Goal: Task Accomplishment & Management: Use online tool/utility

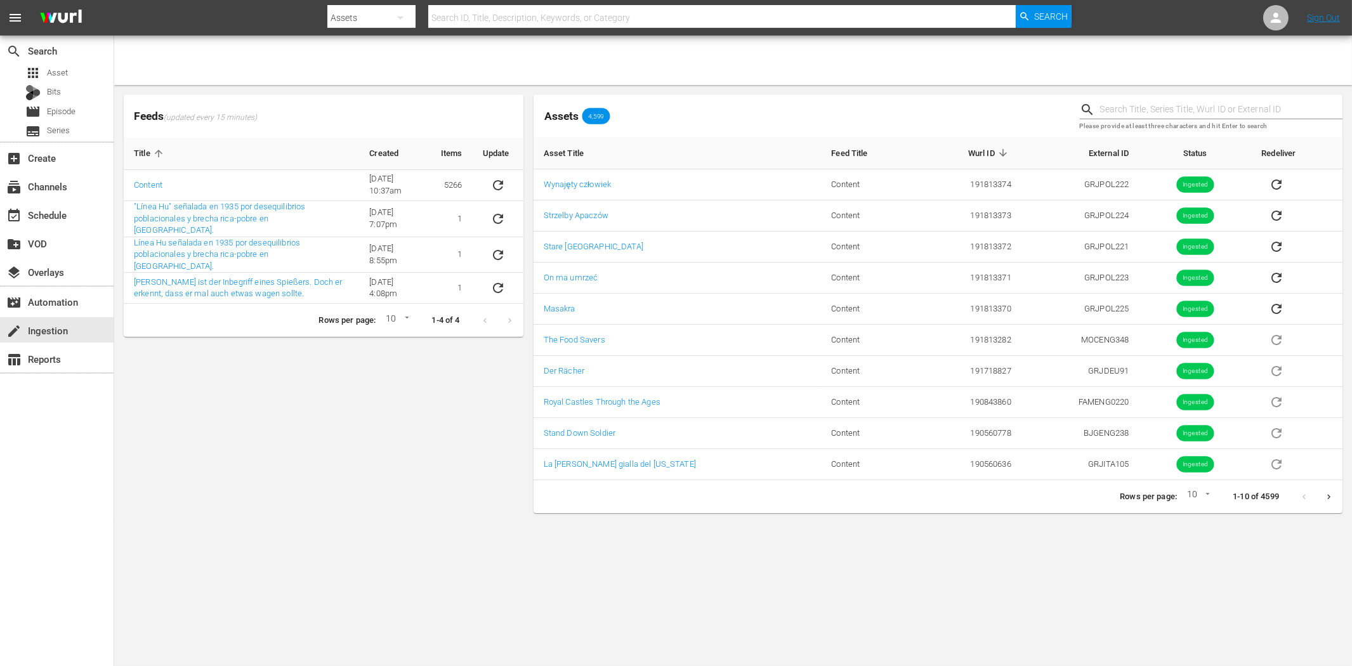
click at [308, 421] on div "Feeds (updated every 15 minutes) Title Created Items Update Content [DATE] 10:3…" at bounding box center [324, 303] width 410 height 429
drag, startPoint x: 214, startPoint y: 438, endPoint x: 181, endPoint y: 412, distance: 41.5
click at [213, 438] on div "Feeds (updated every 15 minutes) Title Created Items Update Content [DATE] 10:3…" at bounding box center [324, 303] width 410 height 429
click at [60, 187] on div "subscriptions Channels" at bounding box center [35, 184] width 71 height 11
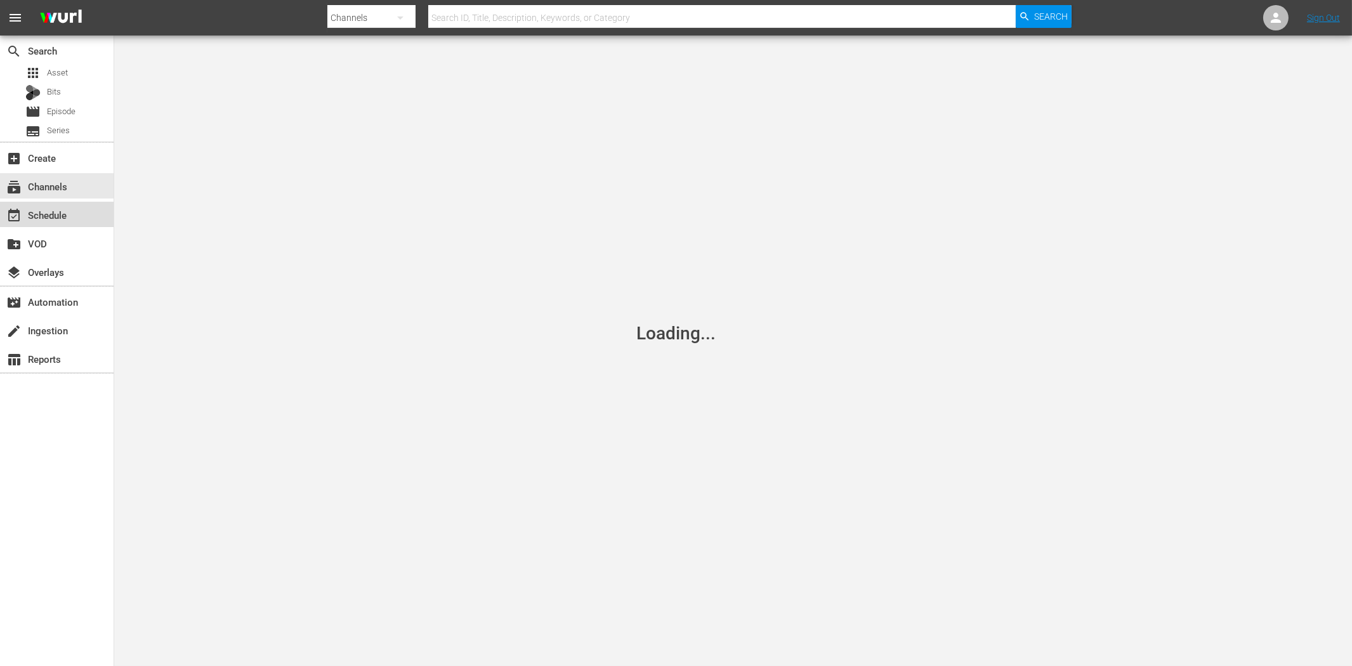
click at [62, 216] on div "event_available Schedule" at bounding box center [35, 213] width 71 height 11
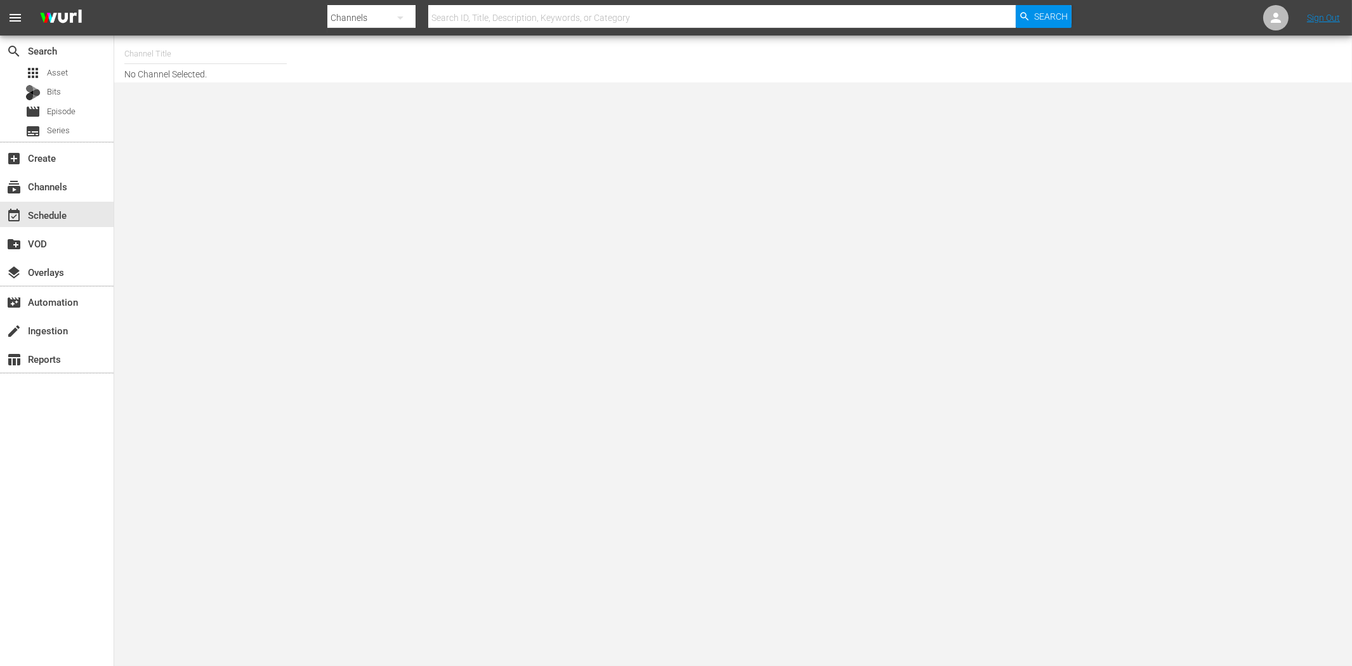
click at [135, 56] on input "text" at bounding box center [205, 54] width 162 height 30
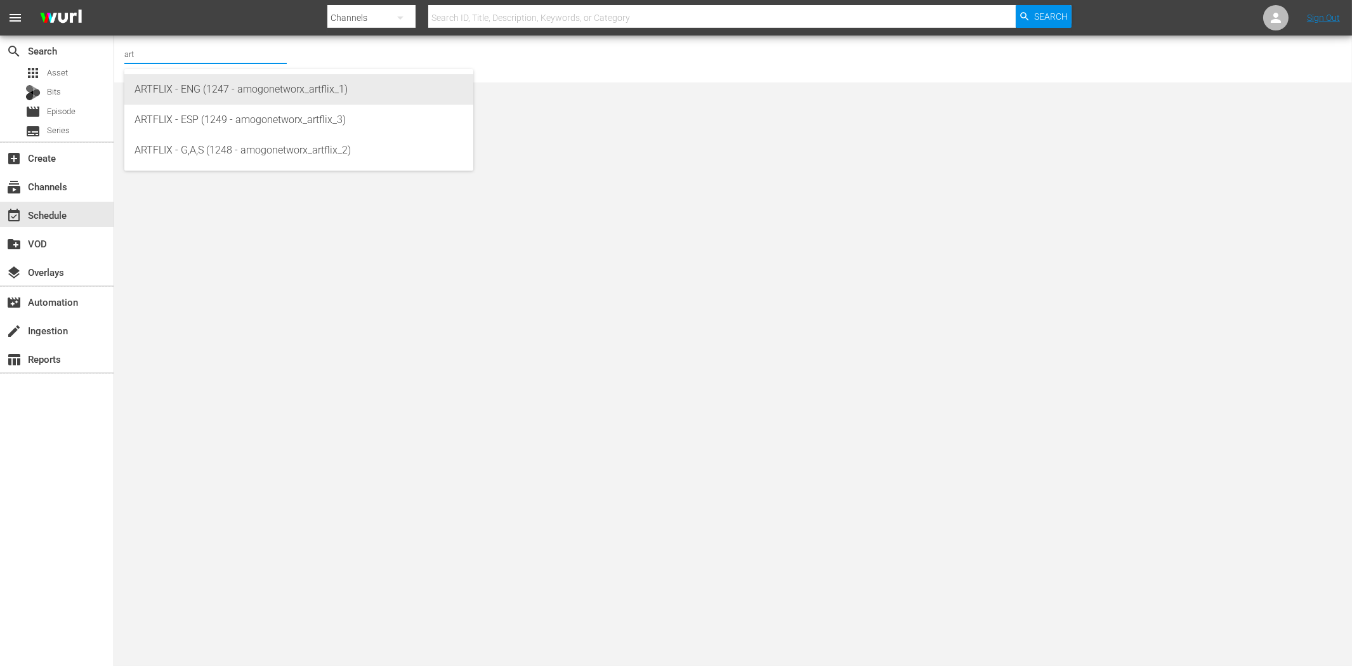
click at [216, 100] on div "ARTFLIX - ENG (1247 - amogonetworx_artflix_1)" at bounding box center [299, 89] width 329 height 30
type input "ARTFLIX - ENG (1247 - amogonetworx_artflix_1)"
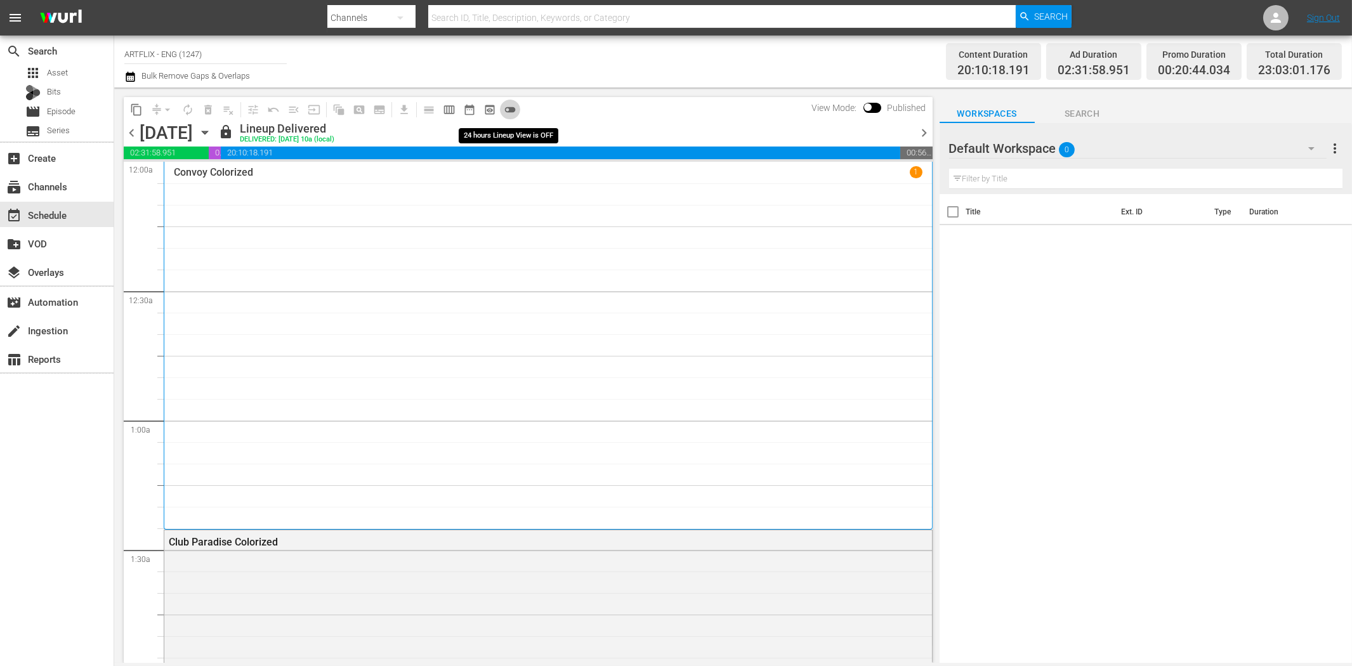
click at [505, 110] on span "toggle_off" at bounding box center [510, 109] width 13 height 13
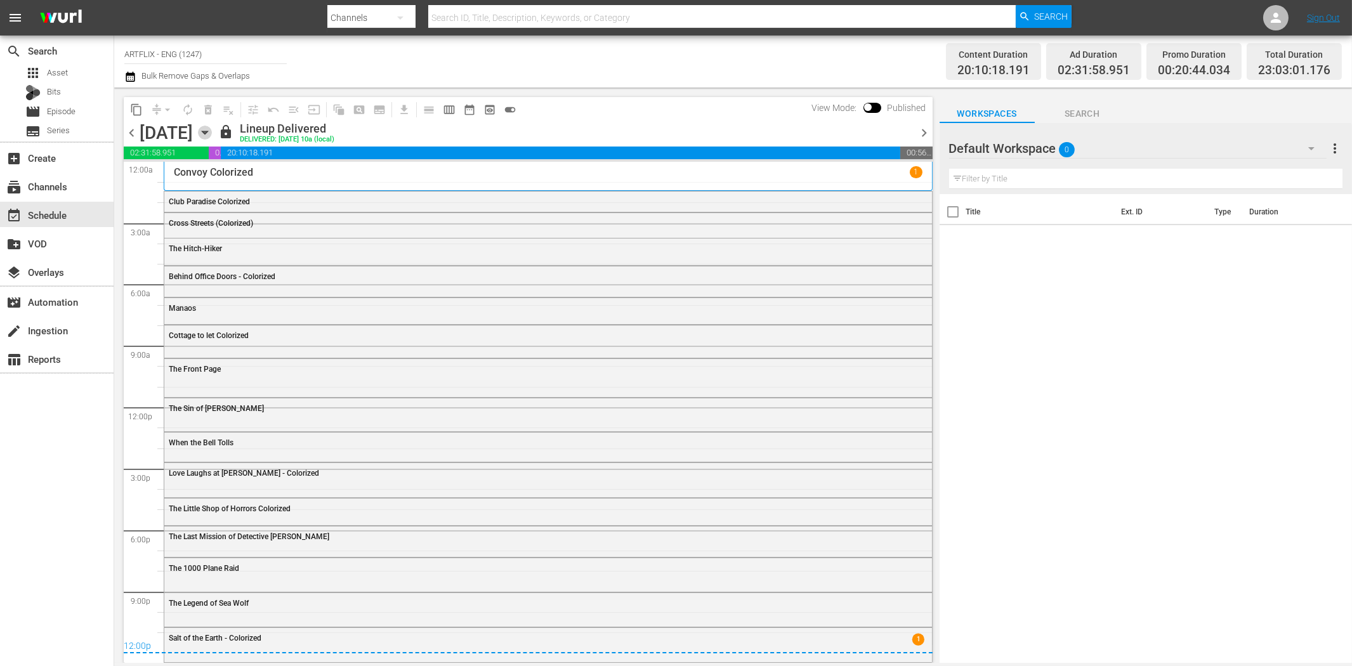
click at [212, 128] on icon "button" at bounding box center [205, 133] width 14 height 14
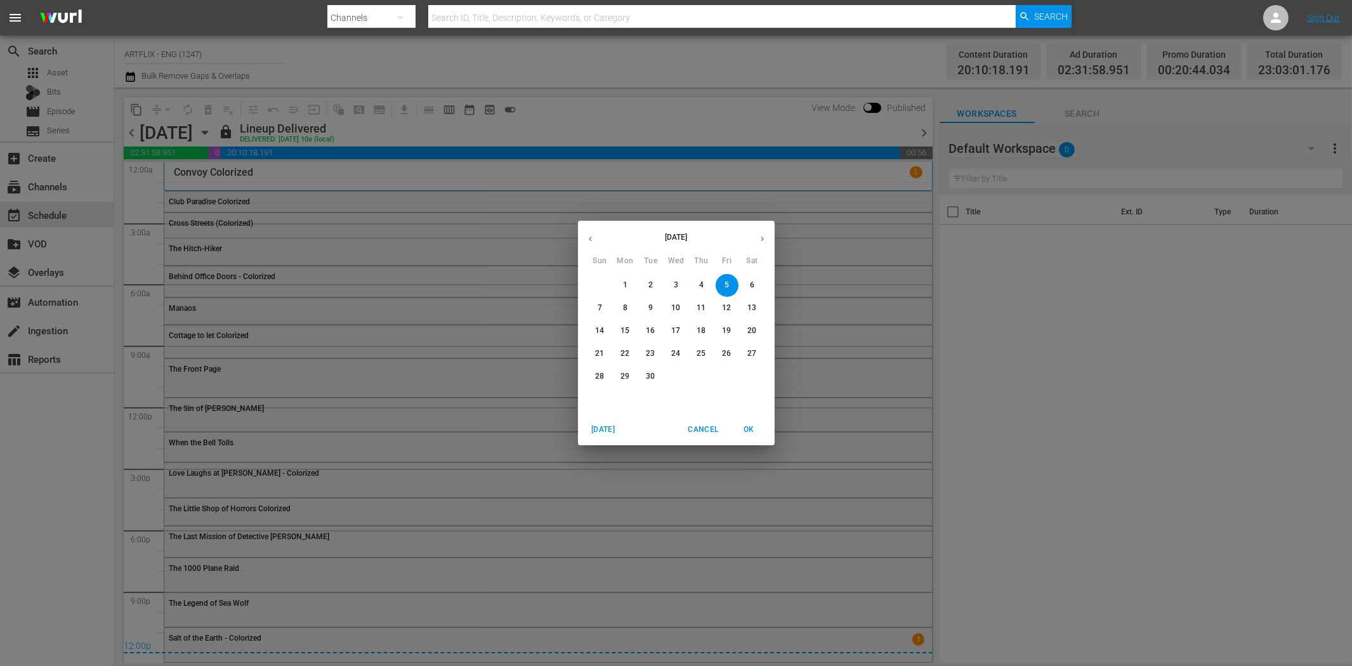
click at [622, 352] on p "22" at bounding box center [625, 353] width 9 height 11
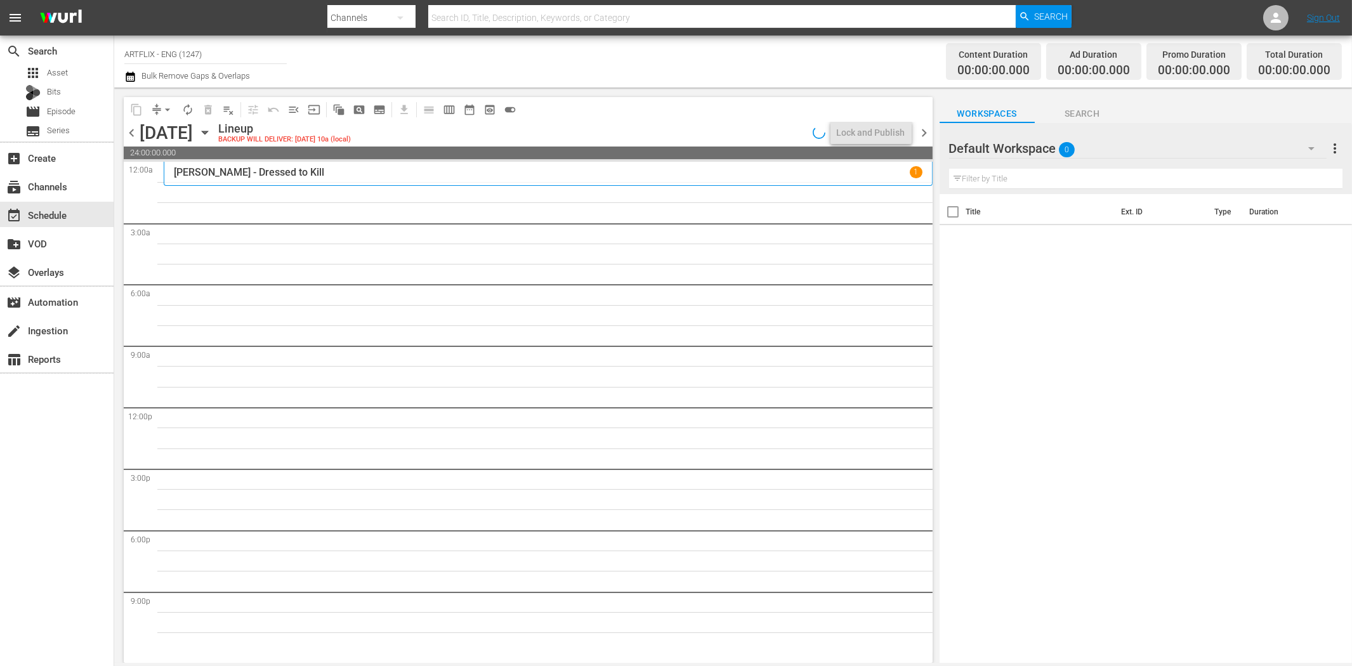
click at [132, 129] on span "chevron_left" at bounding box center [132, 133] width 16 height 16
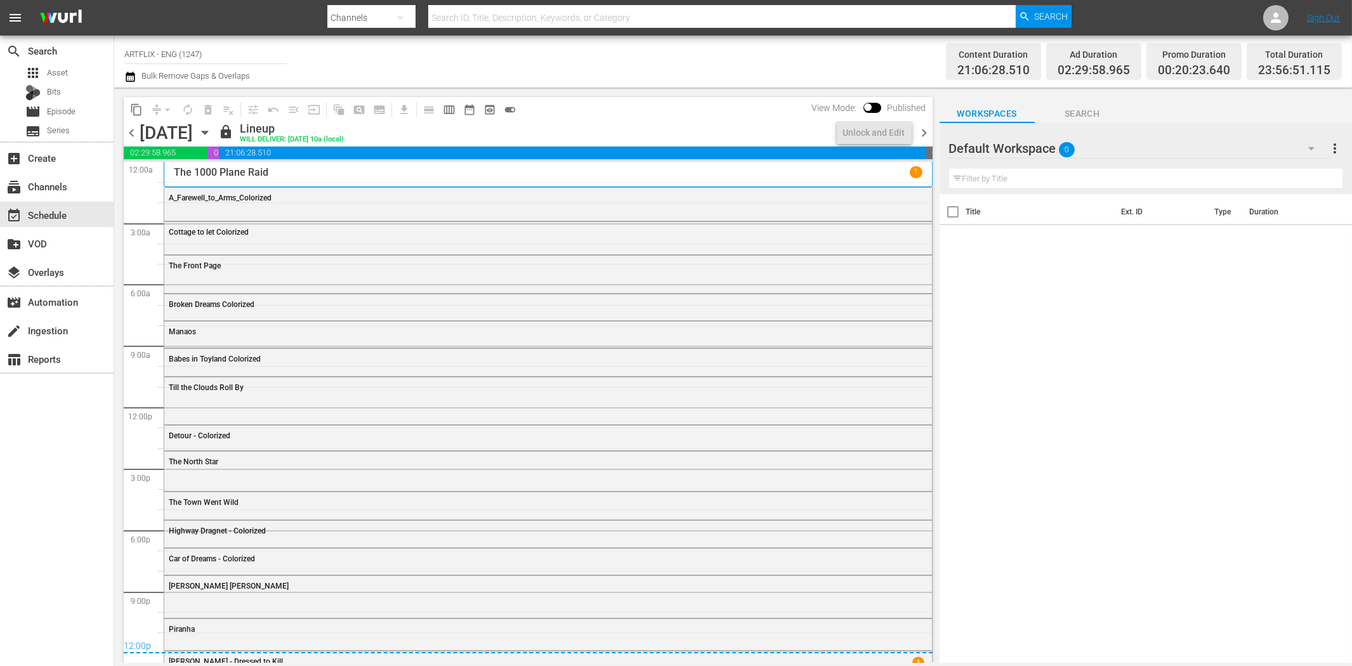
click at [926, 133] on span "chevron_right" at bounding box center [925, 133] width 16 height 16
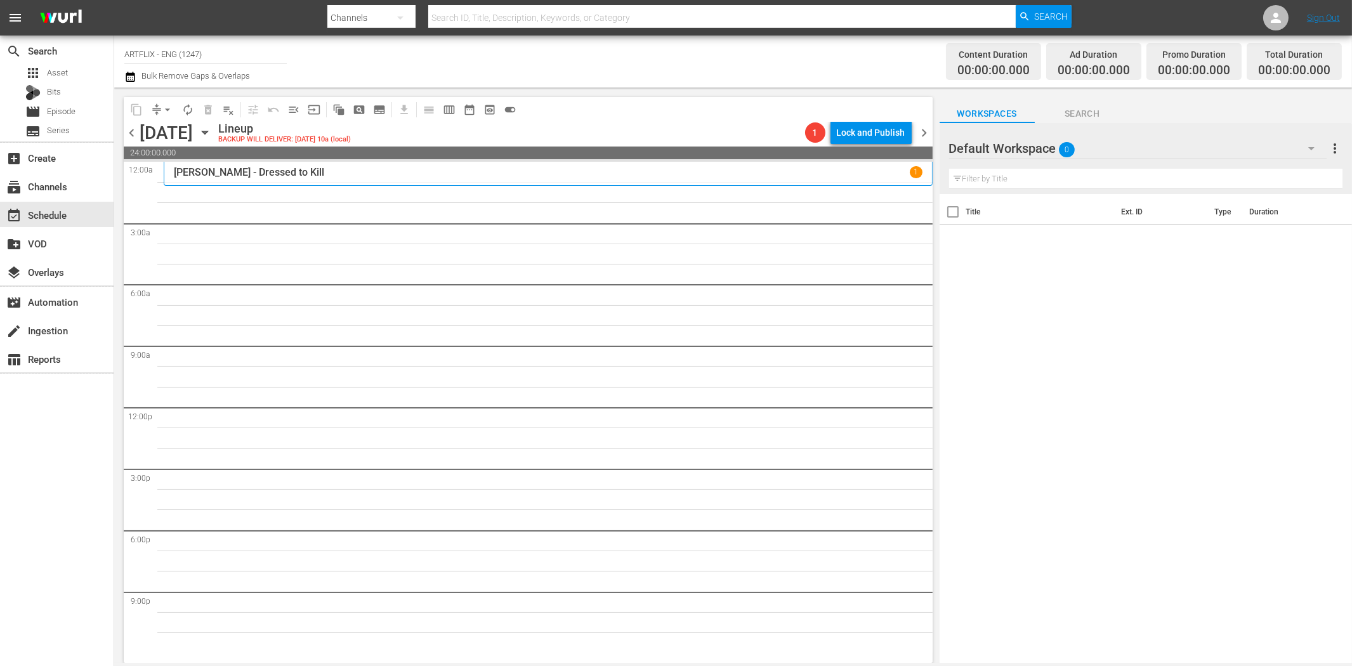
click at [1312, 148] on icon "button" at bounding box center [1312, 148] width 6 height 3
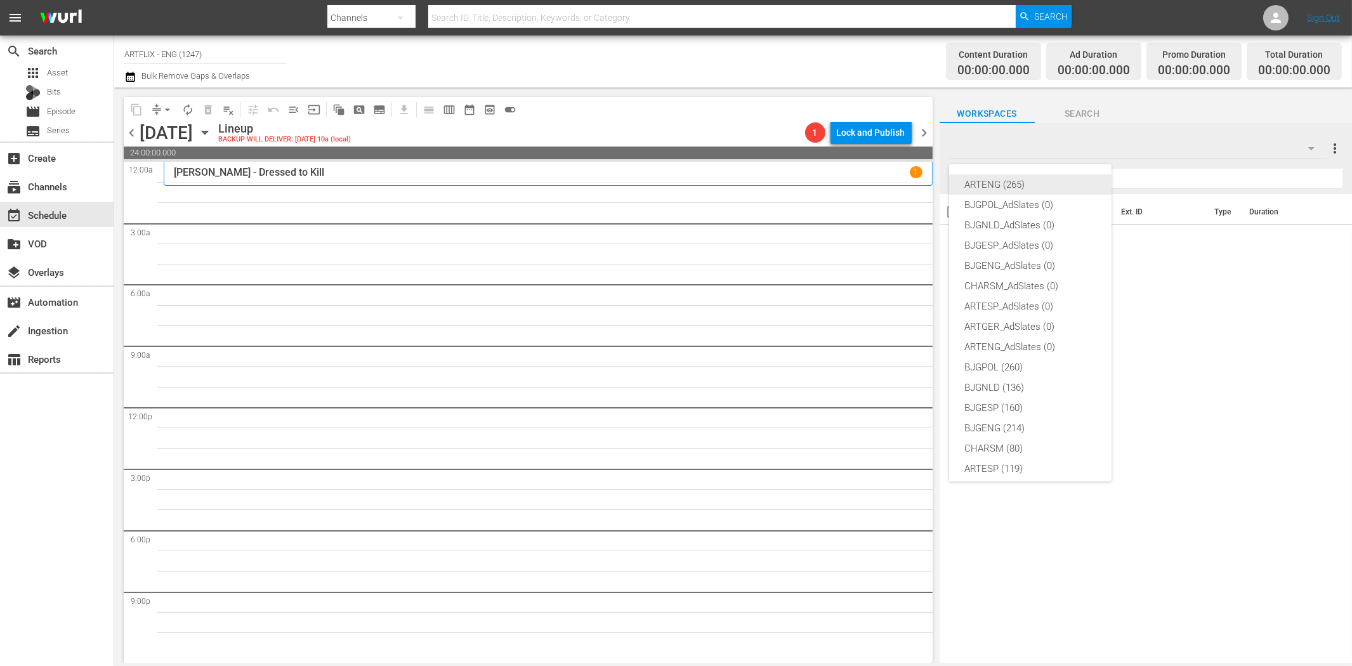
click at [1001, 187] on div "ARTENG (265)" at bounding box center [1031, 185] width 132 height 20
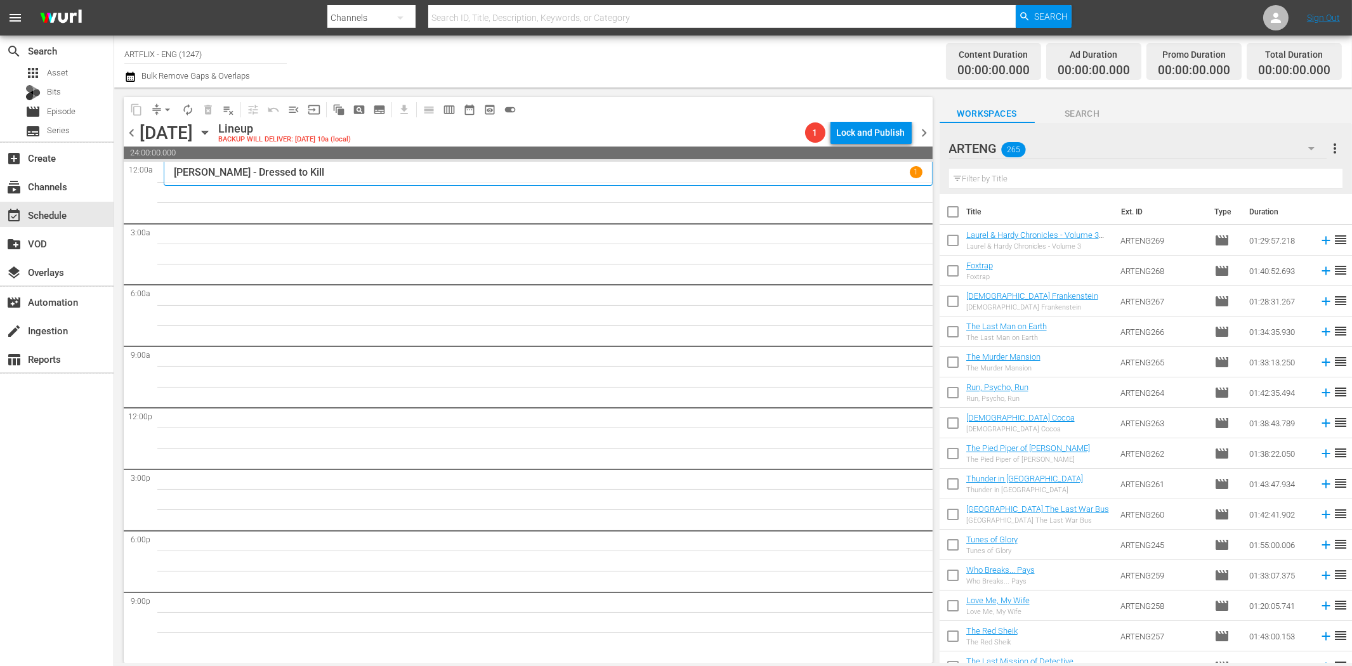
click at [1009, 182] on input "text" at bounding box center [1145, 179] width 393 height 20
paste input "The Legend of Sea Wolf"
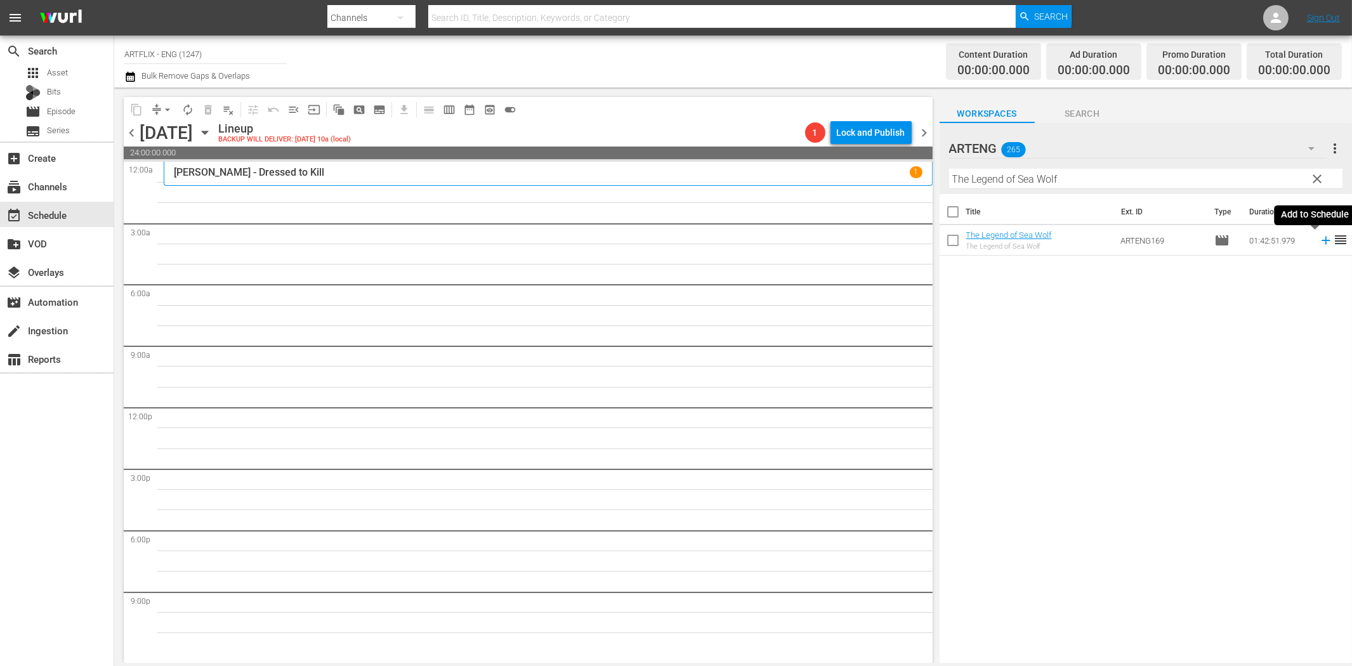
click at [1319, 239] on icon at bounding box center [1326, 241] width 14 height 14
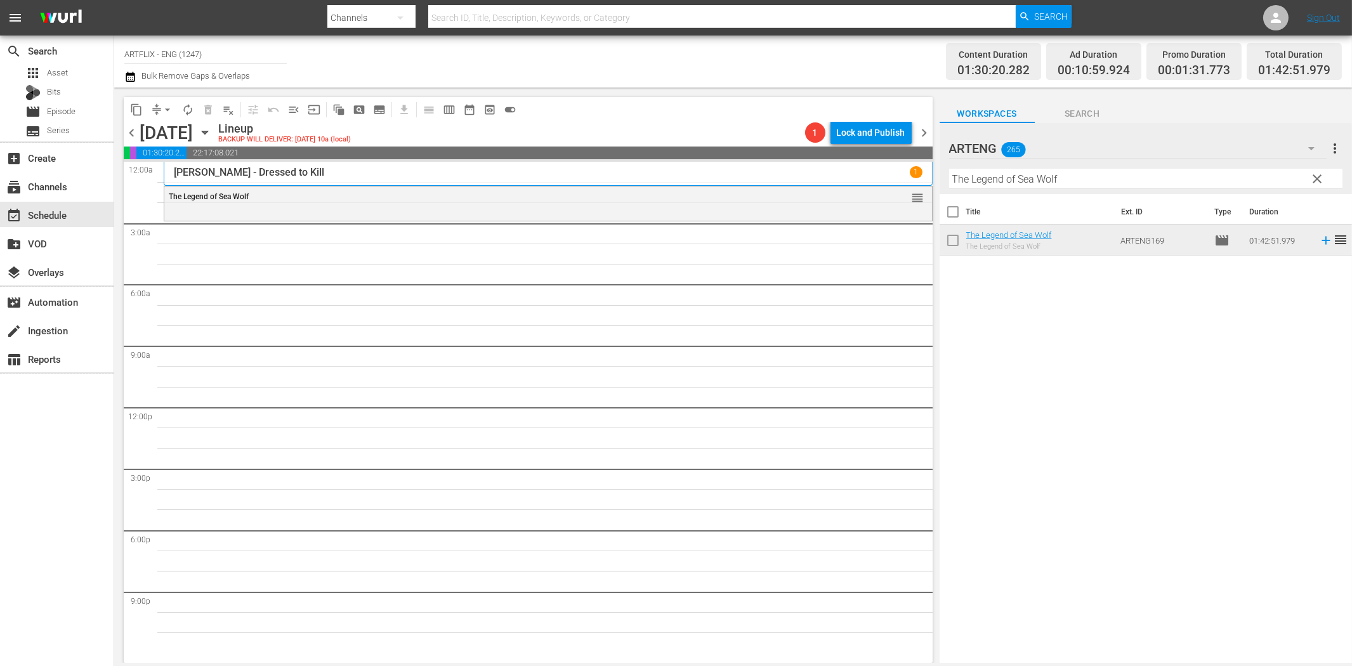
click at [1051, 173] on input "The Legend of Sea Wolf" at bounding box center [1145, 179] width 393 height 20
paste input "Half Shot At Sunrise"
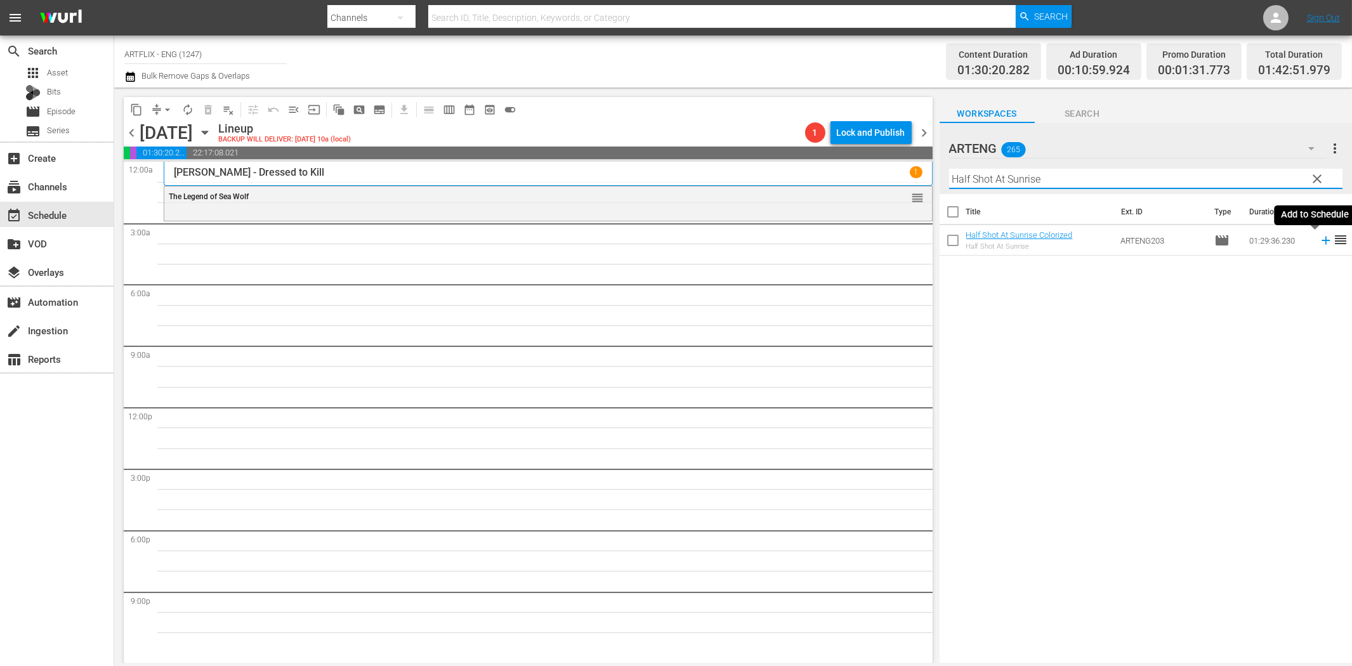
click at [1319, 242] on icon at bounding box center [1326, 241] width 14 height 14
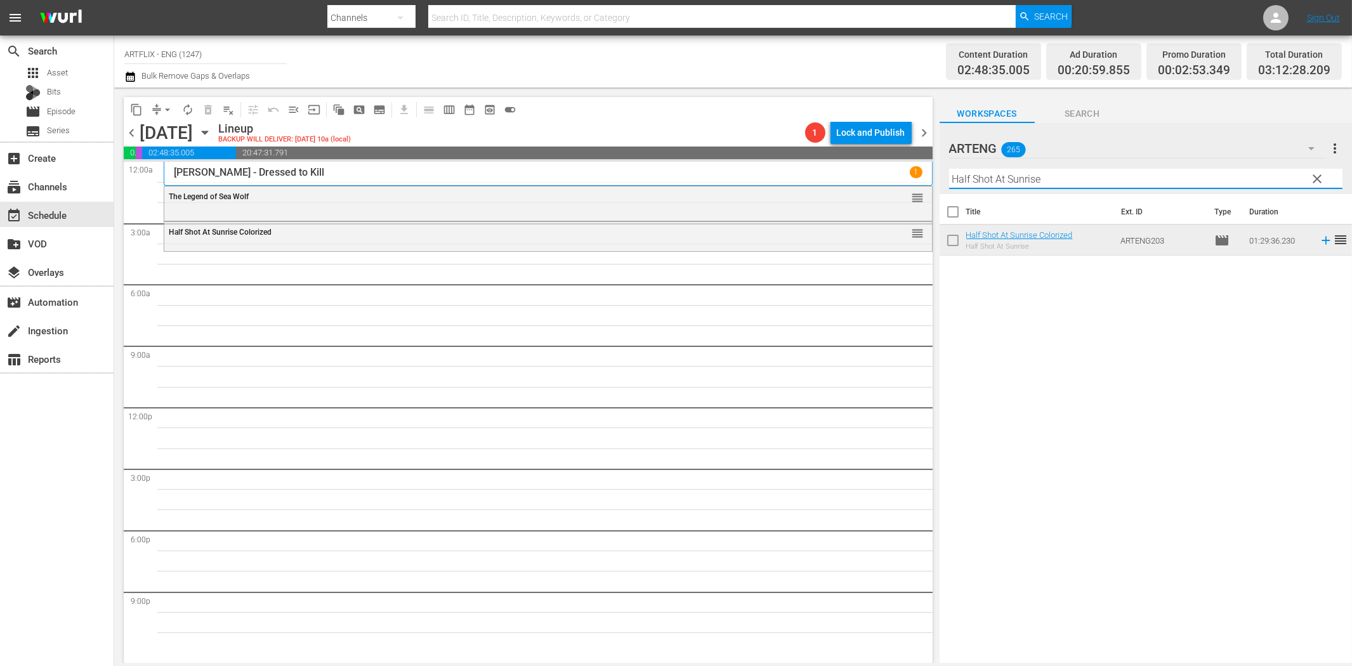
click at [1031, 185] on input "Half Shot At Sunrise" at bounding box center [1145, 179] width 393 height 20
paste input "A Star Is Born"
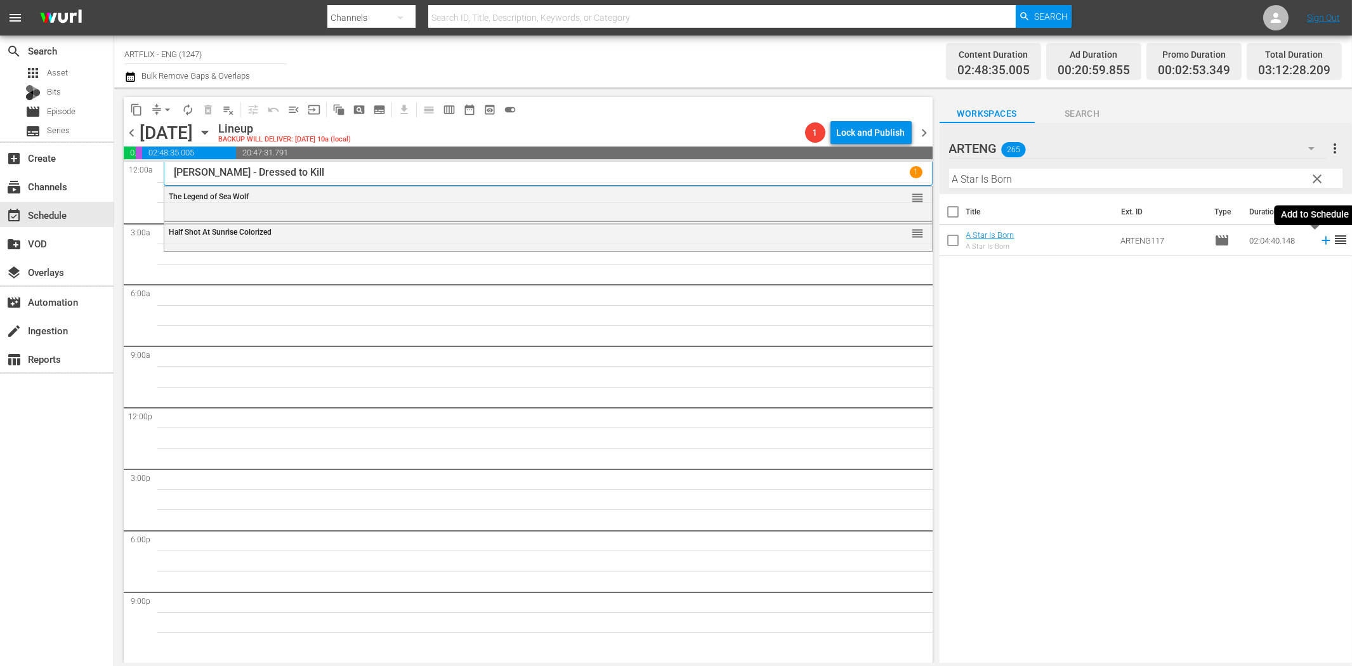
click at [1322, 239] on icon at bounding box center [1326, 241] width 8 height 8
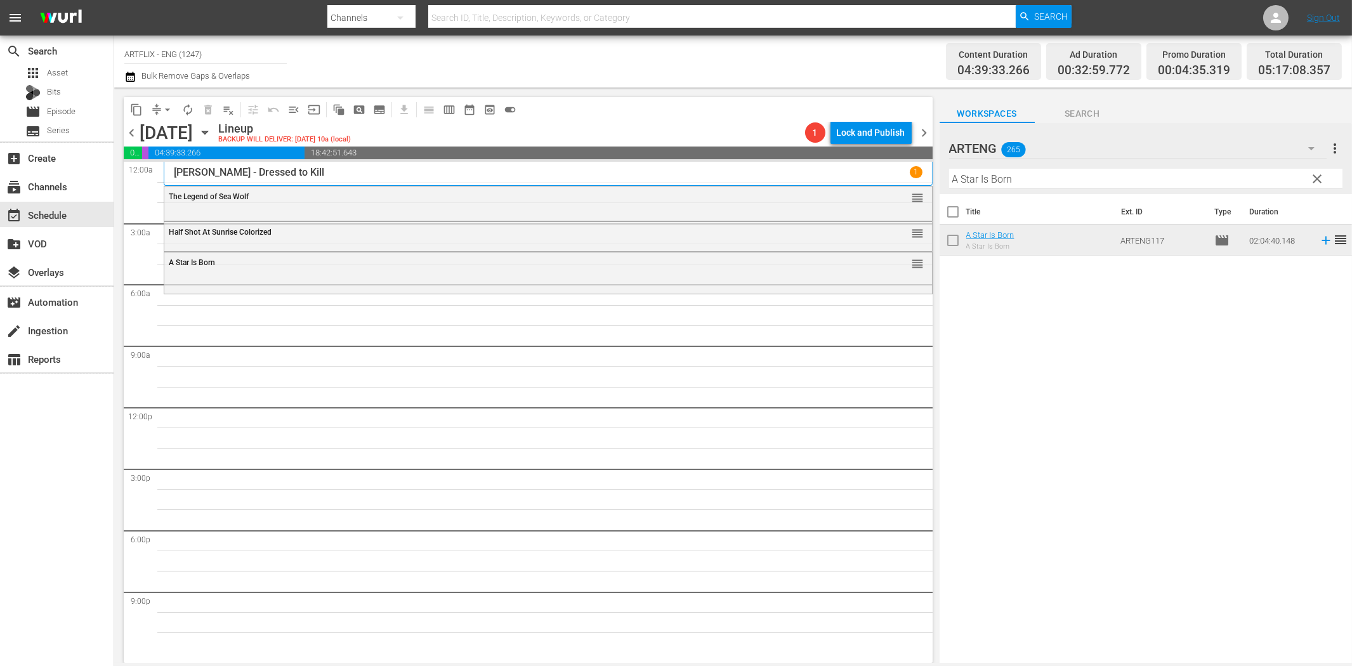
click at [972, 182] on input "A Star Is Born" at bounding box center [1145, 179] width 393 height 20
paste input "Bird of Paradise"
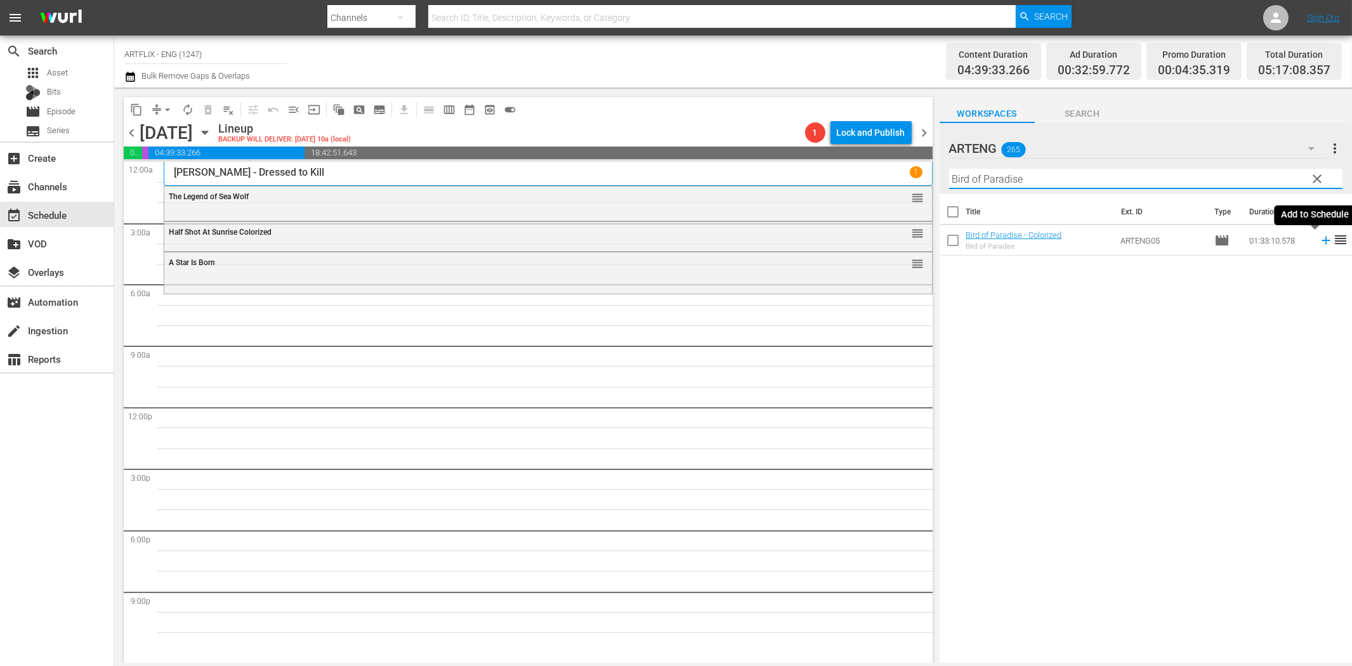
click at [1319, 243] on icon at bounding box center [1326, 241] width 14 height 14
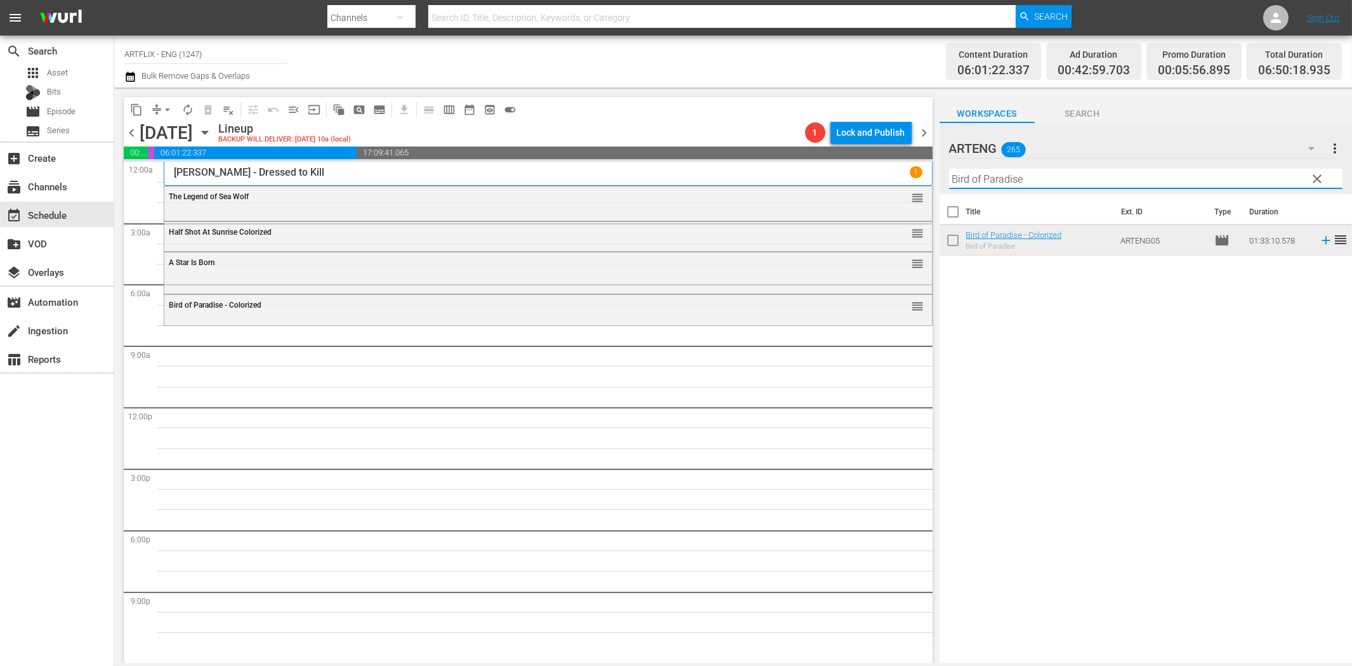
click at [963, 185] on input "Bird of Paradise" at bounding box center [1145, 179] width 393 height 20
paste input "My Favorite Brunett"
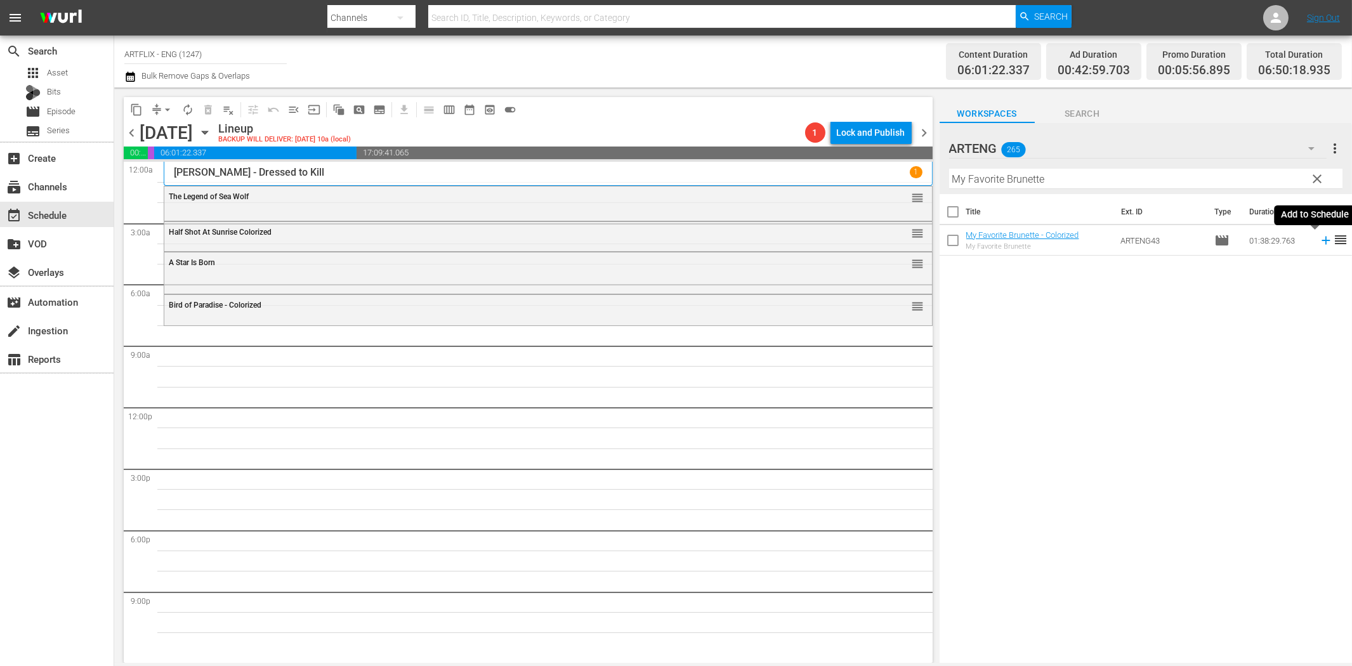
drag, startPoint x: 1314, startPoint y: 242, endPoint x: 1272, endPoint y: 246, distance: 42.1
click at [1319, 242] on icon at bounding box center [1326, 241] width 14 height 14
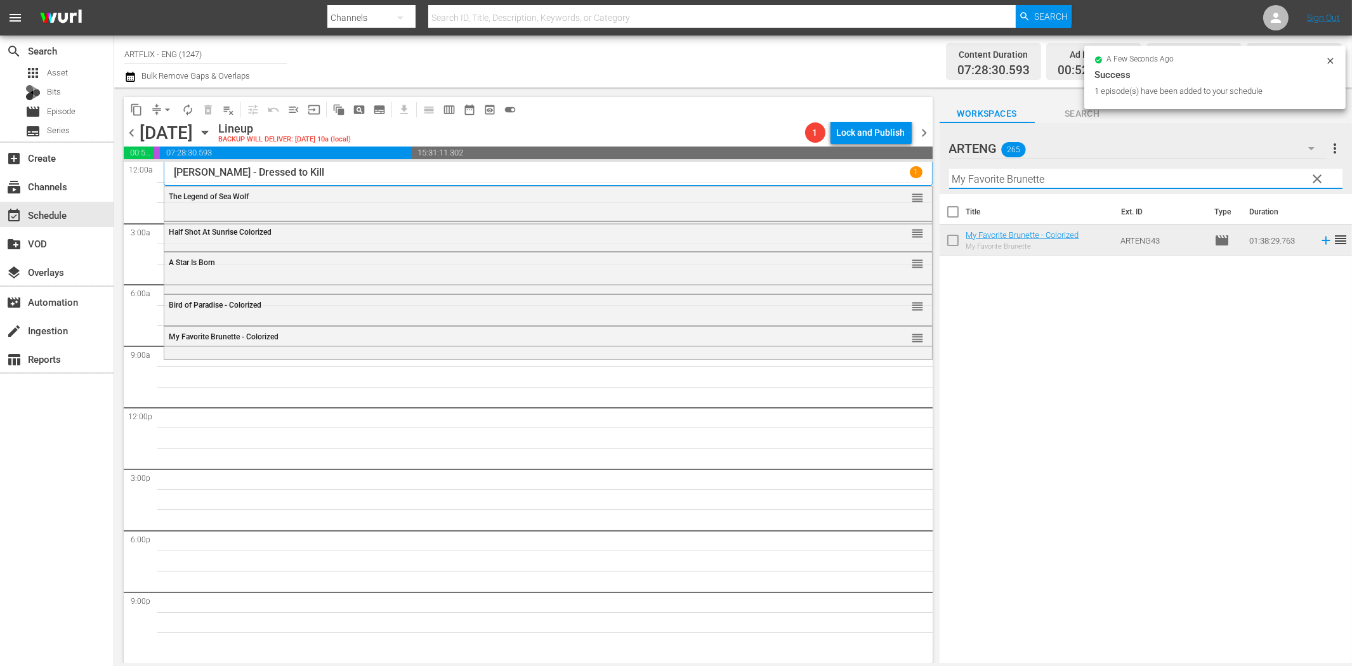
click at [1048, 171] on input "My Favorite Brunette" at bounding box center [1145, 179] width 393 height 20
paste input "Lady Cocoa"
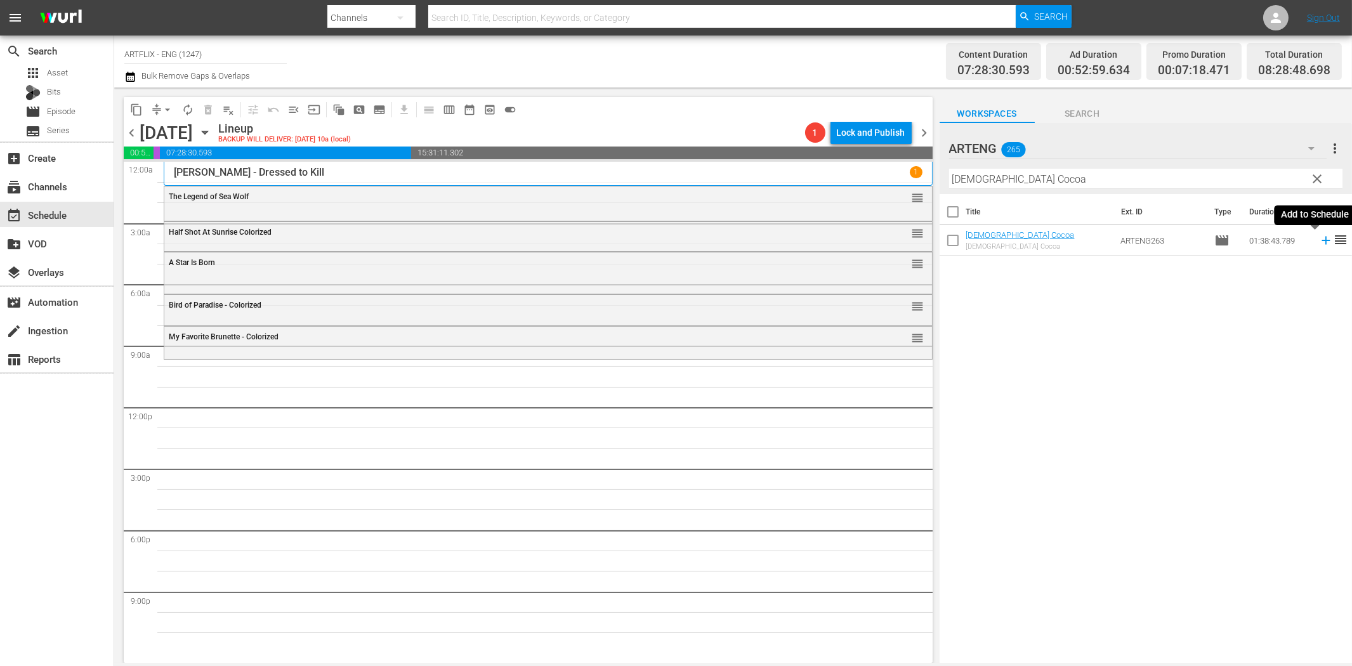
click at [1319, 243] on icon at bounding box center [1326, 241] width 14 height 14
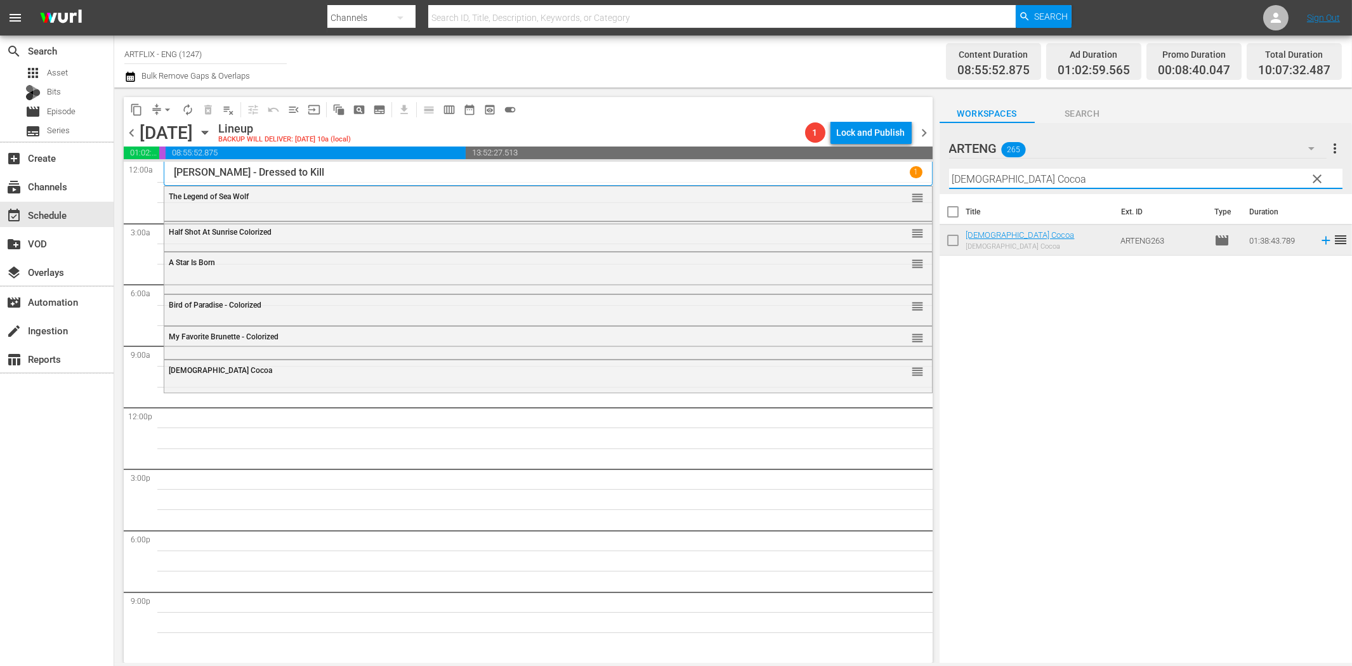
click at [1031, 175] on input "Lady Cocoa" at bounding box center [1145, 179] width 393 height 20
paste input "ove Laughs at Andy Hardy"
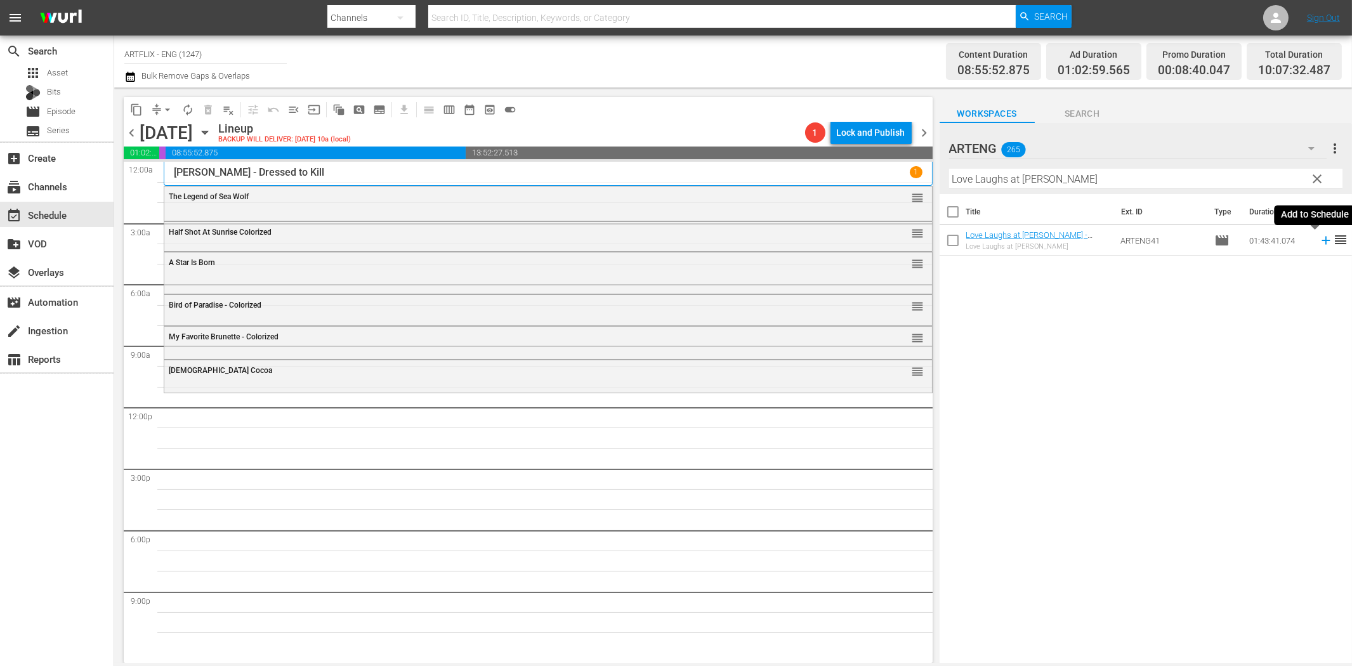
click at [1322, 241] on icon at bounding box center [1326, 241] width 8 height 8
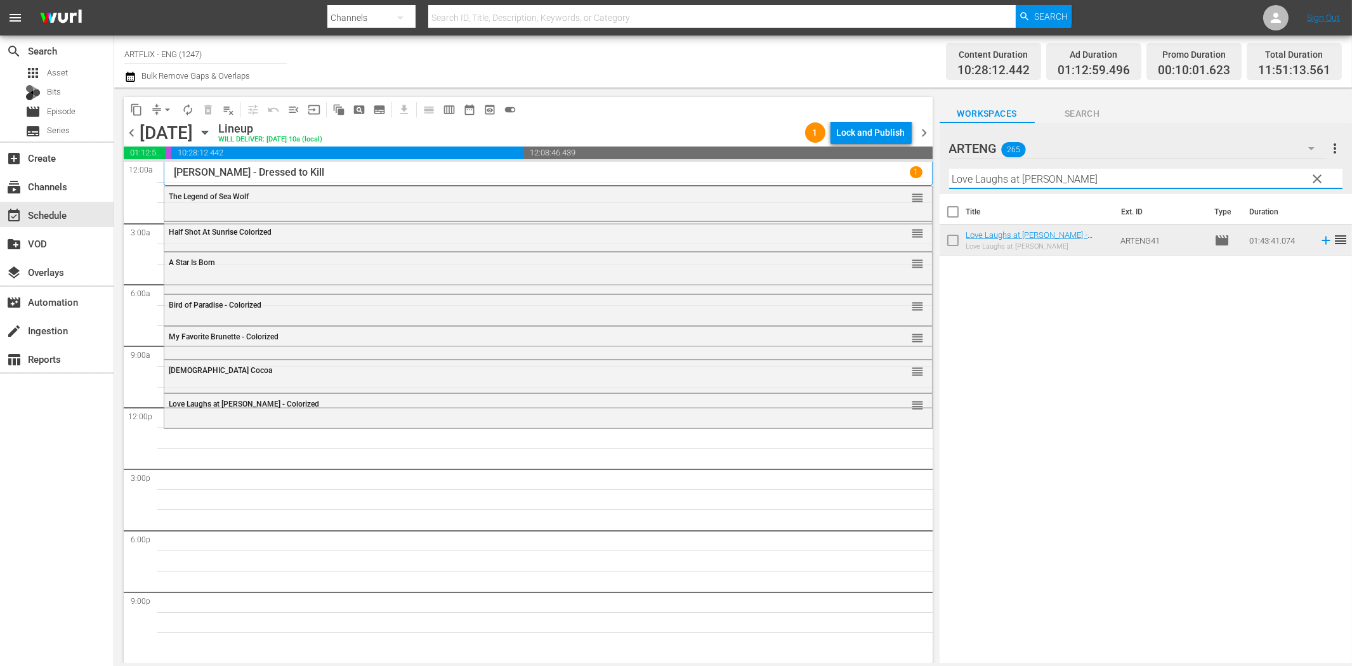
click at [986, 184] on input "Love Laughs at Andy Hardy" at bounding box center [1145, 179] width 393 height 20
paste input "The Hitch-Hiker"
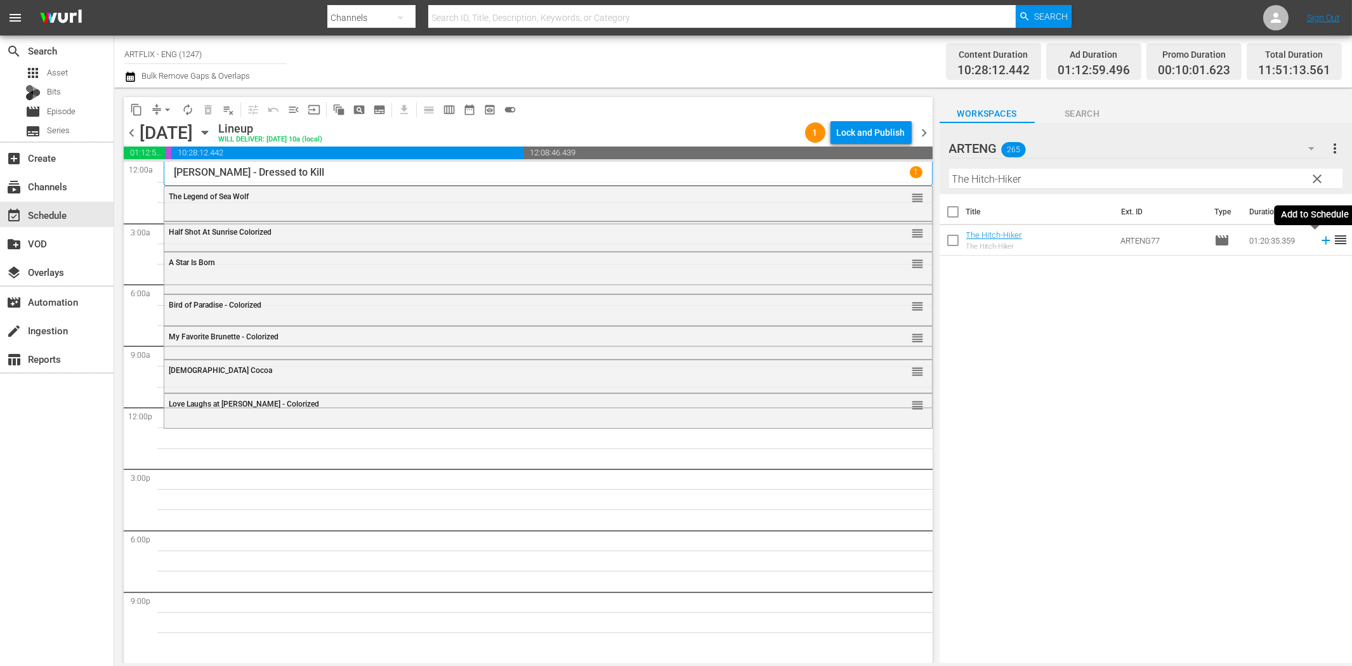
click at [1322, 239] on icon at bounding box center [1326, 241] width 8 height 8
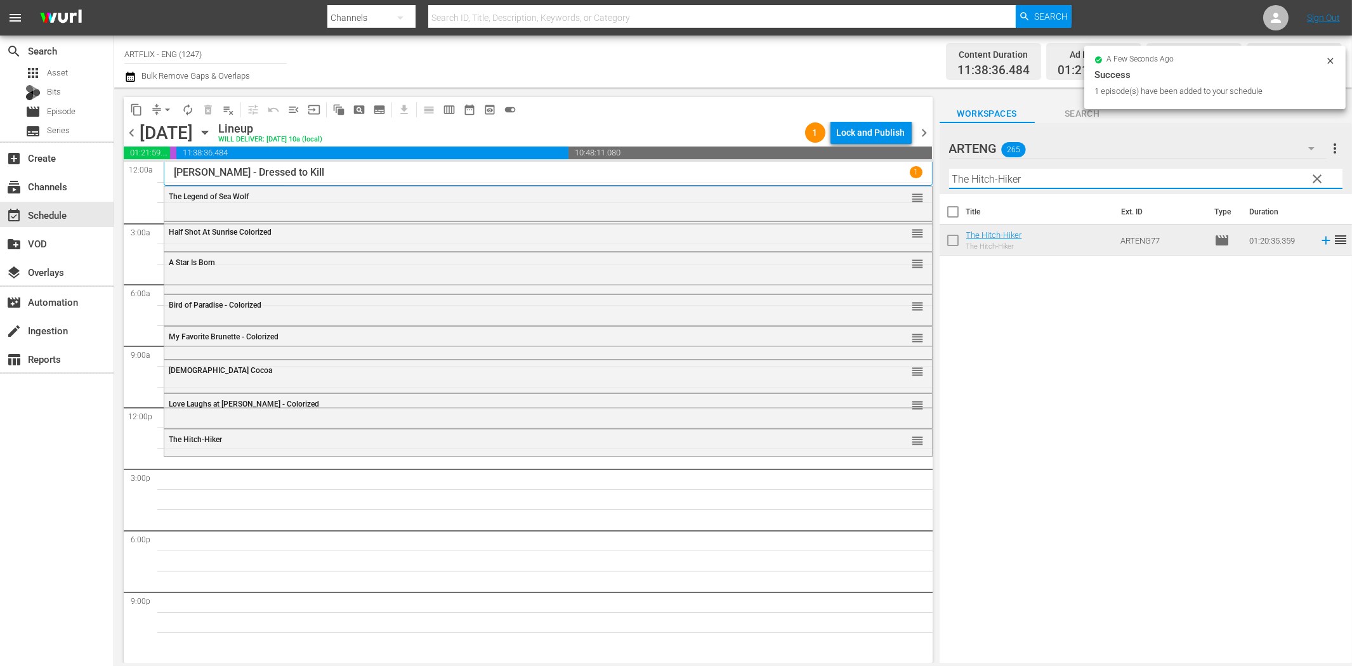
click at [1007, 181] on input "The Hitch-Hiker" at bounding box center [1145, 179] width 393 height 20
paste input "Behind Office Doors"
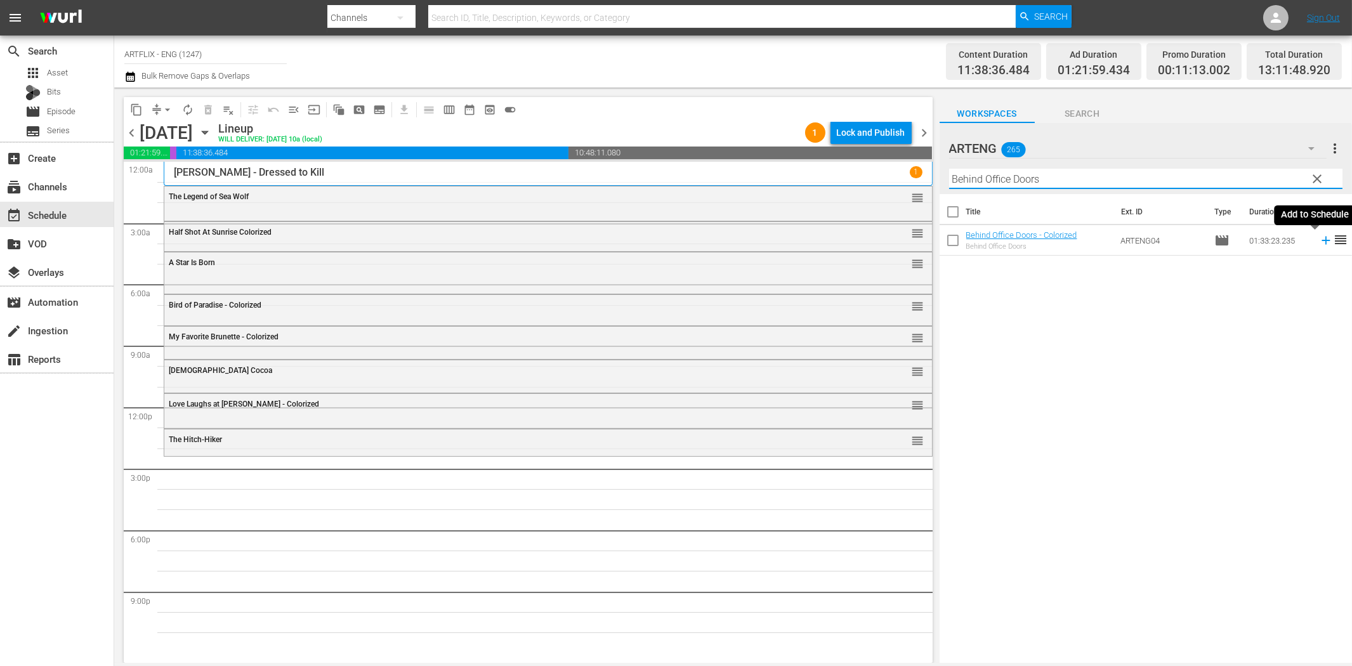
click at [1322, 242] on icon at bounding box center [1326, 241] width 8 height 8
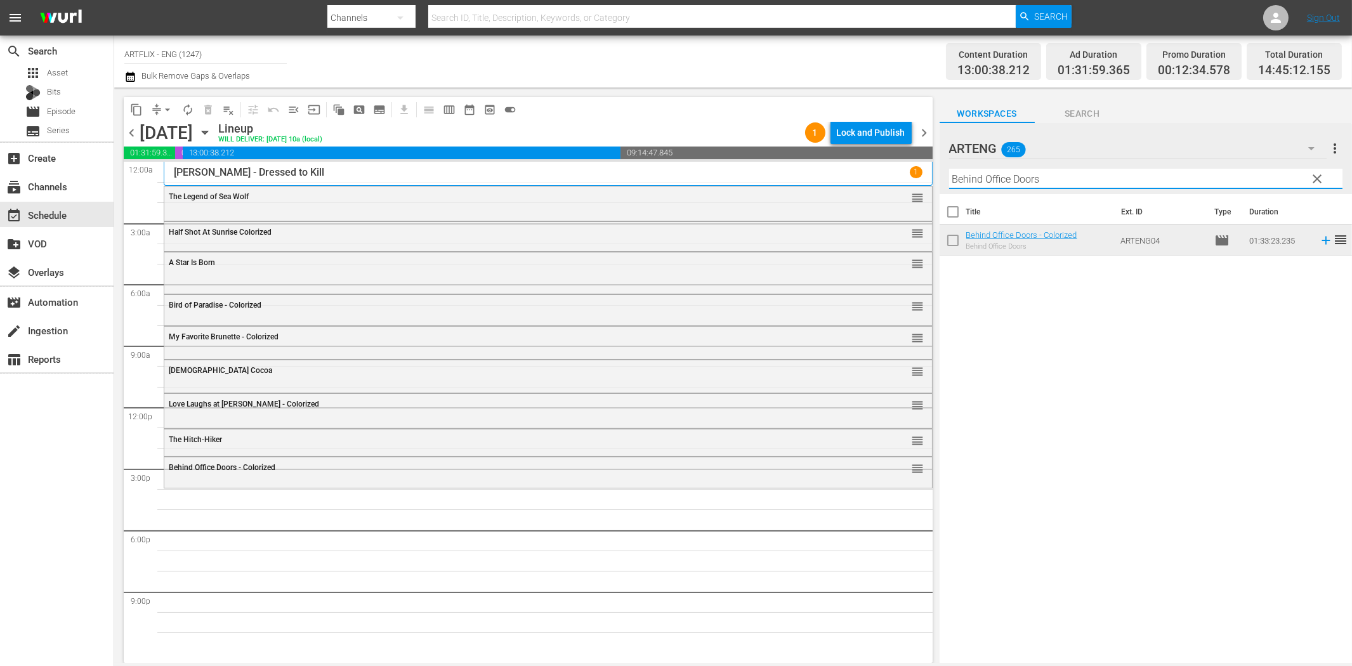
click at [979, 178] on input "Behind Office Doors" at bounding box center [1145, 179] width 393 height 20
paste input "Dick Tracy's Dilemma"
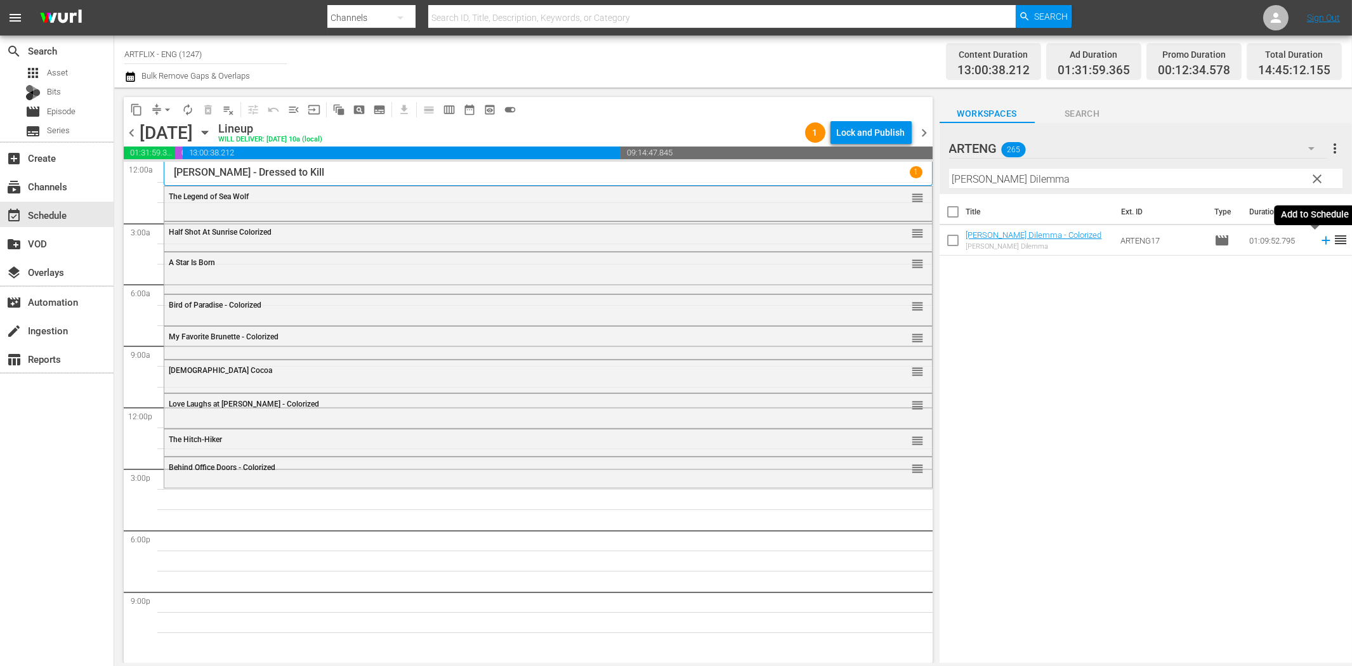
click at [1319, 242] on icon at bounding box center [1326, 241] width 14 height 14
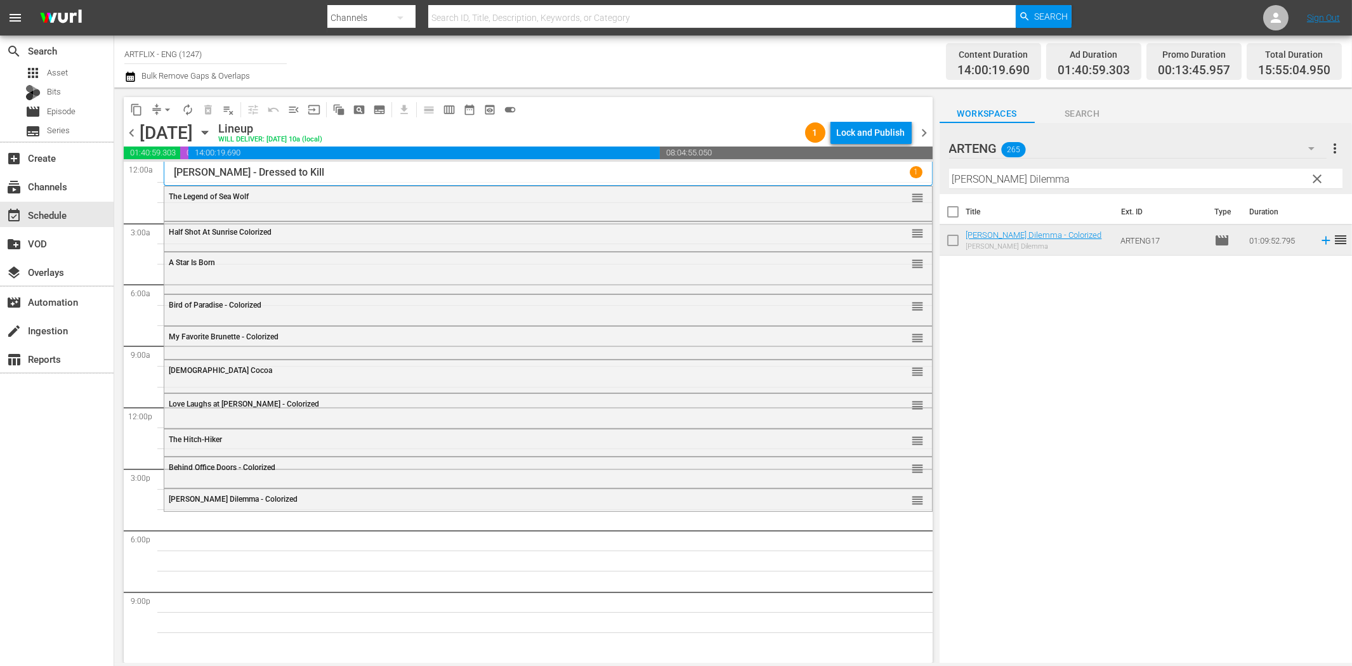
click at [1194, 175] on input "Dick Tracy's Dilemma" at bounding box center [1145, 179] width 393 height 20
paste input "The Emperor Jones"
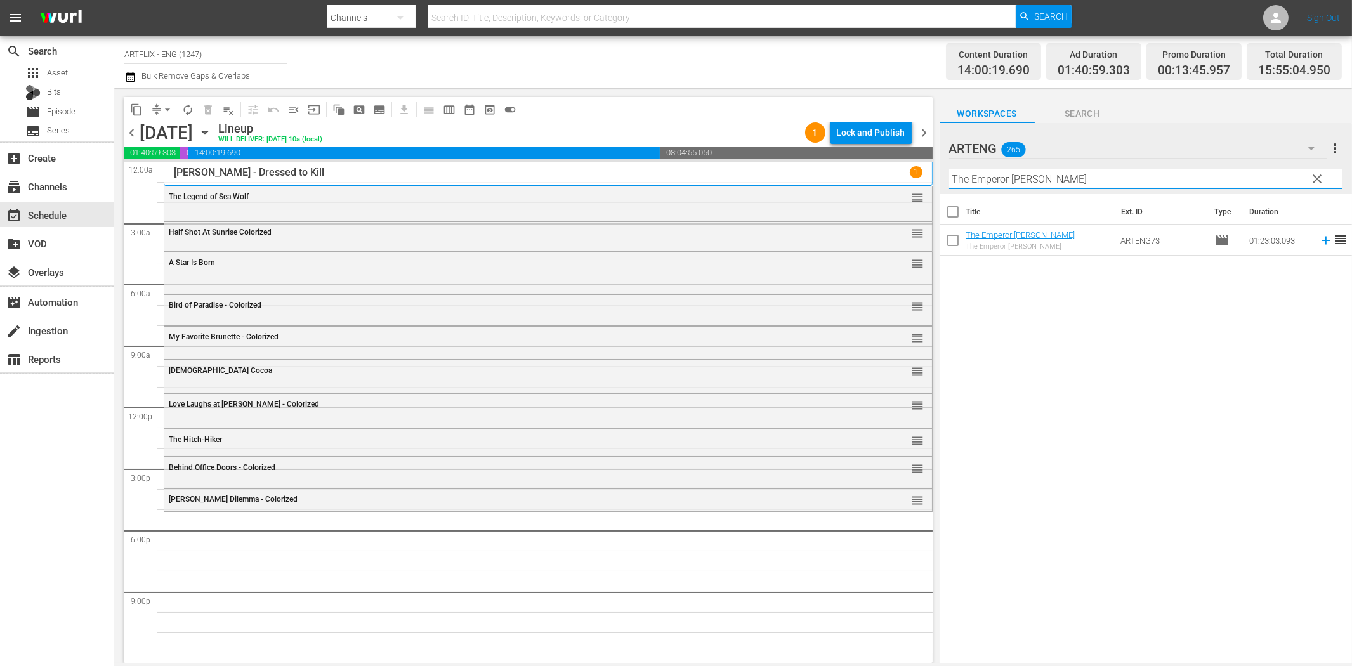
click at [1319, 240] on icon at bounding box center [1326, 241] width 14 height 14
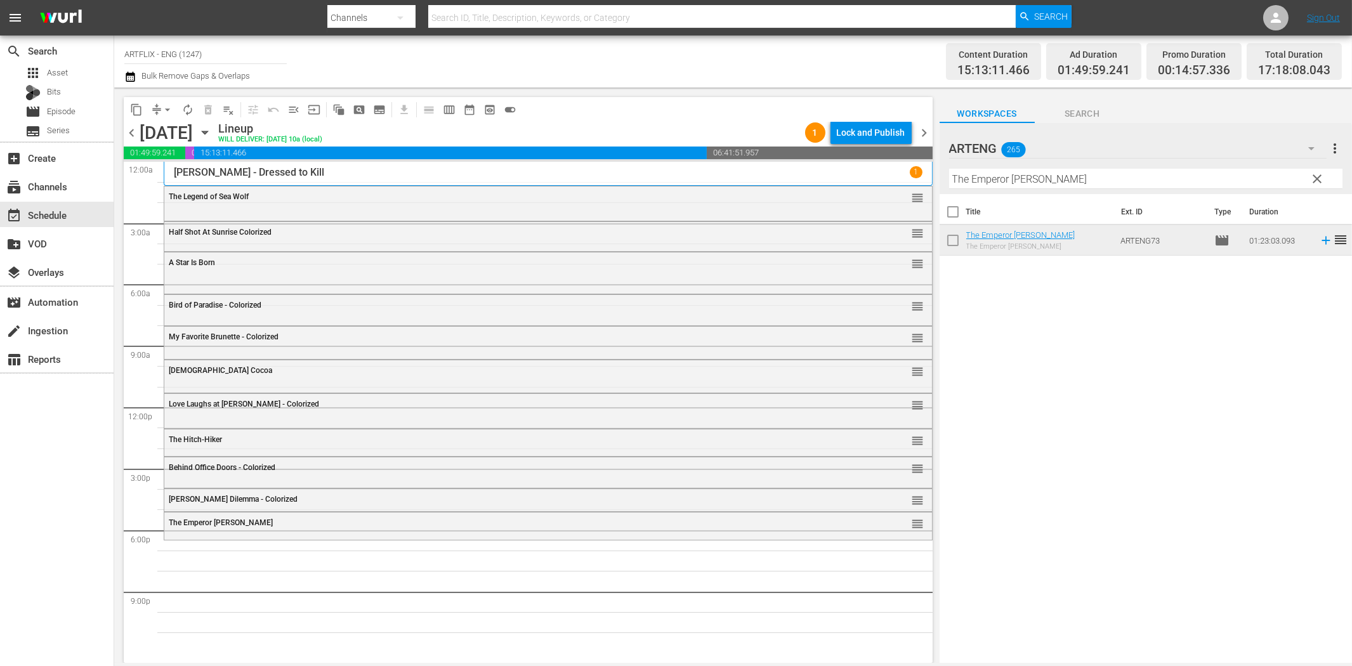
click at [1008, 182] on input "The Emperor Jones" at bounding box center [1145, 179] width 393 height 20
paste input "rapped"
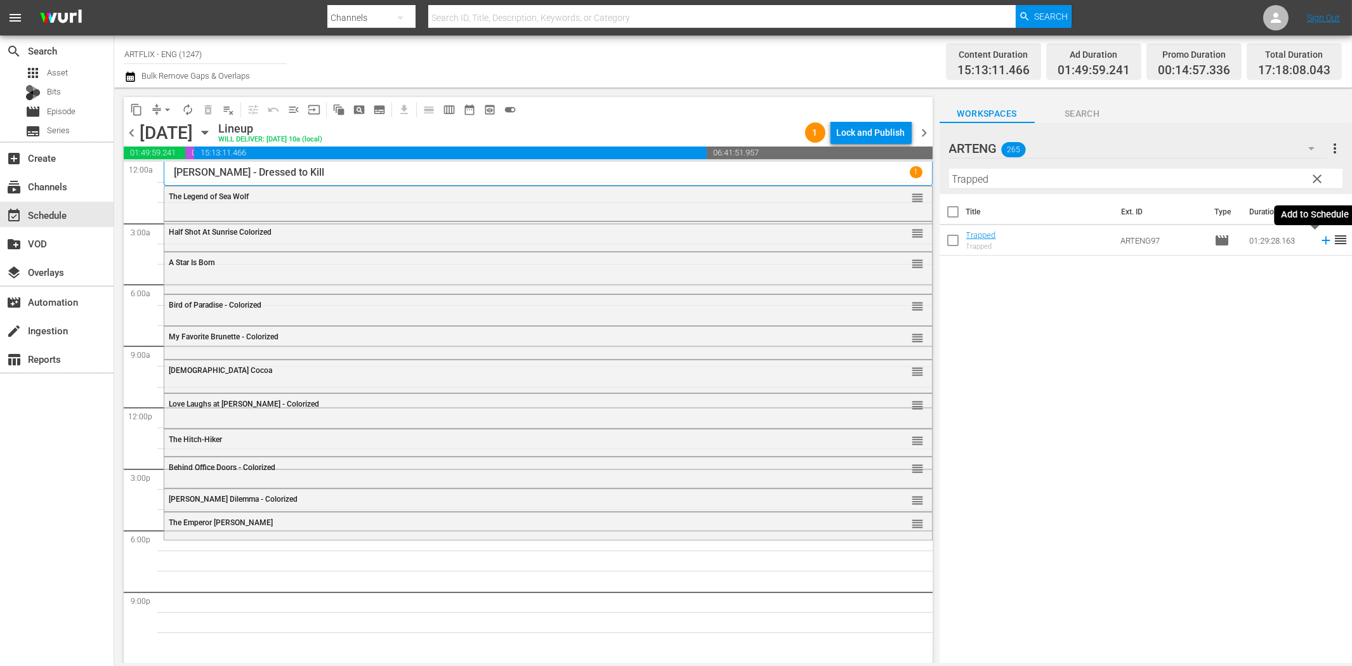
click at [1322, 239] on icon at bounding box center [1326, 241] width 8 height 8
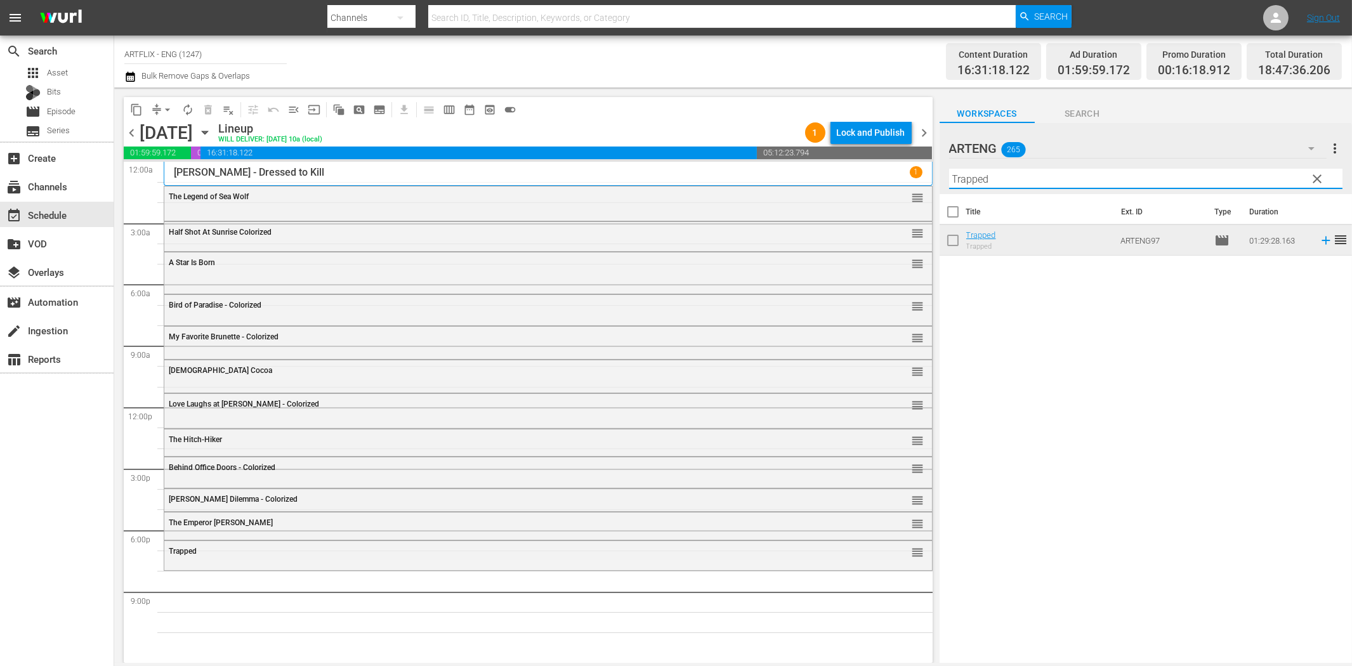
click at [1055, 184] on input "Trapped" at bounding box center [1145, 179] width 393 height 20
paste input "he Snows of Kilimanjaro"
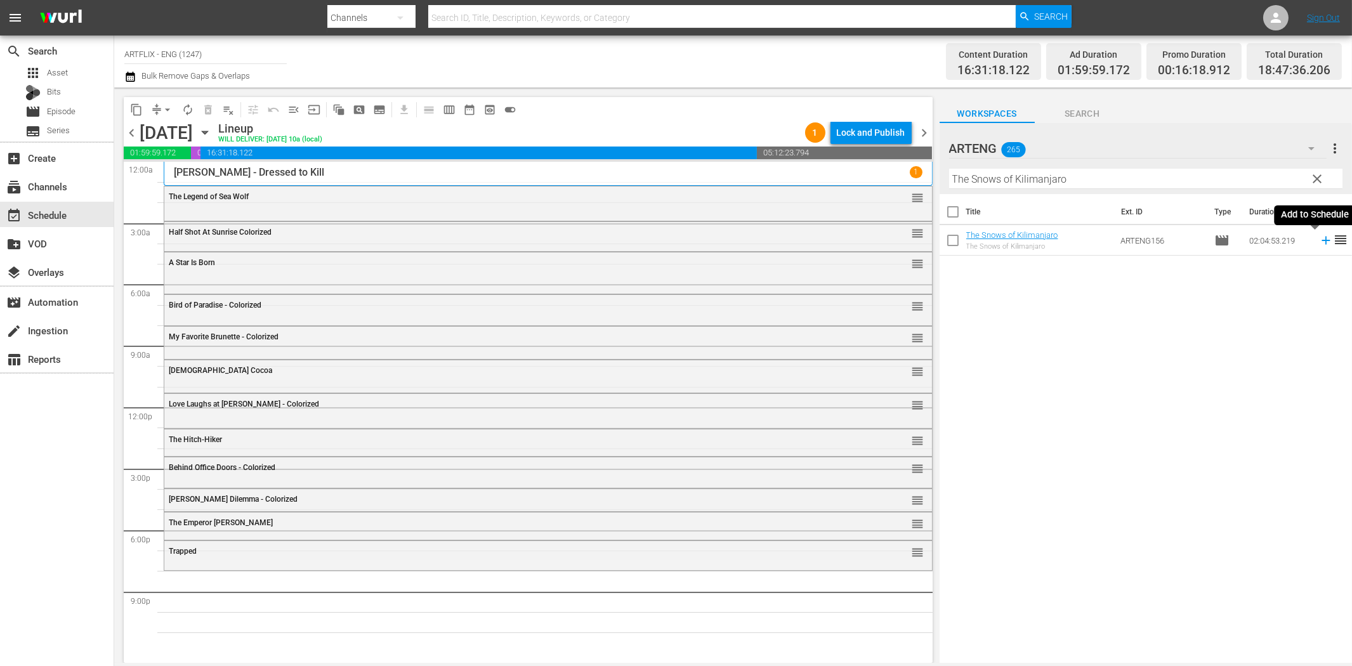
click at [1319, 242] on icon at bounding box center [1326, 241] width 14 height 14
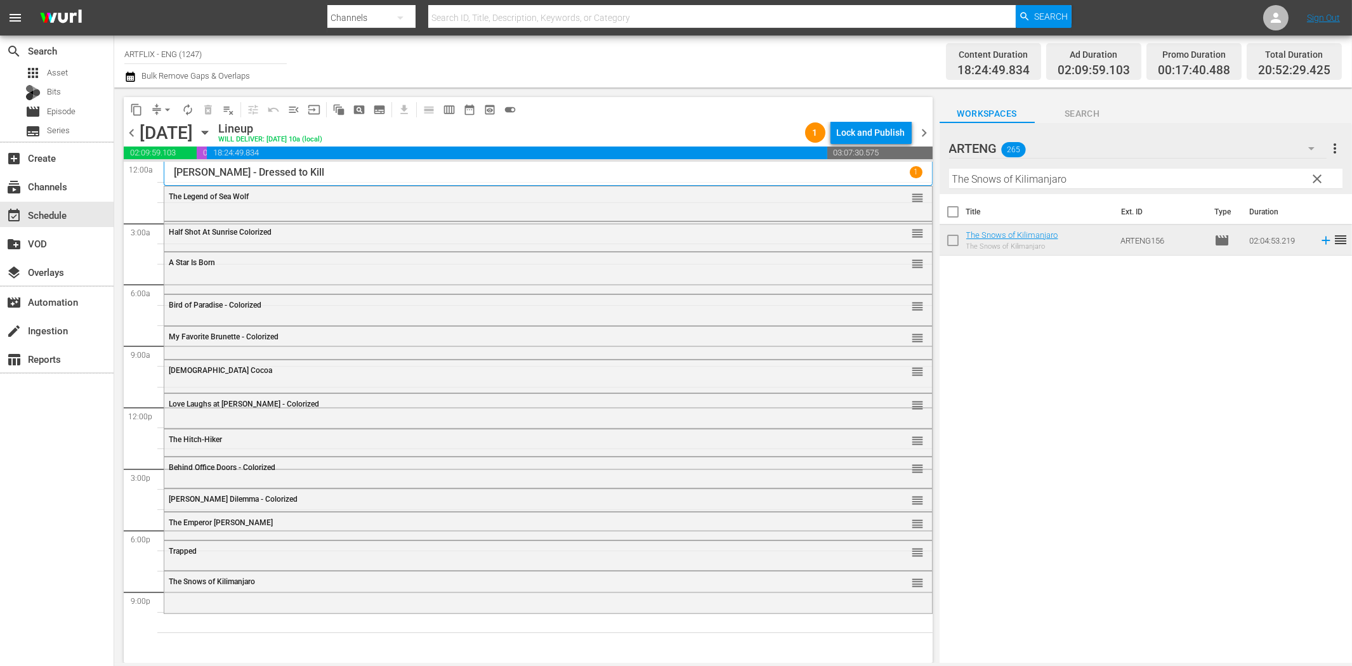
click at [1012, 184] on input "The Snows of Kilimanjaro" at bounding box center [1145, 179] width 393 height 20
paste input "Sundown"
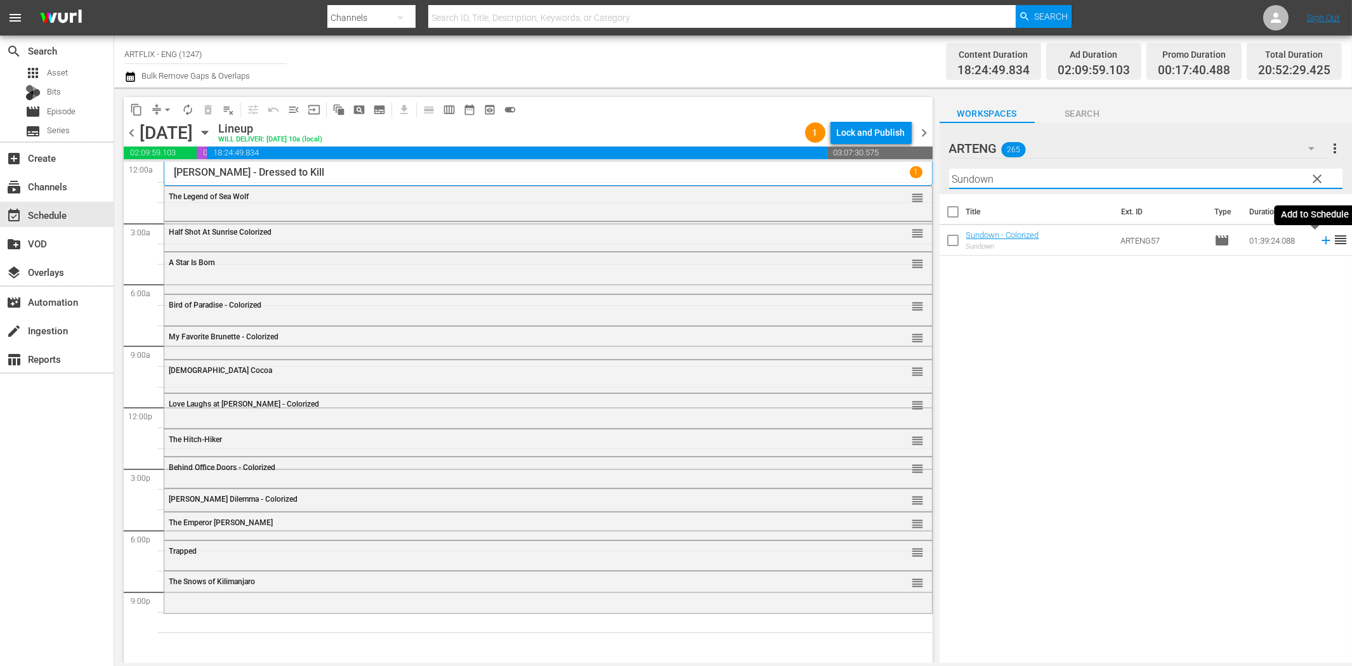
click at [1322, 241] on icon at bounding box center [1326, 241] width 8 height 8
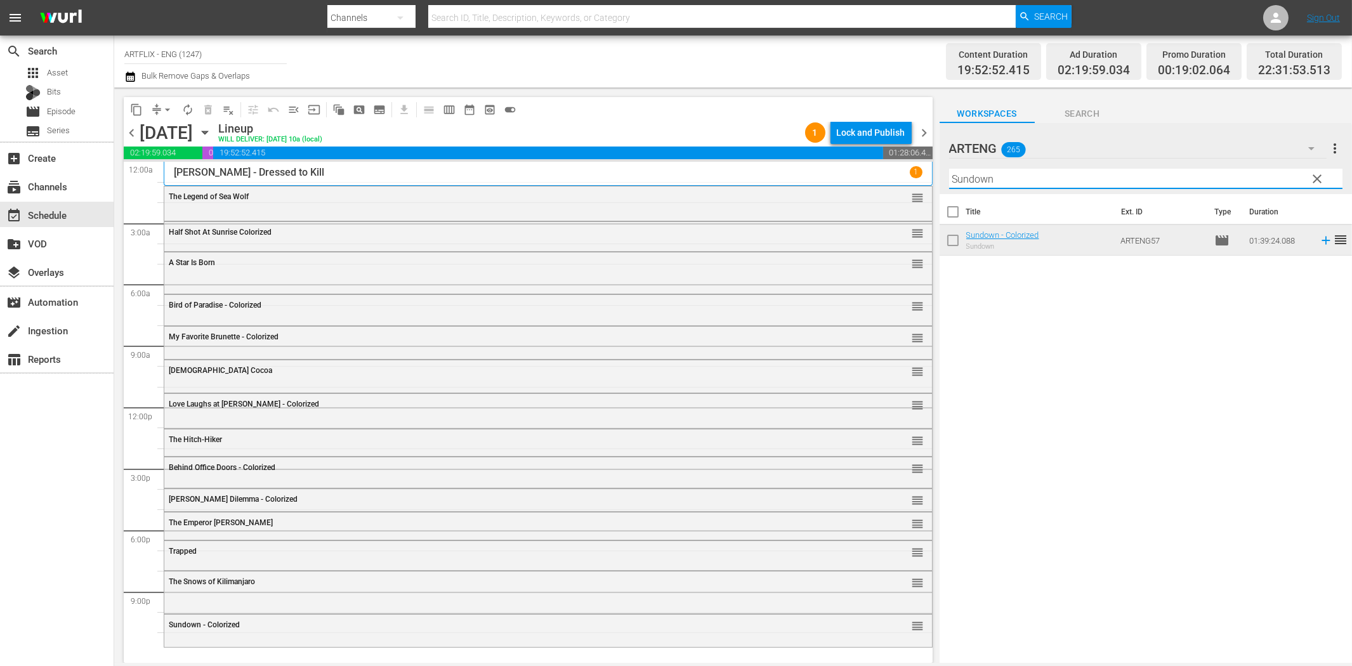
click at [1013, 178] on input "Sundown" at bounding box center [1145, 179] width 393 height 20
paste input "Midnight Menace"
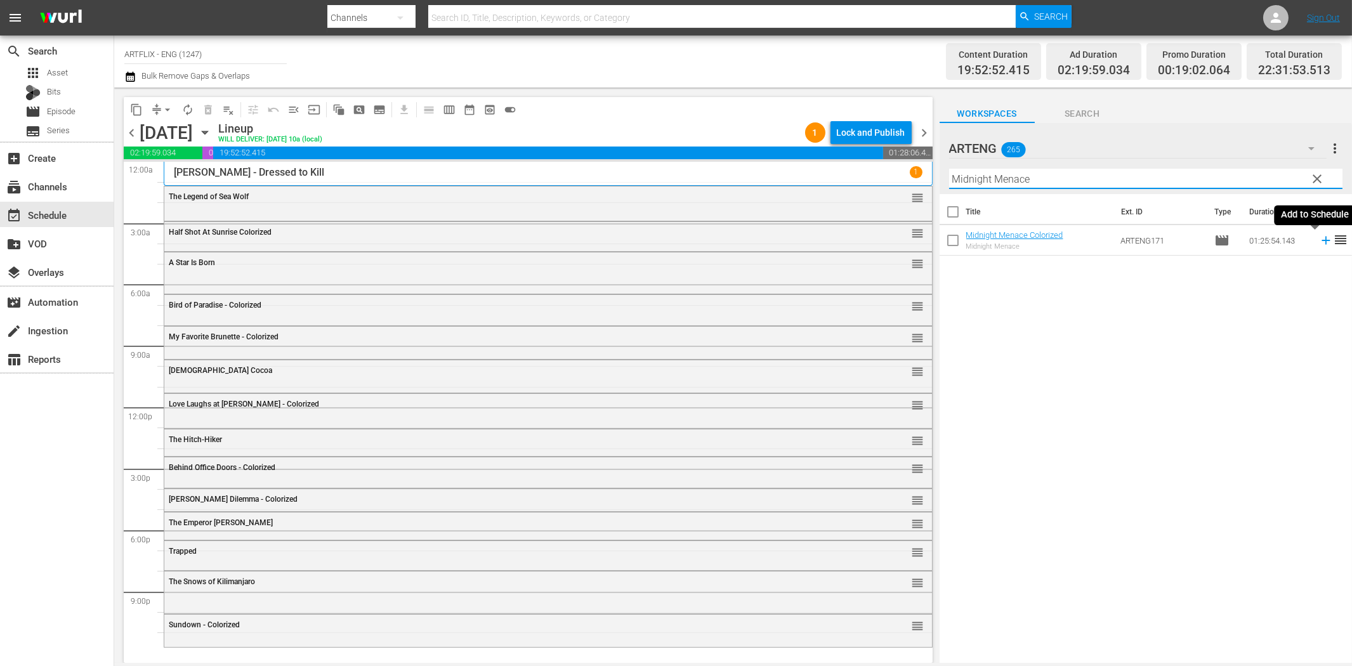
click at [1319, 242] on icon at bounding box center [1326, 241] width 14 height 14
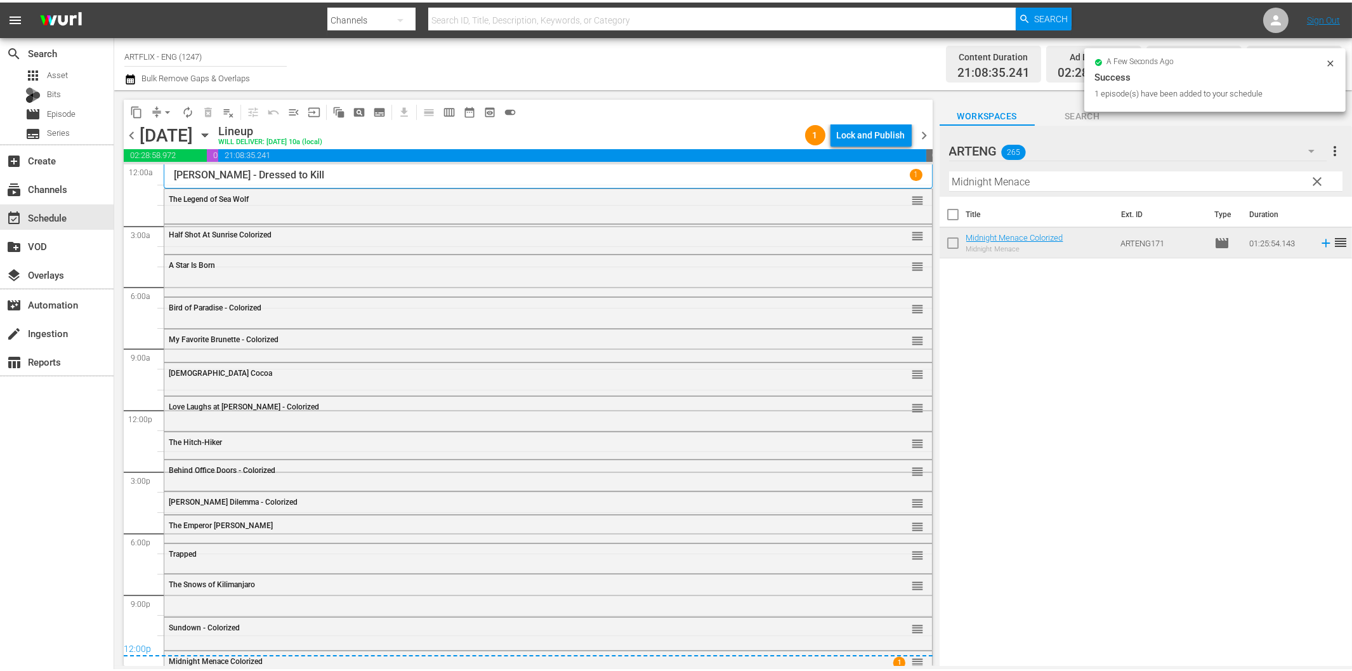
scroll to position [14, 0]
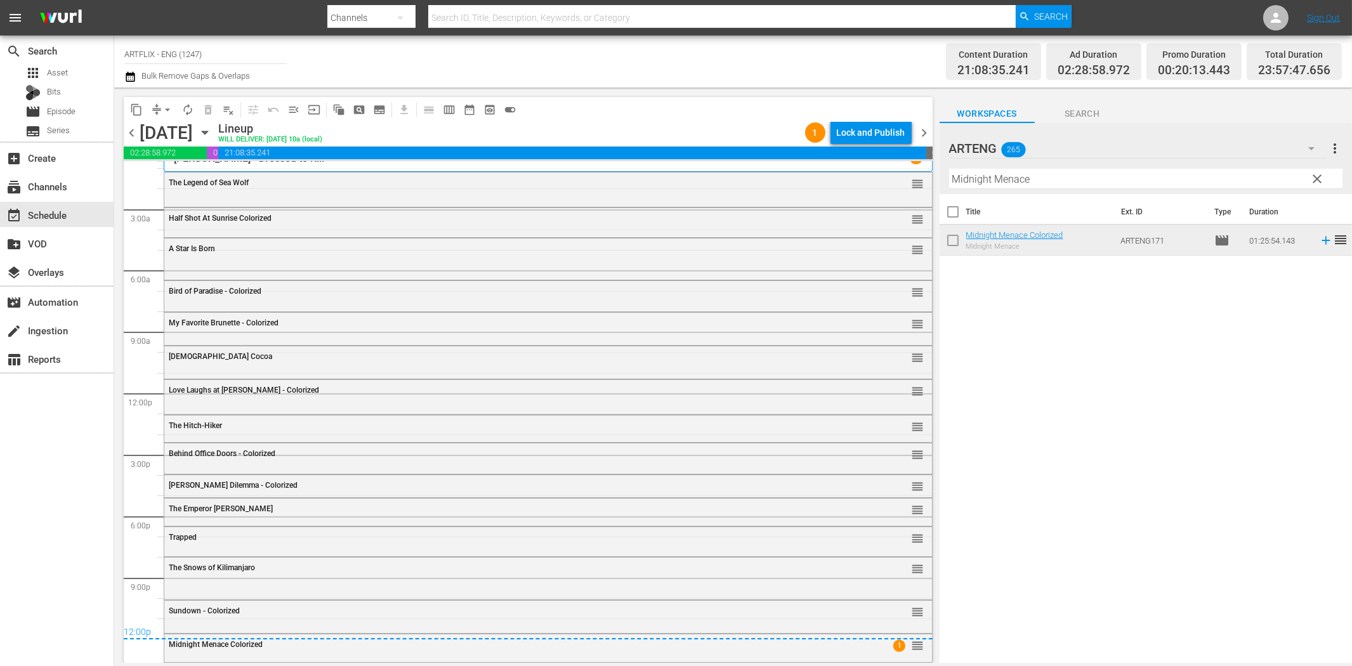
click at [59, 426] on div "search Search apps Asset Bits movie Episode subtitles Series add_box Create sub…" at bounding box center [57, 369] width 114 height 666
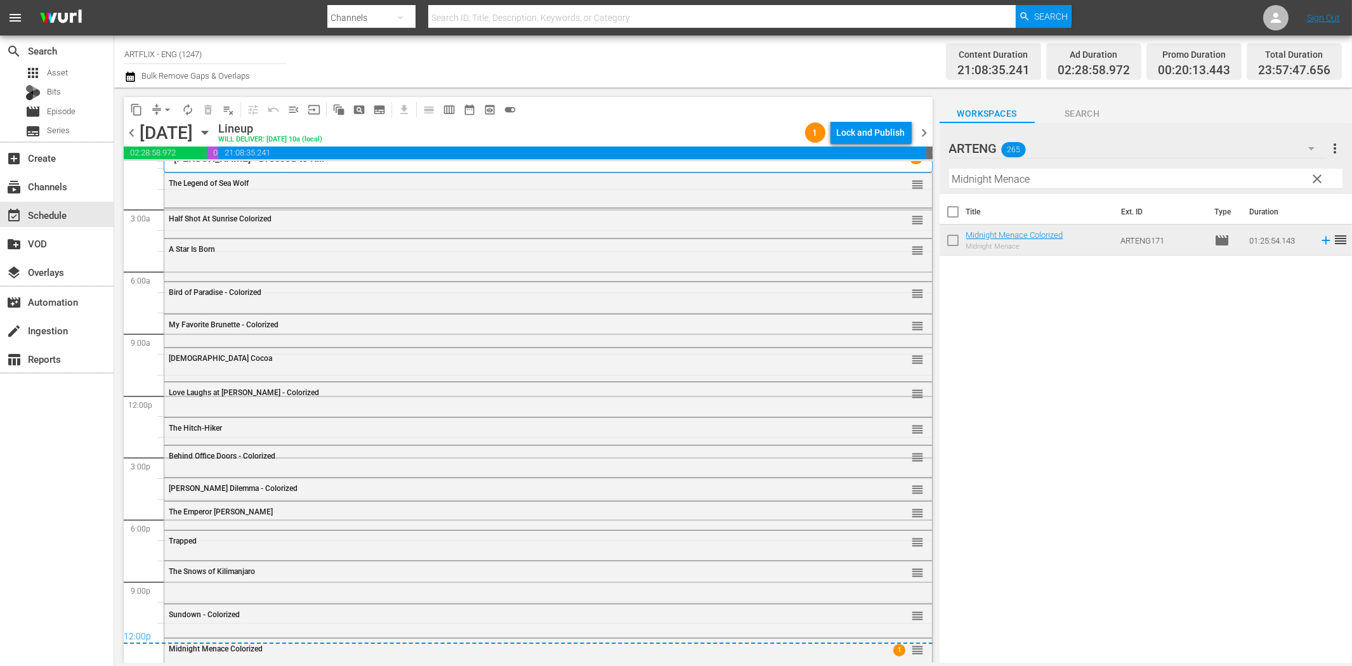
click at [54, 426] on div "search Search apps Asset Bits movie Episode subtitles Series add_box Create sub…" at bounding box center [57, 369] width 114 height 666
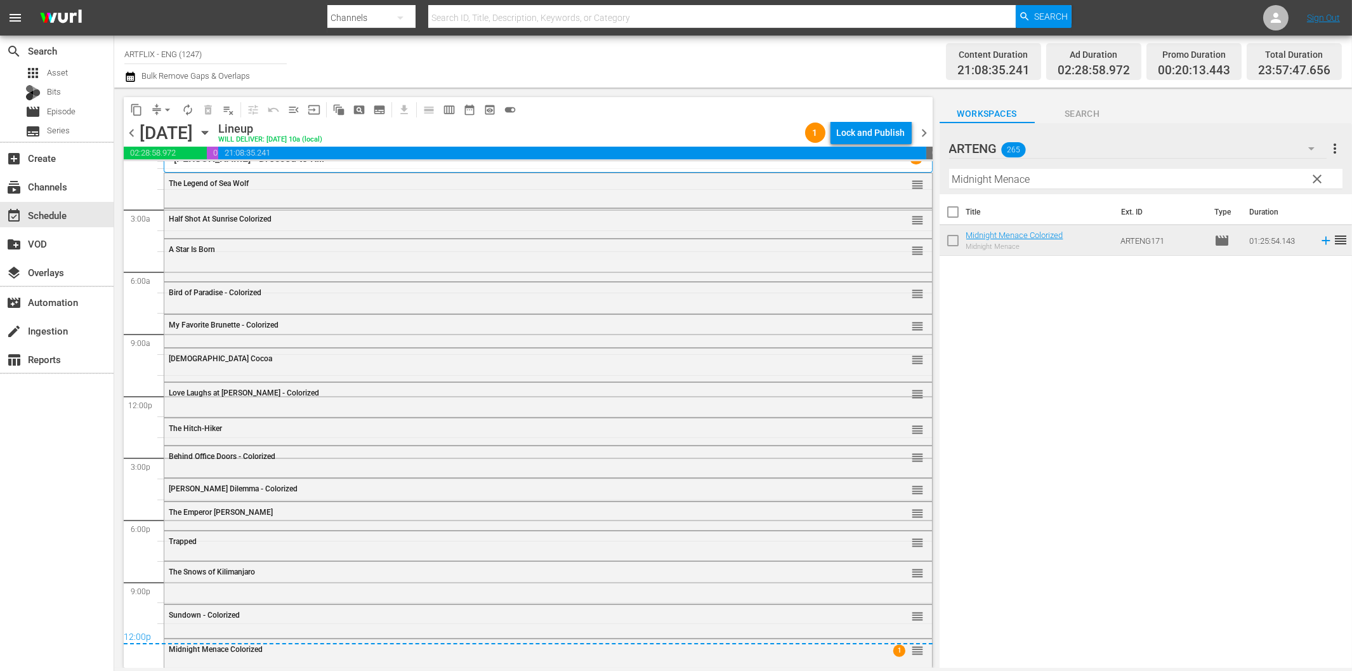
scroll to position [9, 0]
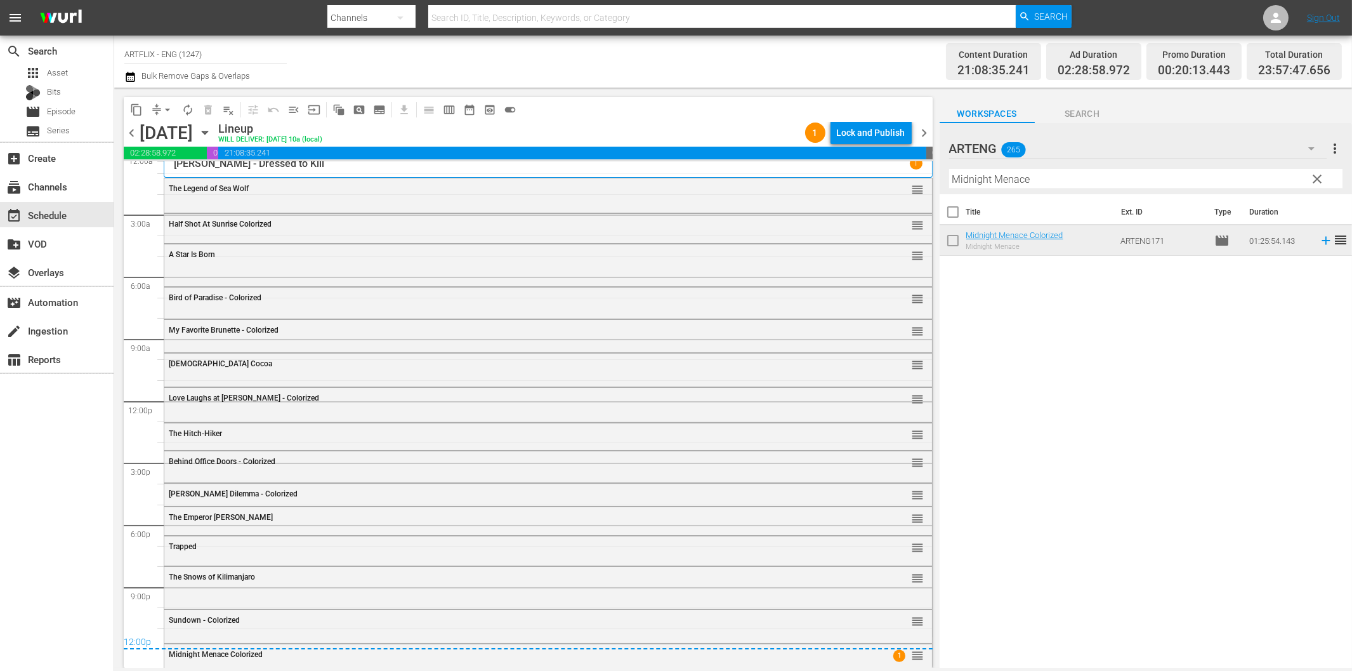
click at [861, 132] on div "Lock and Publish" at bounding box center [871, 132] width 69 height 23
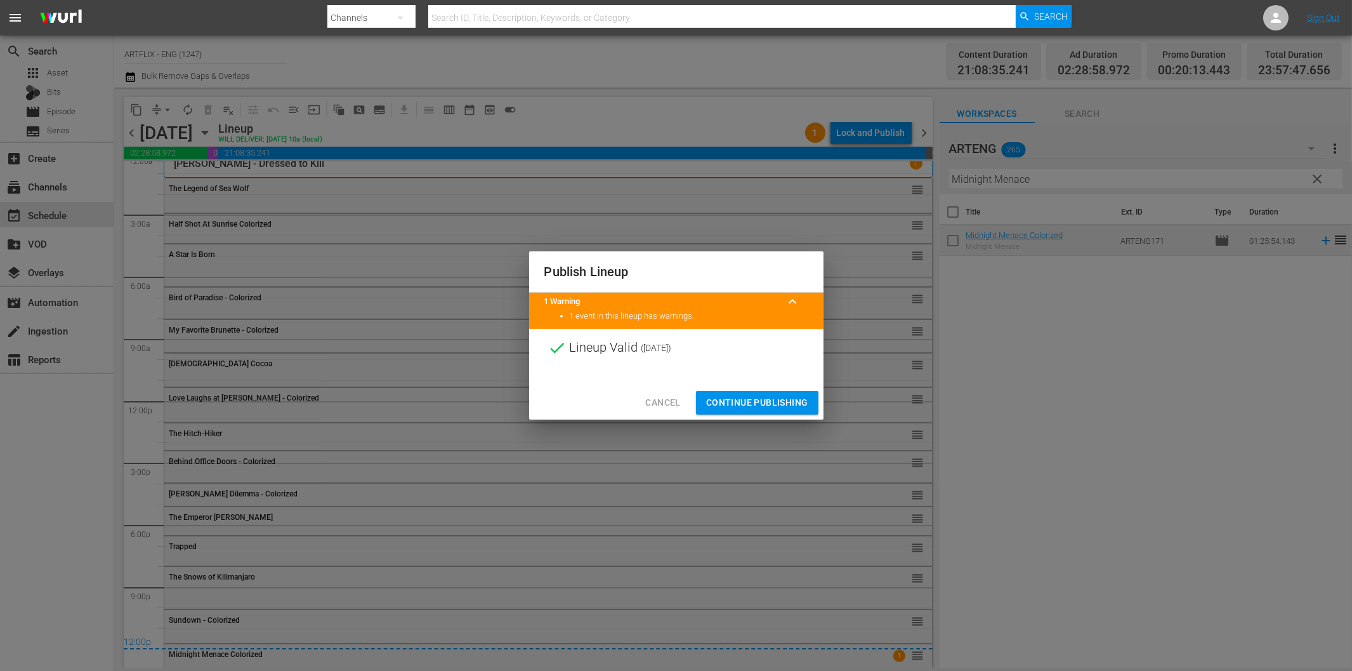
click at [732, 400] on span "Continue Publishing" at bounding box center [757, 403] width 102 height 16
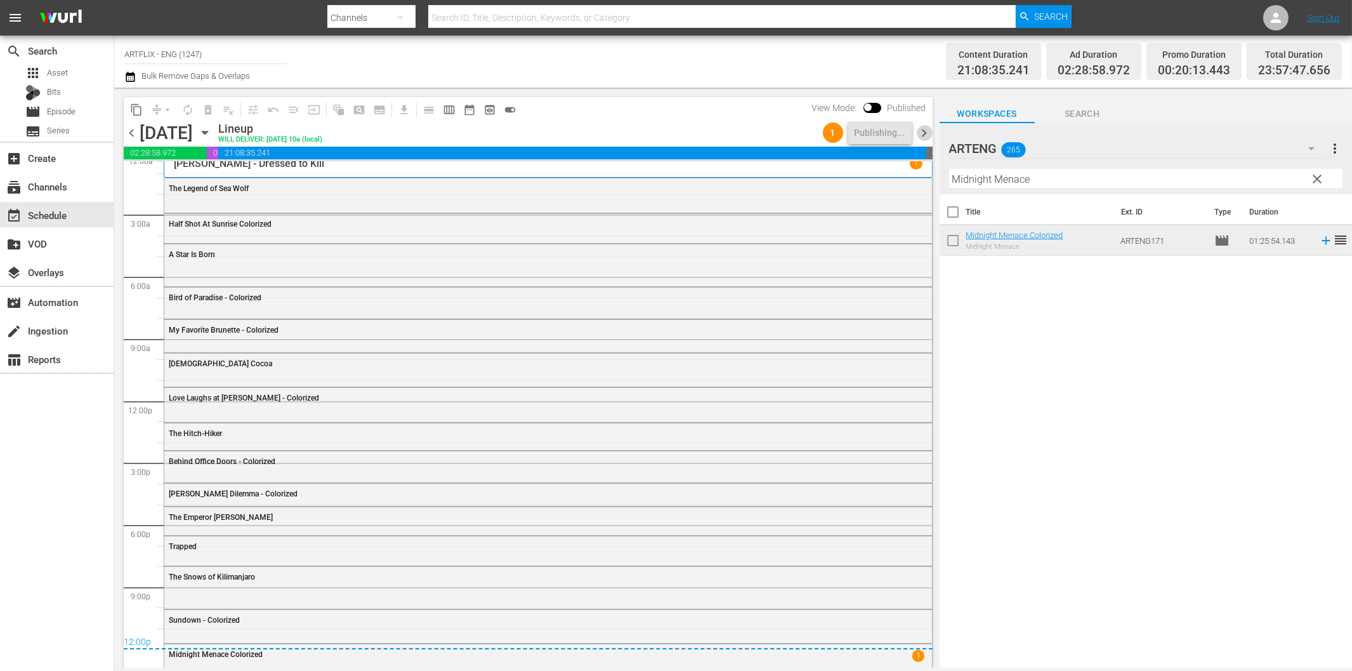
click at [925, 134] on span "chevron_right" at bounding box center [925, 133] width 16 height 16
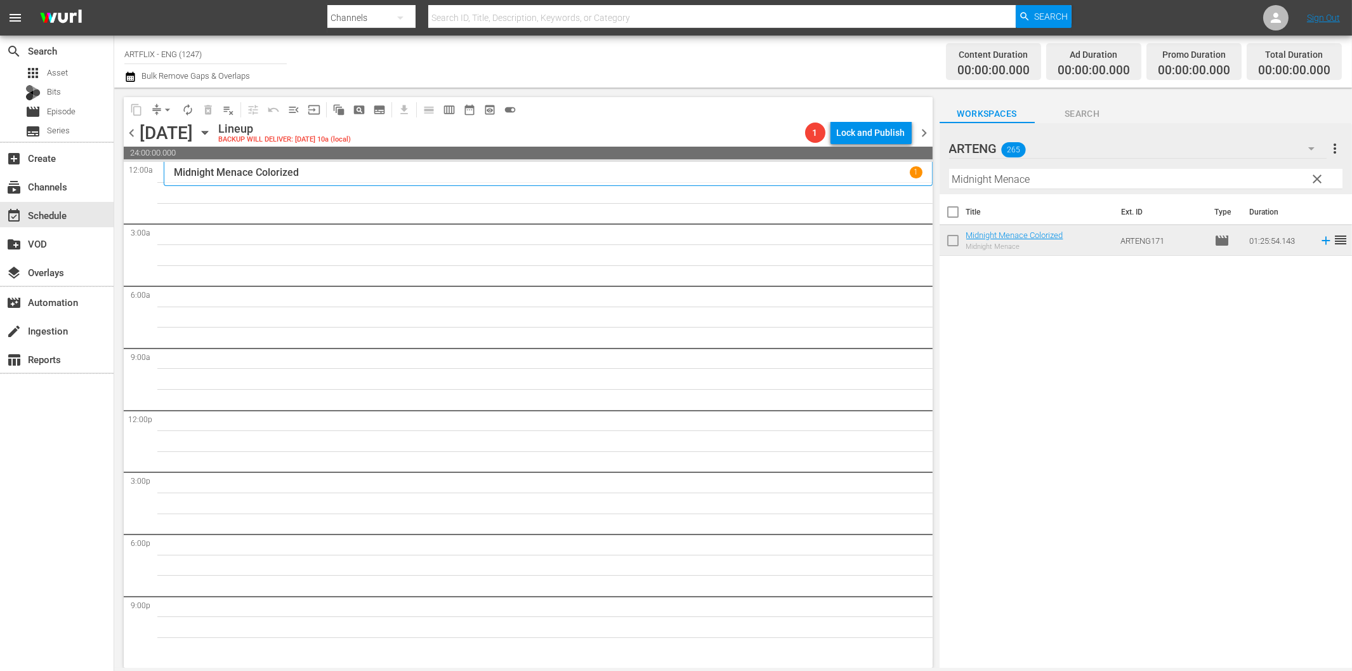
click at [1041, 176] on input "Midnight Menace" at bounding box center [1145, 179] width 393 height 20
paste input "The Strange Woman"
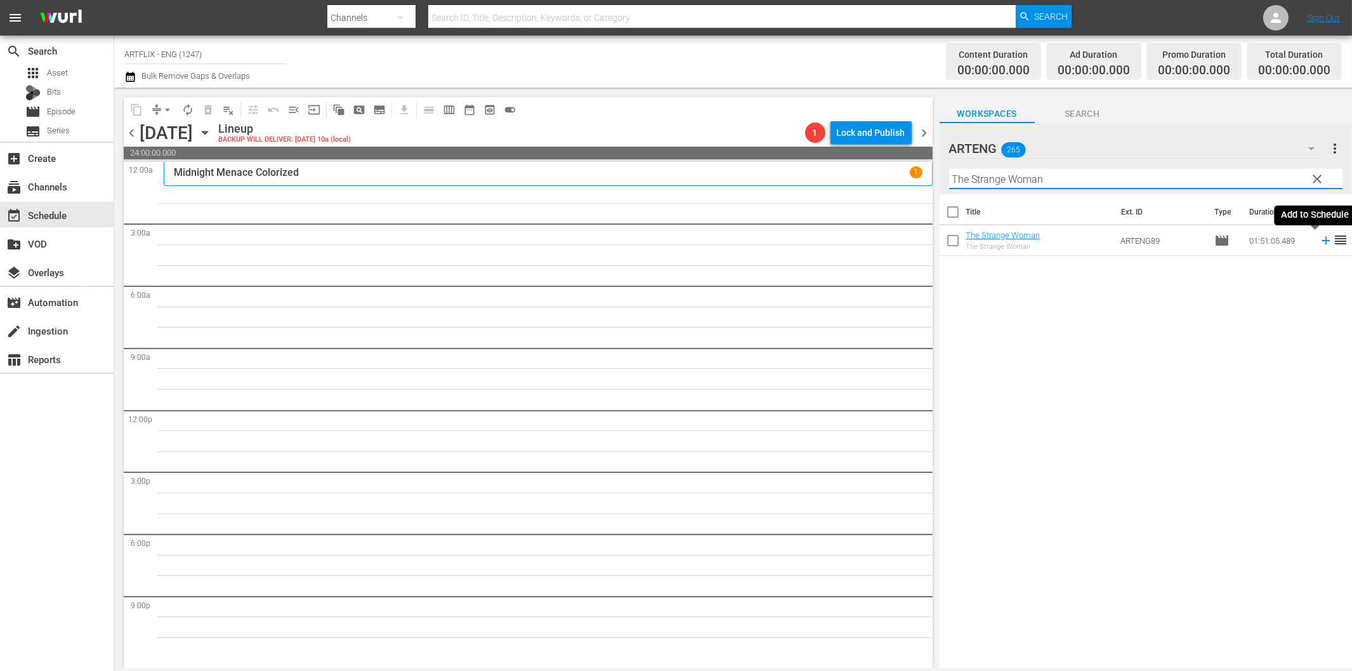
click at [1322, 241] on icon at bounding box center [1326, 241] width 8 height 8
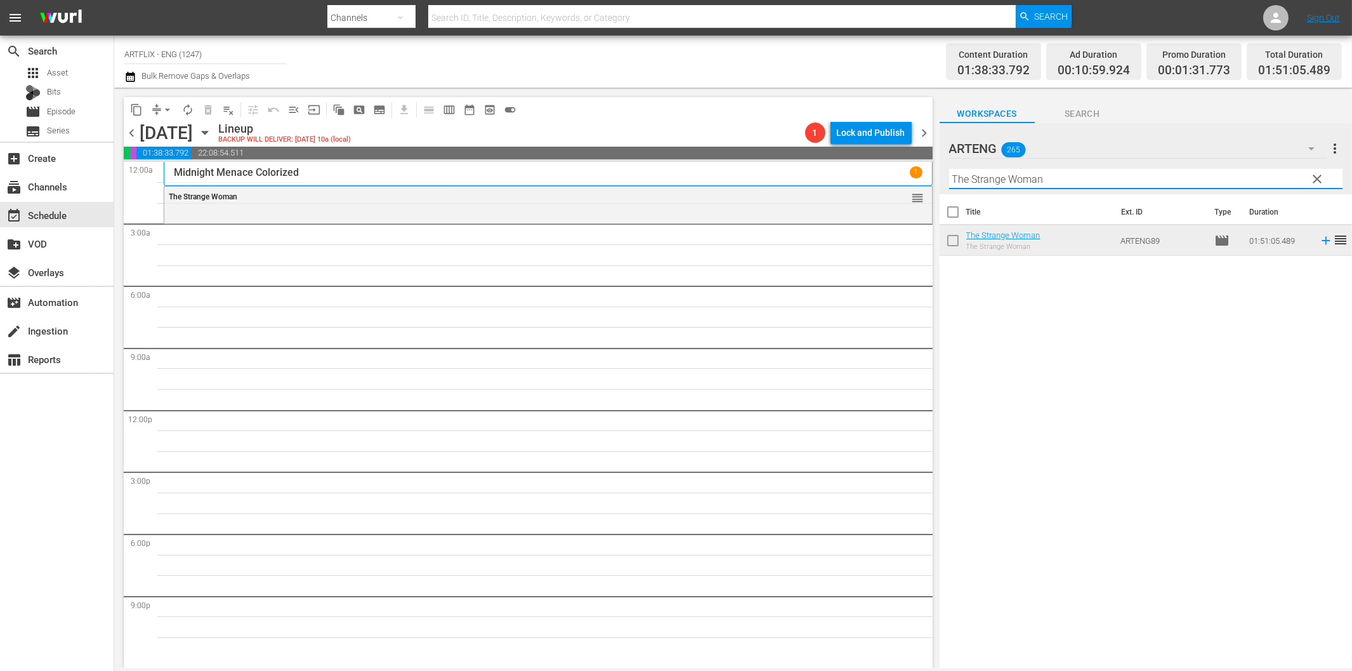
click at [990, 183] on input "The Strange Woman" at bounding box center [1145, 179] width 393 height 20
paste input "Father's Little Dividend"
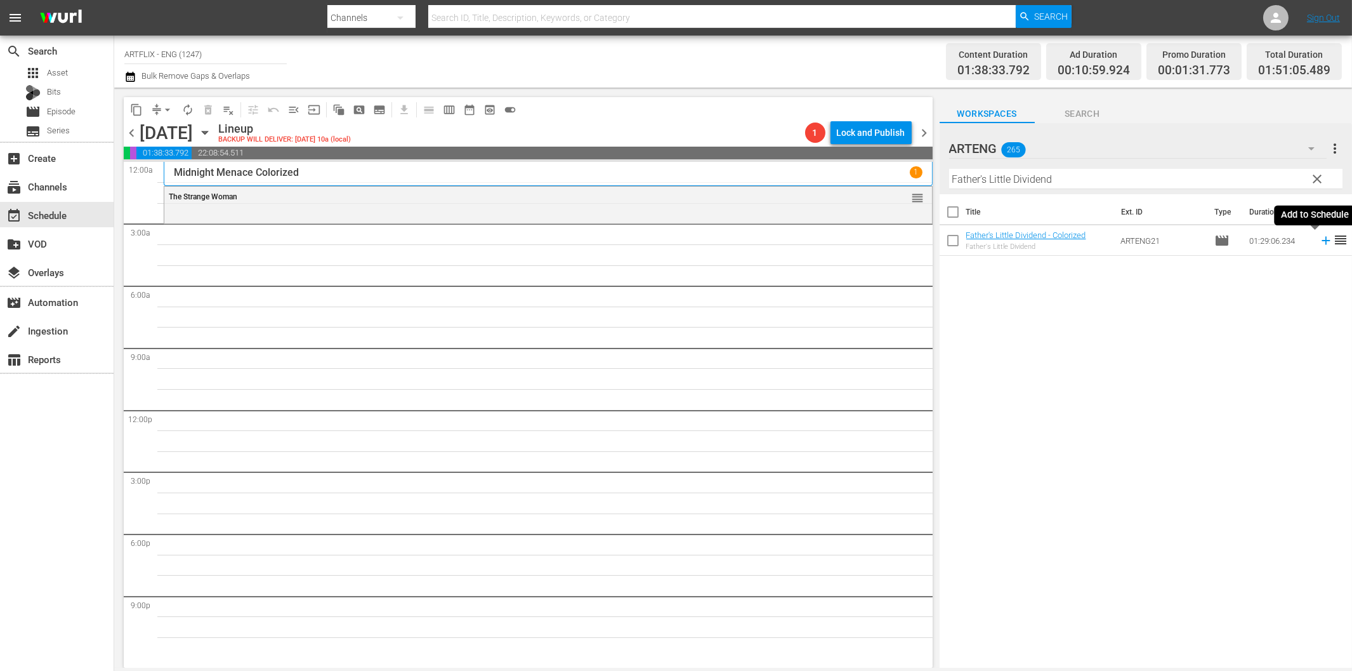
click at [1322, 239] on icon at bounding box center [1326, 241] width 8 height 8
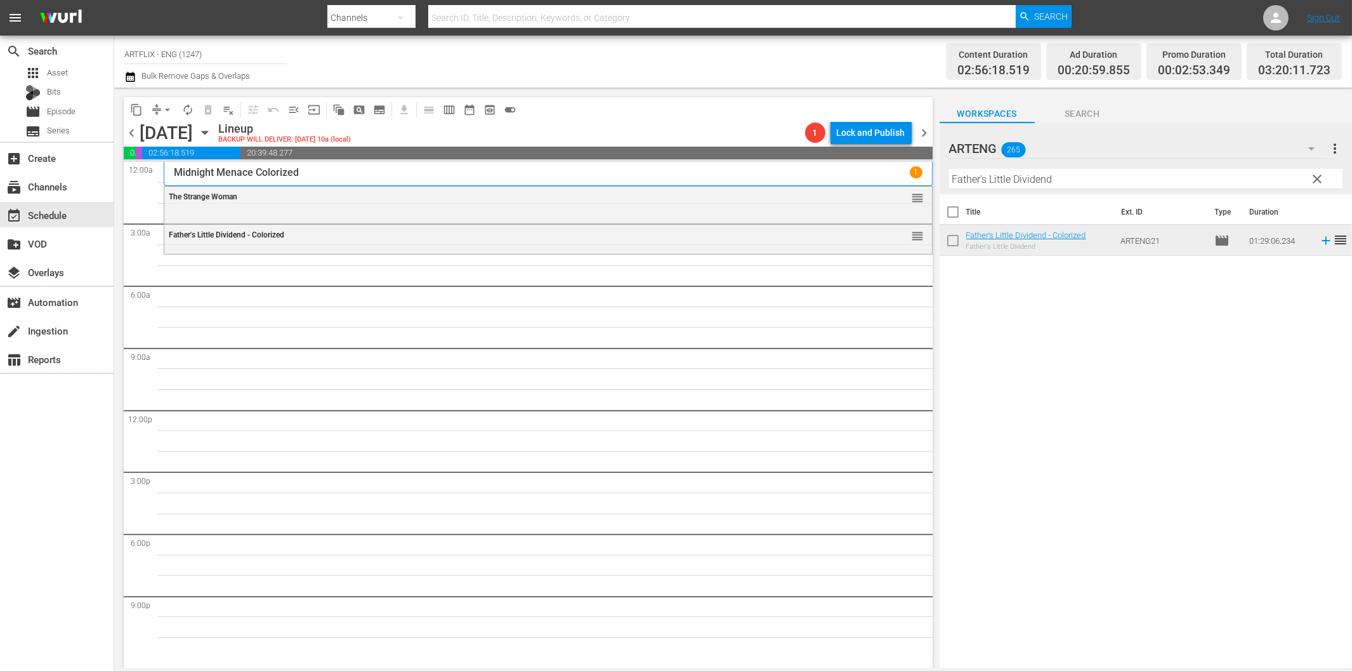
click at [1003, 180] on input "Father's Little Dividend" at bounding box center [1145, 179] width 393 height 20
paste input "The Bulldog Bree"
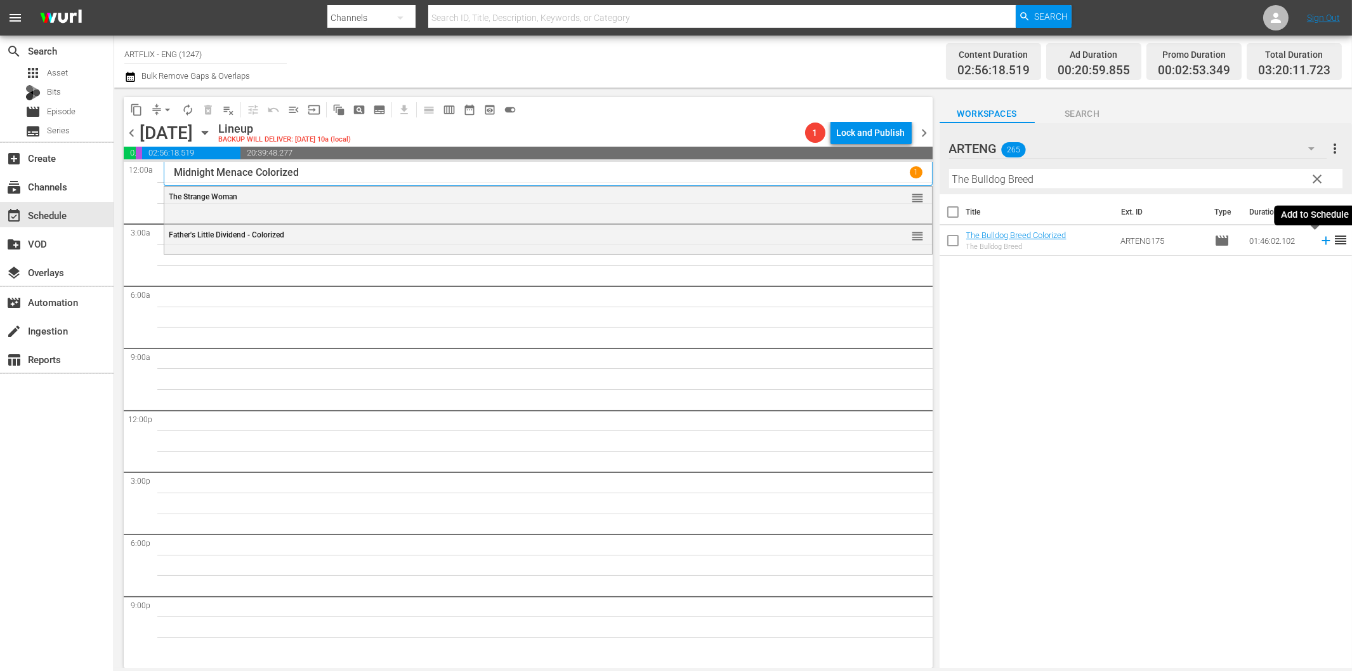
click at [1319, 243] on icon at bounding box center [1326, 241] width 14 height 14
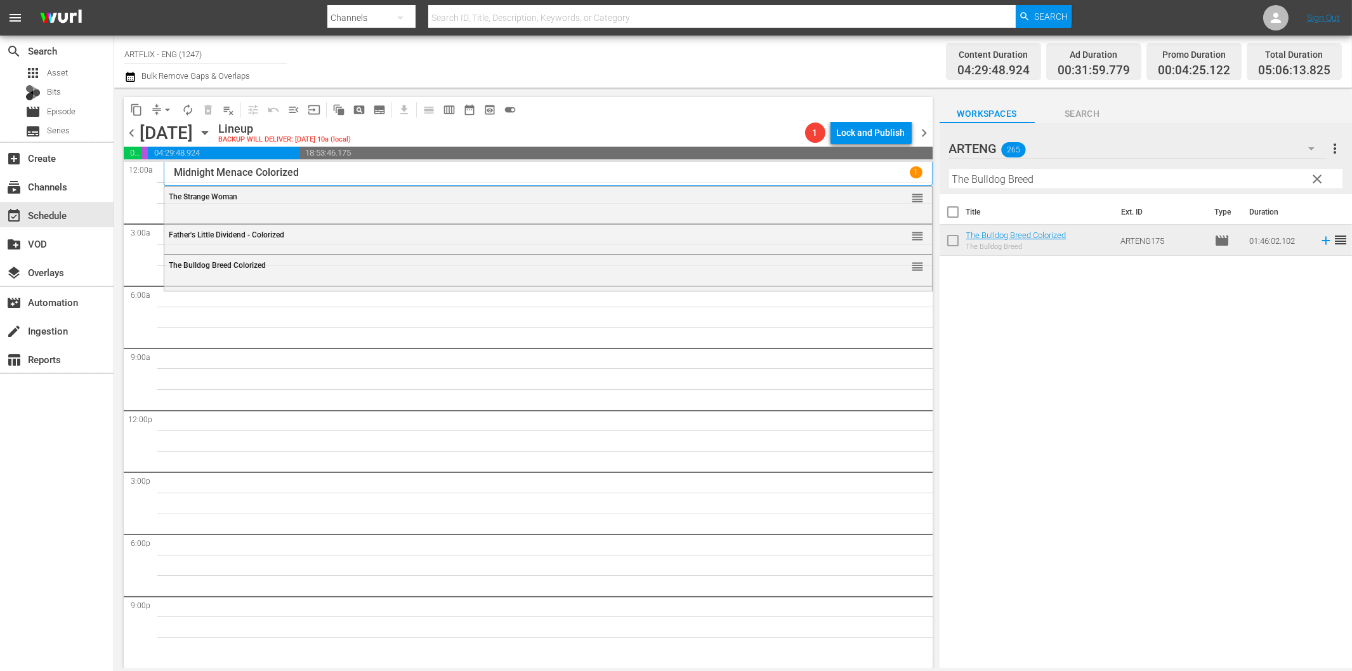
click at [1009, 181] on input "The Bulldog Breed" at bounding box center [1145, 179] width 393 height 20
paste input "Cranes Are Flying"
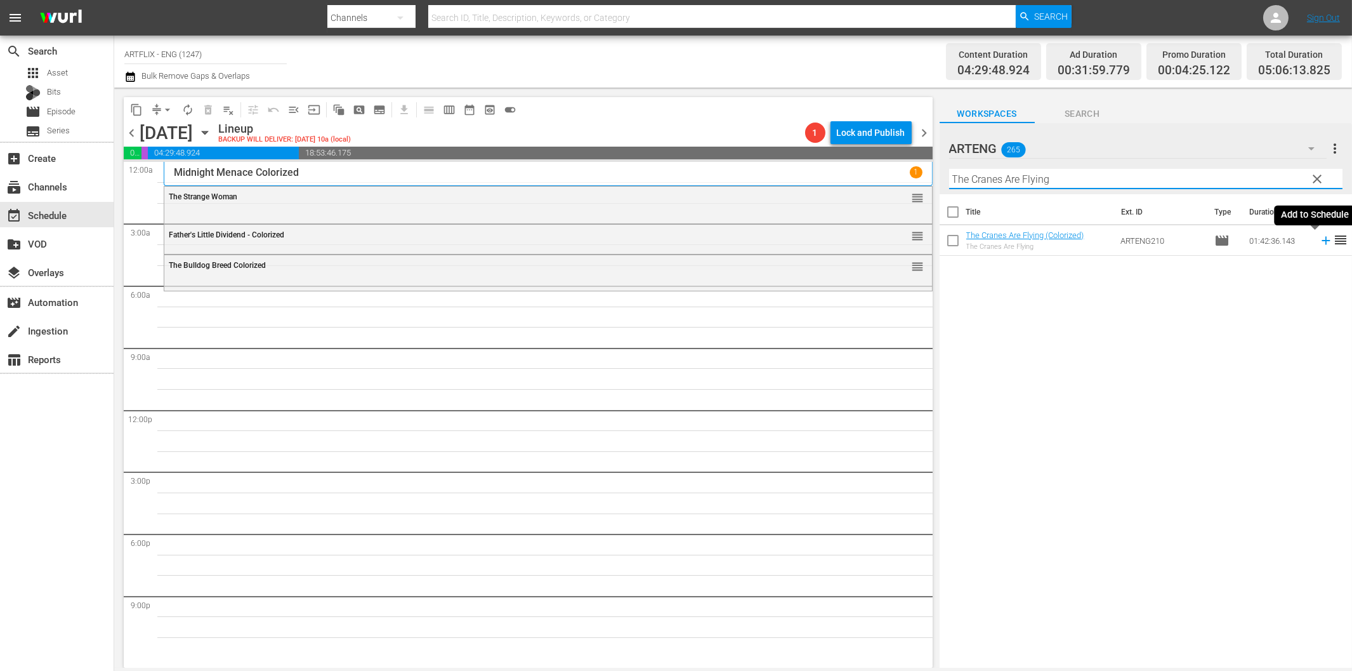
click at [1319, 237] on icon at bounding box center [1326, 241] width 14 height 14
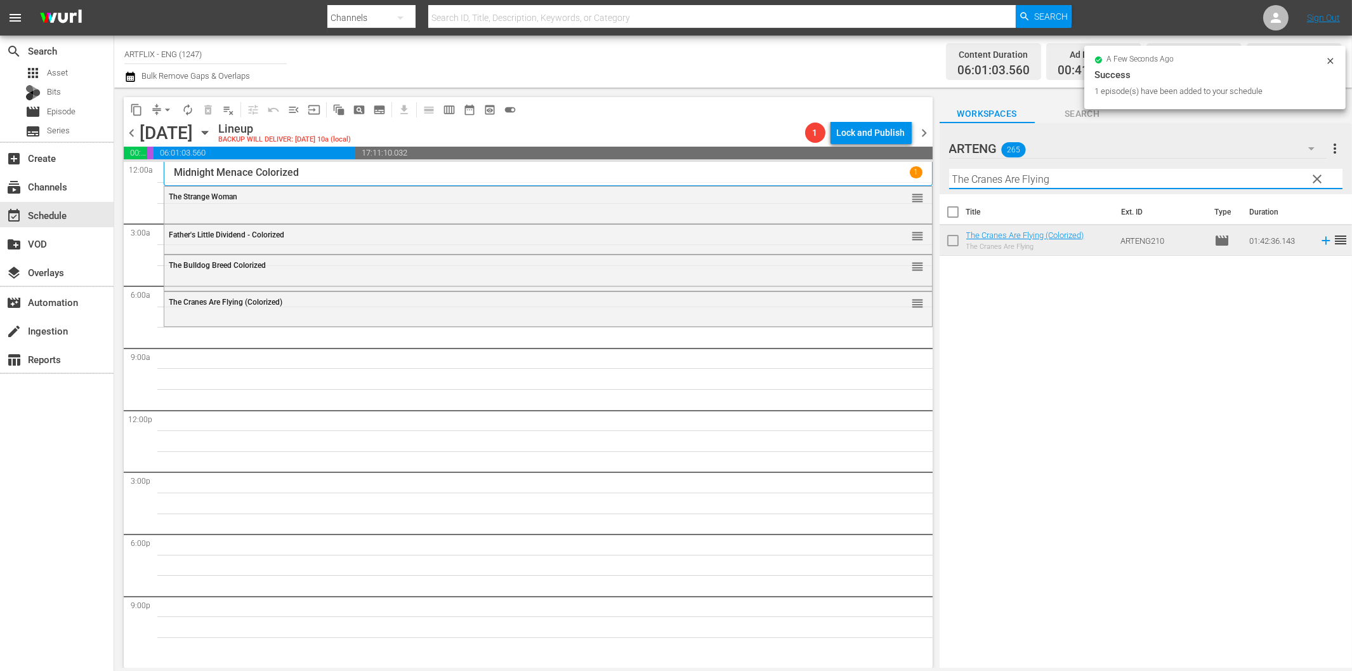
click at [1062, 185] on input "The Cranes Are Flying" at bounding box center [1145, 179] width 393 height 20
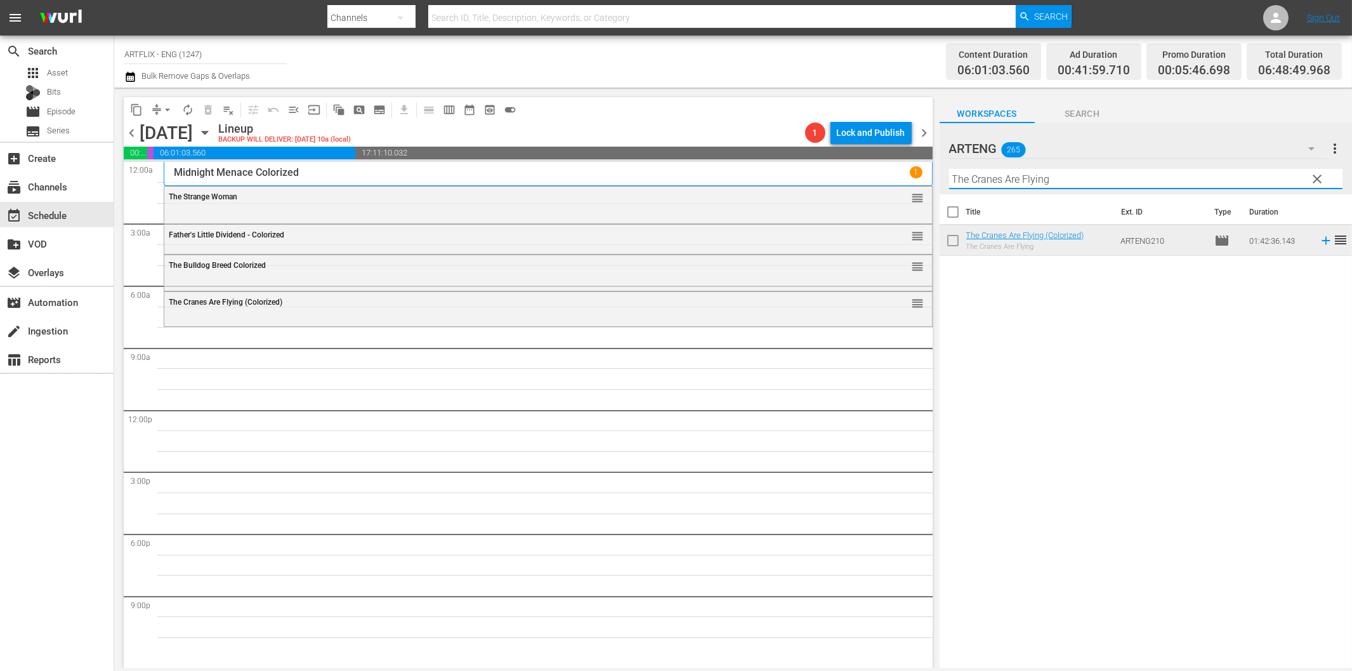
paste input "Pardon Us"
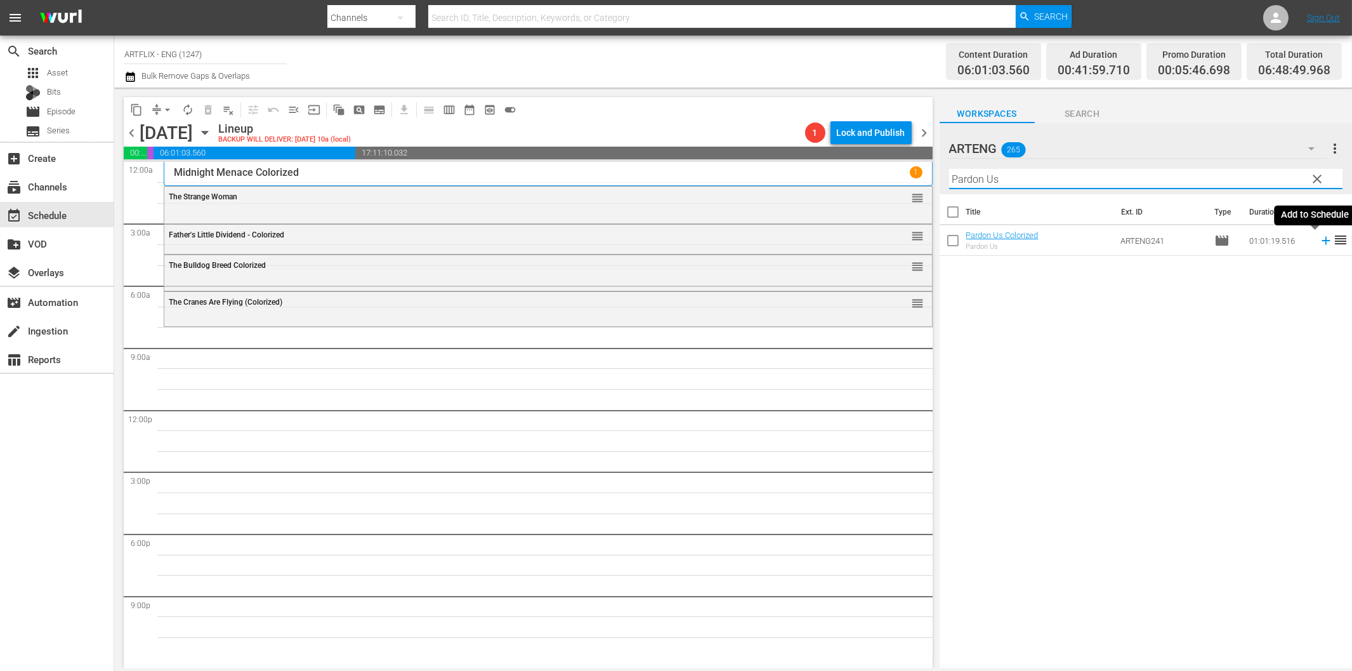
click at [1319, 239] on icon at bounding box center [1326, 241] width 14 height 14
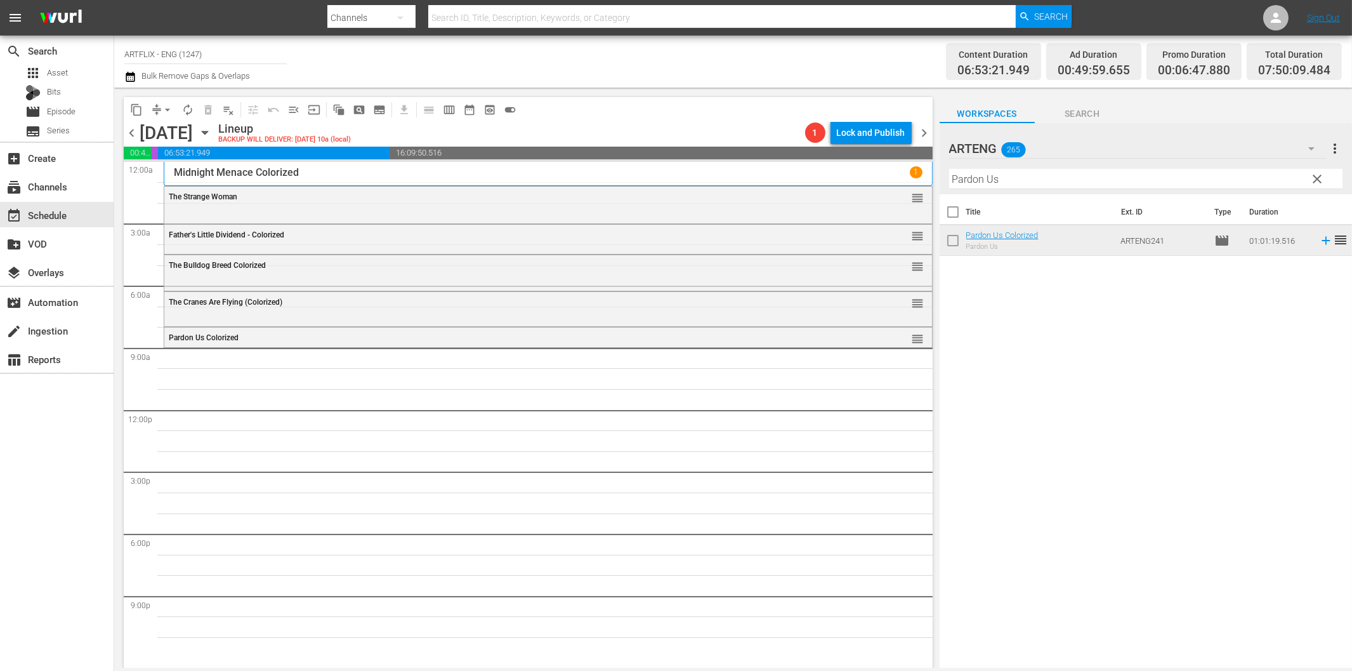
click at [987, 179] on input "Pardon Us" at bounding box center [1145, 179] width 393 height 20
paste input "The Golden Age of Comedy"
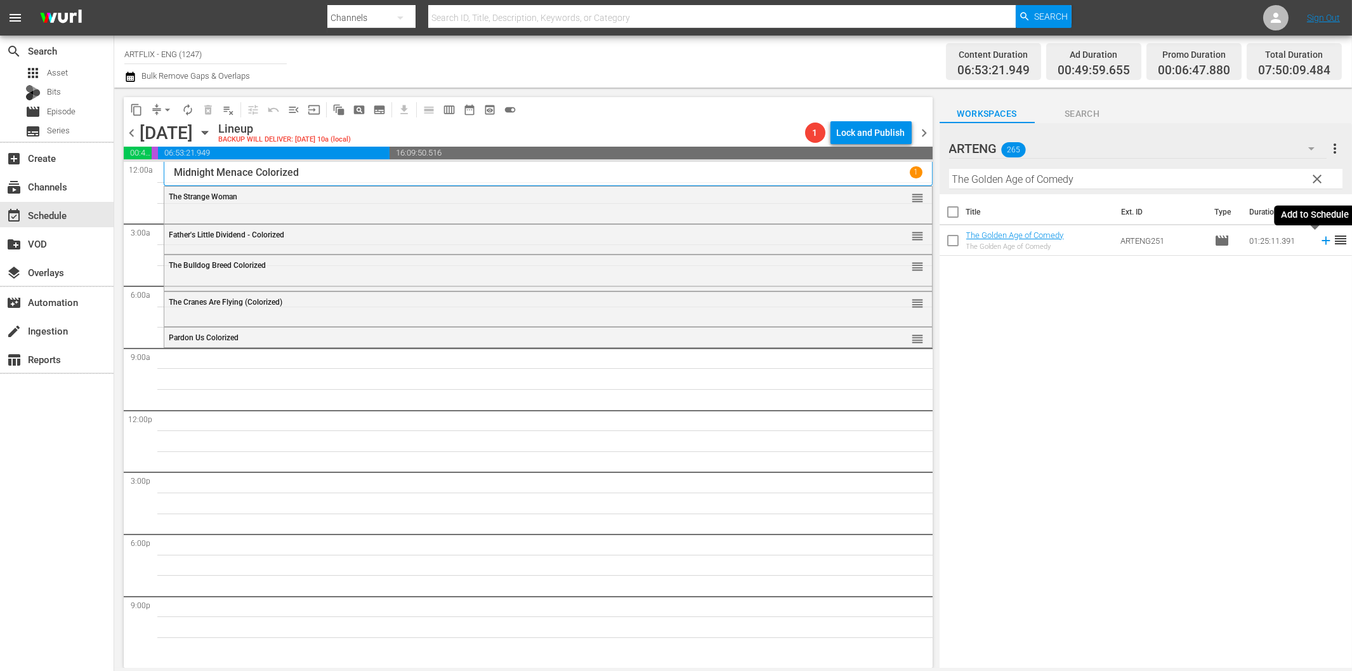
click at [1319, 237] on icon at bounding box center [1326, 241] width 14 height 14
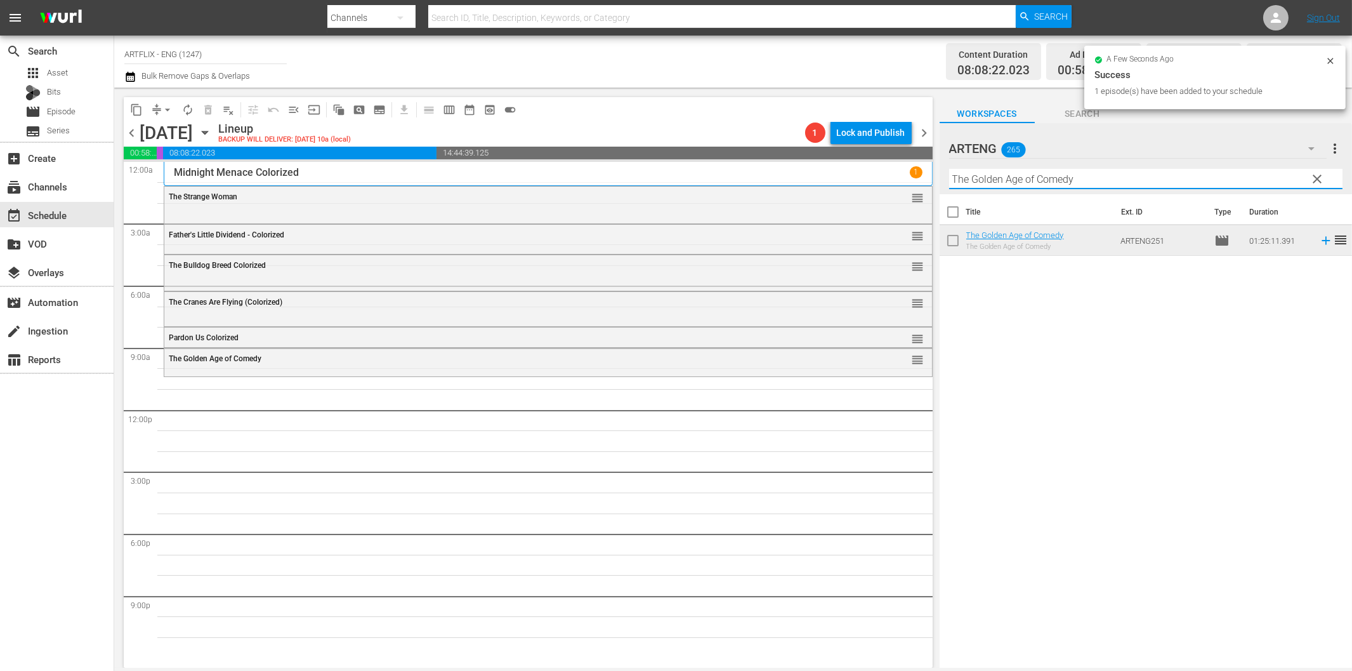
click at [987, 184] on input "The Golden Age of Comedy" at bounding box center [1145, 179] width 393 height 20
paste input "Royal Wedding"
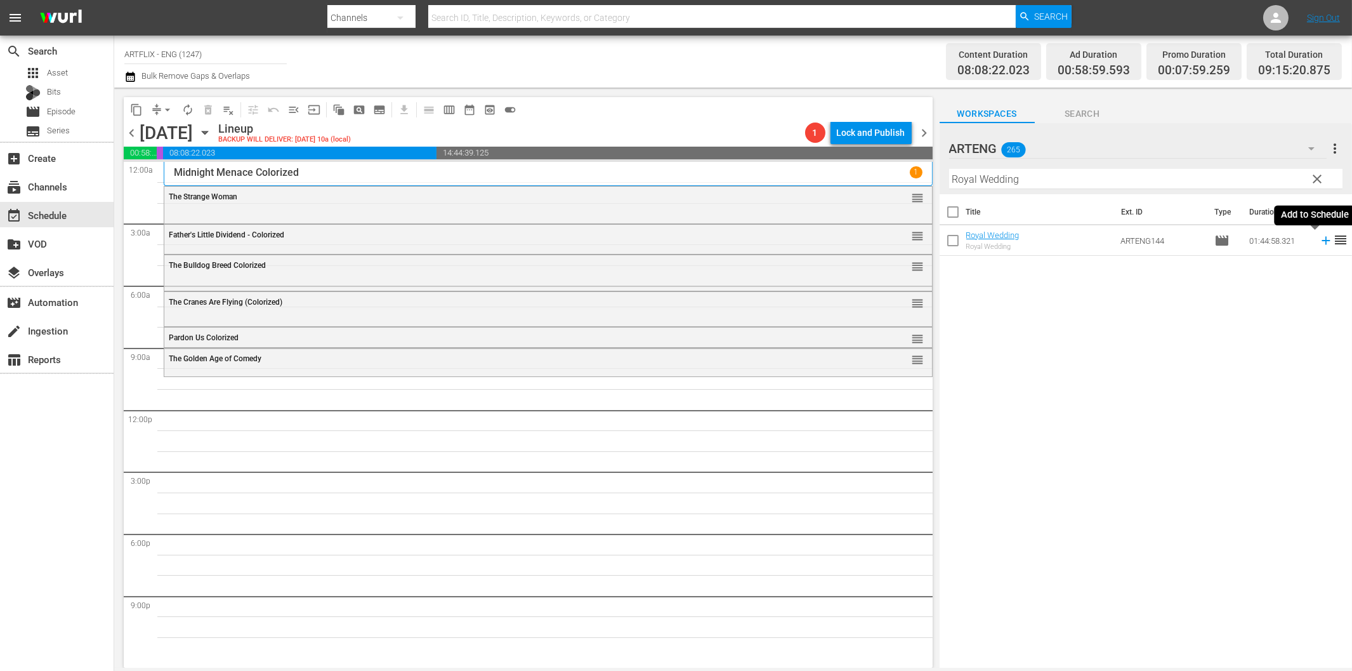
click at [1322, 241] on icon at bounding box center [1326, 241] width 8 height 8
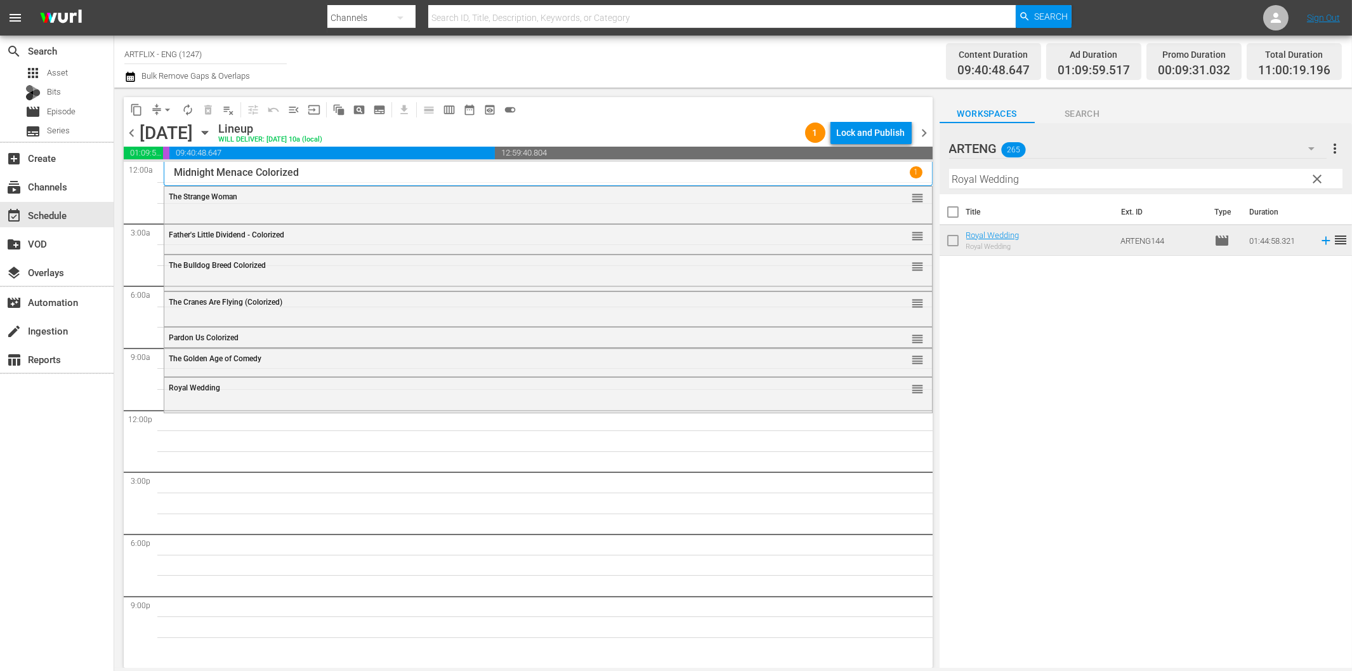
click at [985, 187] on input "Royal Wedding" at bounding box center [1145, 179] width 393 height 20
paste input "Jamaica Inn"
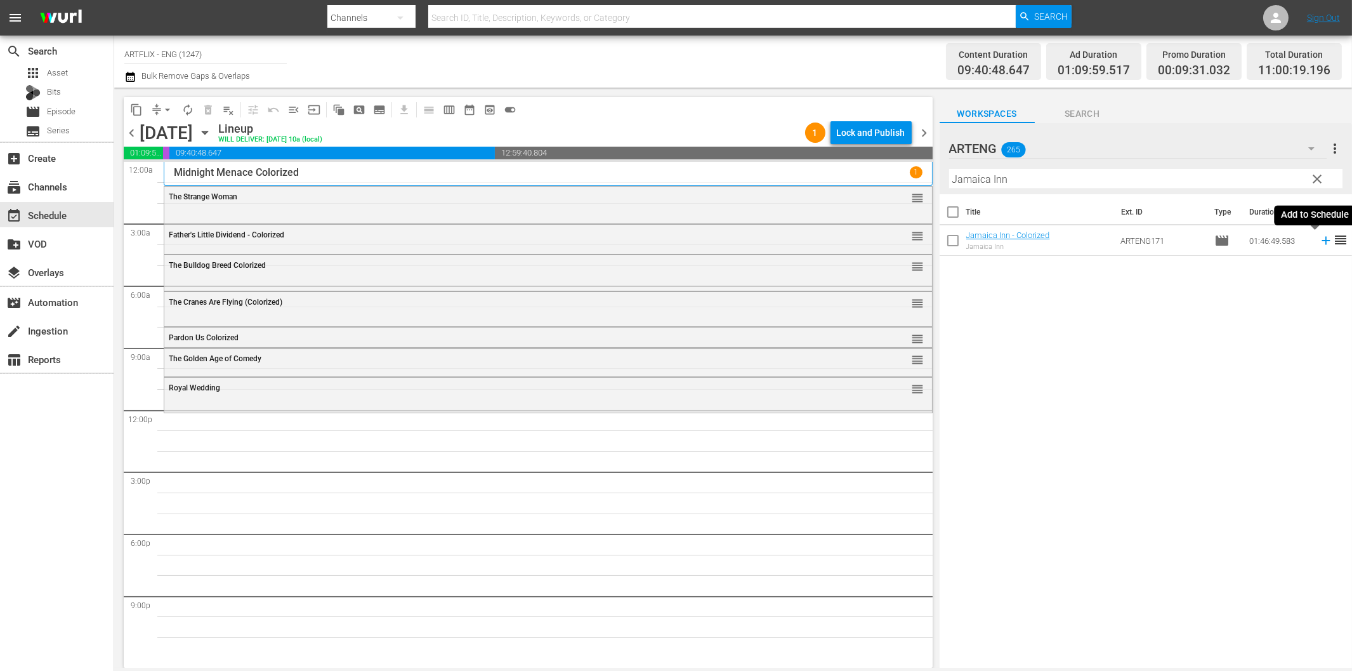
click at [1319, 237] on icon at bounding box center [1326, 241] width 14 height 14
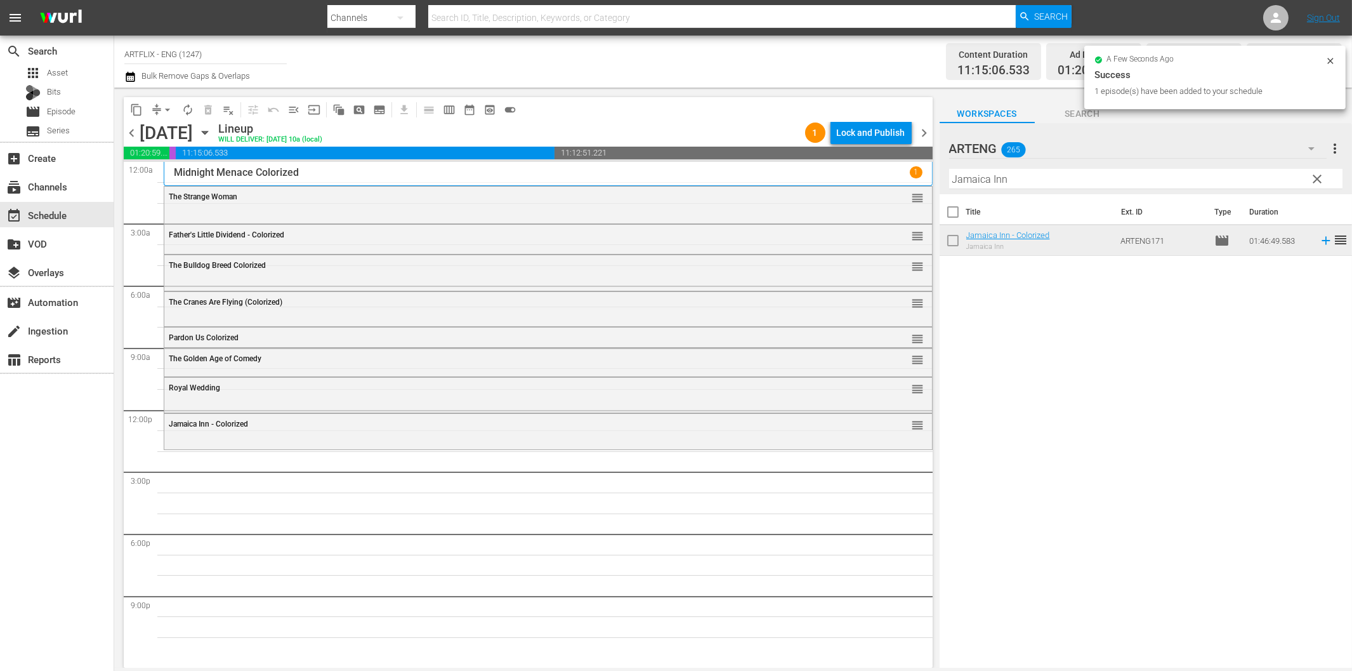
click at [1001, 181] on input "Jamaica Inn" at bounding box center [1145, 179] width 393 height 20
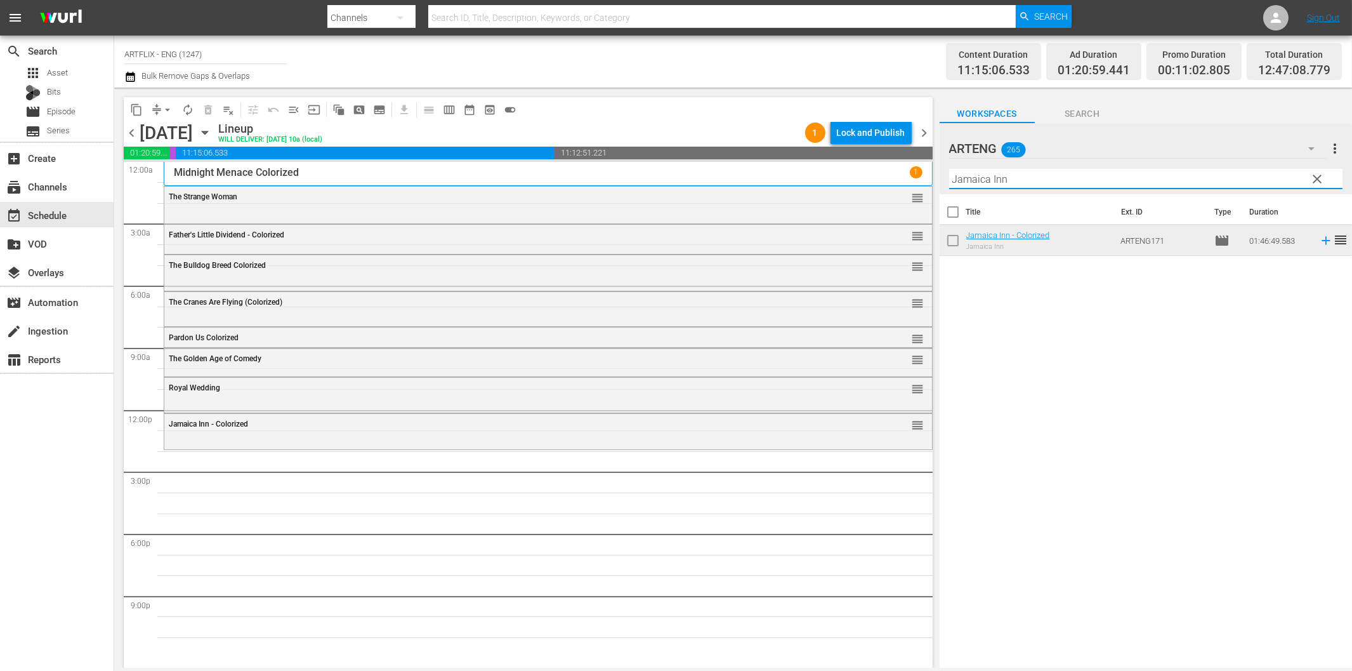
paste input "Long John Silver's Return to Treasure Island"
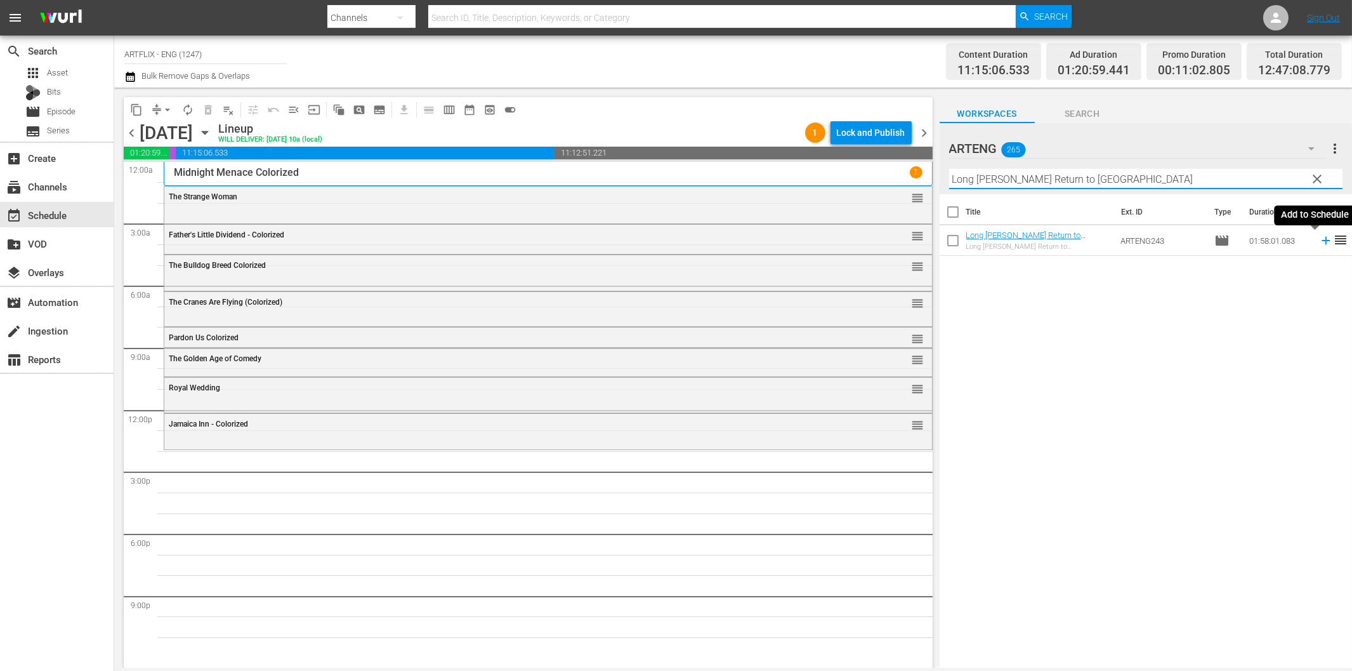
click at [1319, 242] on icon at bounding box center [1326, 241] width 14 height 14
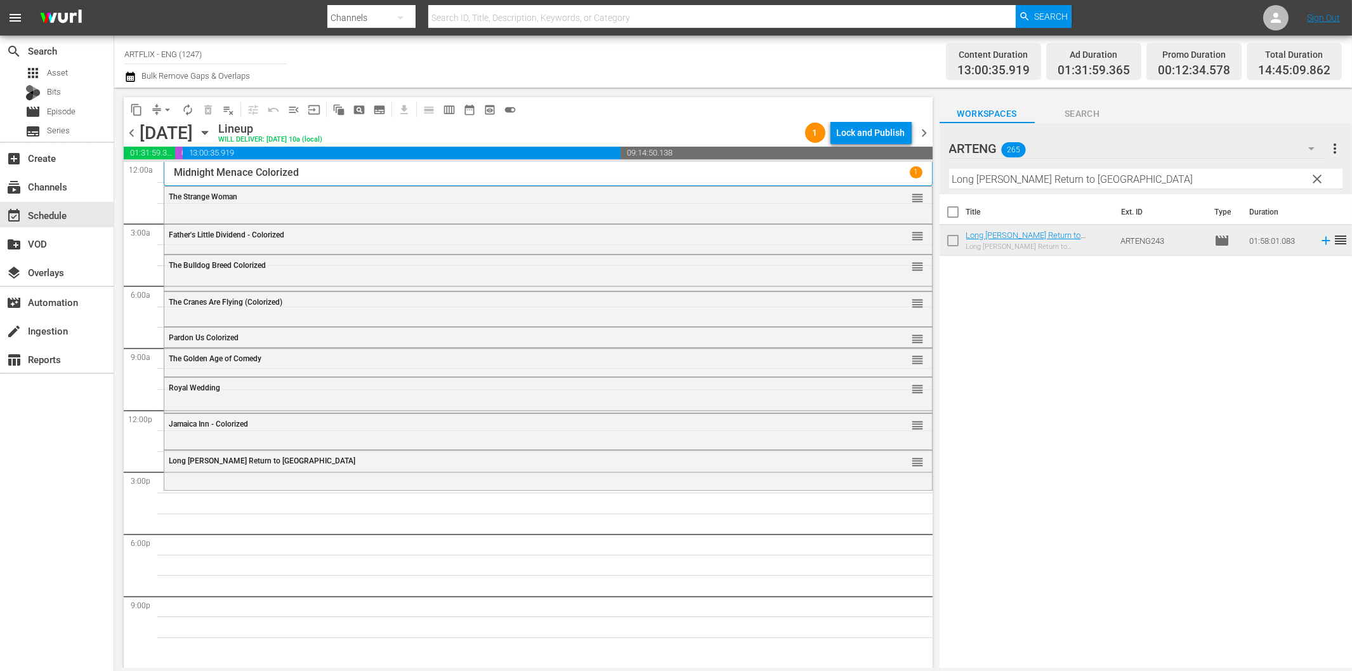
click at [973, 175] on input "Long John Silver's Return to Treasure Island" at bounding box center [1145, 179] width 393 height 20
paste input "The Legend of Bigfoot"
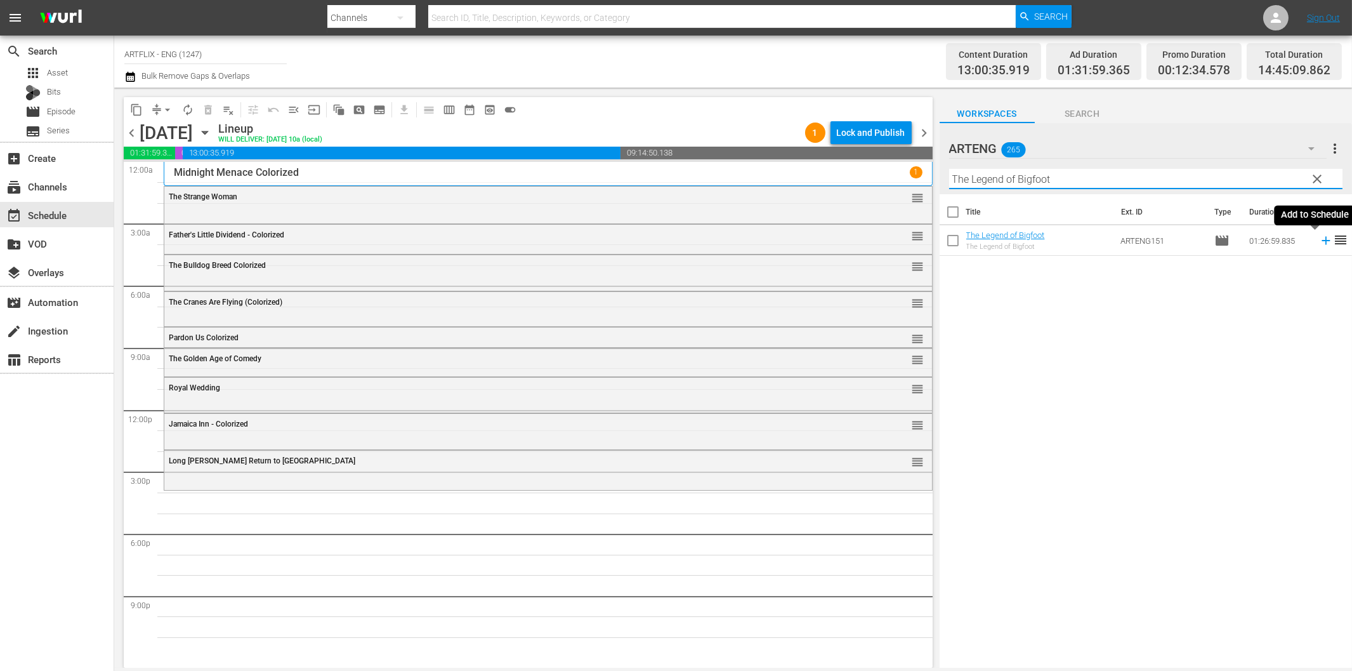
click at [1319, 244] on icon at bounding box center [1326, 241] width 14 height 14
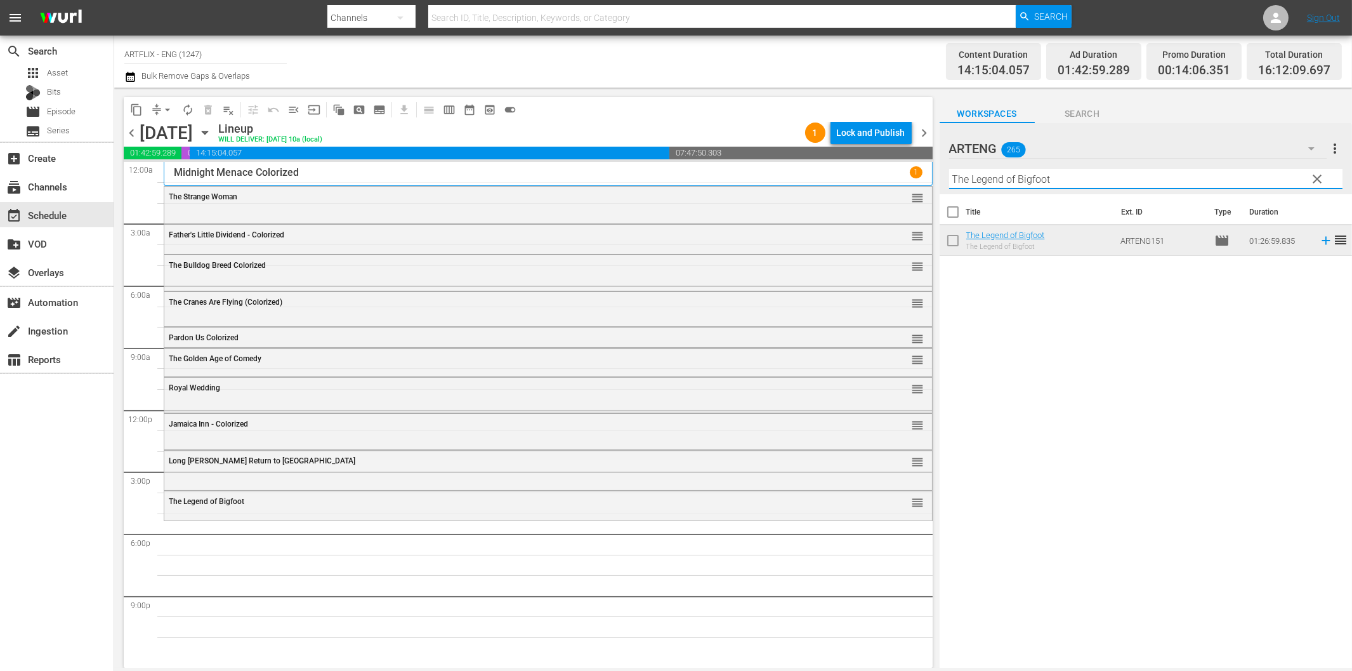
click at [1096, 174] on input "The Legend of Bigfoot" at bounding box center [1145, 179] width 393 height 20
paste input "Lay That Rifle Down"
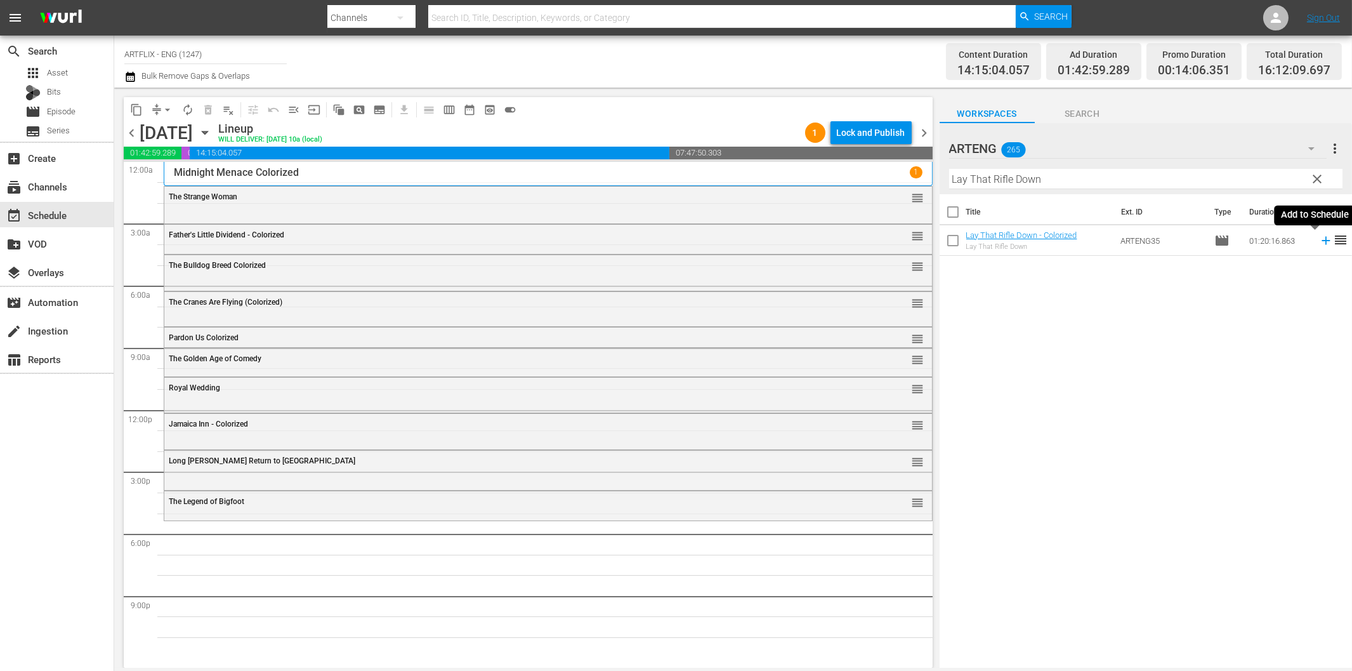
click at [1322, 241] on icon at bounding box center [1326, 241] width 8 height 8
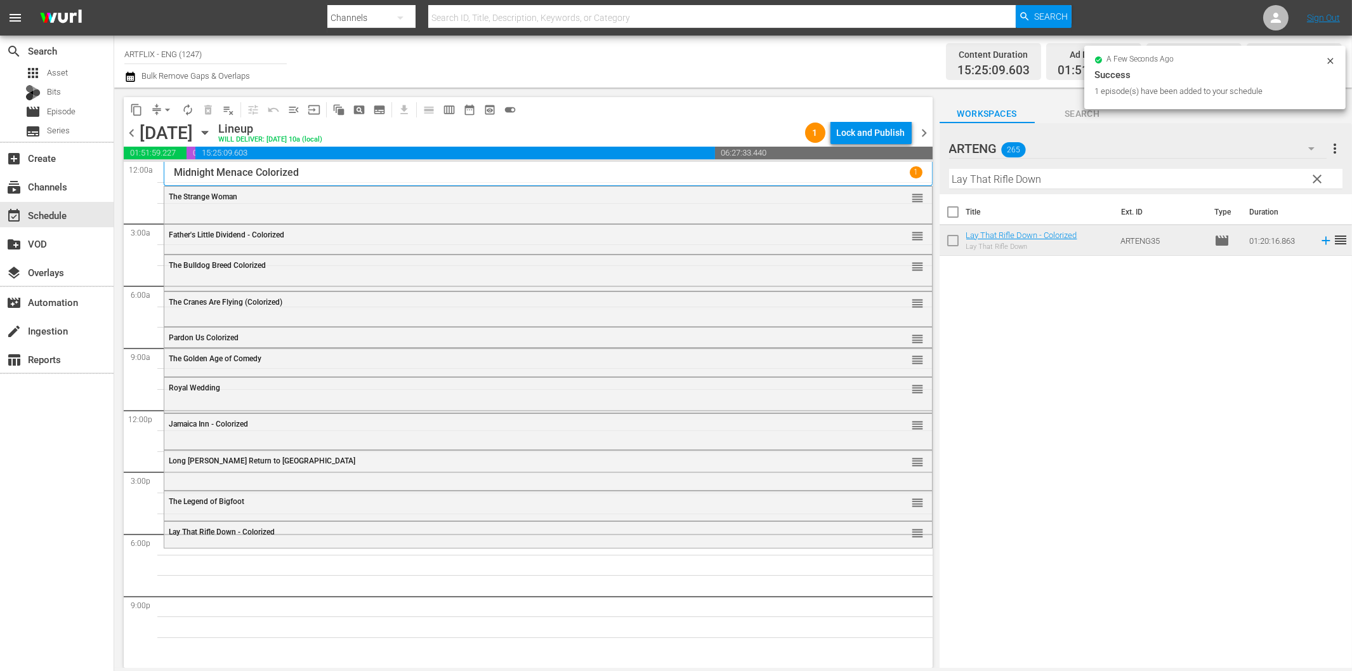
click at [1027, 181] on input "Lay That Rifle Down" at bounding box center [1145, 179] width 393 height 20
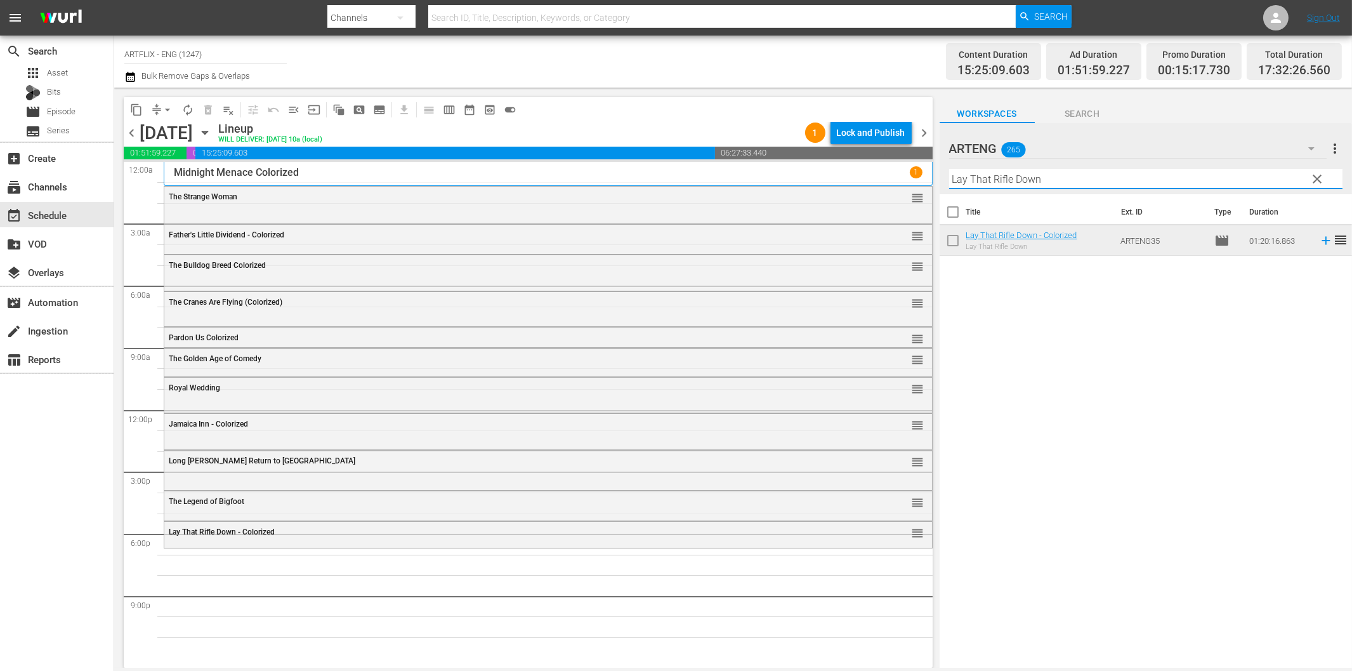
paste input "The Pied Piper of Hameli"
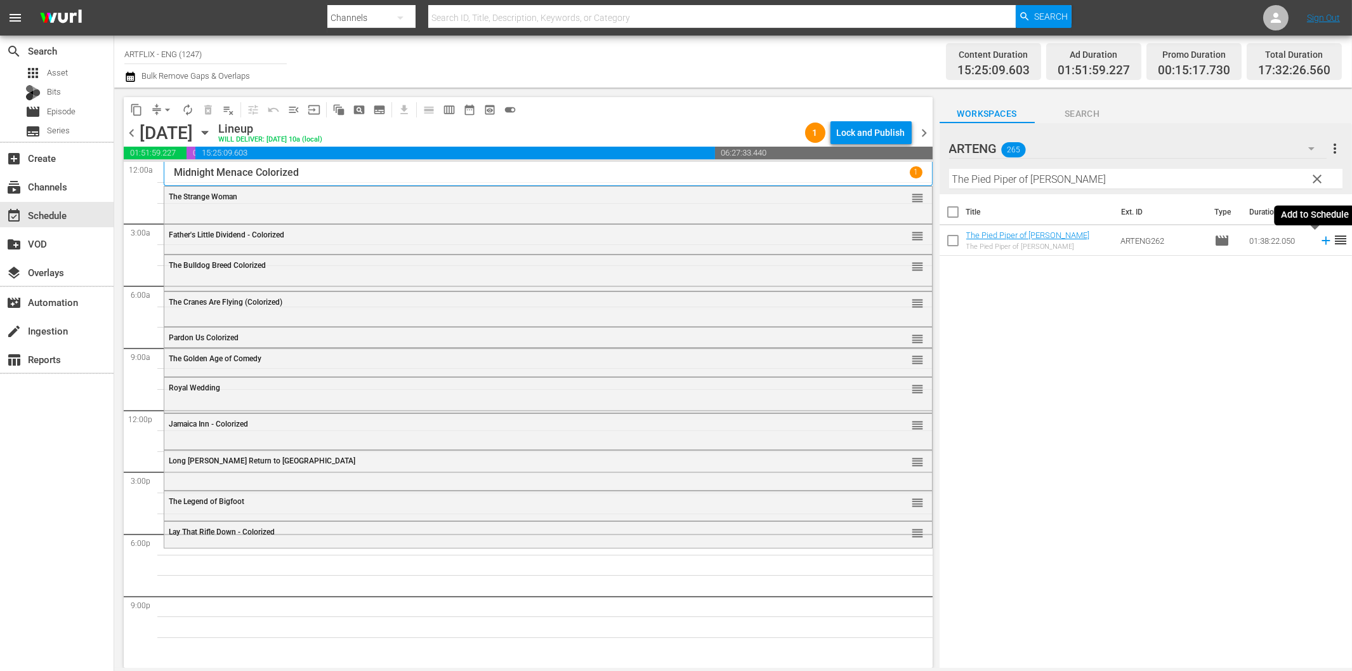
click at [1319, 239] on icon at bounding box center [1326, 241] width 14 height 14
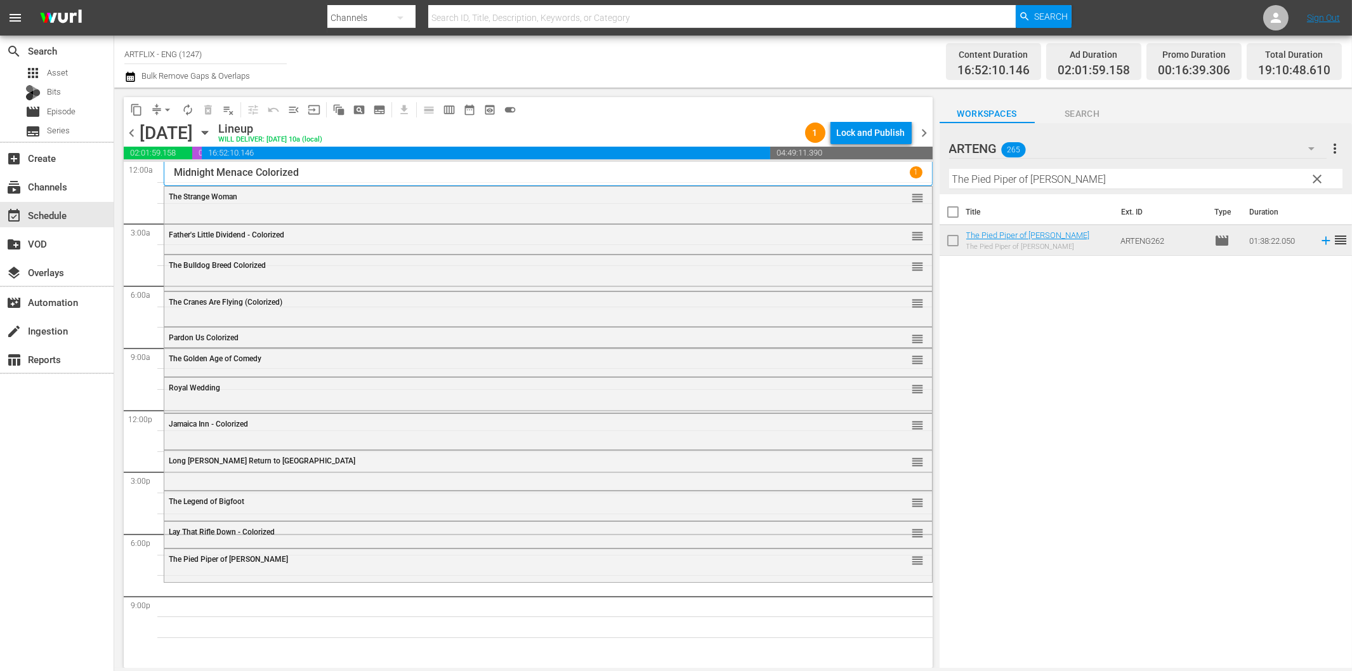
click at [991, 182] on input "The Pied Piper of Hamelin" at bounding box center [1145, 179] width 393 height 20
paste input "Hold 'em Jail"
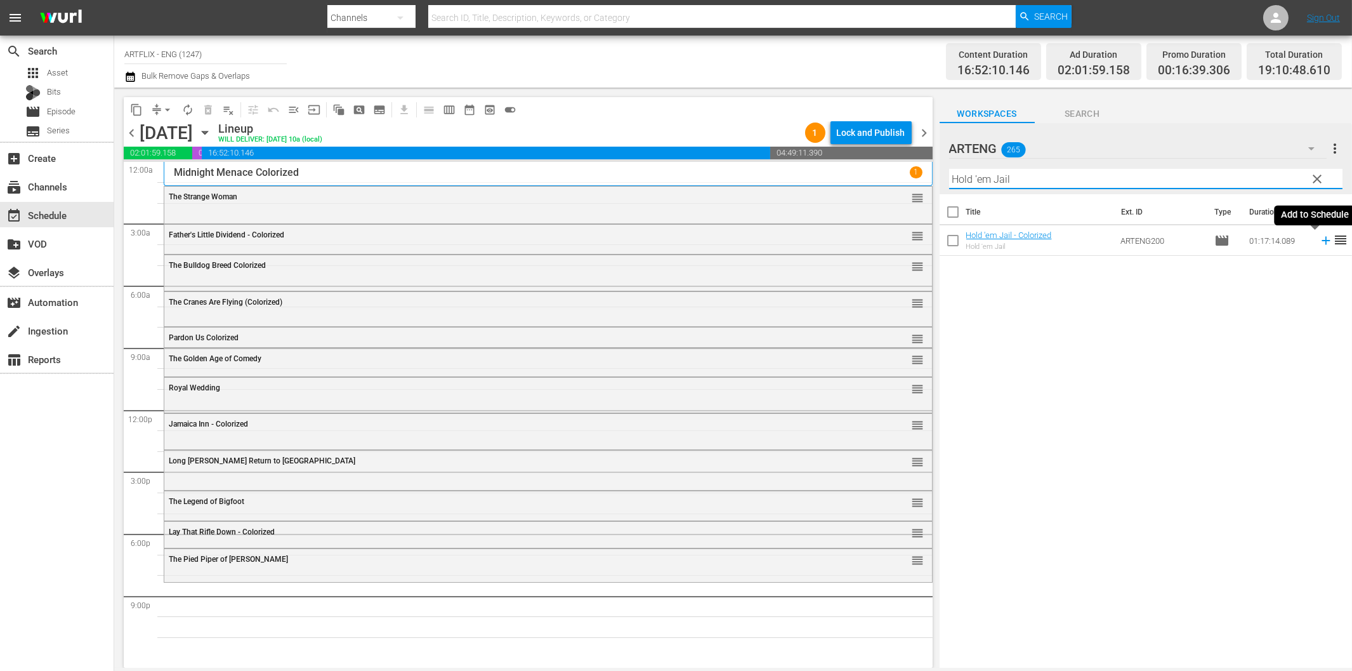
click at [1319, 239] on icon at bounding box center [1326, 241] width 14 height 14
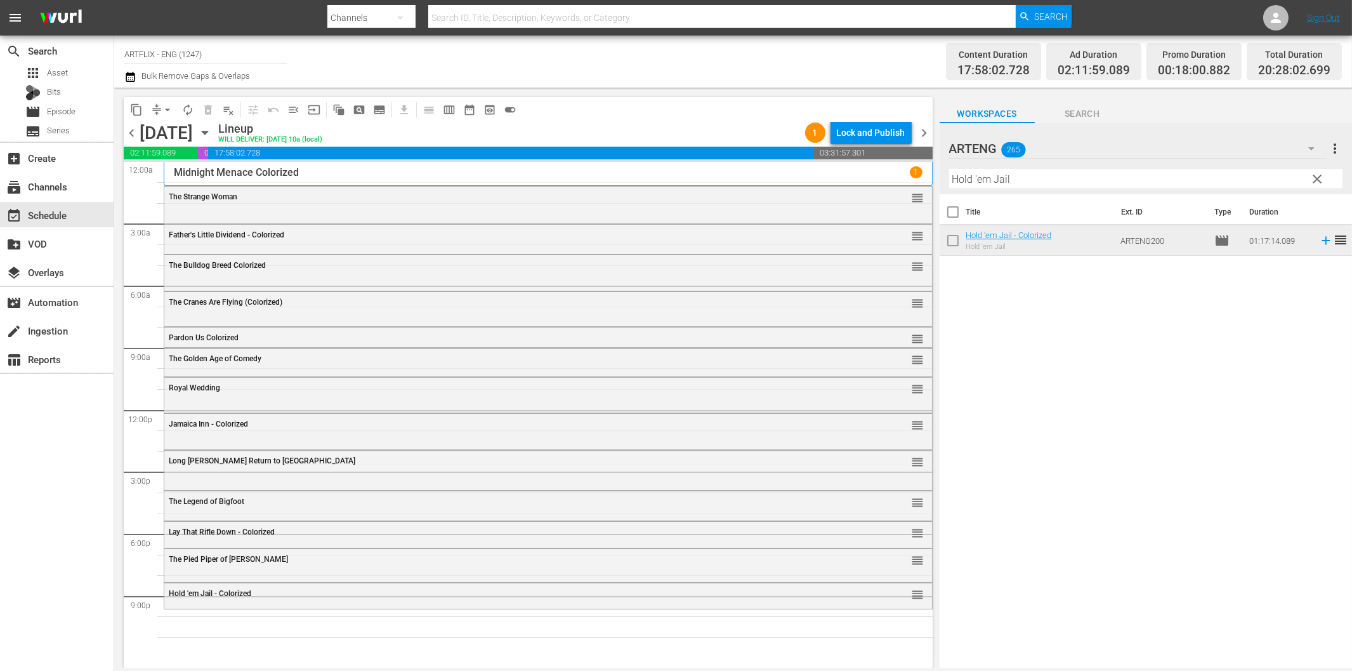
click at [986, 182] on input "Hold 'em Jail" at bounding box center [1145, 179] width 393 height 20
click at [1022, 181] on input "Hold 'em Jail" at bounding box center [1145, 179] width 393 height 20
click at [1024, 181] on input "Hold 'em Jail" at bounding box center [1145, 179] width 393 height 20
click at [1159, 180] on input "Hold 'em Jail" at bounding box center [1145, 179] width 393 height 20
paste input "The Little Shop of Horrors"
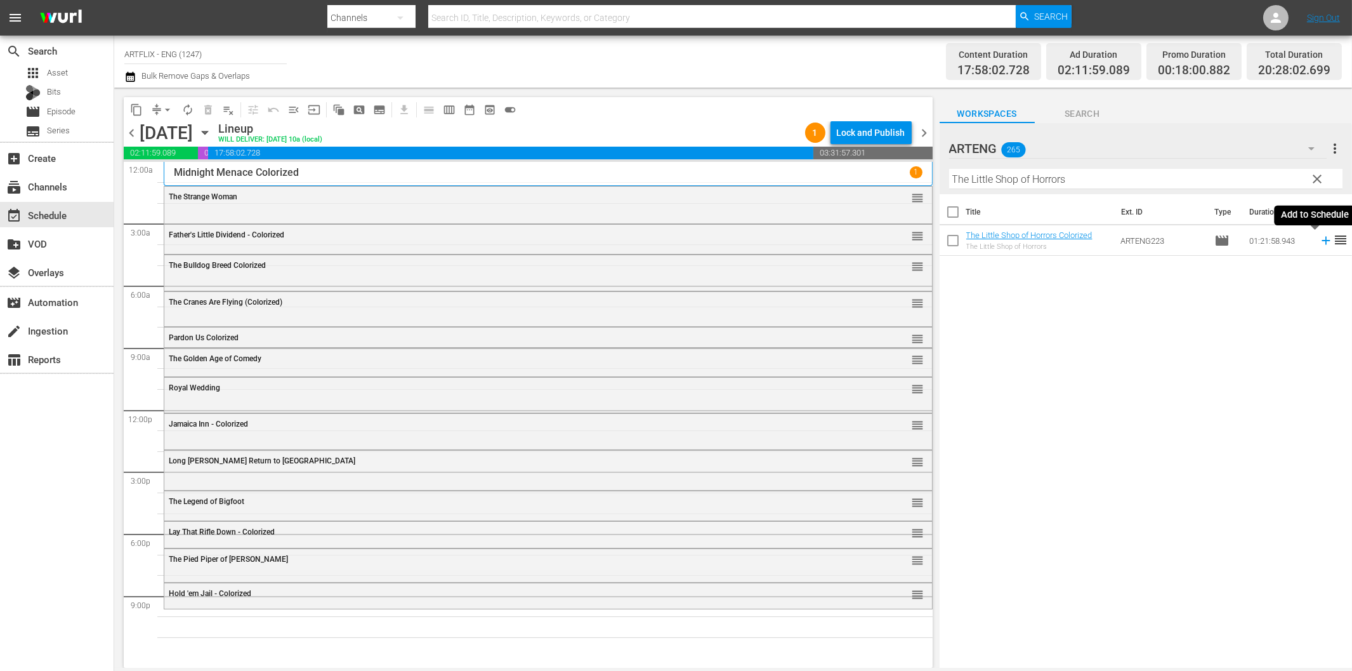
click at [1319, 239] on icon at bounding box center [1326, 241] width 14 height 14
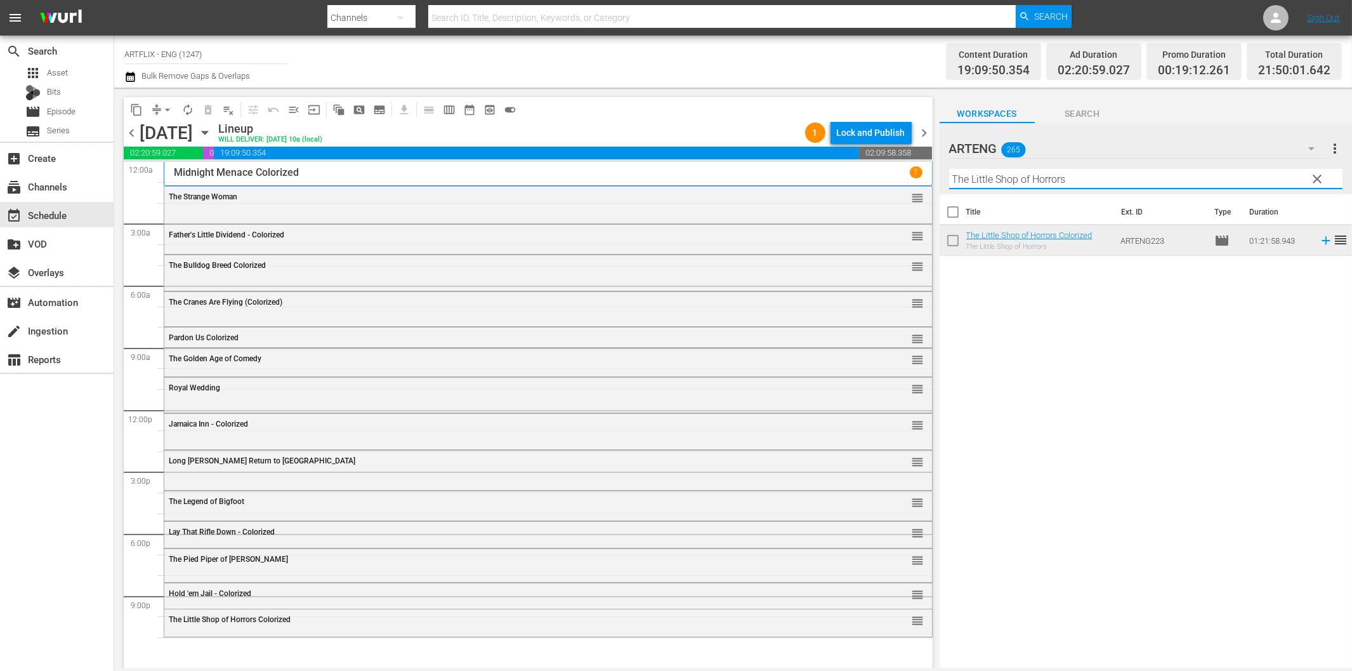
click at [1068, 176] on input "The Little Shop of Horrors" at bounding box center [1145, 179] width 393 height 20
paste input "oo Late for Tea"
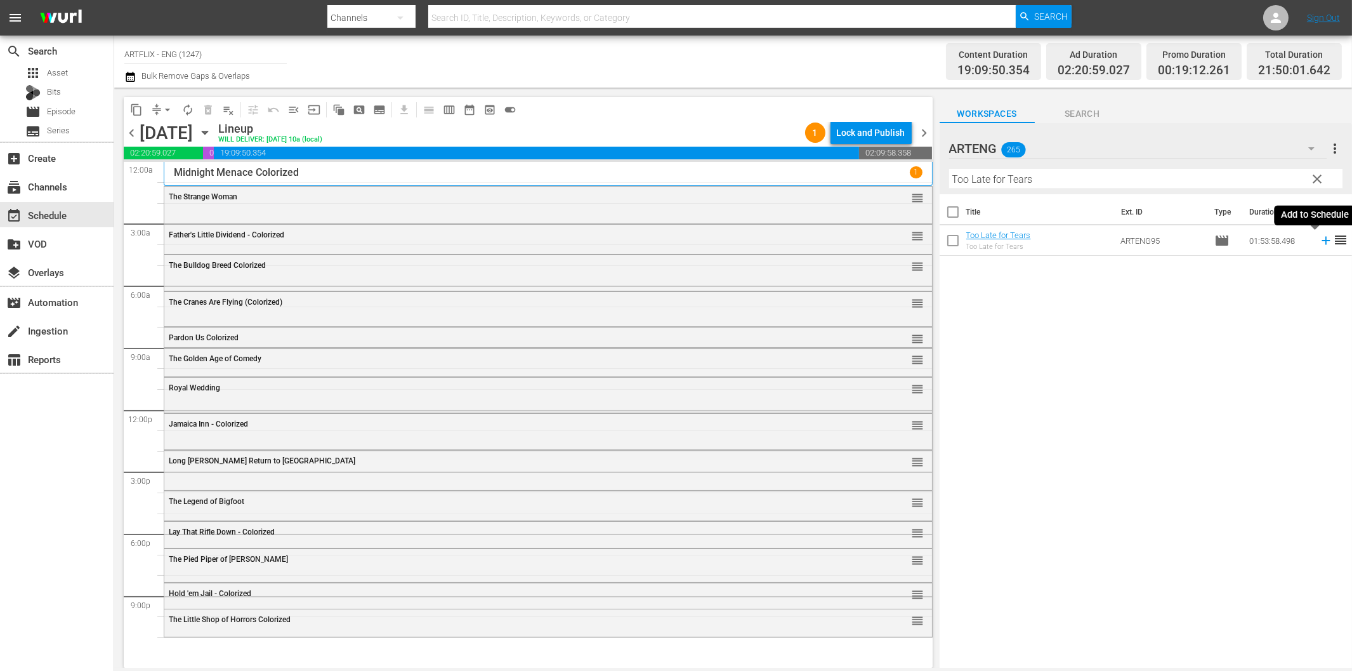
click at [1322, 240] on icon at bounding box center [1326, 241] width 8 height 8
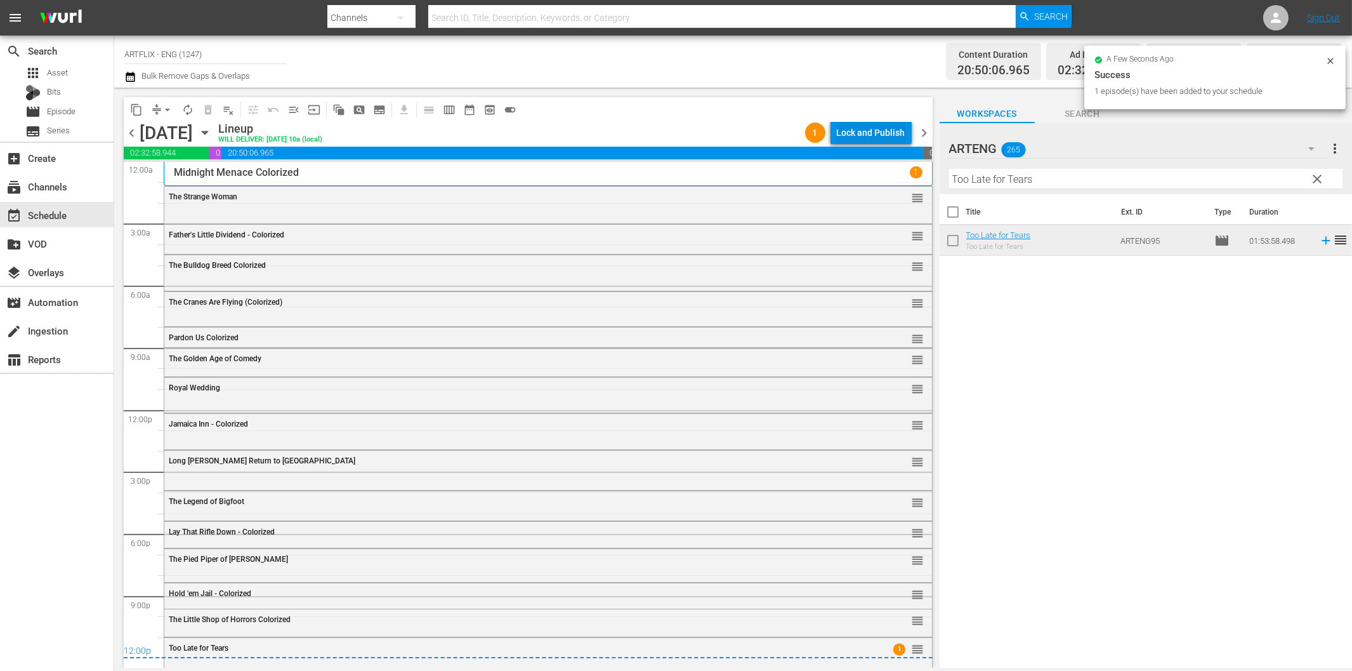
click at [859, 133] on div "Lock and Publish" at bounding box center [871, 132] width 69 height 23
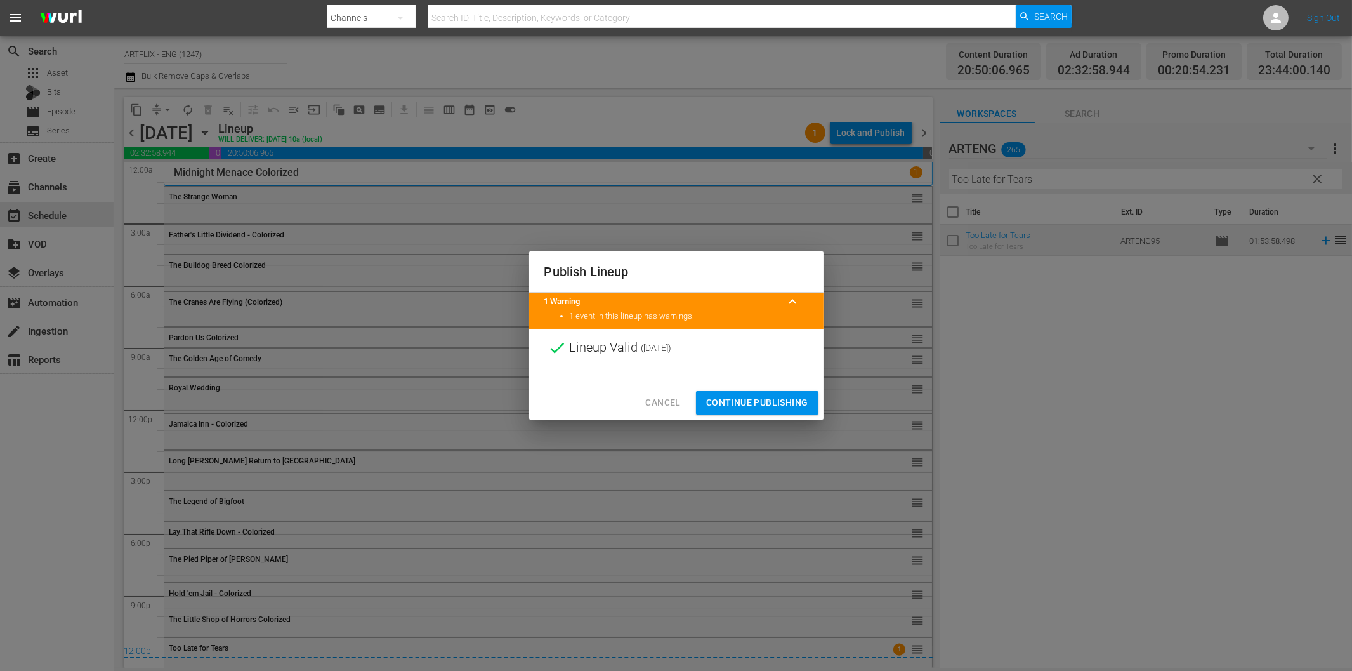
click at [750, 401] on span "Continue Publishing" at bounding box center [757, 403] width 102 height 16
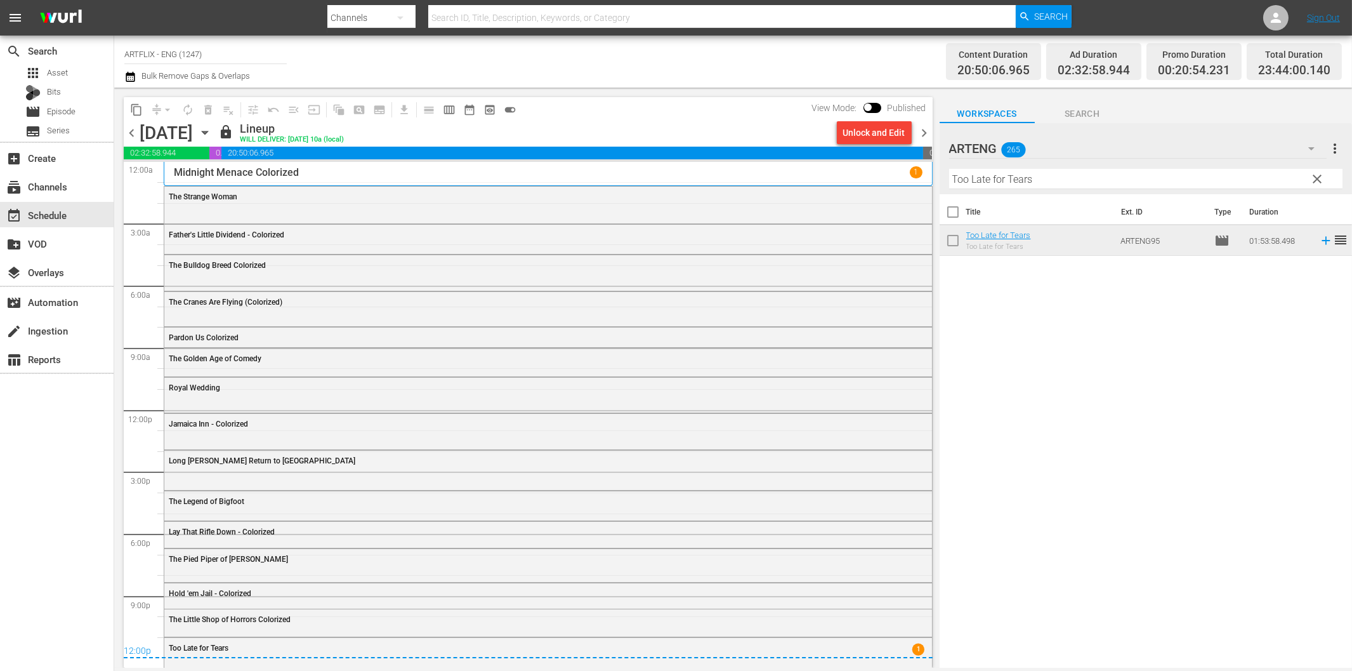
click at [922, 127] on span "chevron_right" at bounding box center [925, 133] width 16 height 16
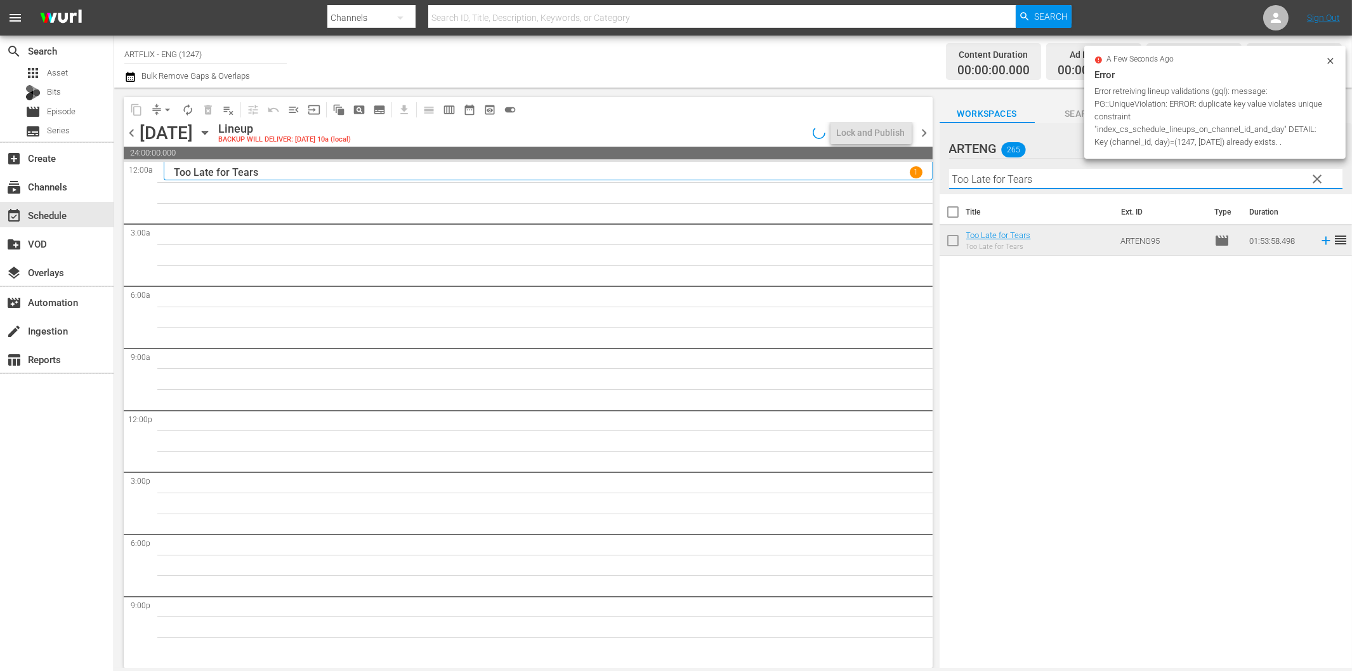
click at [1005, 184] on input "Too Late for Tears" at bounding box center [1145, 179] width 393 height 20
paste input "he Bat"
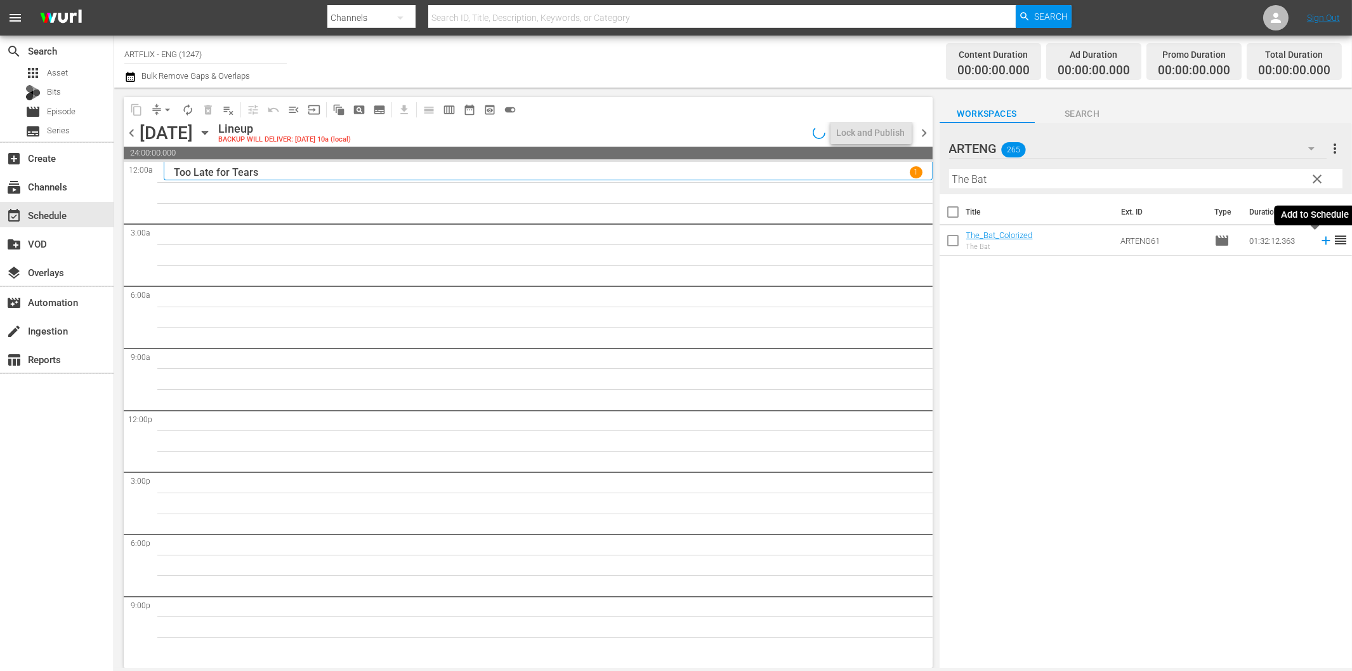
click at [1319, 236] on icon at bounding box center [1326, 241] width 14 height 14
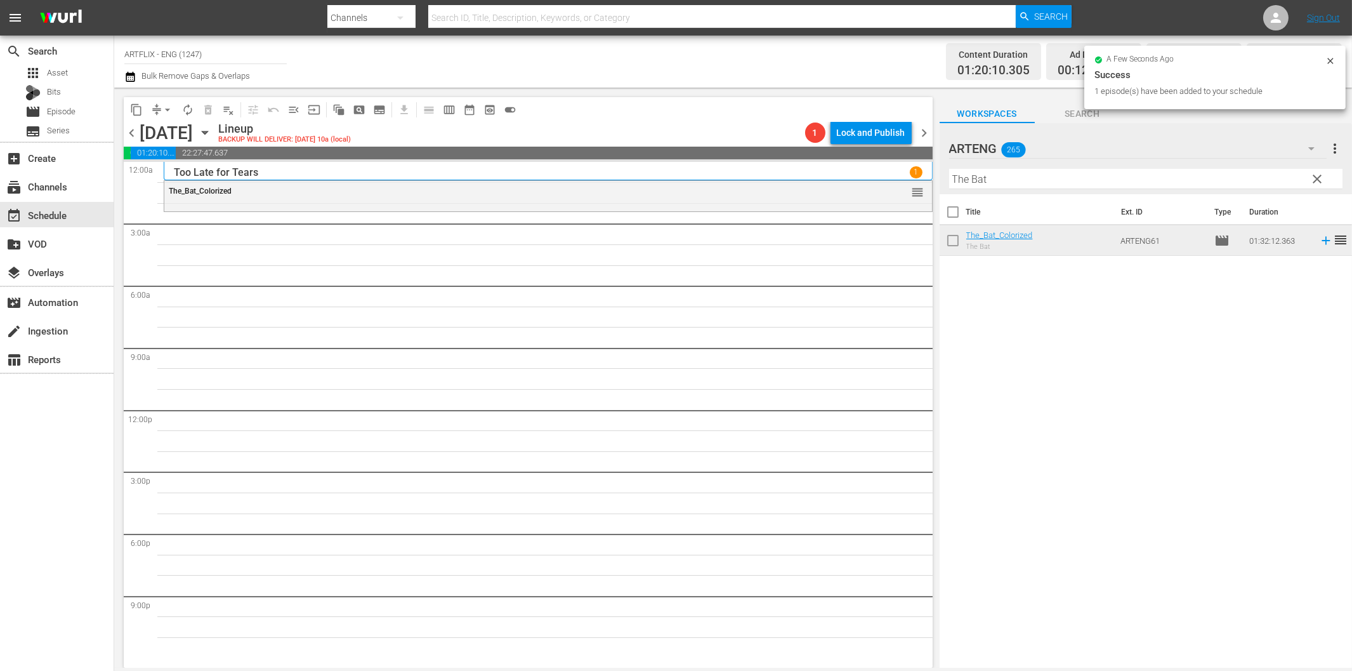
click at [978, 178] on input "The Bat" at bounding box center [1145, 179] width 393 height 20
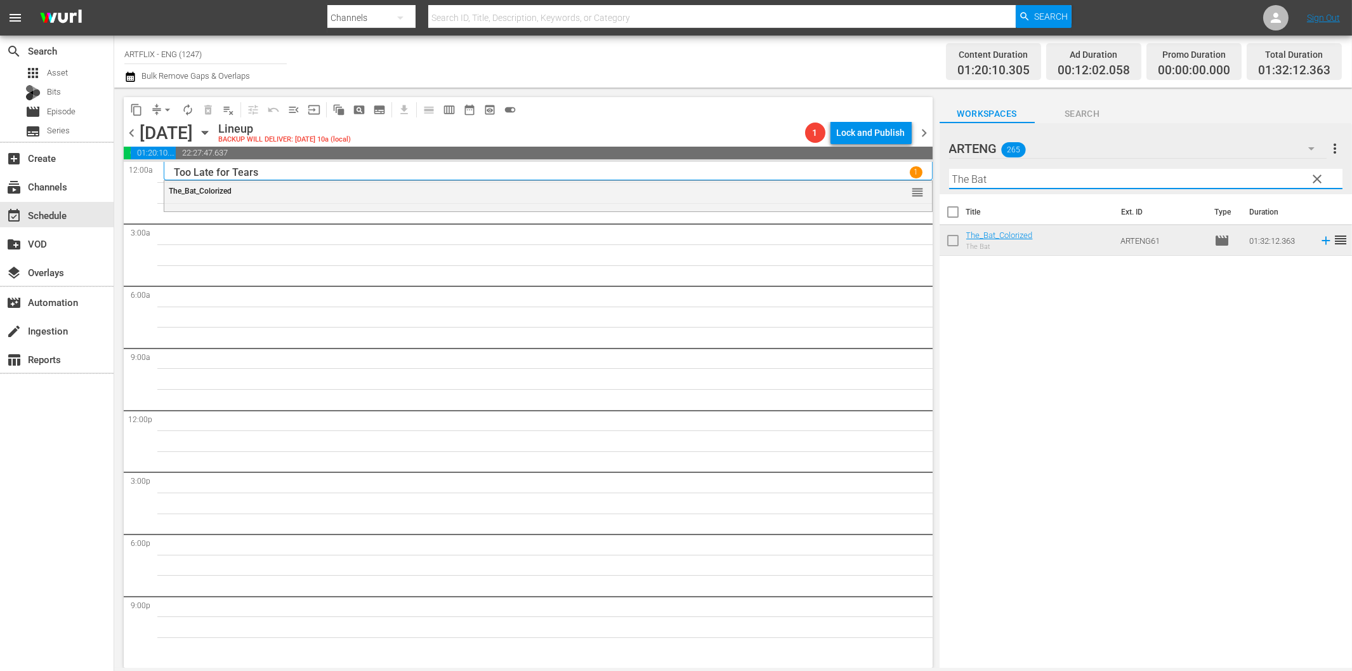
paste input "Sadis"
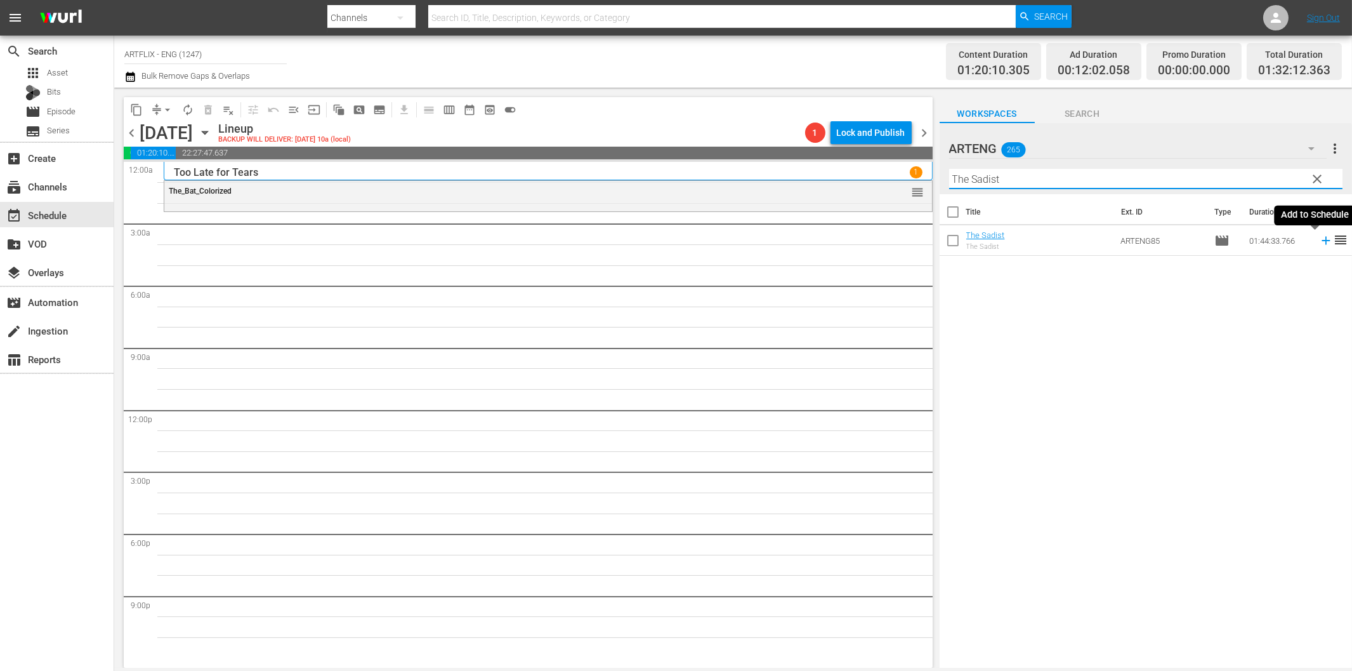
click at [1319, 236] on icon at bounding box center [1326, 241] width 14 height 14
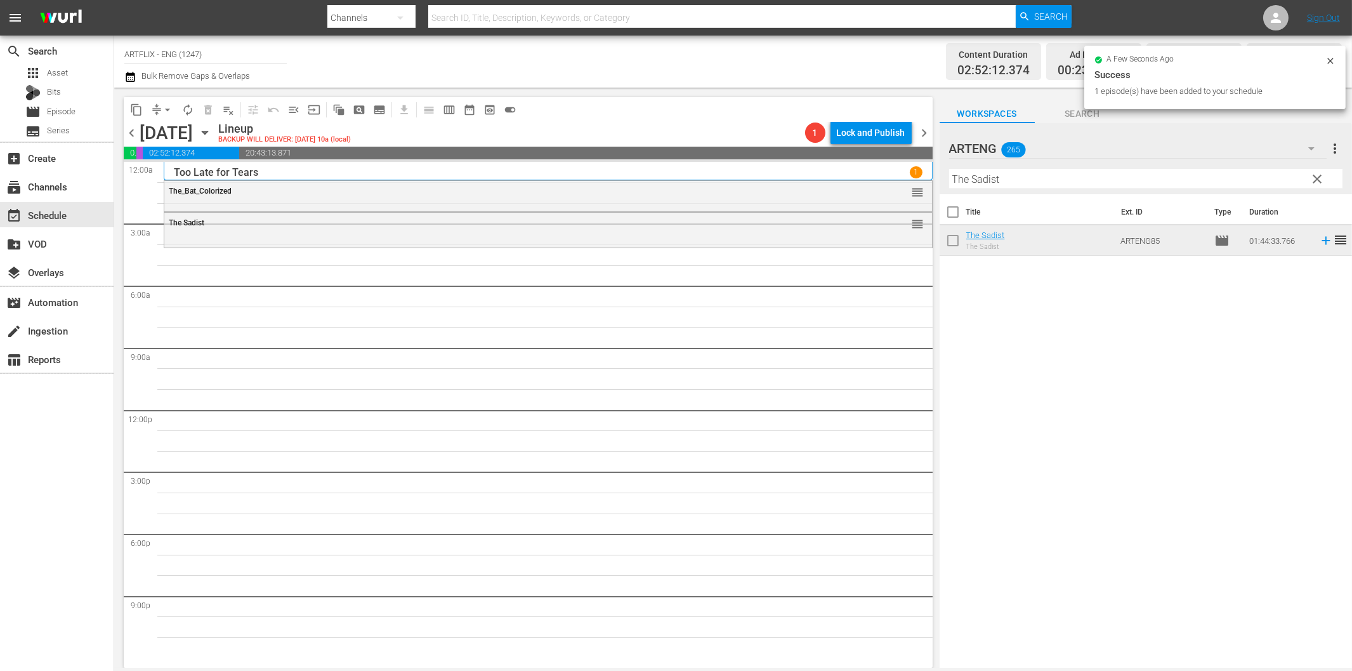
click at [999, 181] on input "The Sadist" at bounding box center [1145, 179] width 393 height 20
paste input "Port of New York"
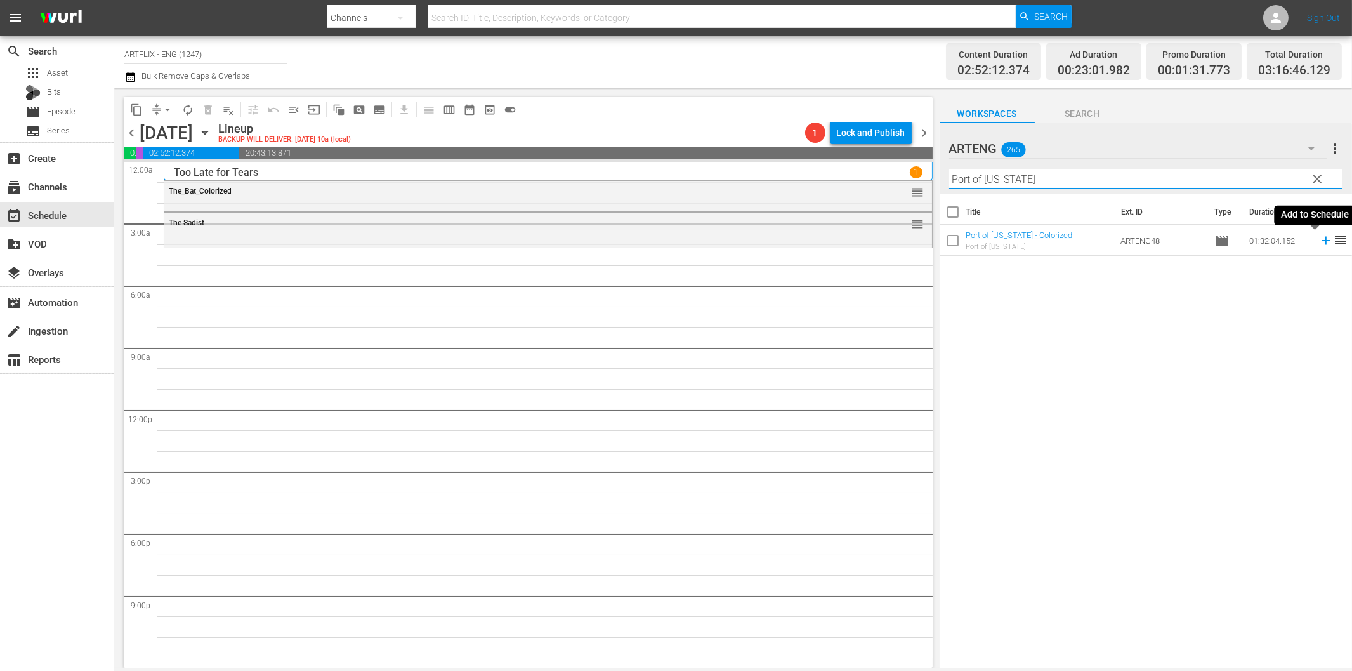
click at [1319, 235] on icon at bounding box center [1326, 241] width 14 height 14
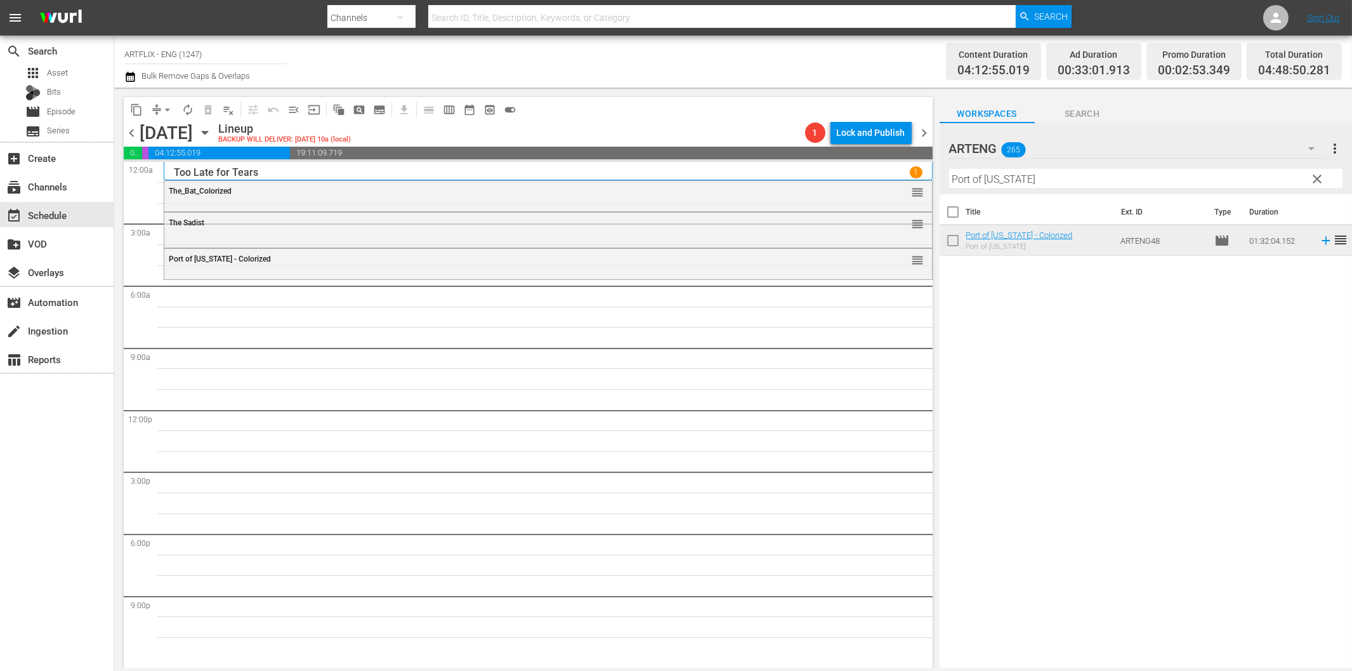
click at [972, 179] on input "Port of New York" at bounding box center [1145, 179] width 393 height 20
paste input "The Sin of Harold Diddleboc"
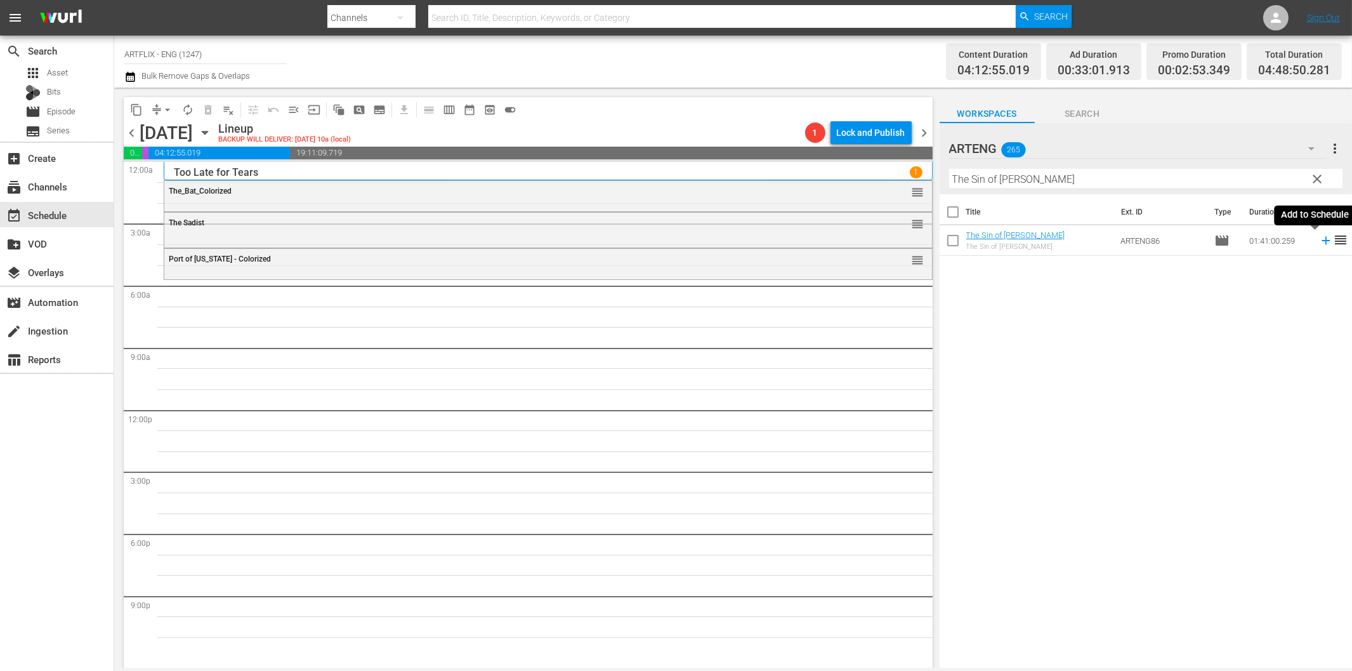
click at [1322, 241] on icon at bounding box center [1326, 241] width 8 height 8
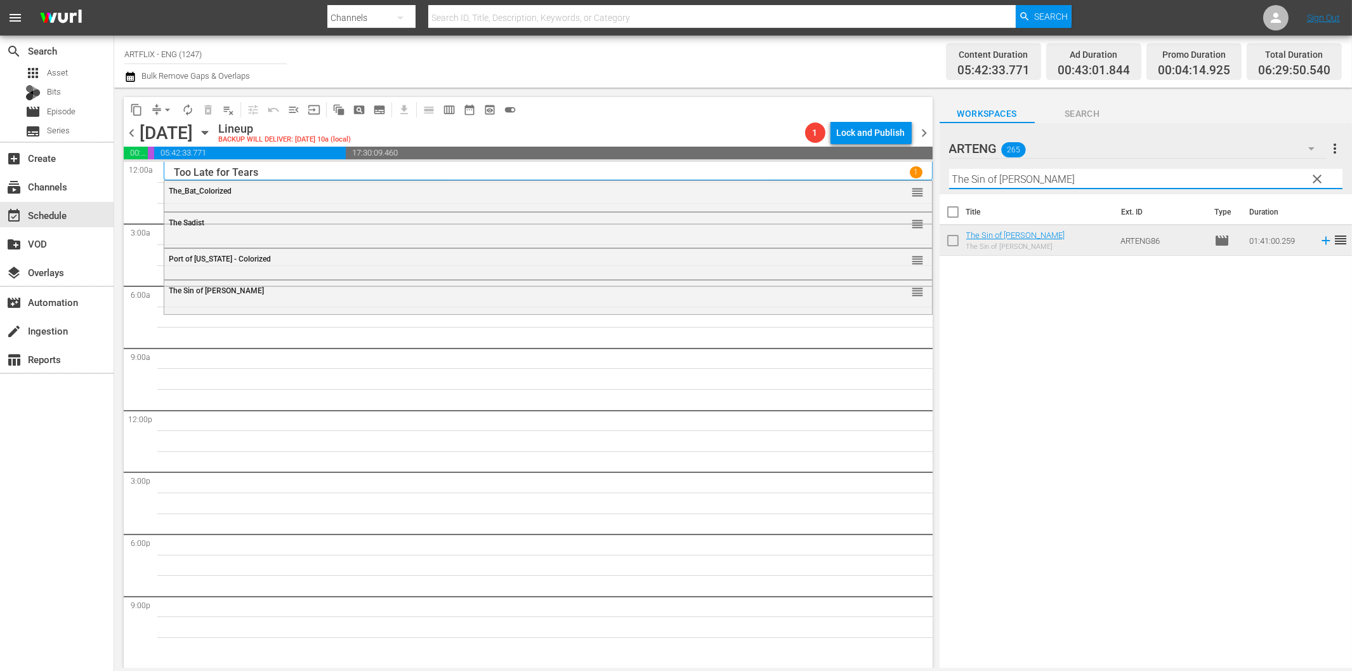
click at [1031, 176] on input "The Sin of Harold Diddlebock" at bounding box center [1145, 179] width 393 height 20
paste input "Cheers for Miss Bishop"
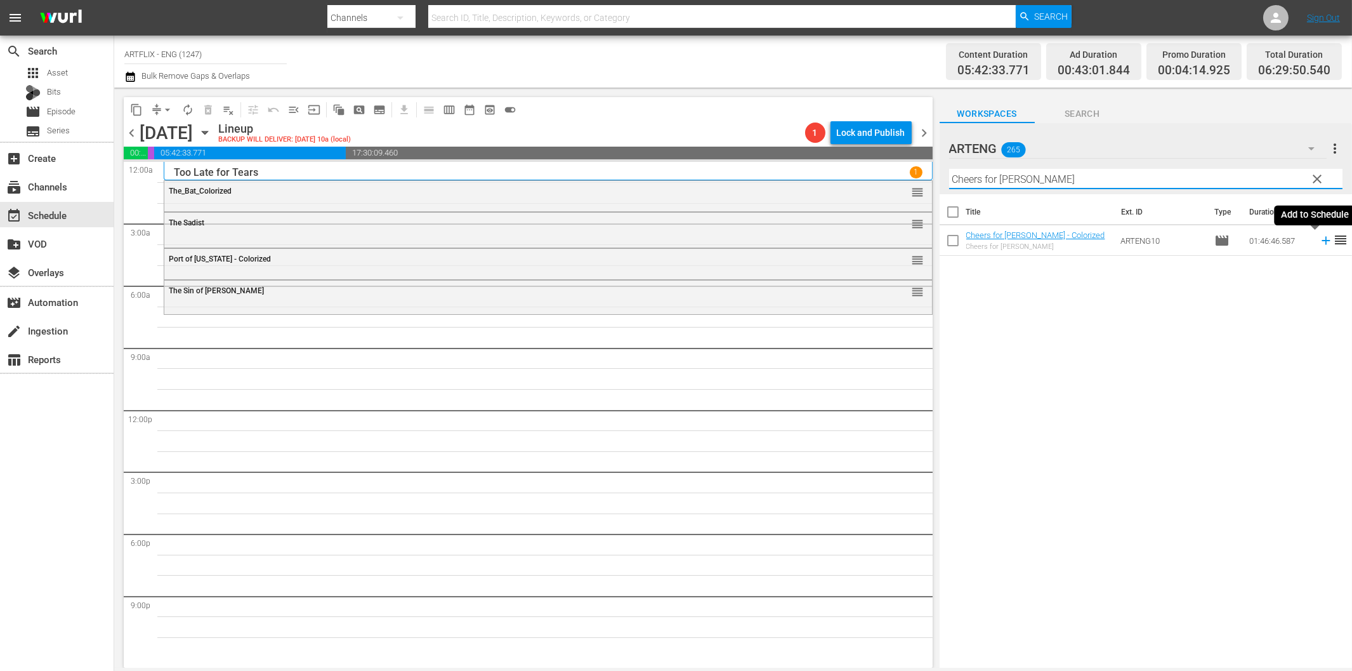
click at [1322, 241] on icon at bounding box center [1326, 241] width 8 height 8
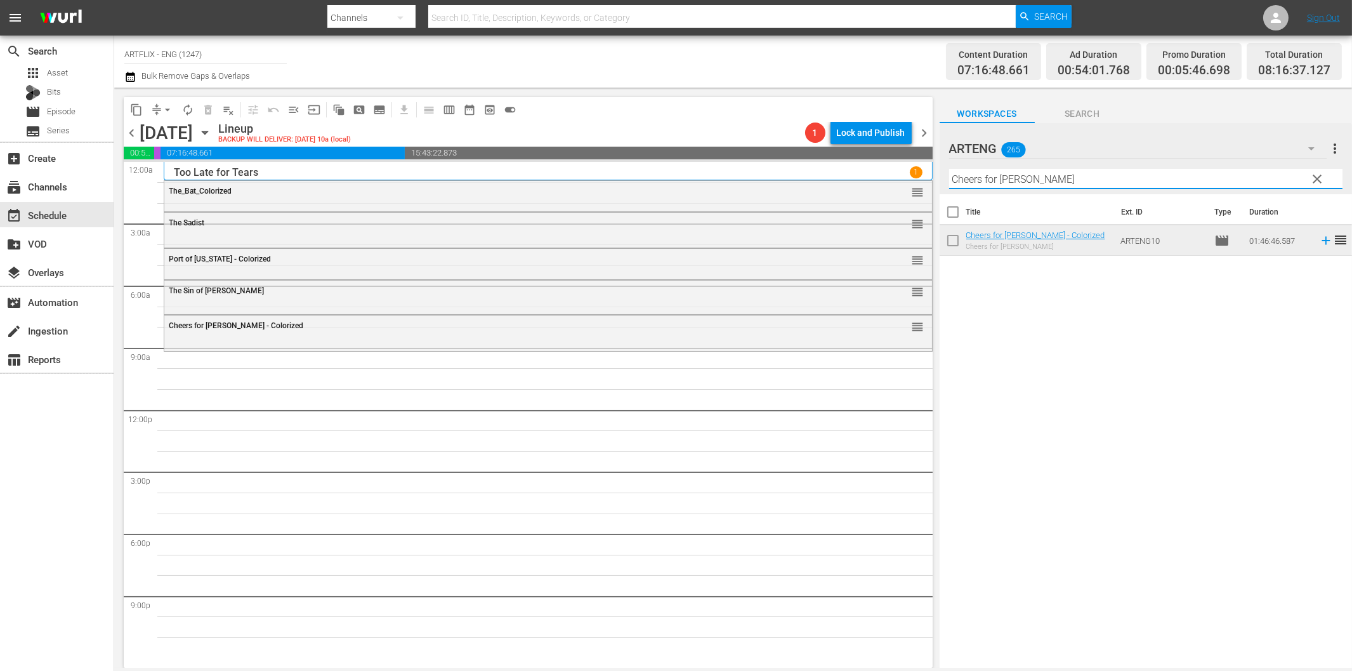
click at [1010, 180] on input "Cheers for Miss Bishop" at bounding box center [1145, 179] width 393 height 20
paste input "The Beach Girls"
click at [1322, 241] on icon at bounding box center [1326, 241] width 8 height 8
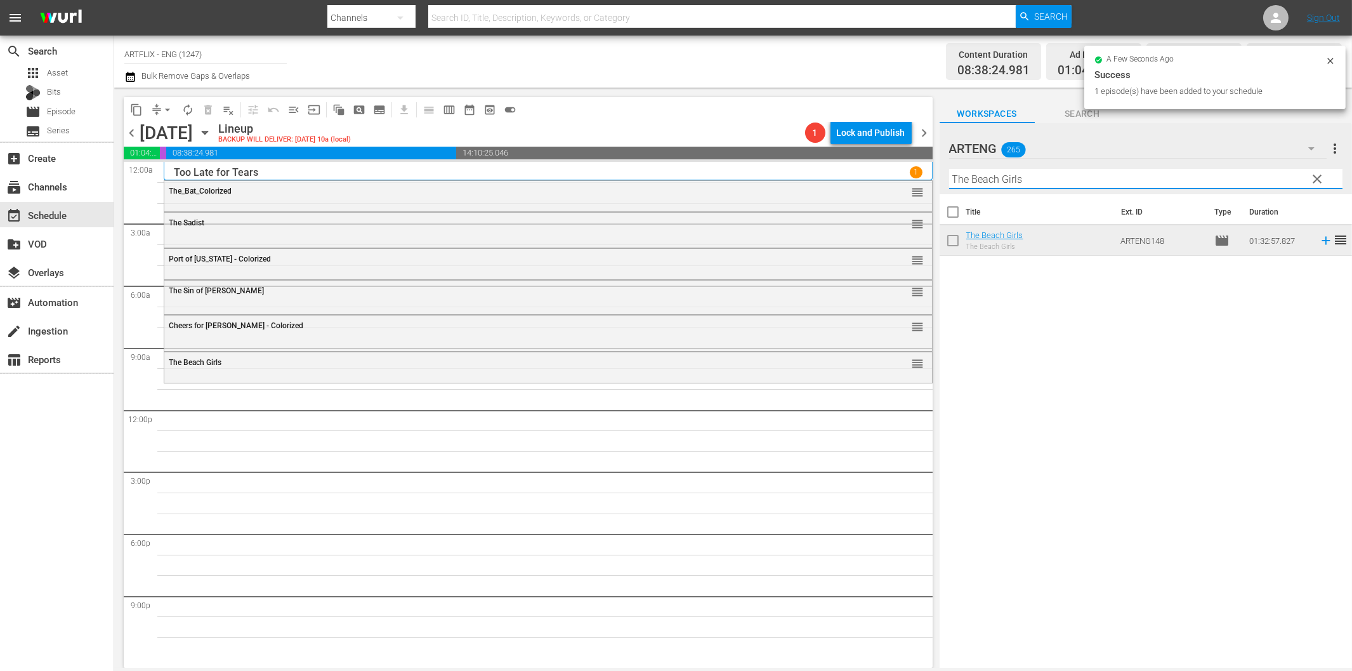
click at [1088, 178] on input "The Beach Girls" at bounding box center [1145, 179] width 393 height 20
paste input "o All My Friends on Shore"
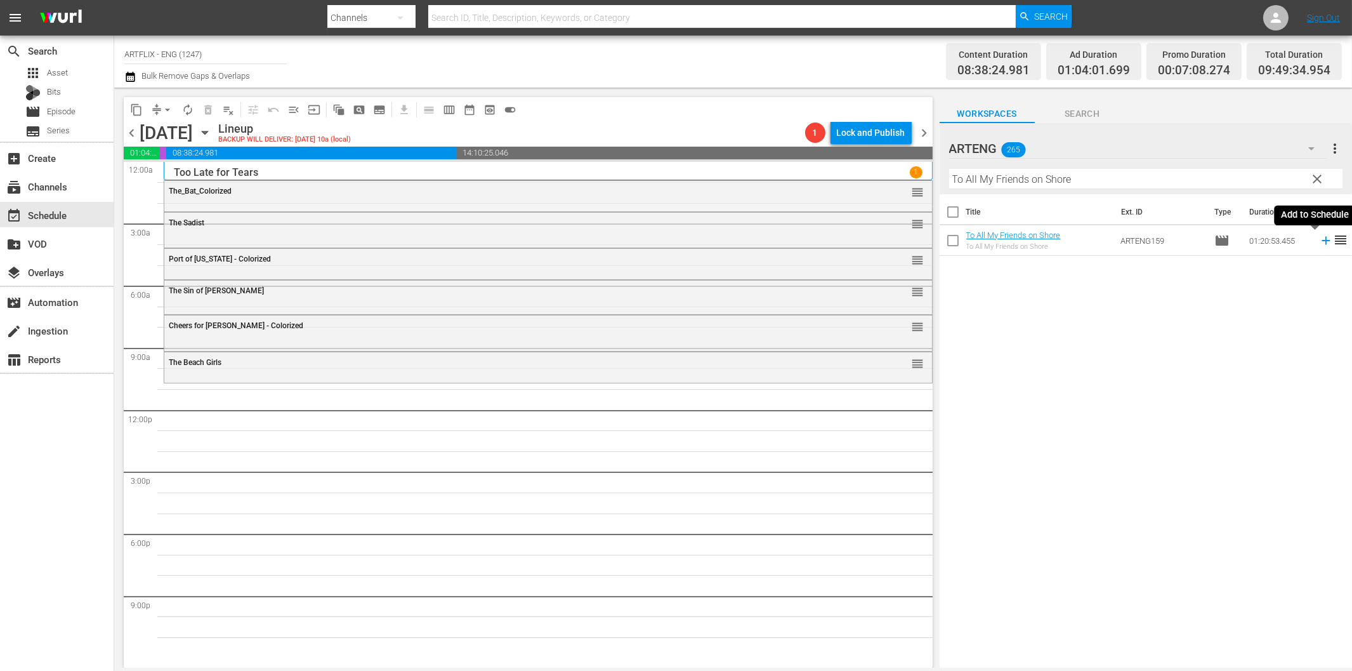
click at [1320, 238] on icon at bounding box center [1326, 241] width 14 height 14
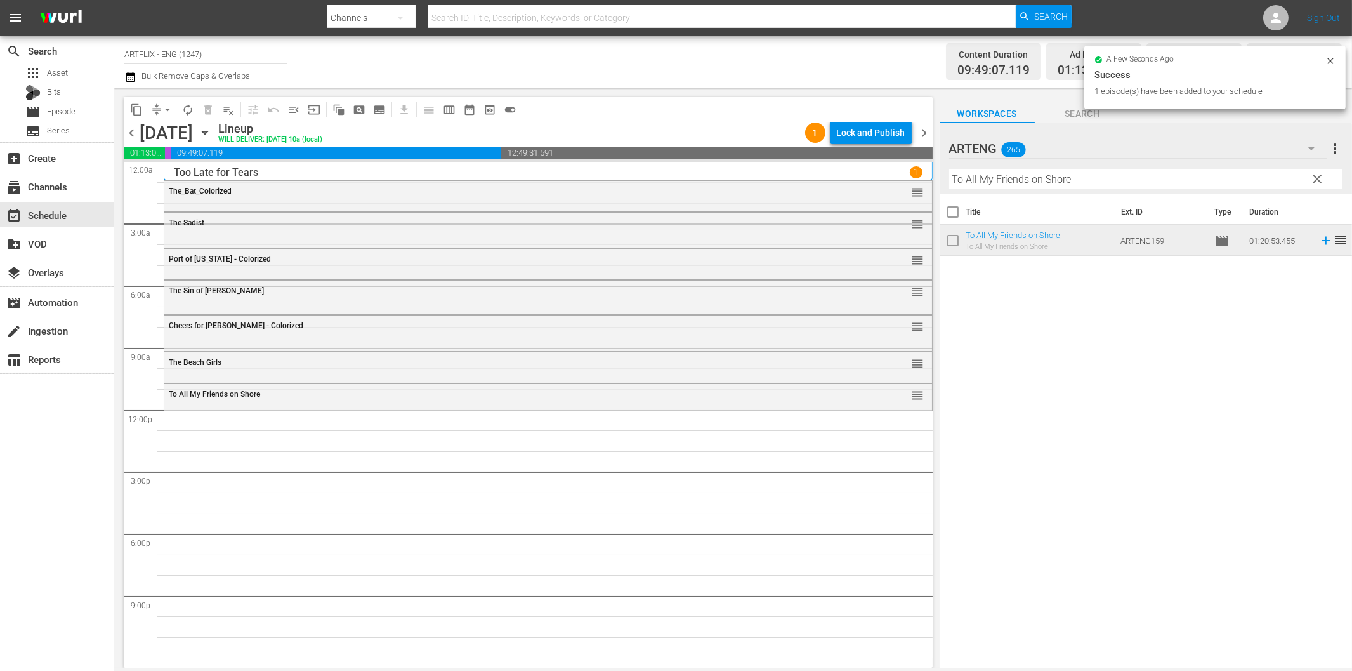
click at [1055, 175] on input "To All My Friends on Shore" at bounding box center [1145, 179] width 393 height 20
paste input "he Magic Sword"
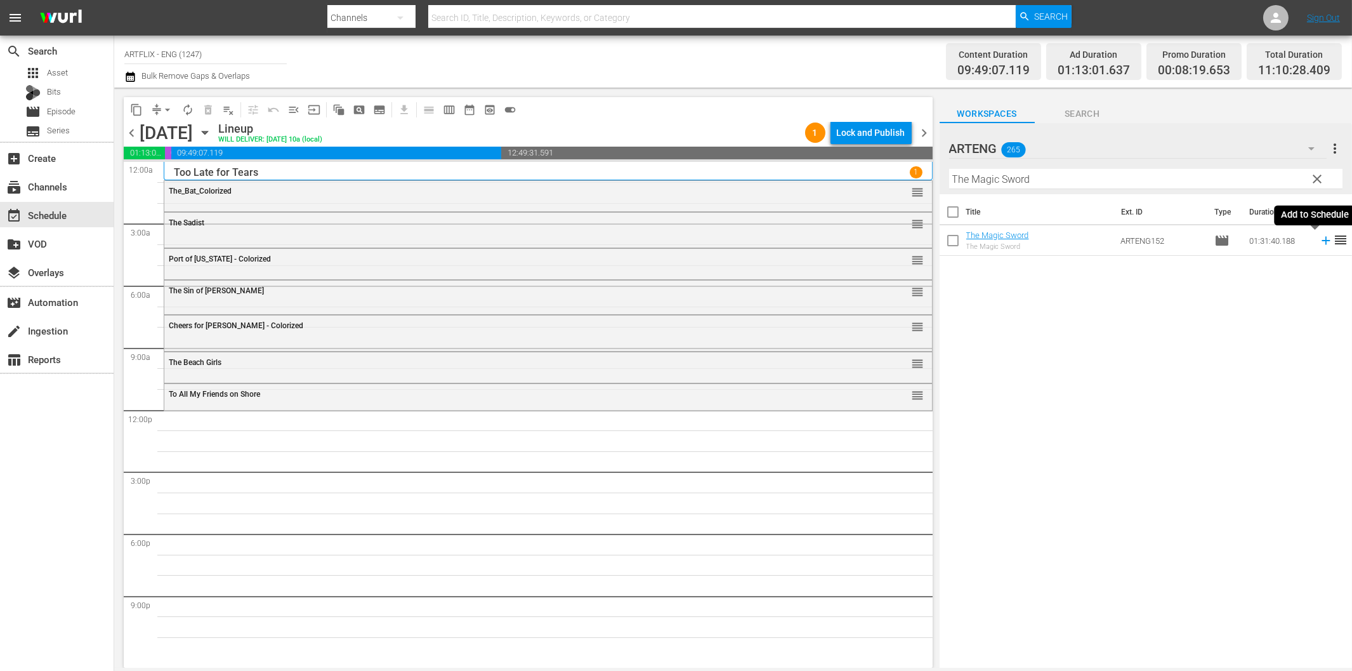
click at [1319, 239] on icon at bounding box center [1326, 241] width 14 height 14
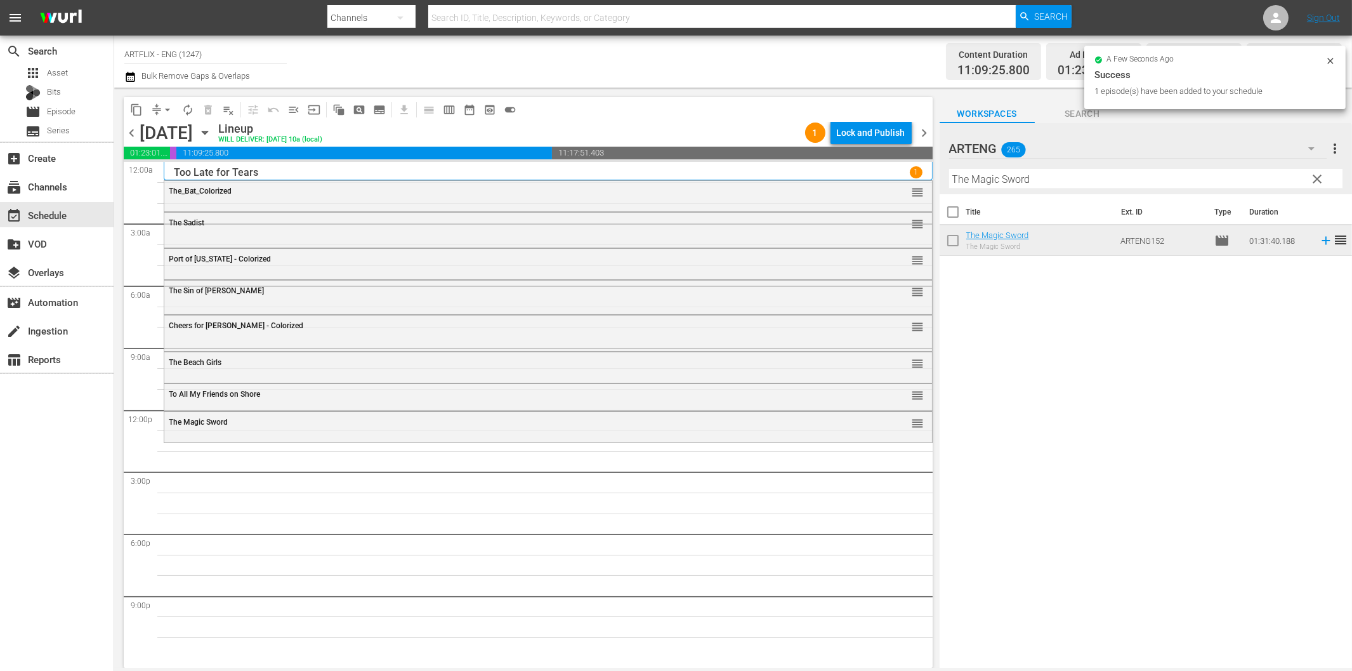
click at [987, 184] on input "The Magic Sword" at bounding box center [1145, 179] width 393 height 20
paste input "Fury of Achilles"
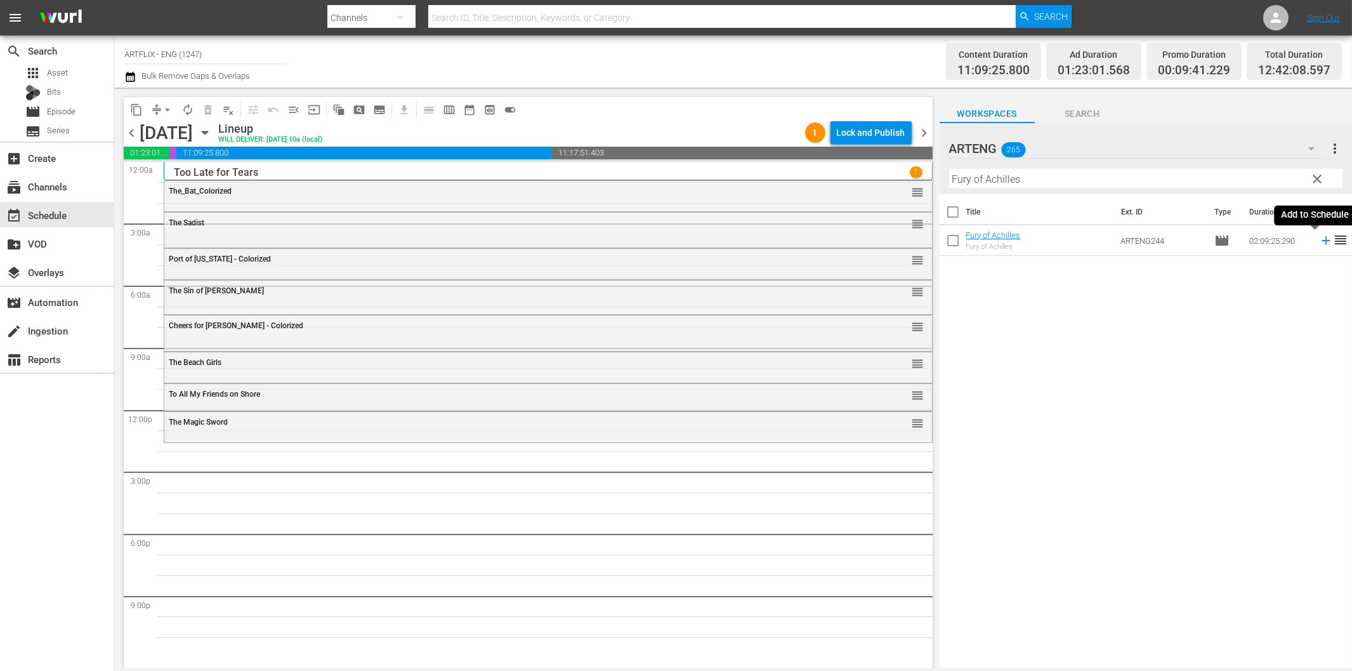
click at [1322, 240] on icon at bounding box center [1326, 241] width 8 height 8
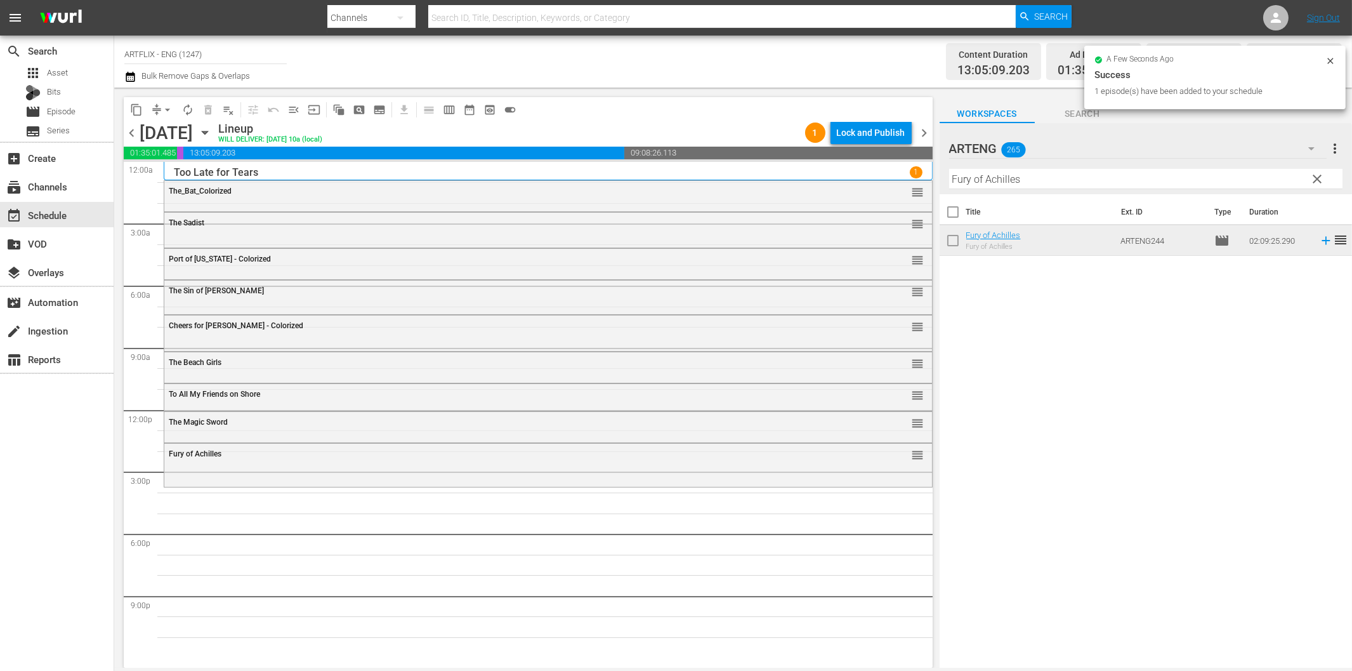
click at [976, 187] on input "Fury of Achilles" at bounding box center [1145, 179] width 393 height 20
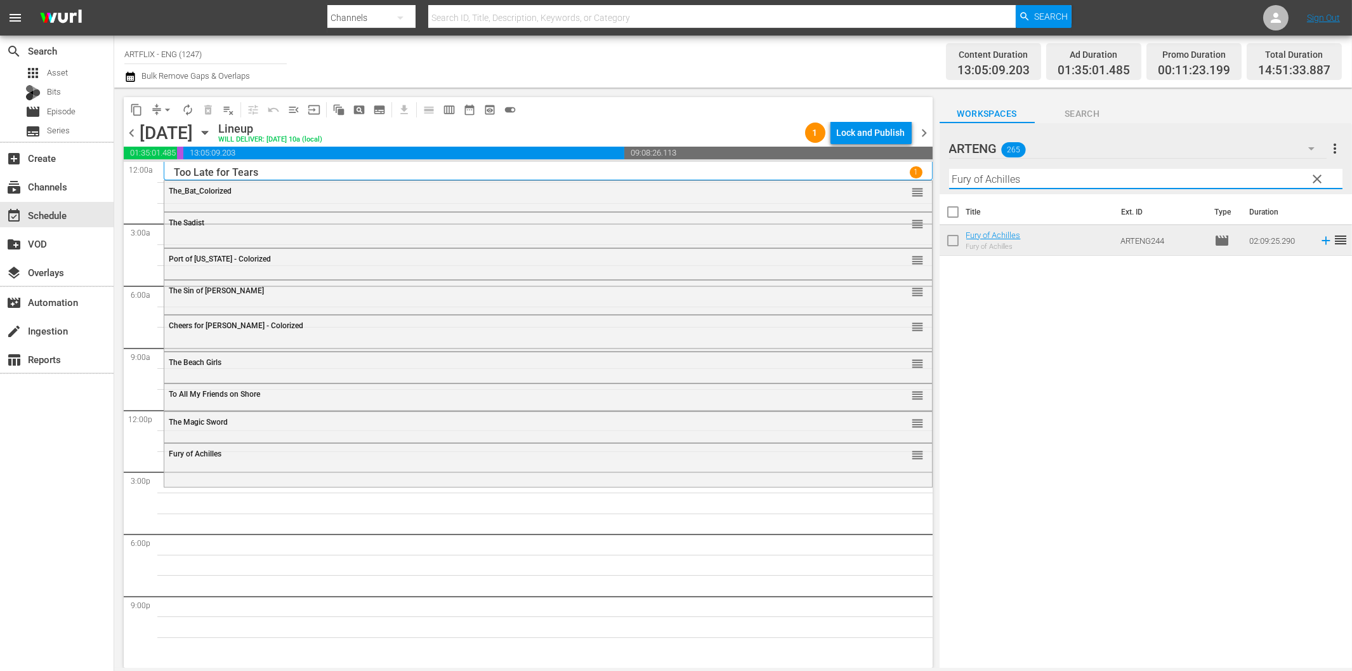
paste input "The Adventures of Tartu"
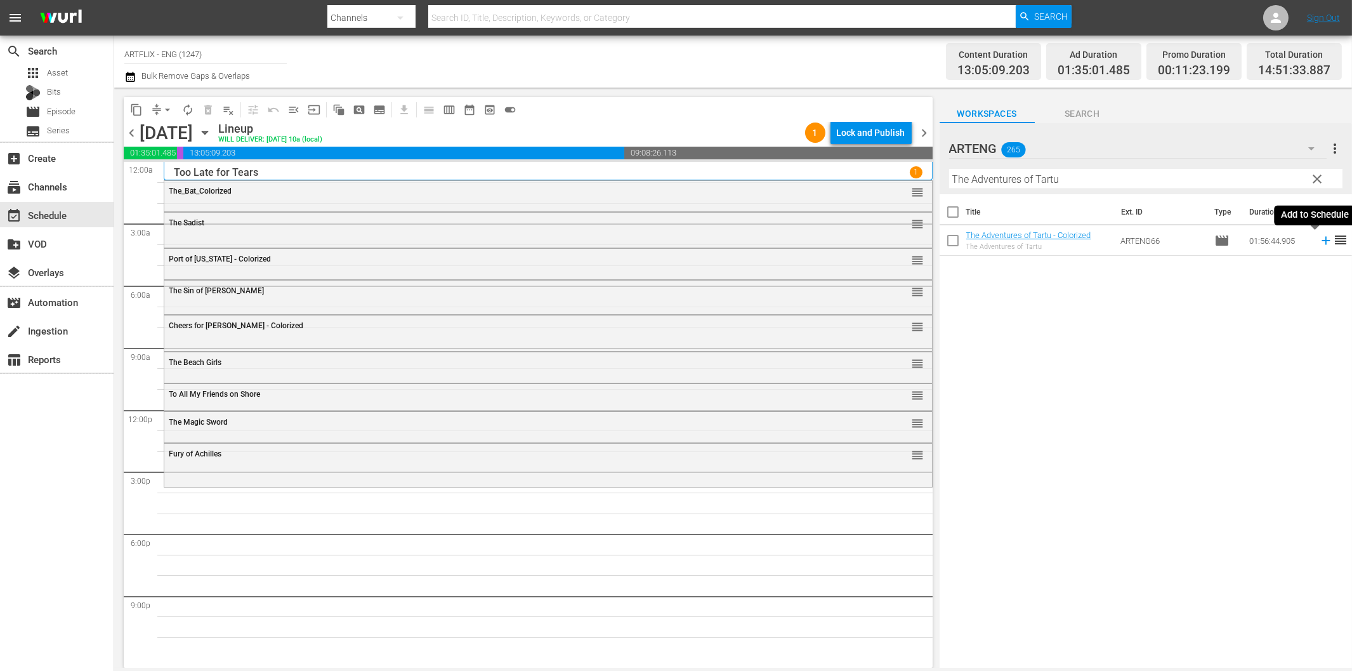
click at [1319, 243] on icon at bounding box center [1326, 241] width 14 height 14
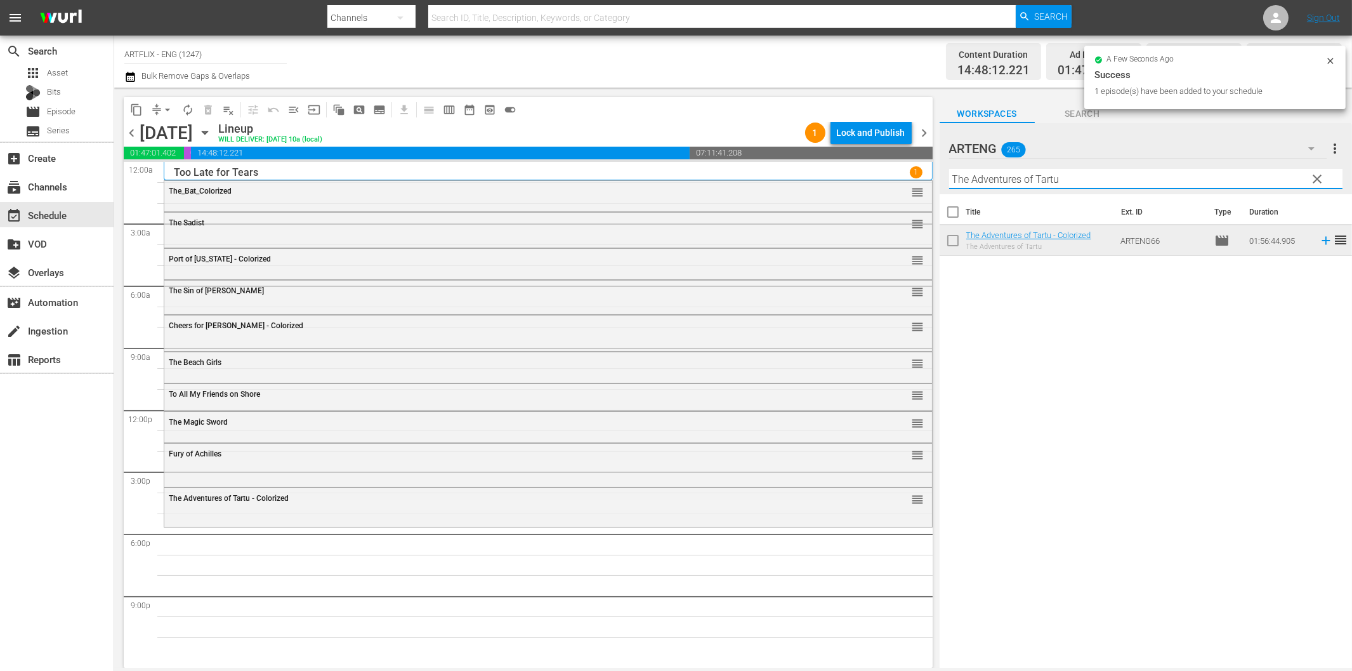
click at [1046, 181] on input "The Adventures of Tartu" at bounding box center [1145, 179] width 393 height 20
paste input "When the Bell Tolls"
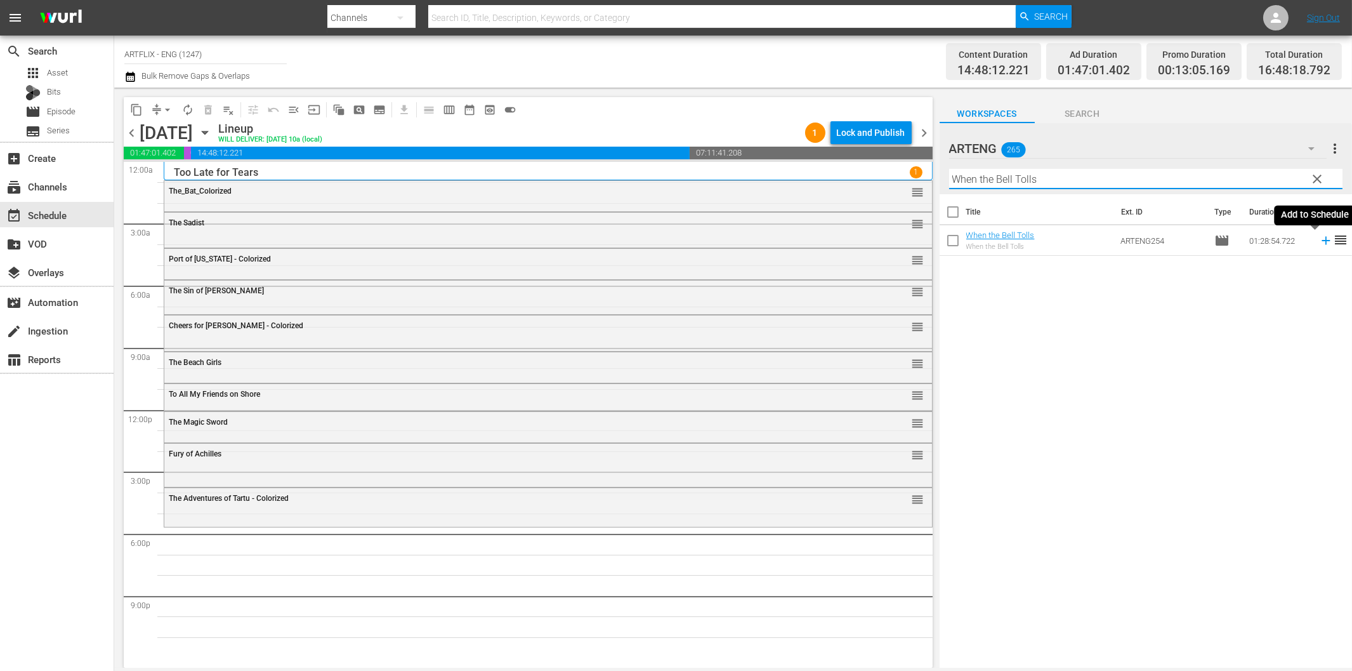
click at [1319, 238] on icon at bounding box center [1326, 241] width 14 height 14
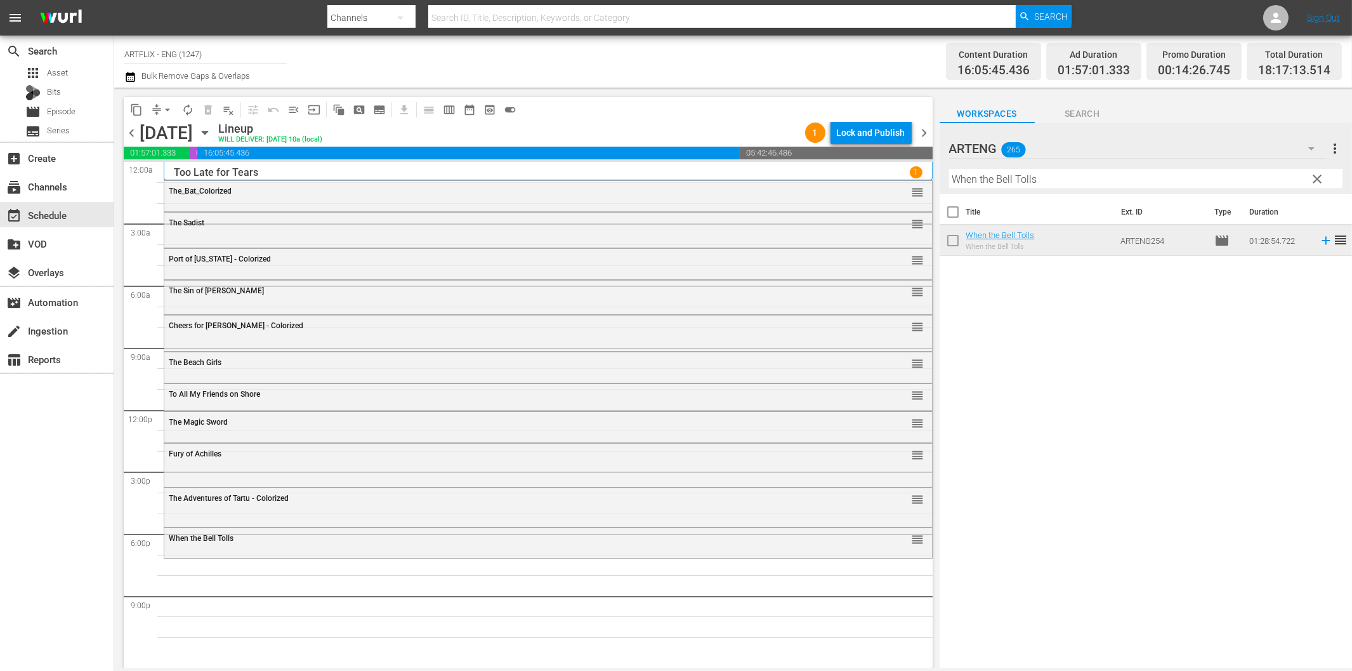
click at [1013, 178] on input "When the Bell Tolls" at bounding box center [1145, 179] width 393 height 20
paste input "Crossbar"
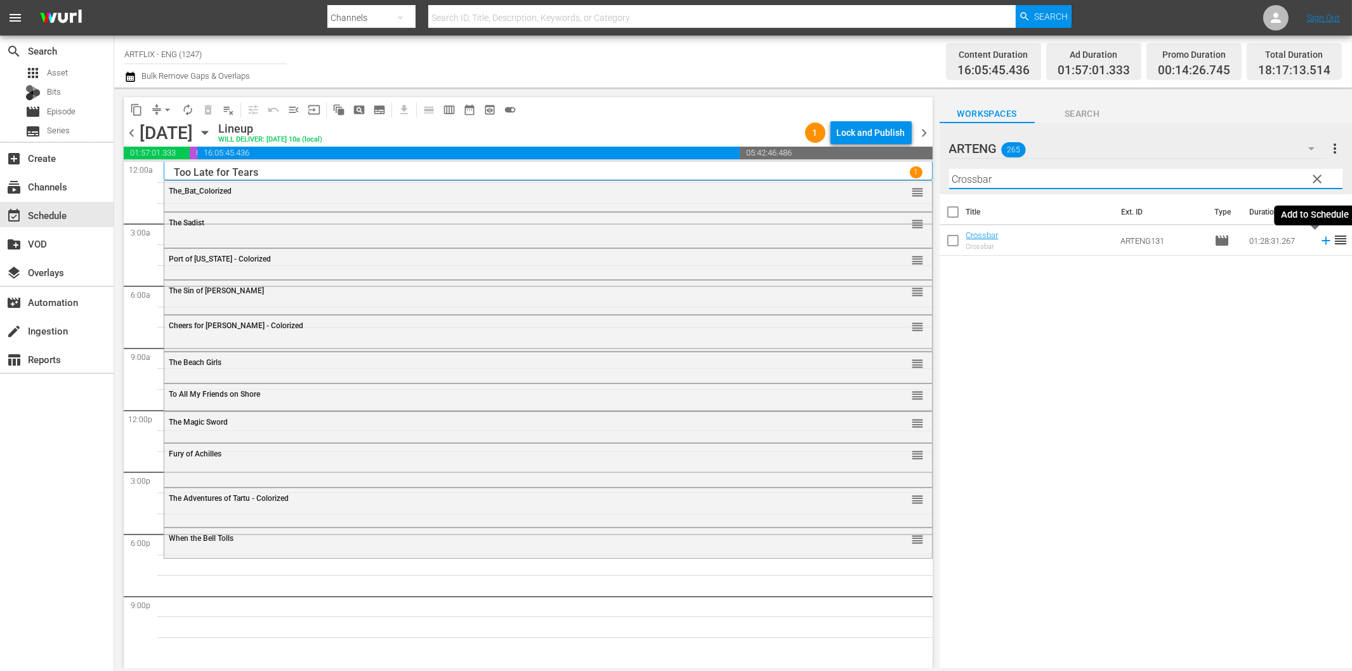
click at [1319, 237] on icon at bounding box center [1326, 241] width 14 height 14
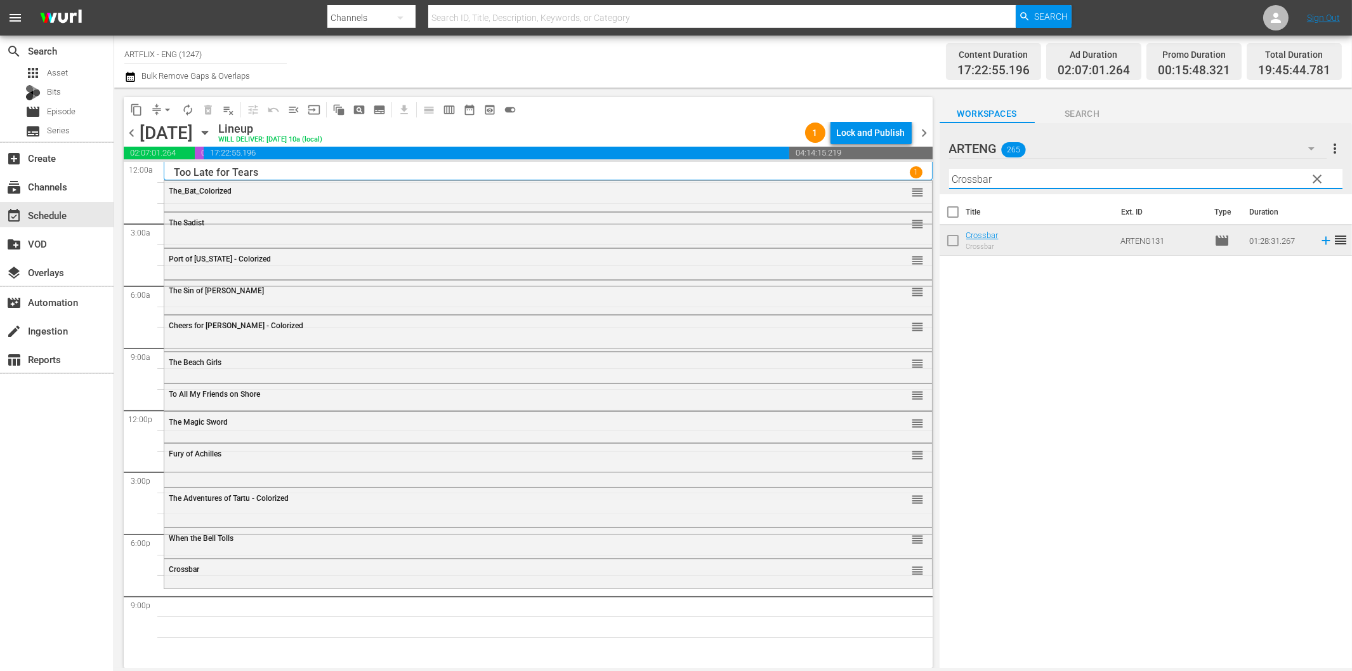
click at [1113, 176] on input "Crossbar" at bounding box center [1145, 179] width 393 height 20
paste input "The Card"
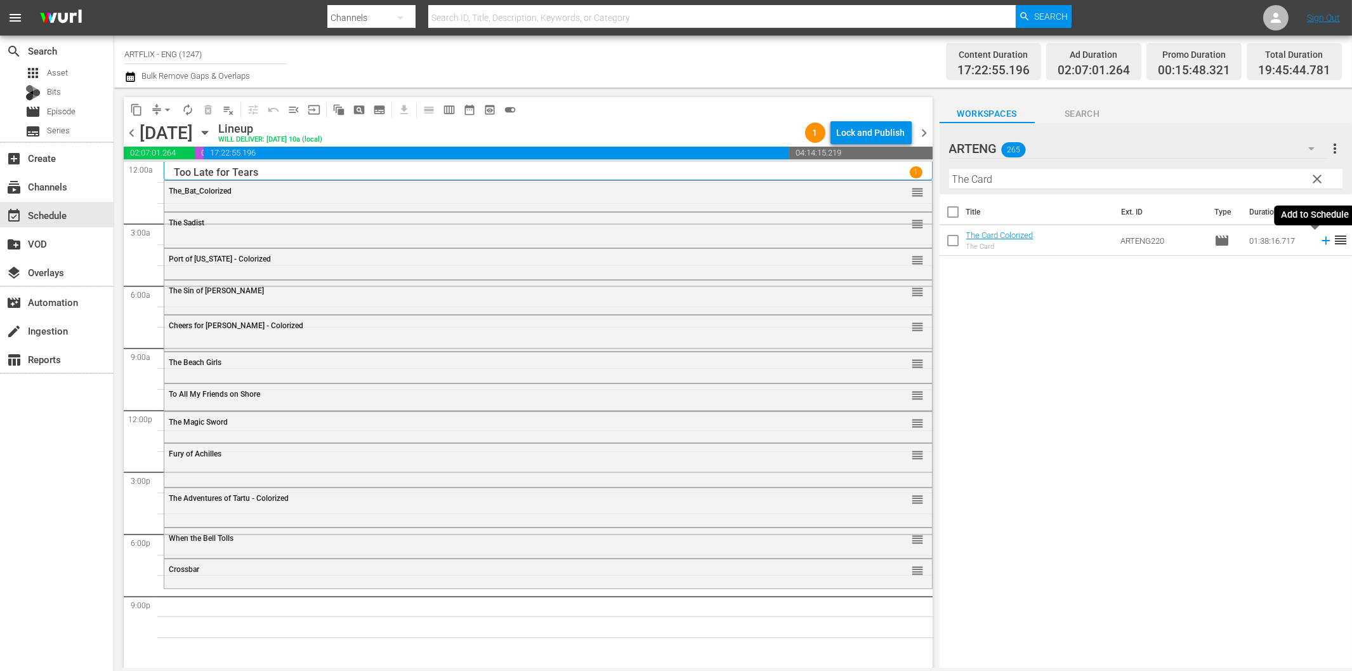
click at [1319, 242] on icon at bounding box center [1326, 241] width 14 height 14
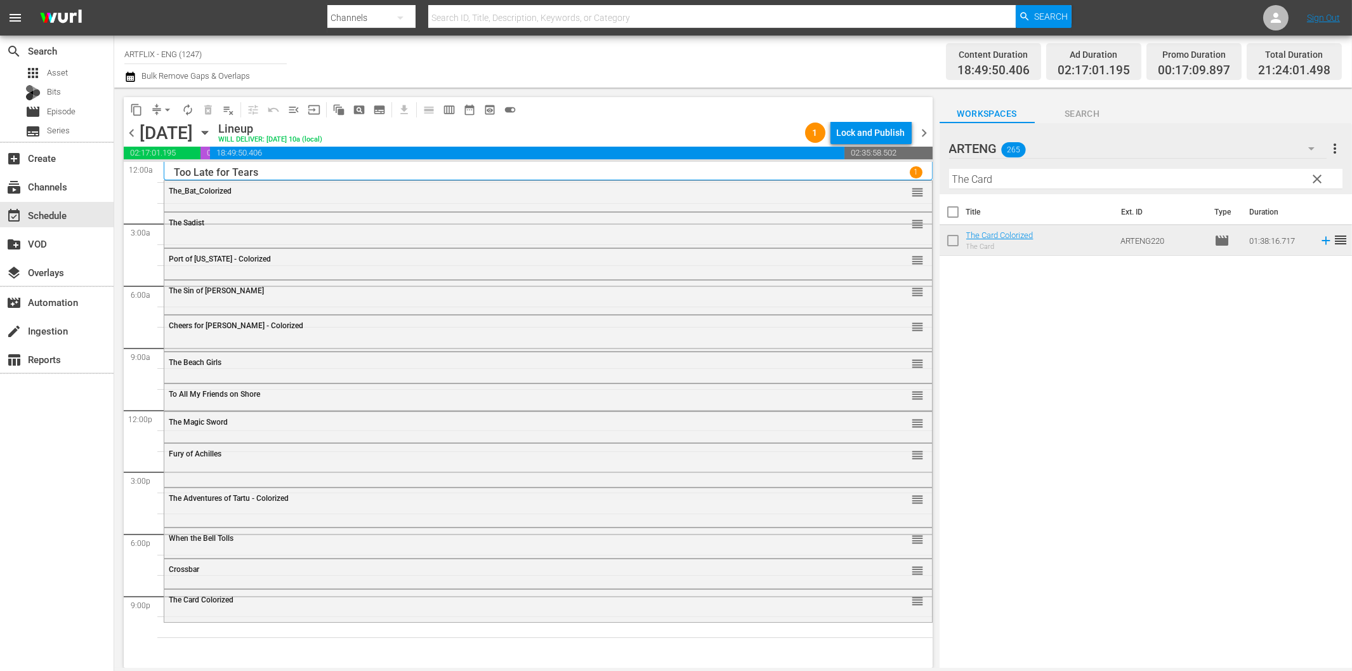
click at [1051, 183] on input "The Card" at bounding box center [1145, 179] width 393 height 20
paste input "Danger on Wheels"
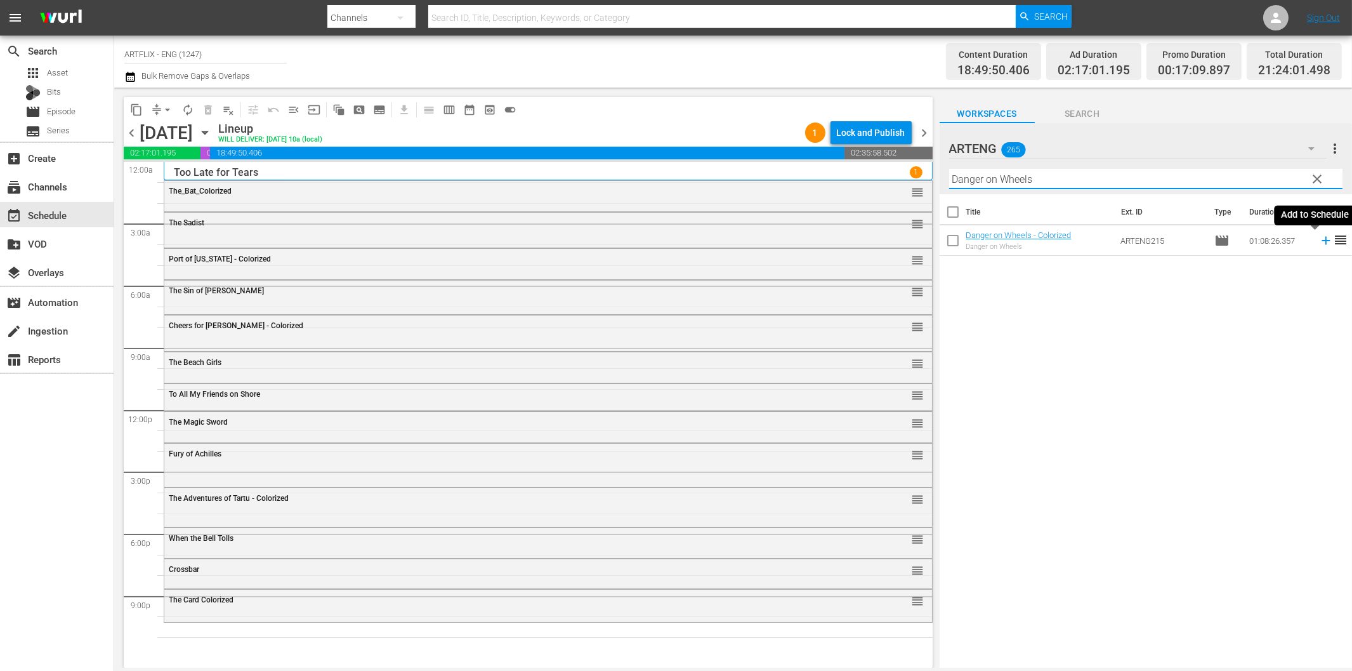
click at [1319, 242] on icon at bounding box center [1326, 241] width 14 height 14
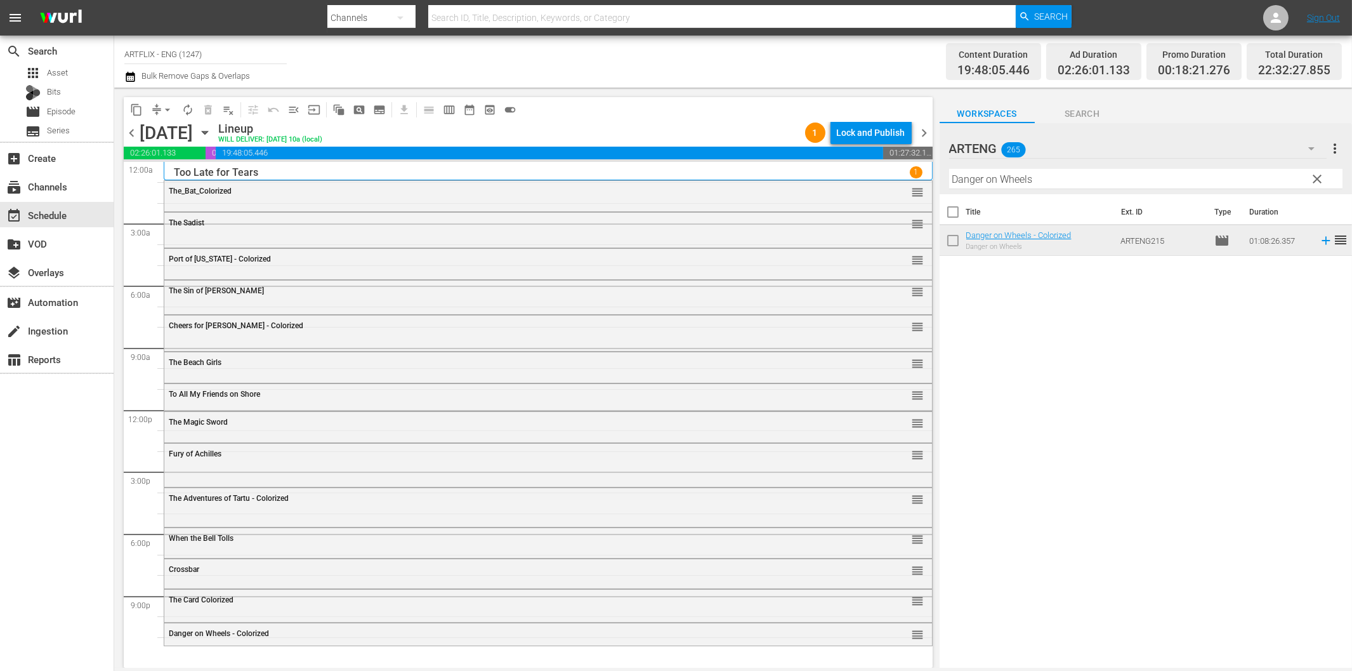
click at [1060, 181] on input "Danger on Wheels" at bounding box center [1145, 179] width 393 height 20
paste input "Contraband"
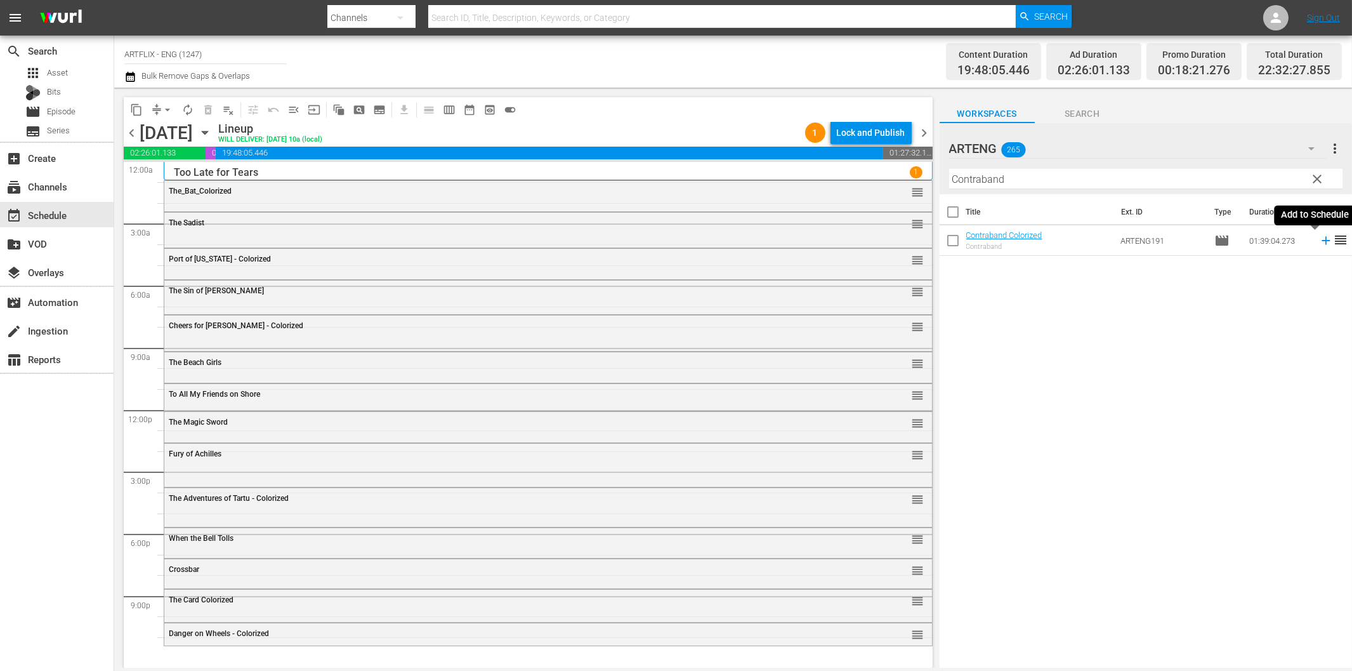
click at [1322, 241] on icon at bounding box center [1326, 241] width 8 height 8
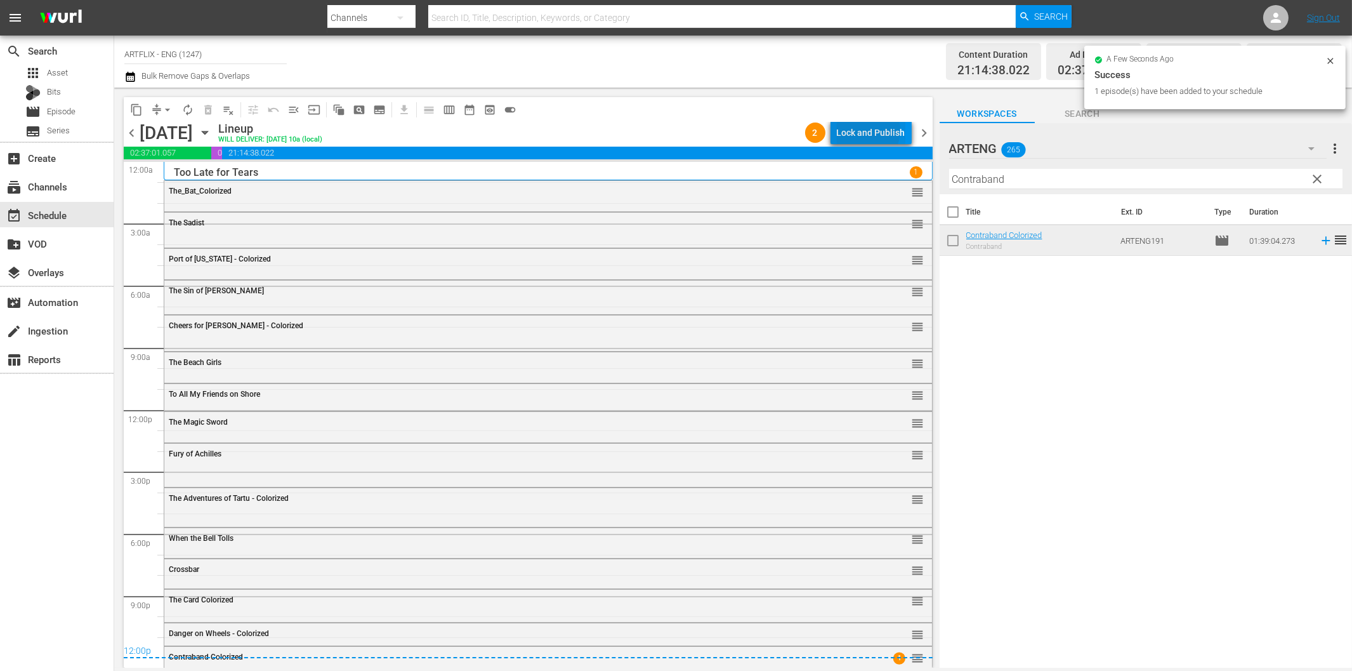
click at [866, 130] on div "Lock and Publish" at bounding box center [871, 132] width 69 height 23
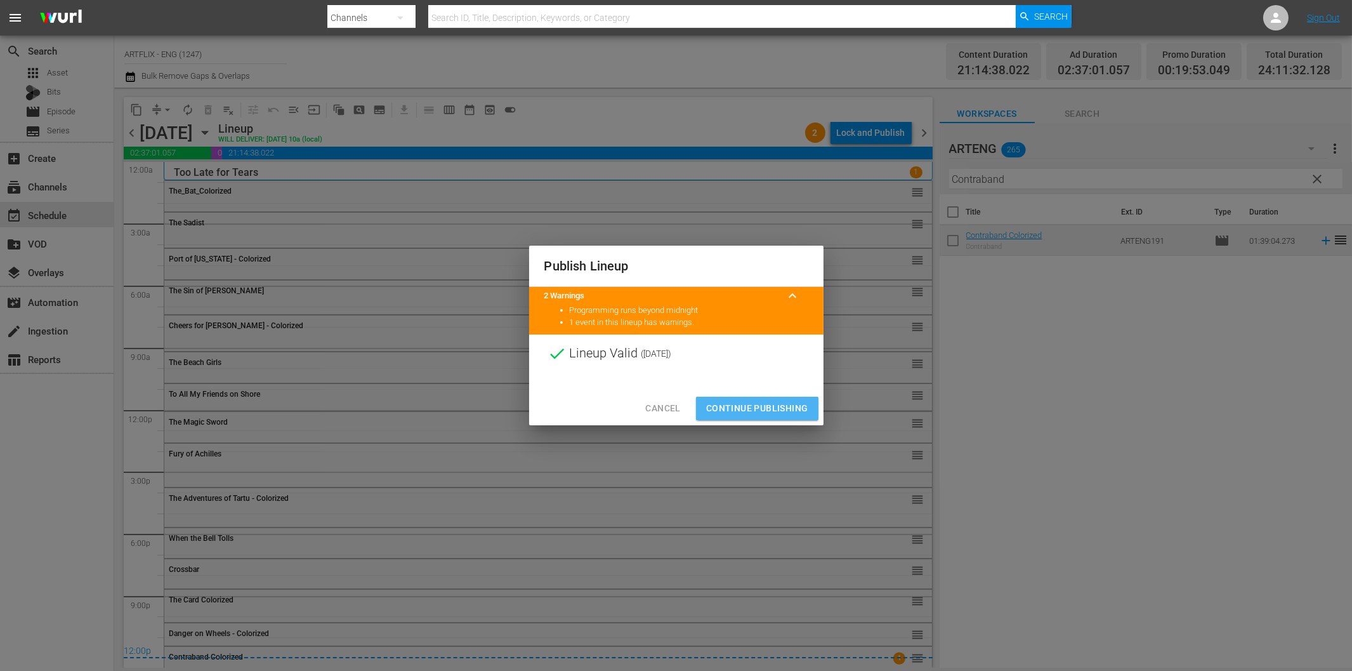
click at [770, 414] on span "Continue Publishing" at bounding box center [757, 408] width 102 height 16
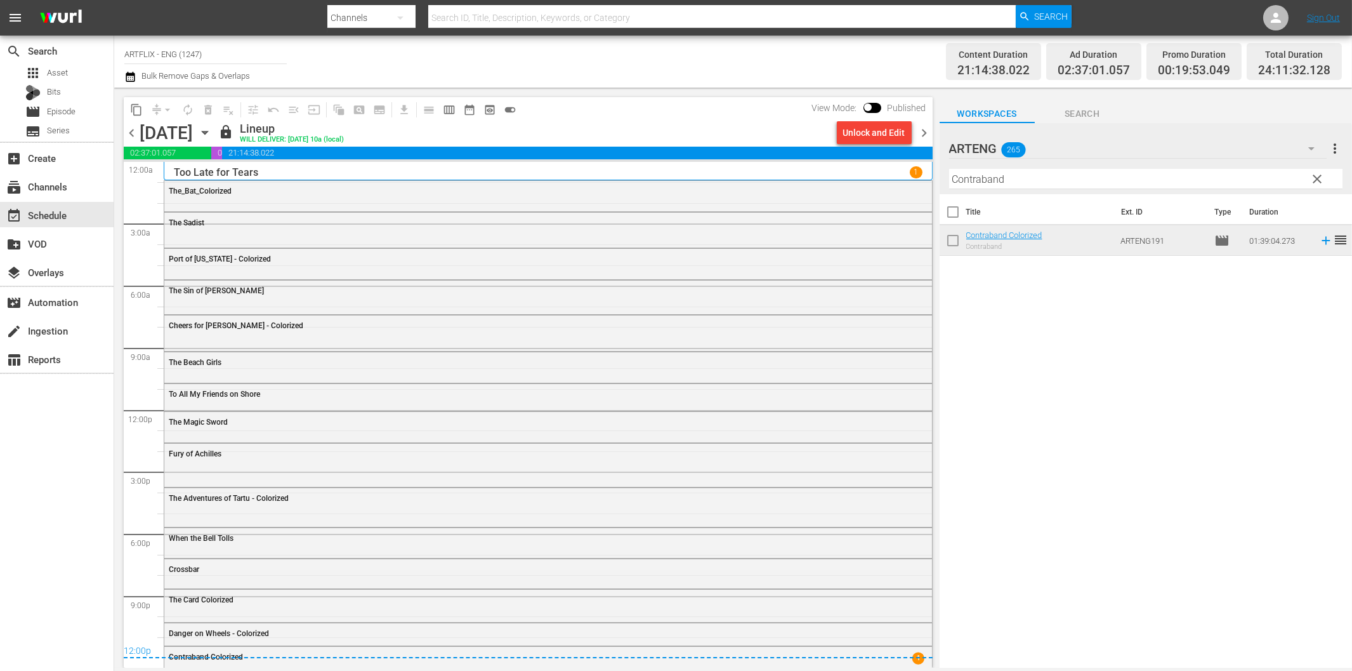
click at [921, 128] on span "chevron_right" at bounding box center [925, 133] width 16 height 16
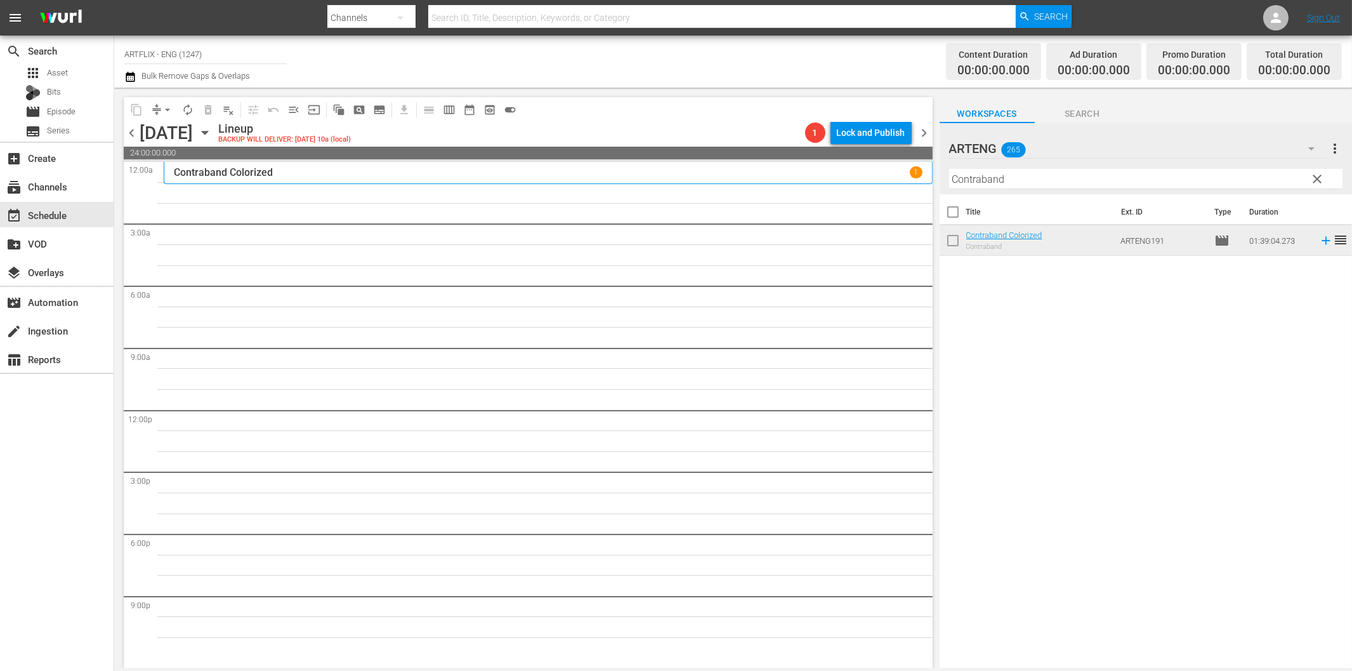
click at [1031, 182] on input "Contraband" at bounding box center [1145, 179] width 393 height 20
paste input "The Last Woman on Earth"
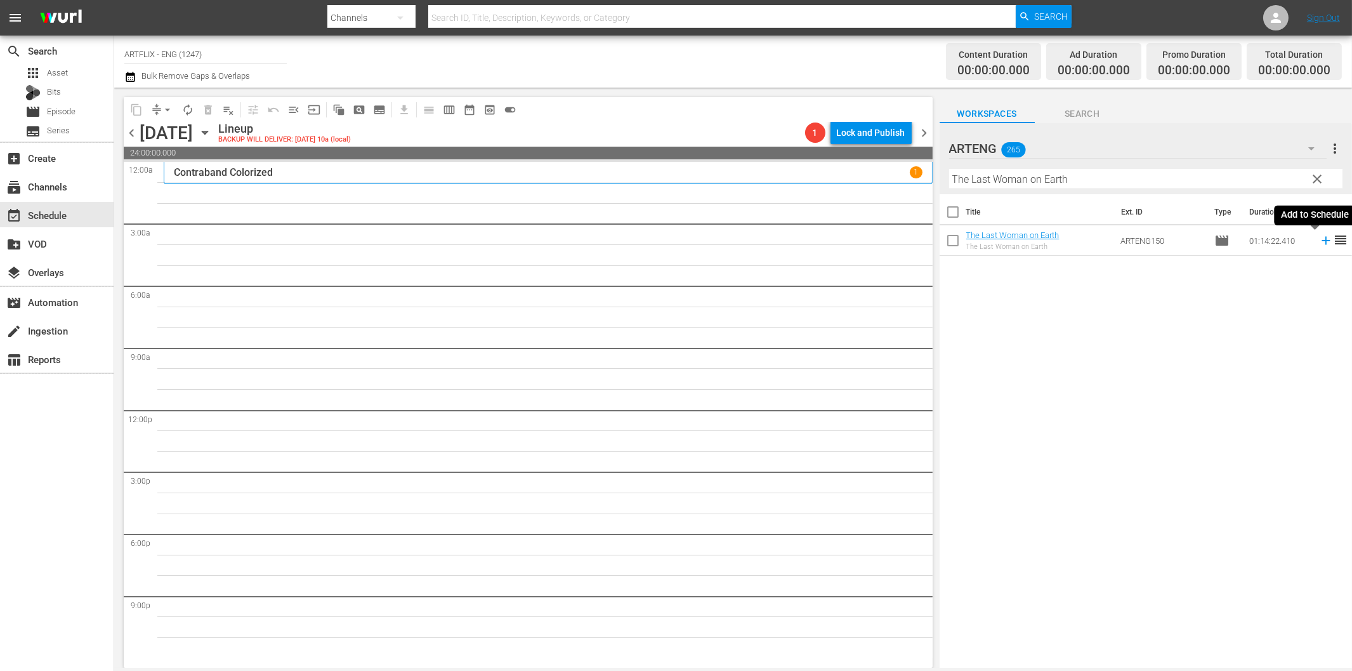
click at [1322, 240] on icon at bounding box center [1326, 241] width 8 height 8
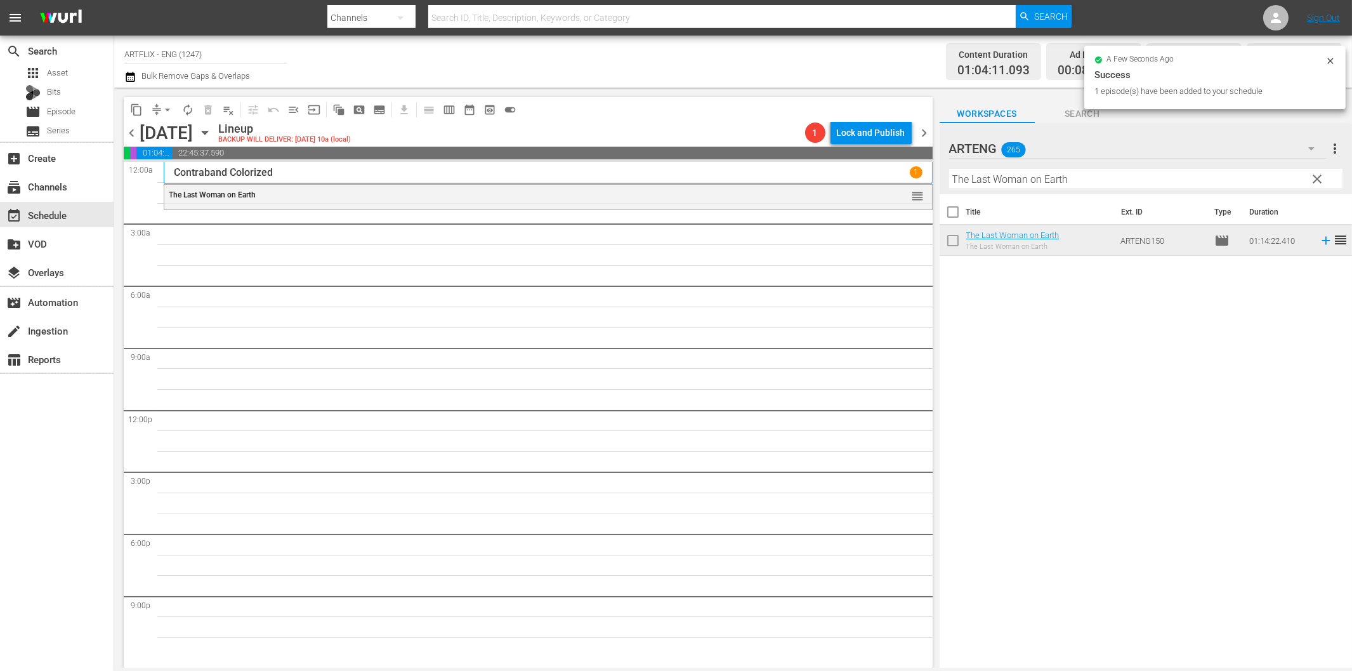
click at [998, 183] on input "The Last Woman on Earth" at bounding box center [1145, 179] width 393 height 20
paste input "Danny Boy"
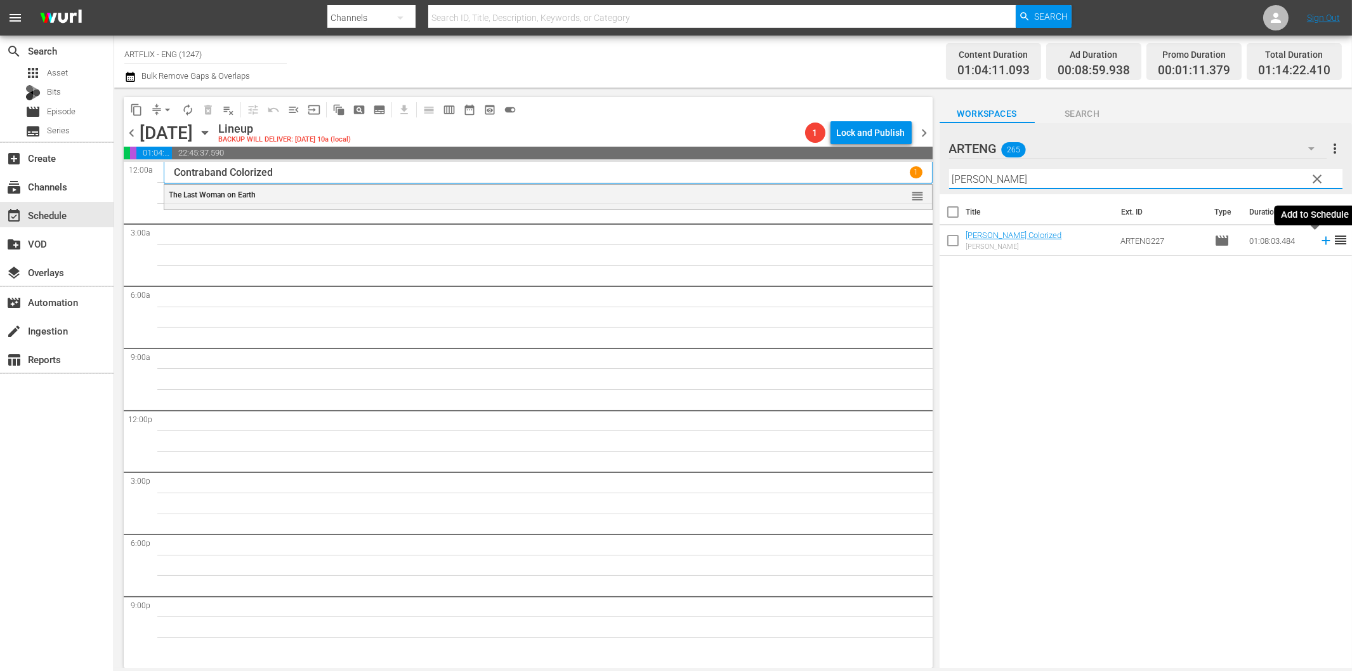
click at [1319, 242] on icon at bounding box center [1326, 241] width 14 height 14
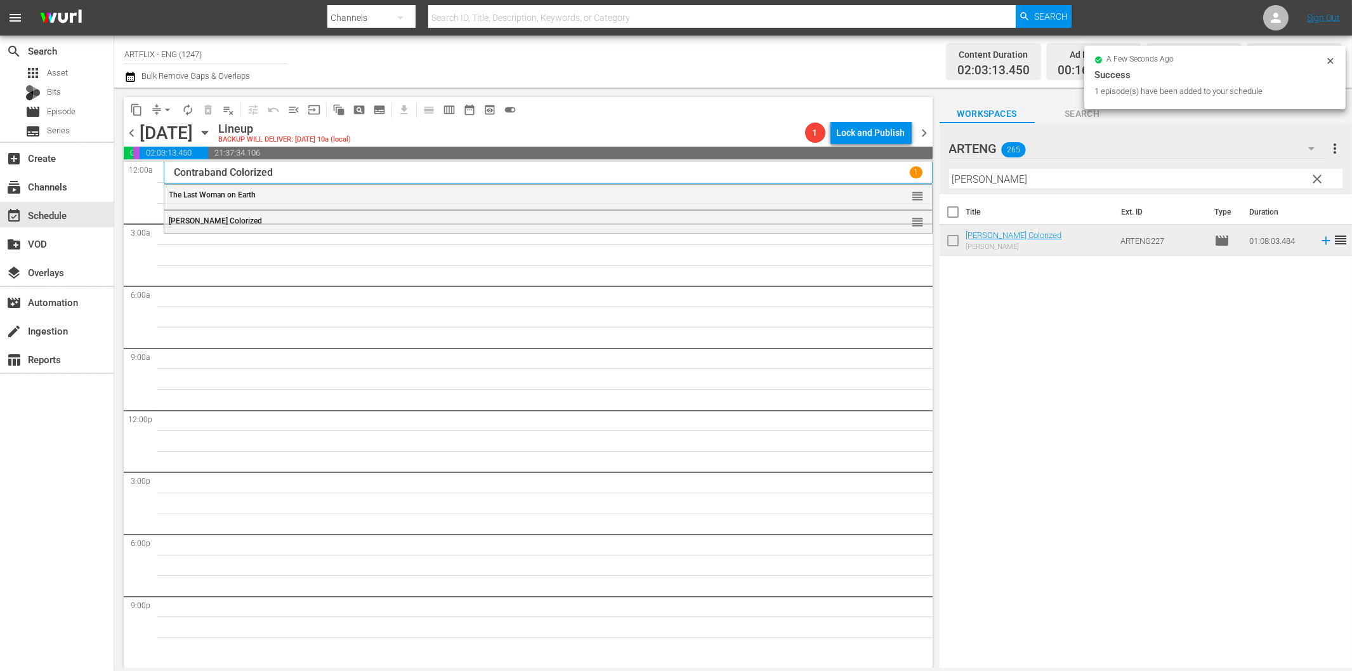
click at [1016, 186] on input "Danny Boy" at bounding box center [1145, 179] width 393 height 20
paste input "Of Human Bondage"
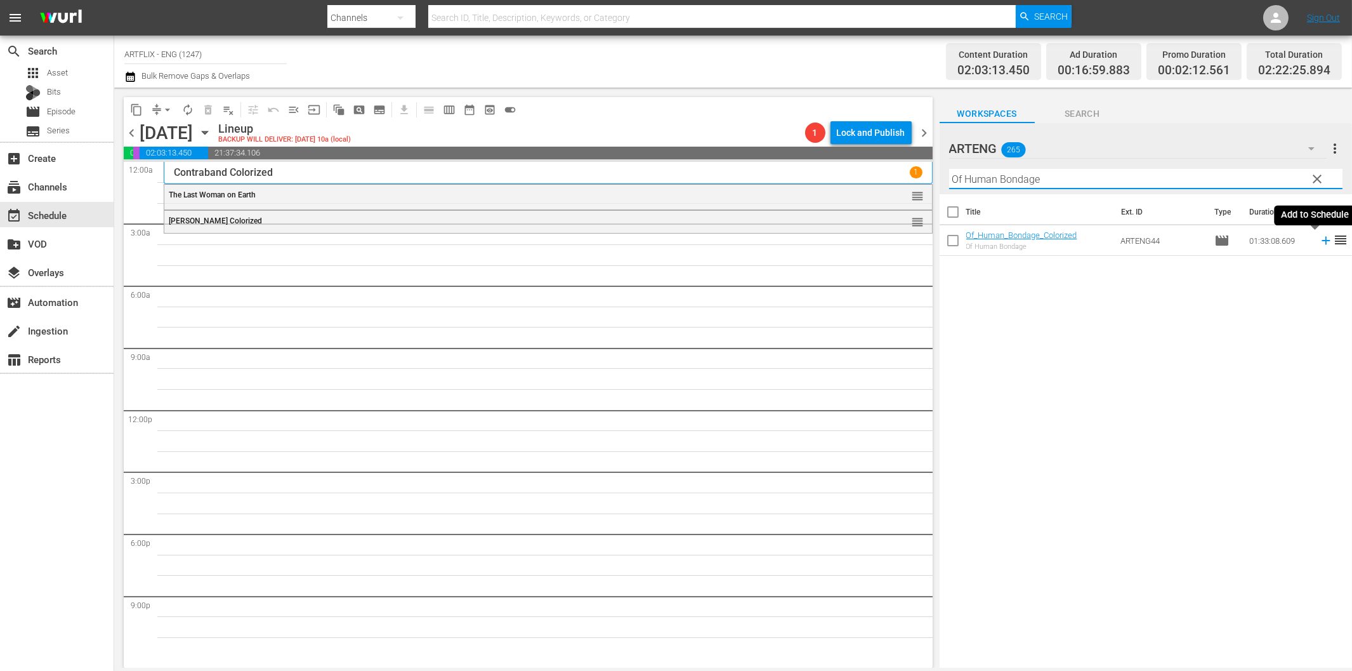
click at [1319, 244] on icon at bounding box center [1326, 241] width 14 height 14
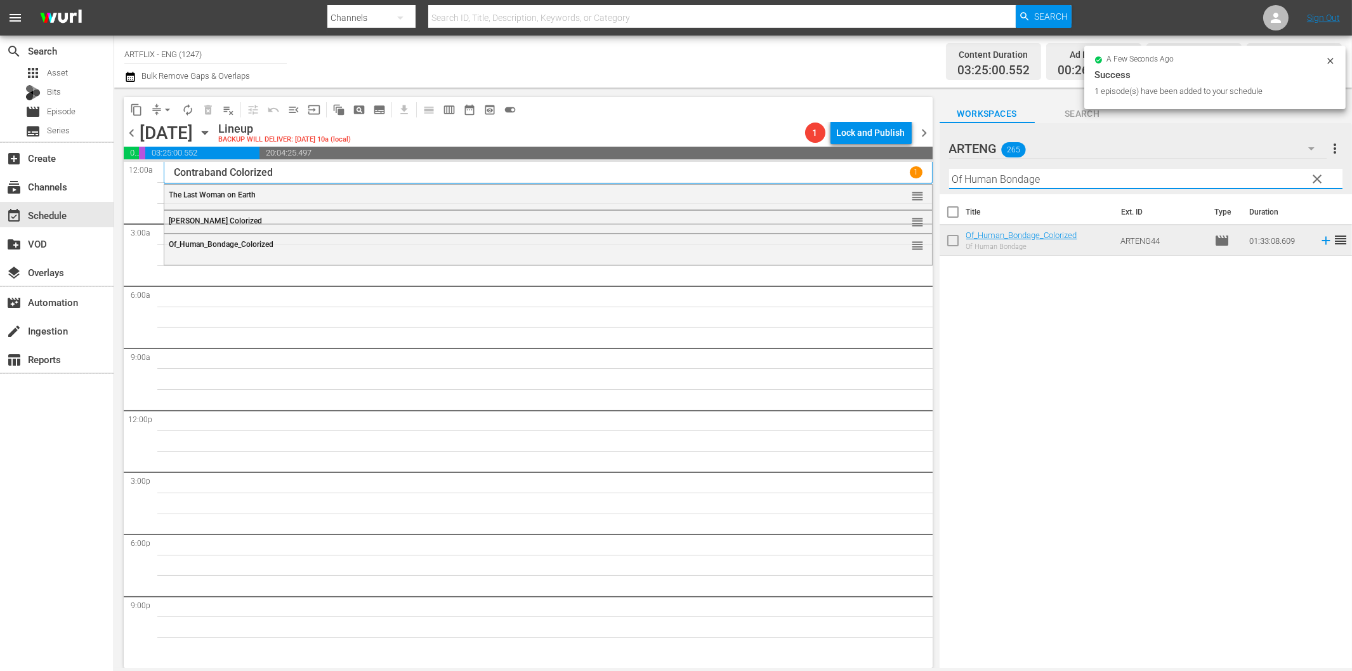
click at [1036, 187] on input "Of Human Bondage" at bounding box center [1145, 179] width 393 height 20
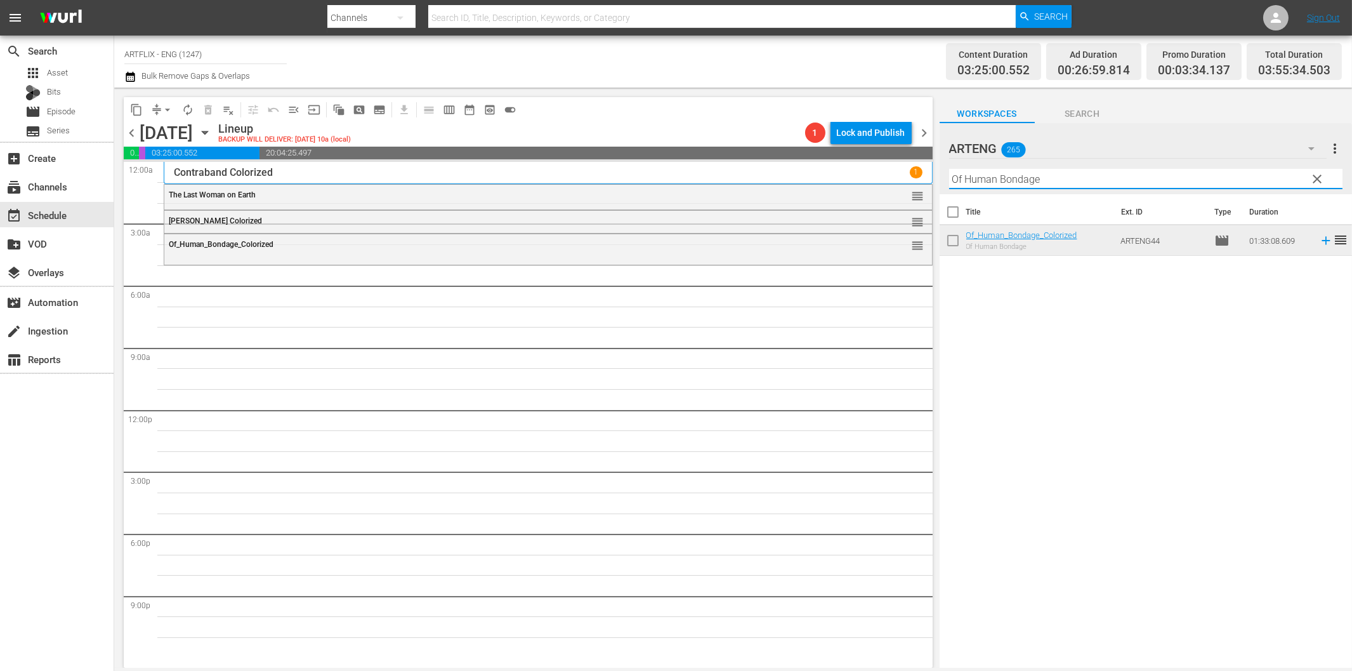
paste input "The Stork Club"
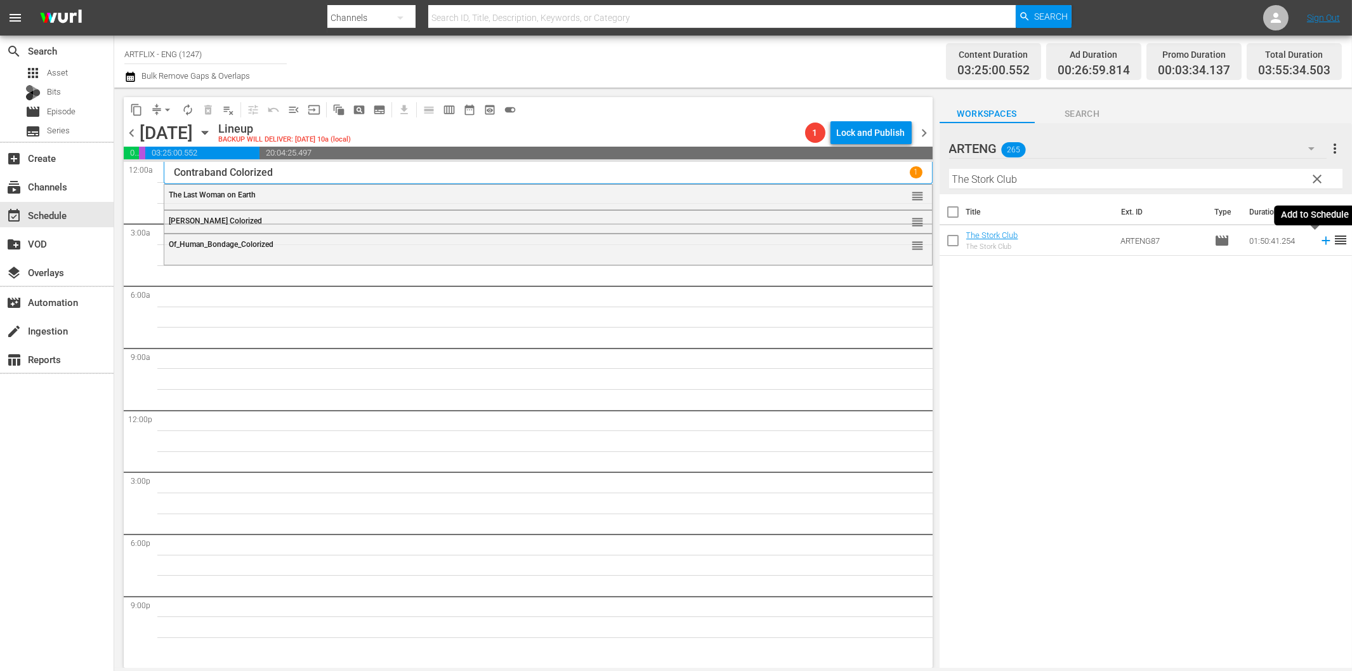
click at [1319, 242] on icon at bounding box center [1326, 241] width 14 height 14
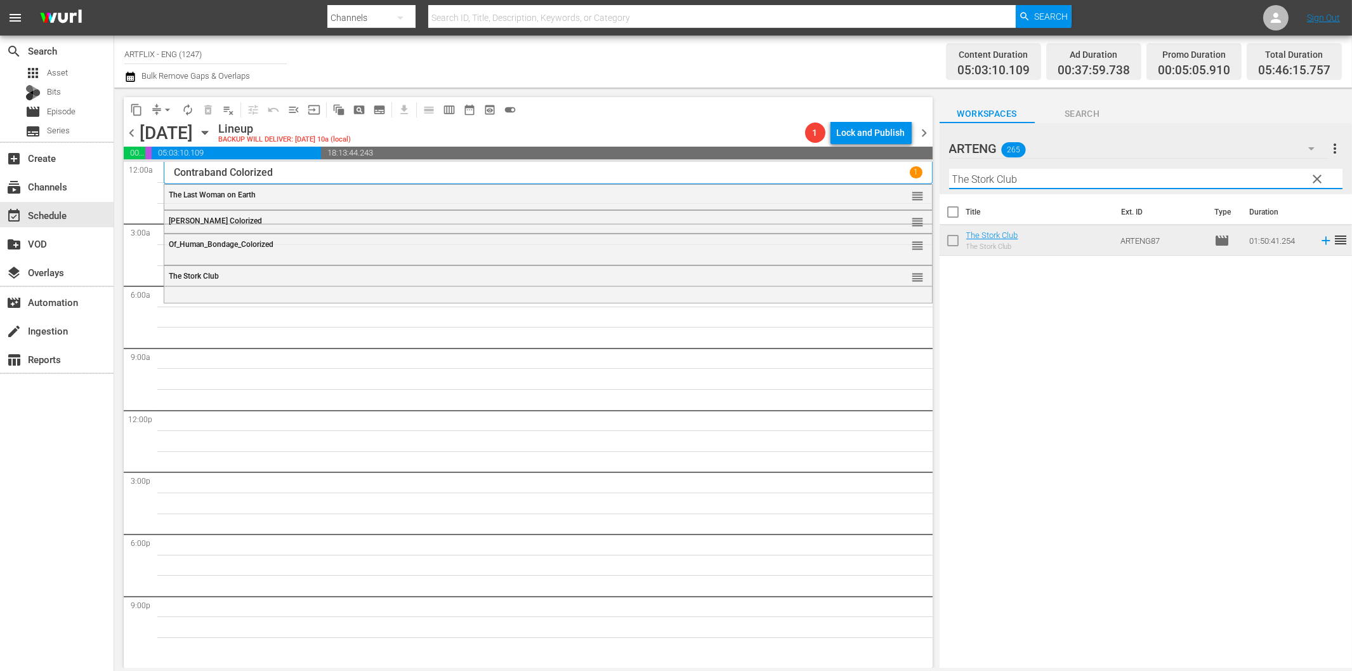
click at [975, 181] on input "The Stork Club" at bounding box center [1145, 179] width 393 height 20
paste input "Pack Up Your Troubles"
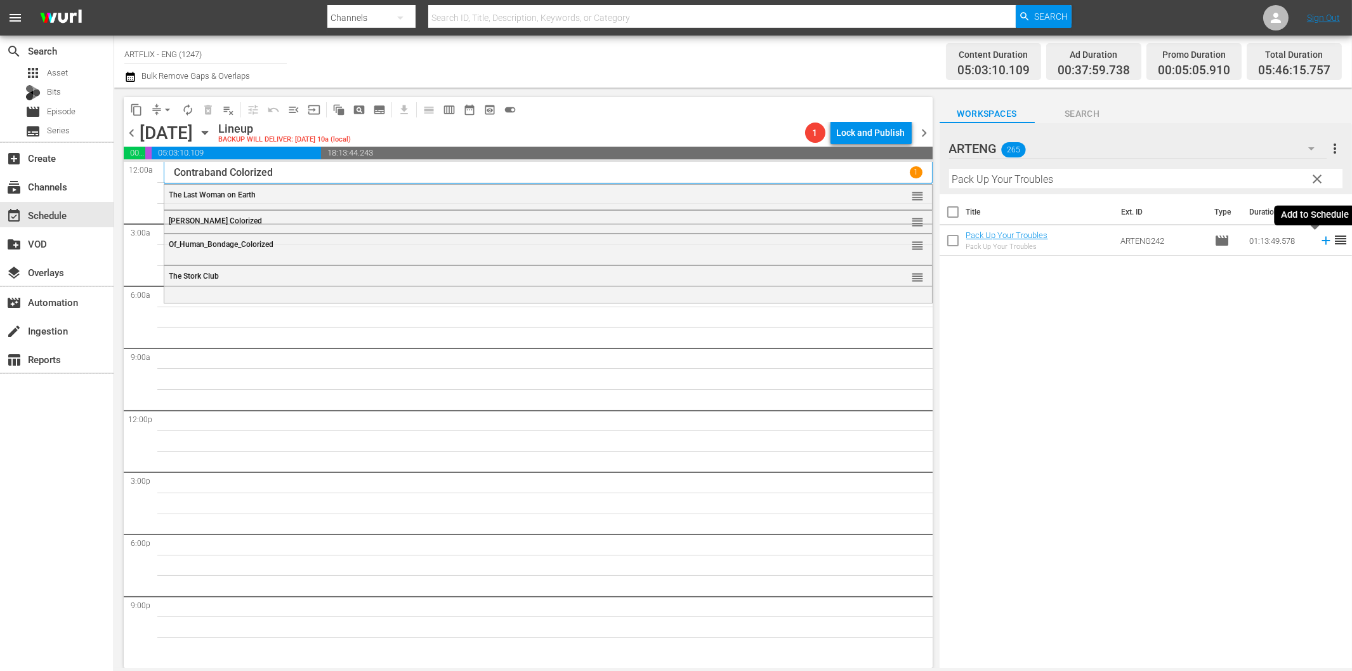
click at [1319, 239] on icon at bounding box center [1326, 241] width 14 height 14
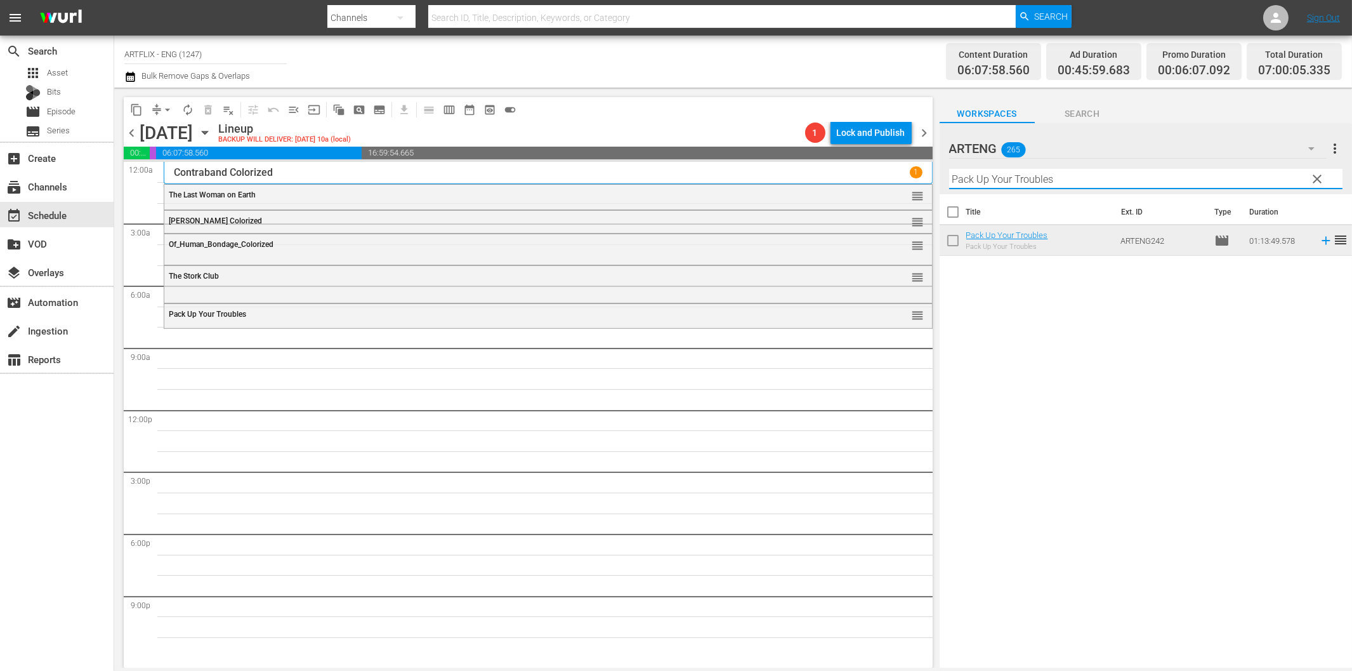
click at [1012, 175] on input "Pack Up Your Troubles" at bounding box center [1145, 179] width 393 height 20
paste input "Lady of Burlesque"
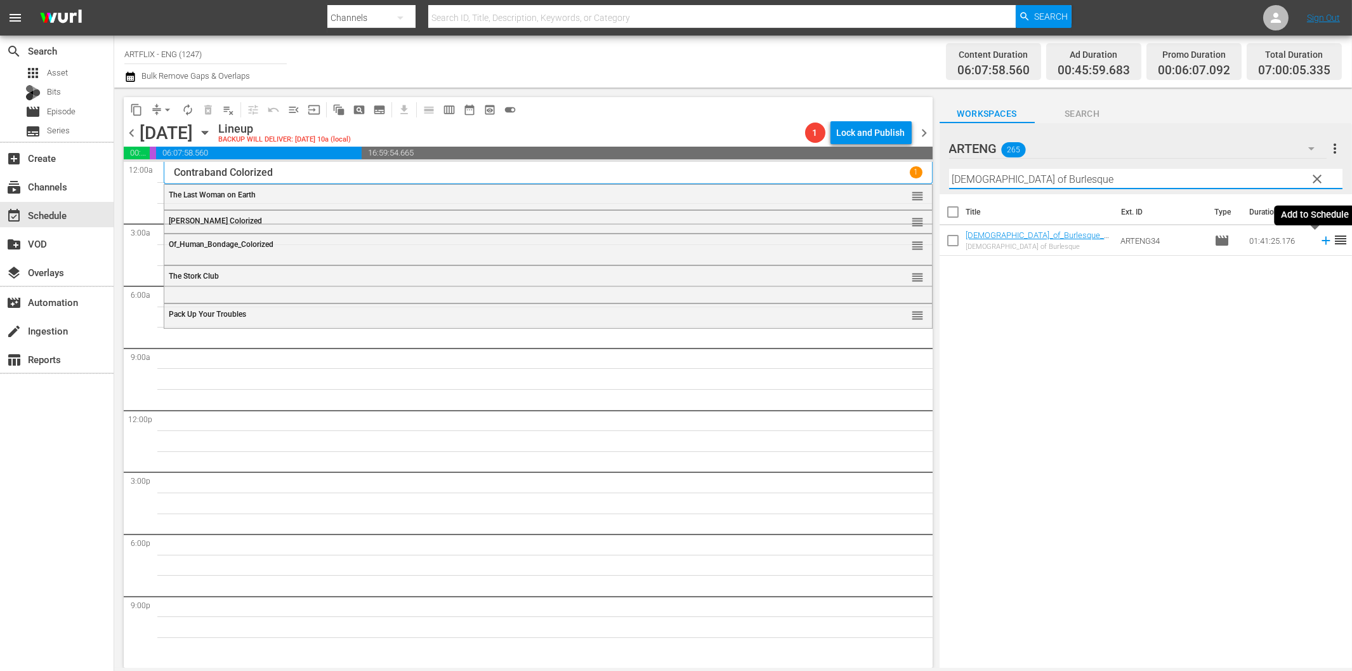
click at [1319, 244] on icon at bounding box center [1326, 241] width 14 height 14
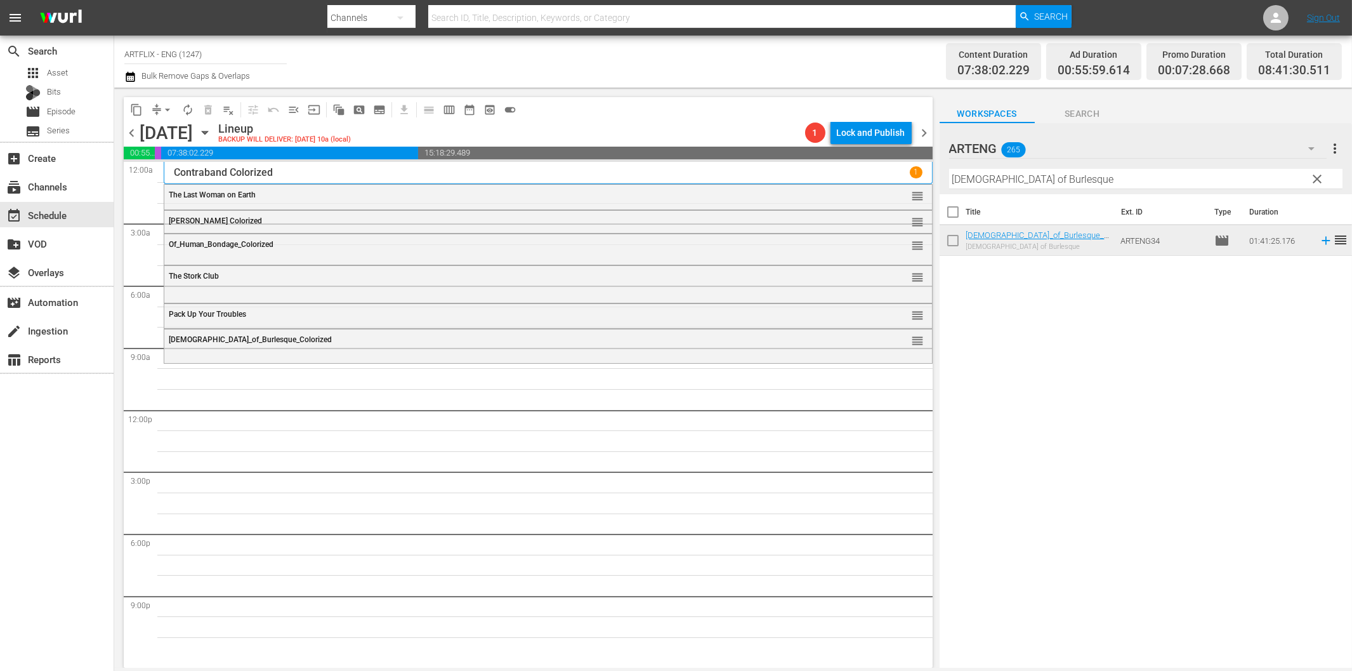
click at [969, 181] on input "Lady of Burlesque" at bounding box center [1145, 179] width 393 height 20
paste input "Jack London"
click at [1319, 239] on icon at bounding box center [1326, 241] width 14 height 14
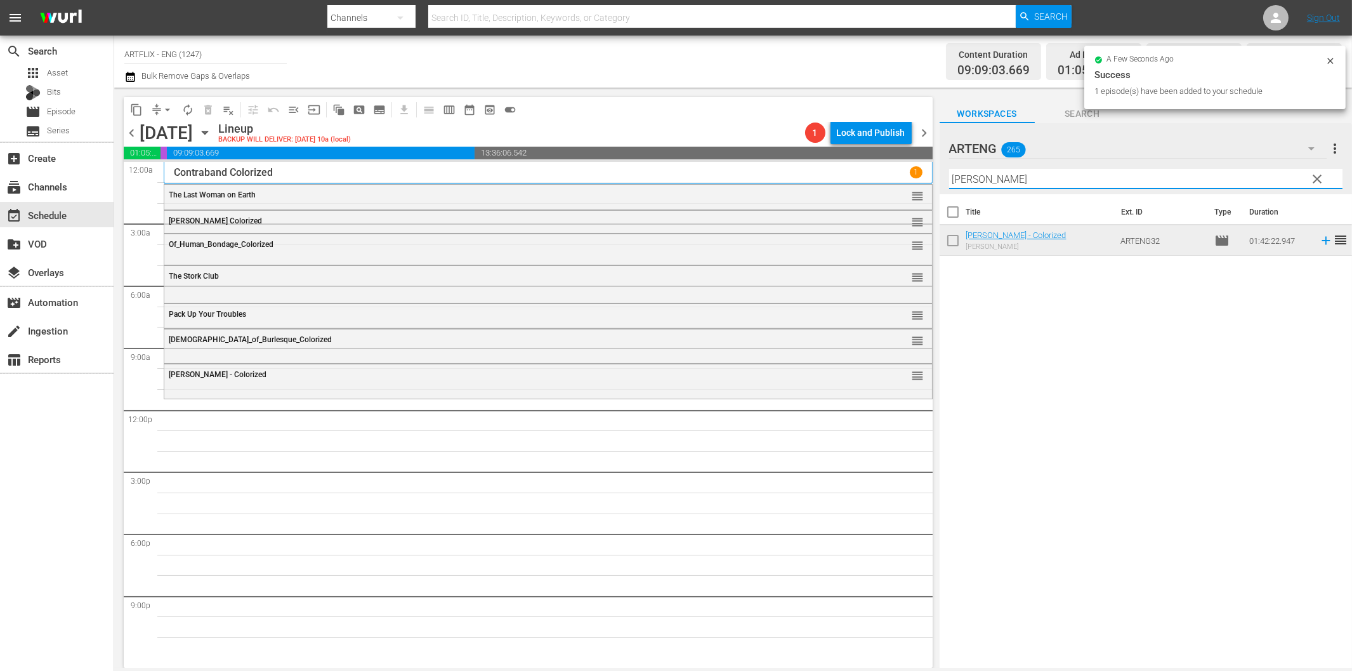
click at [1005, 181] on input "Jack London" at bounding box center [1145, 179] width 393 height 20
paste input "Pirates of the Coast"
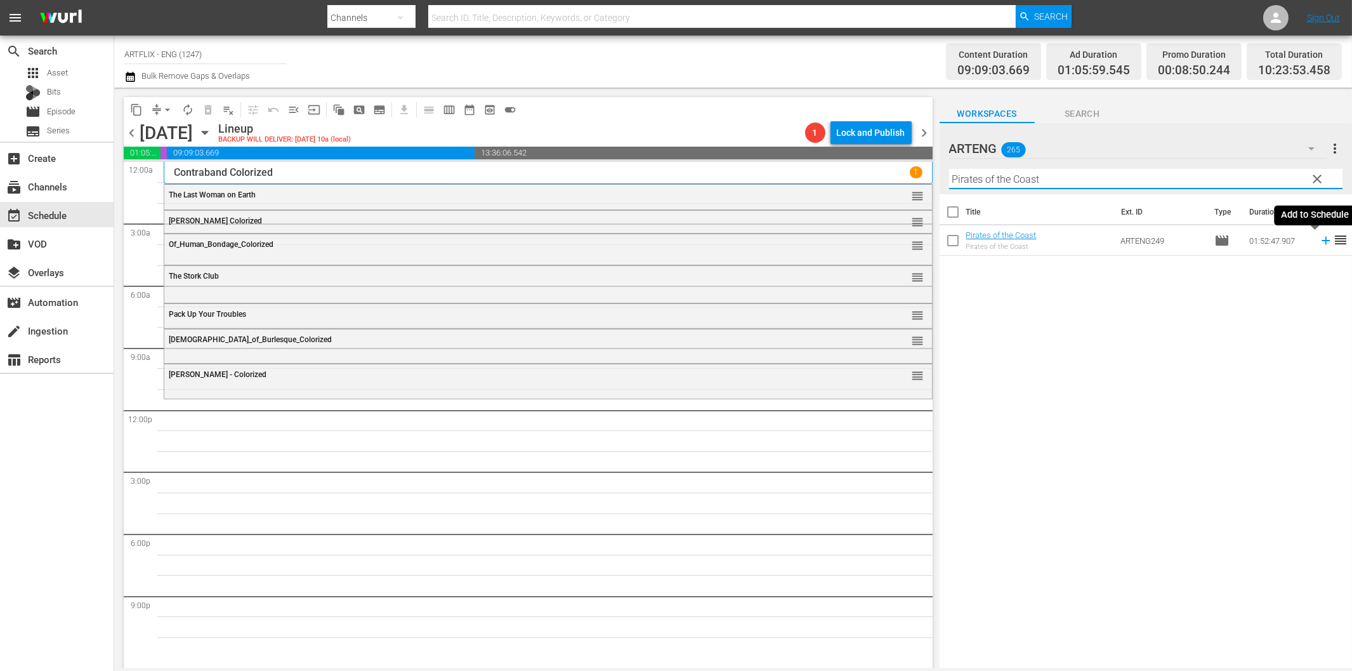
click at [1322, 241] on icon at bounding box center [1326, 241] width 8 height 8
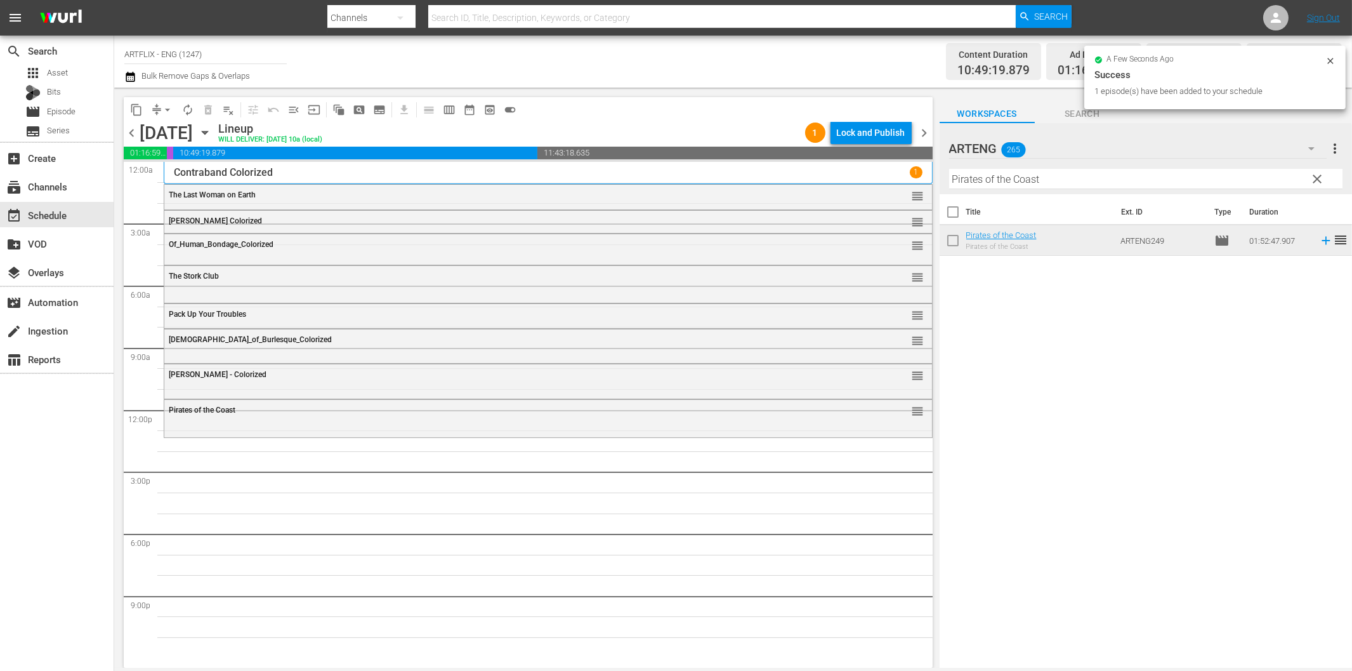
click at [1088, 182] on input "Pirates of the Coast" at bounding box center [1145, 179] width 393 height 20
paste input "Goliath and the Sins of Babylon"
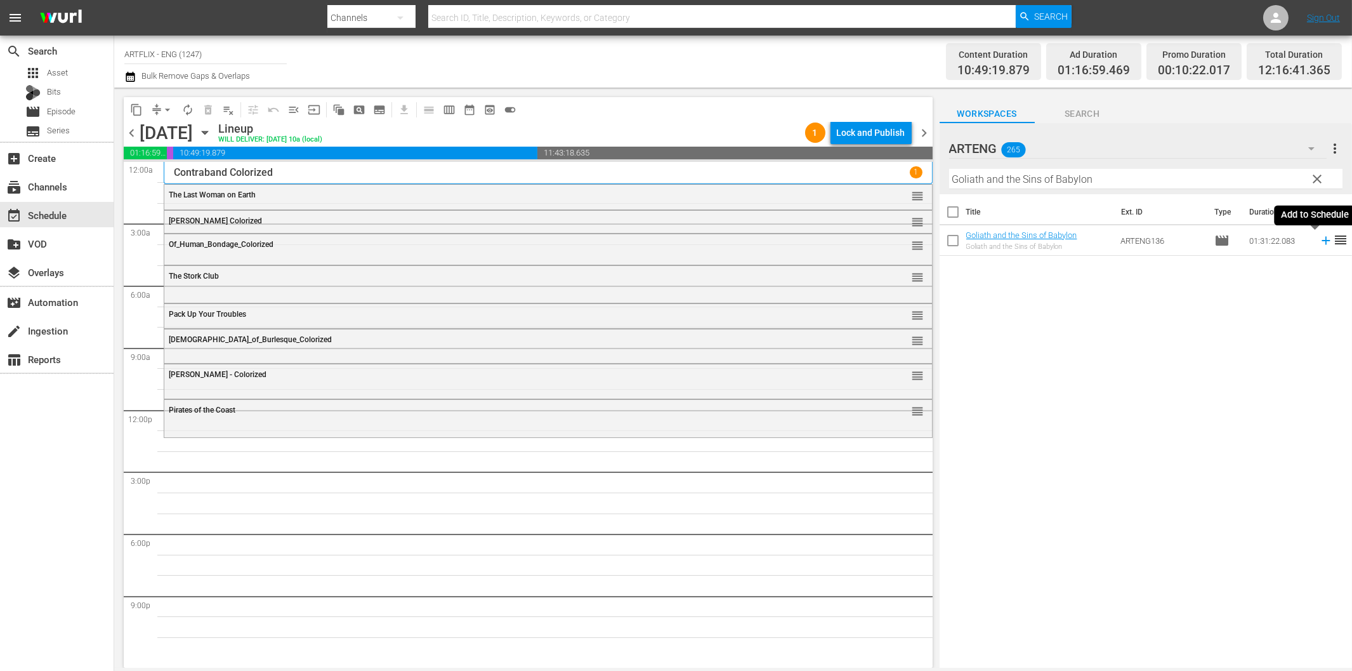
click at [1319, 245] on icon at bounding box center [1326, 241] width 14 height 14
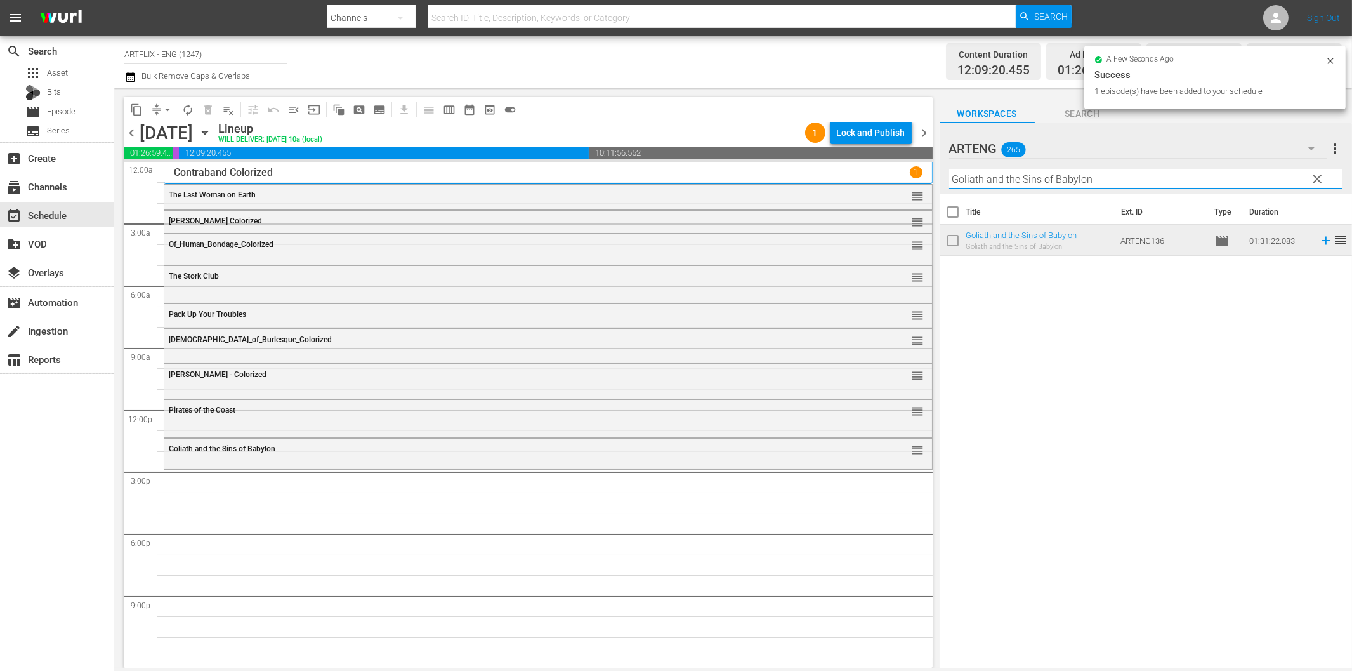
click at [1016, 175] on input "Goliath and the Sins of Babylon" at bounding box center [1145, 179] width 393 height 20
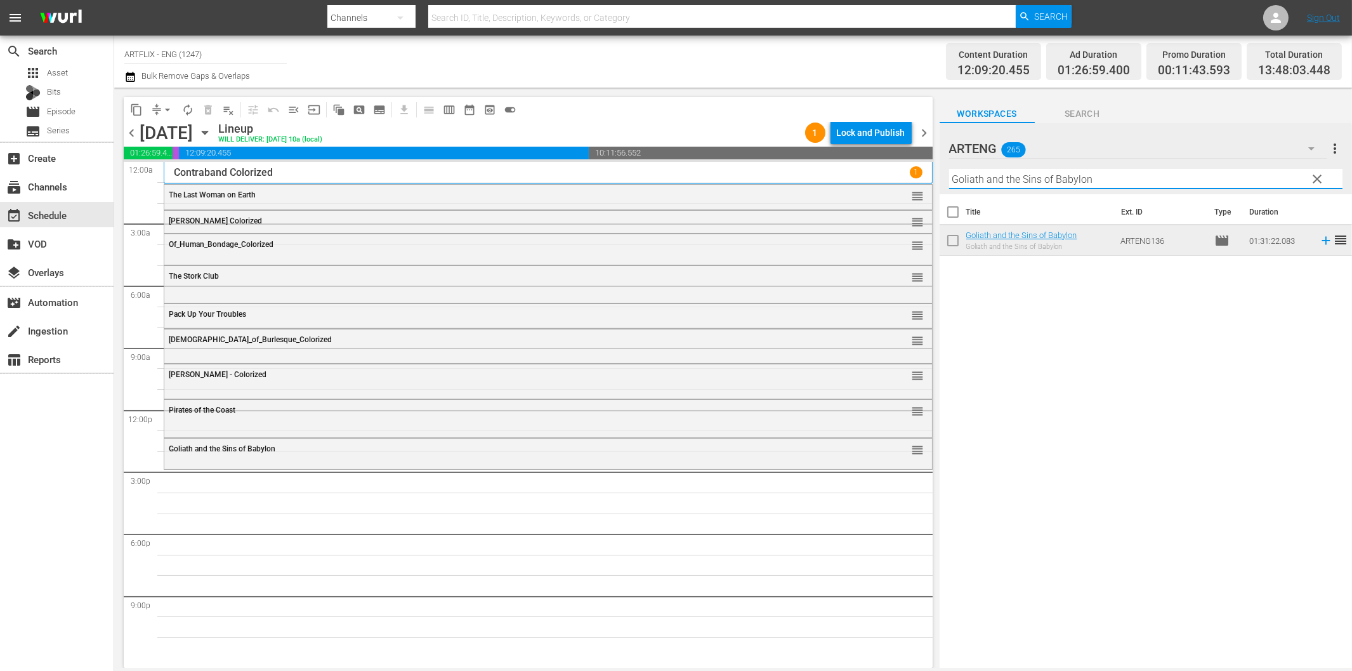
paste input "uest in the House"
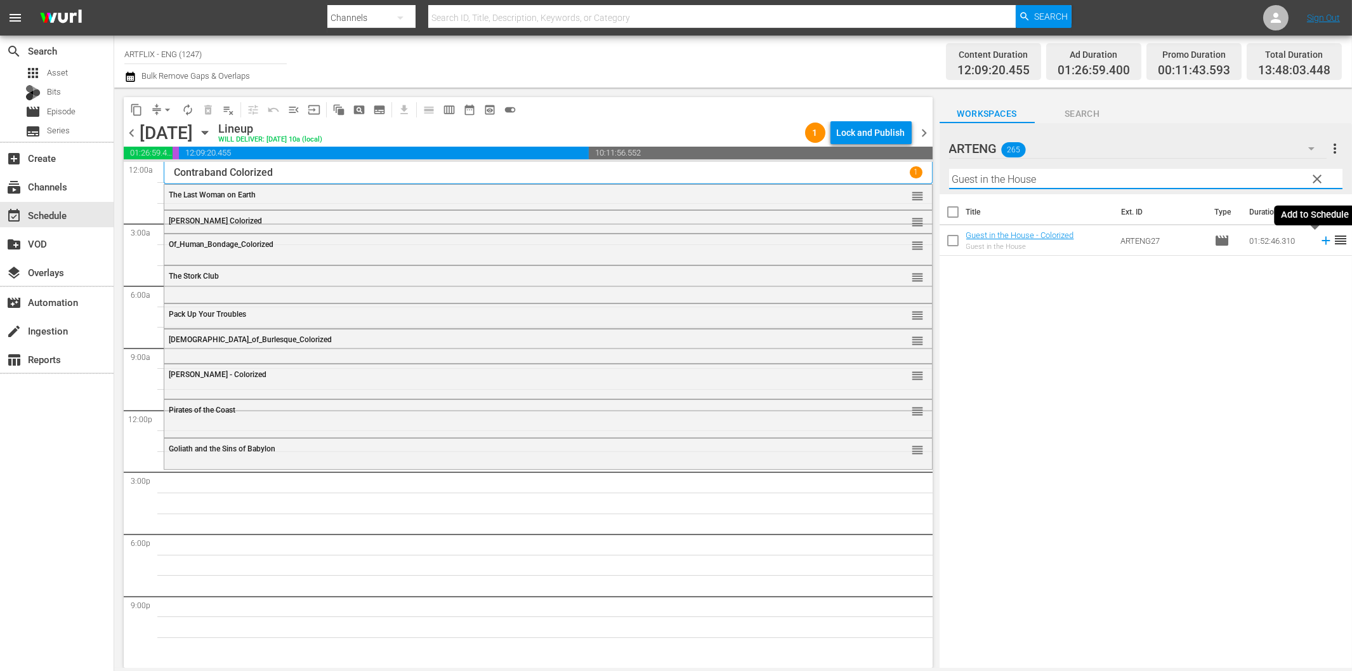
click at [1322, 241] on icon at bounding box center [1326, 241] width 8 height 8
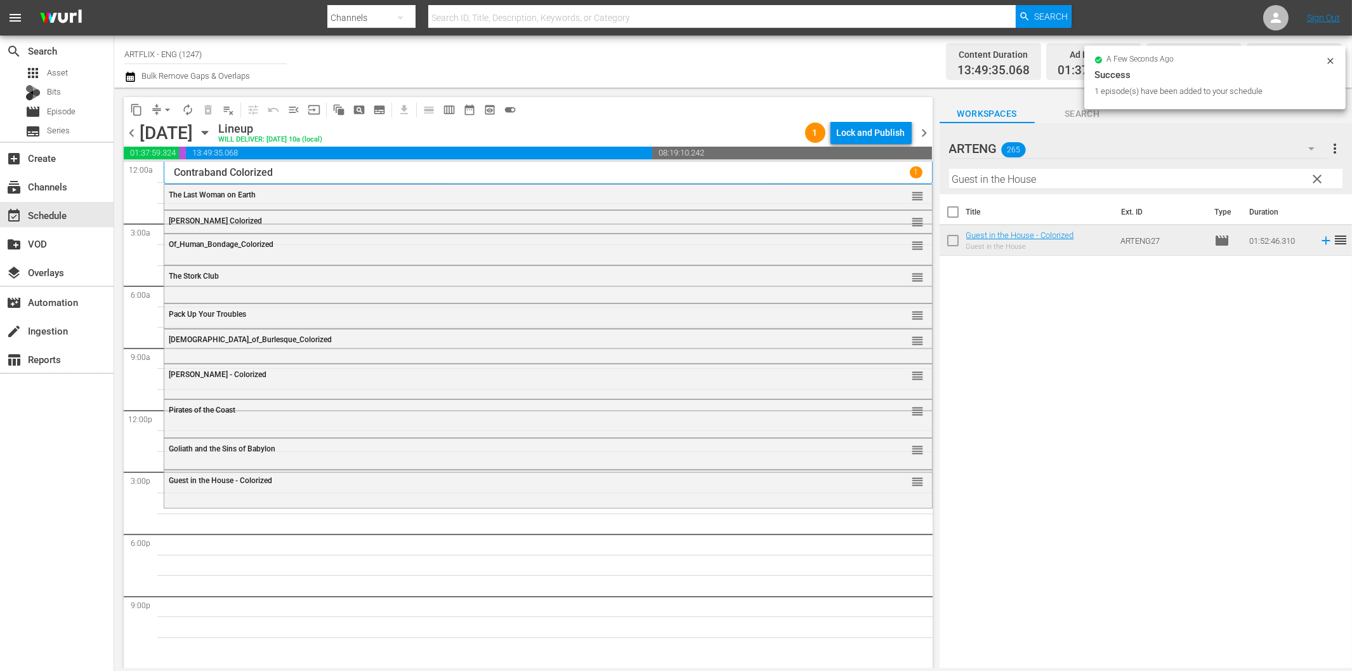
click at [993, 179] on input "Guest in the House" at bounding box center [1145, 179] width 393 height 20
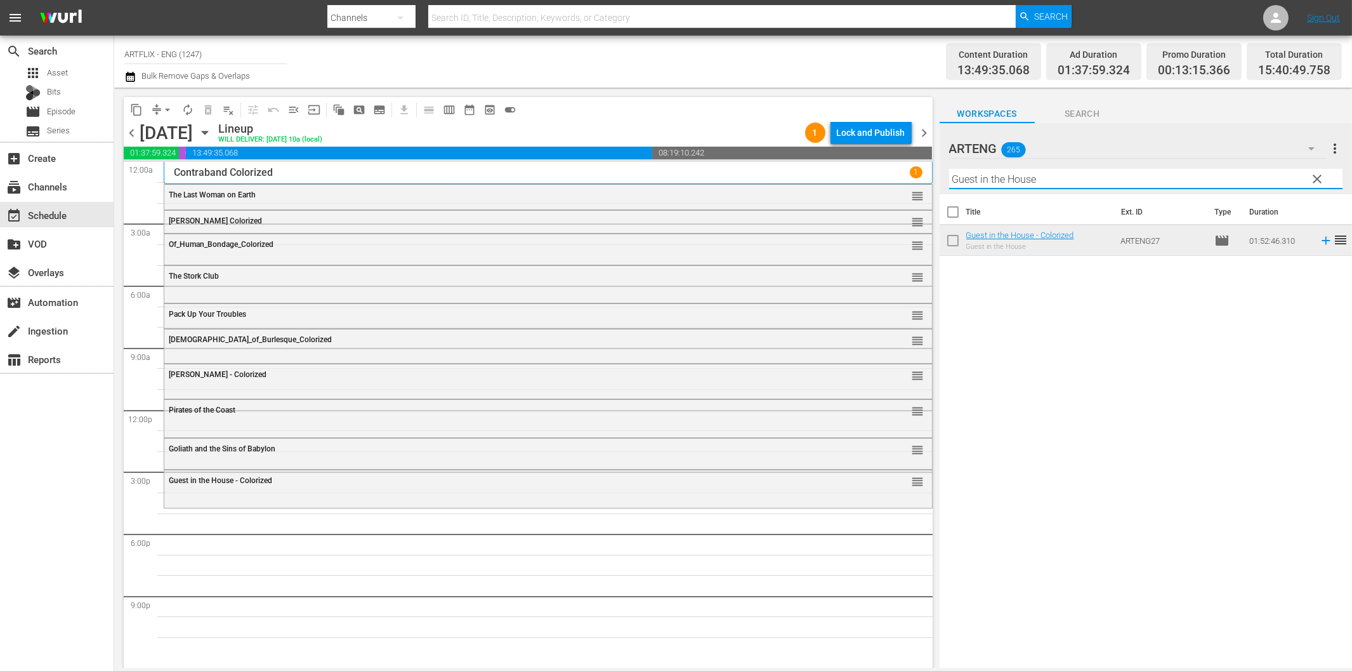
paste input "The Rage of Paris"
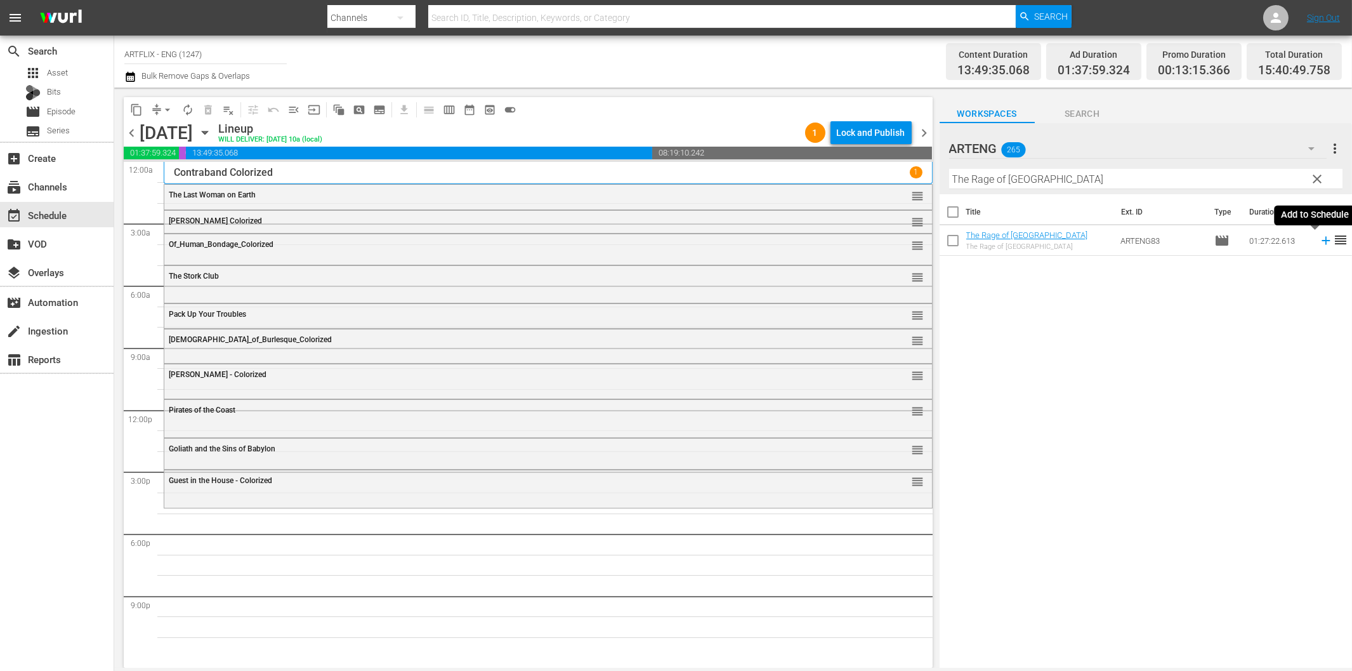
click at [1319, 239] on icon at bounding box center [1326, 241] width 14 height 14
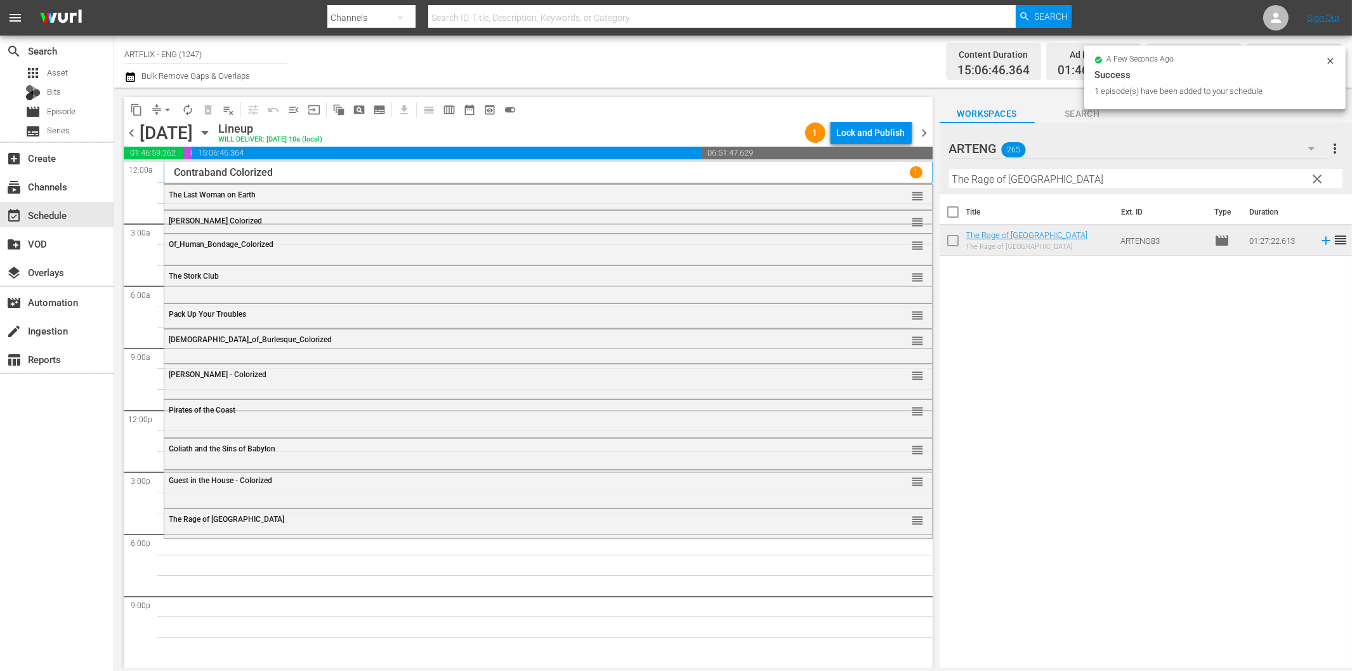
click at [1084, 172] on input "The Rage of Paris" at bounding box center [1145, 179] width 393 height 20
paste input "Black Book"
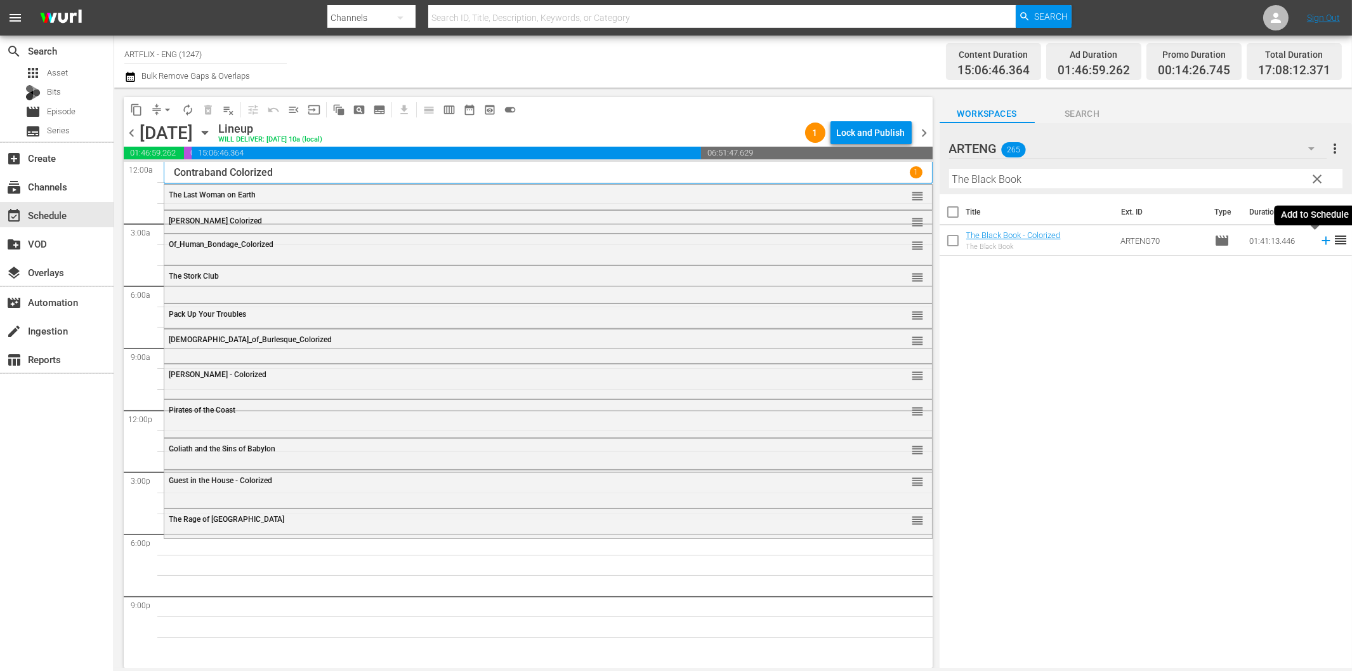
click at [1322, 241] on icon at bounding box center [1326, 241] width 8 height 8
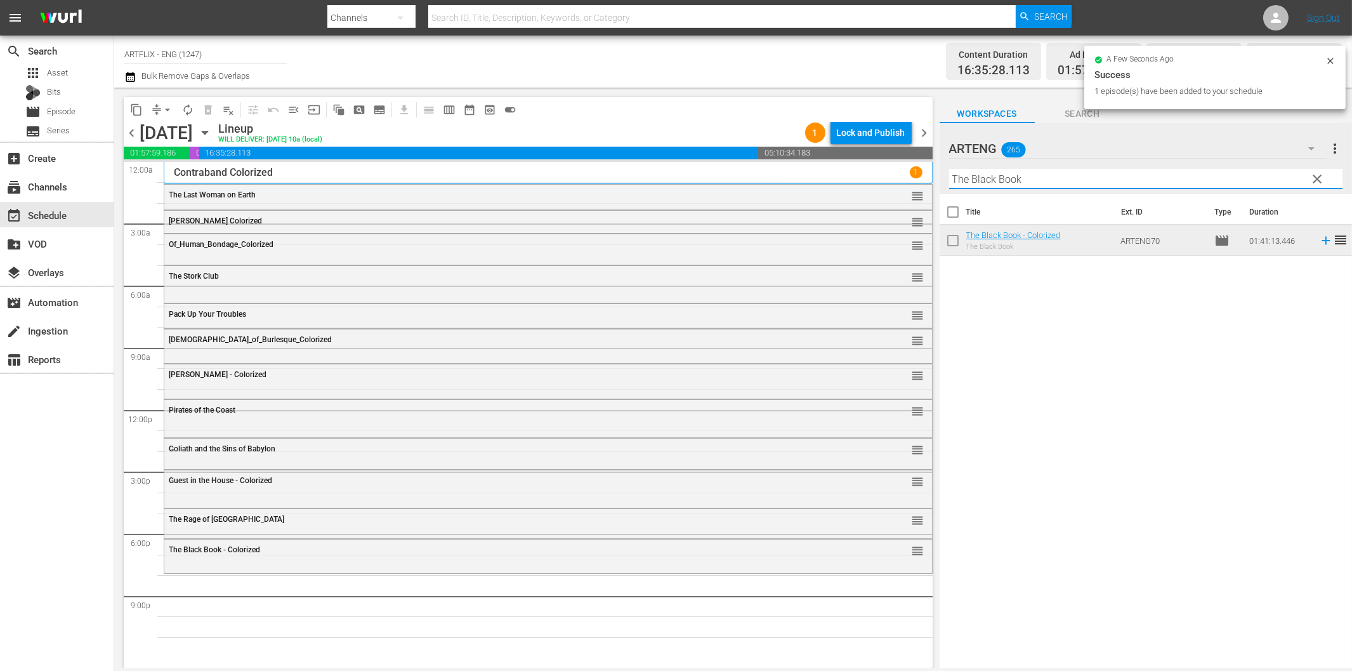
click at [1041, 184] on input "The Black Book" at bounding box center [1145, 179] width 393 height 20
paste input "Dead on Arrival"
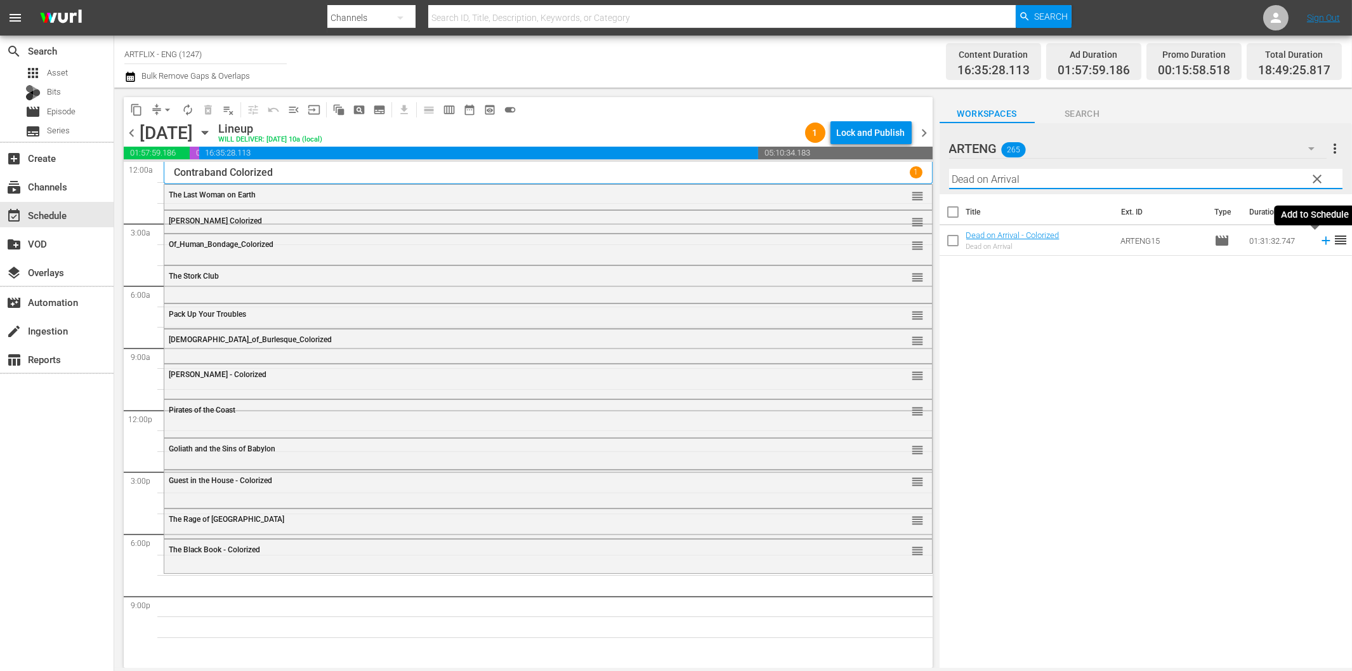
click at [1322, 240] on icon at bounding box center [1326, 241] width 8 height 8
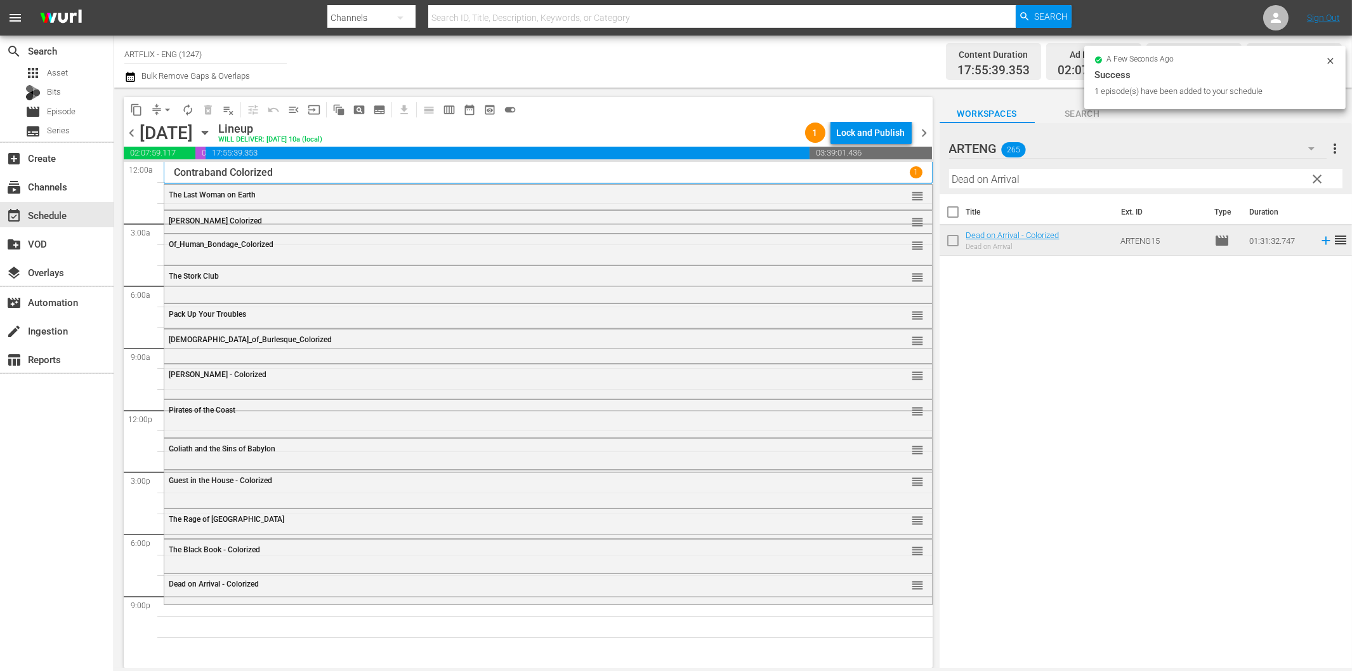
click at [1082, 173] on input "Dead on Arrival" at bounding box center [1145, 179] width 393 height 20
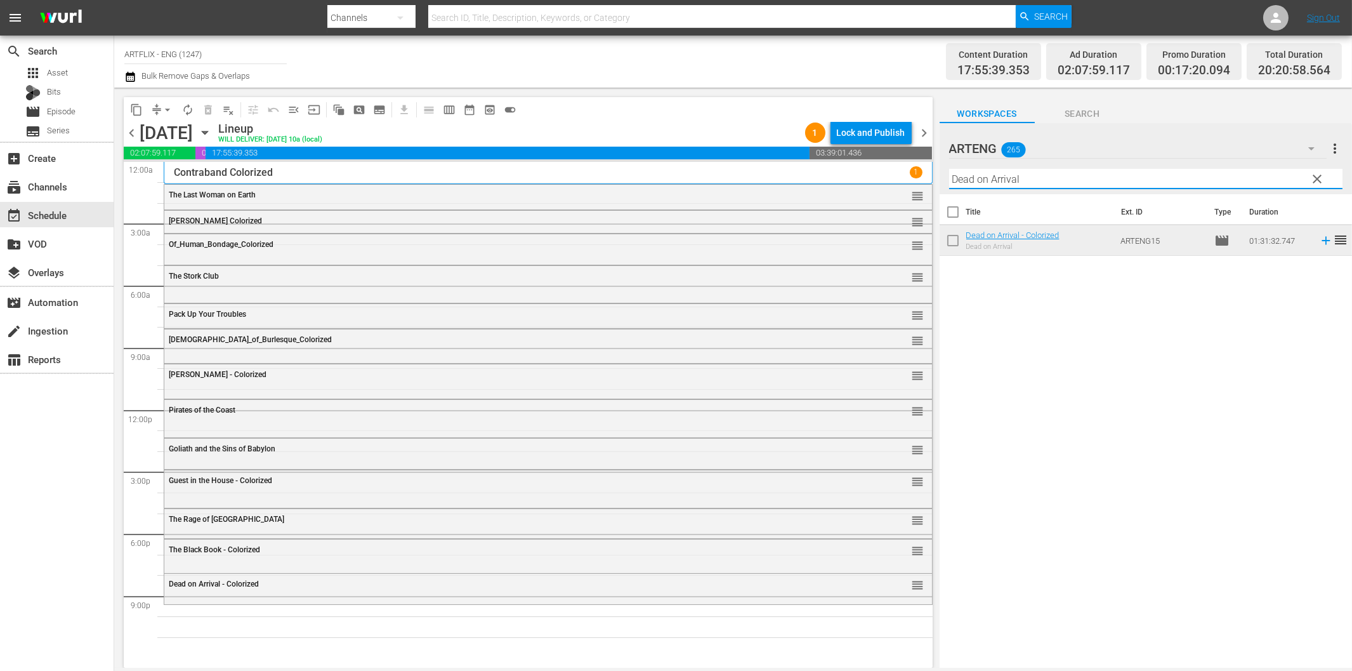
paste input "Nightmare Castle"
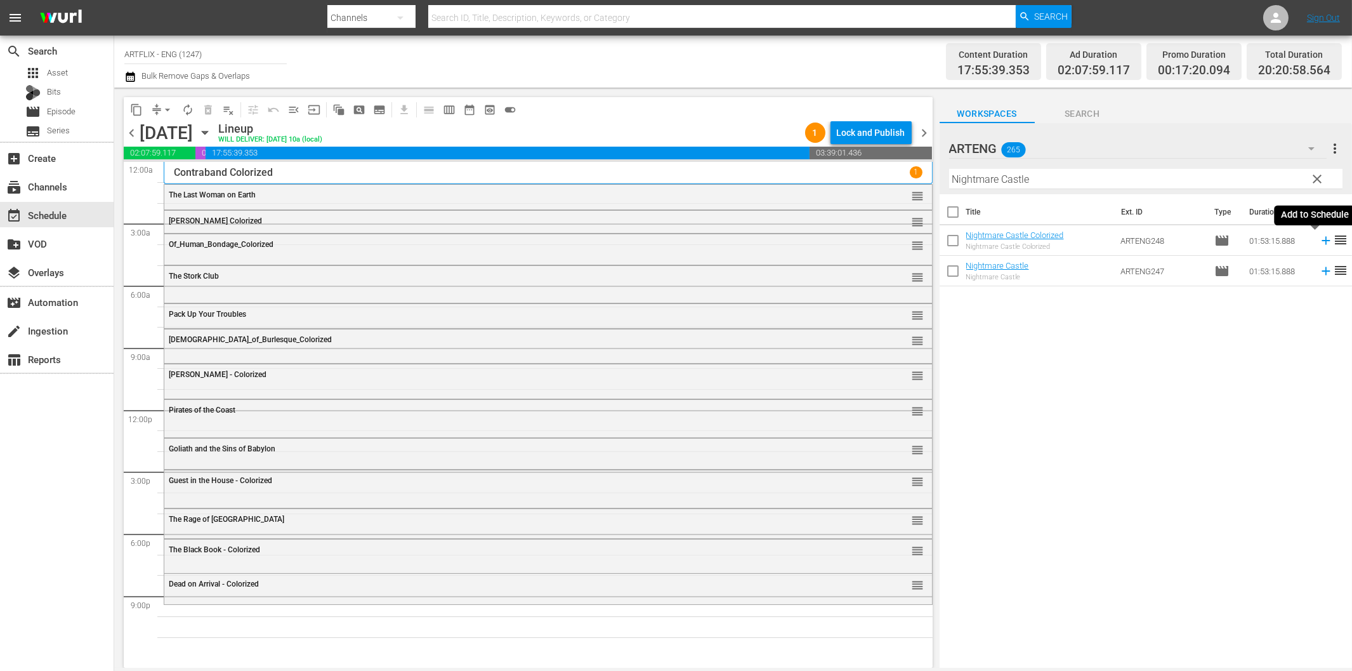
click at [1319, 239] on icon at bounding box center [1326, 241] width 14 height 14
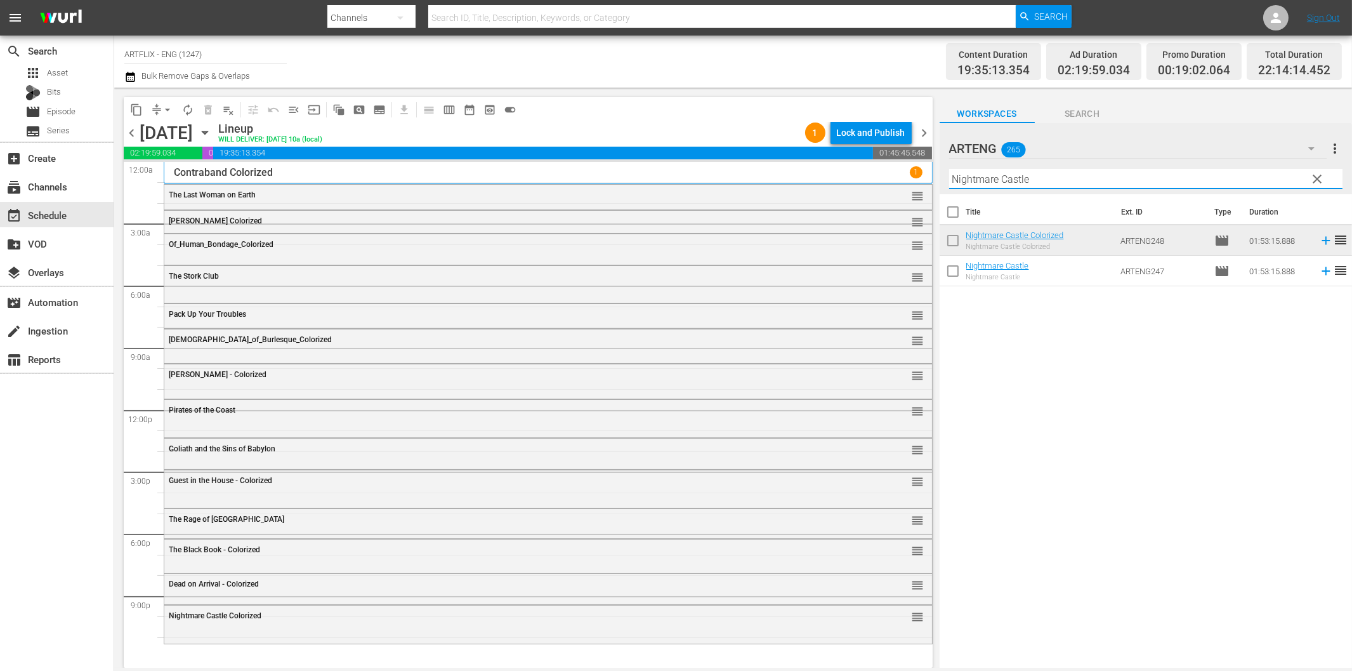
click at [1149, 179] on input "Nightmare Castle" at bounding box center [1145, 179] width 393 height 20
paste input "Bride of the Monster"
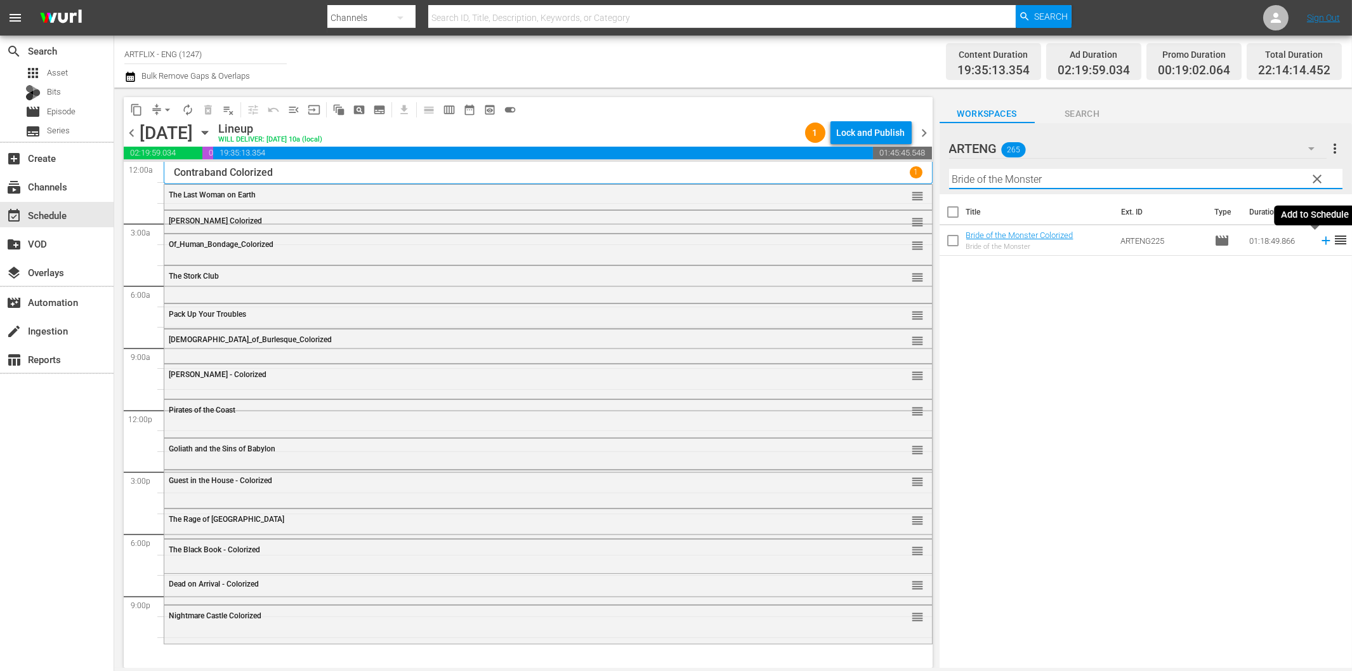
click at [1319, 242] on icon at bounding box center [1326, 241] width 14 height 14
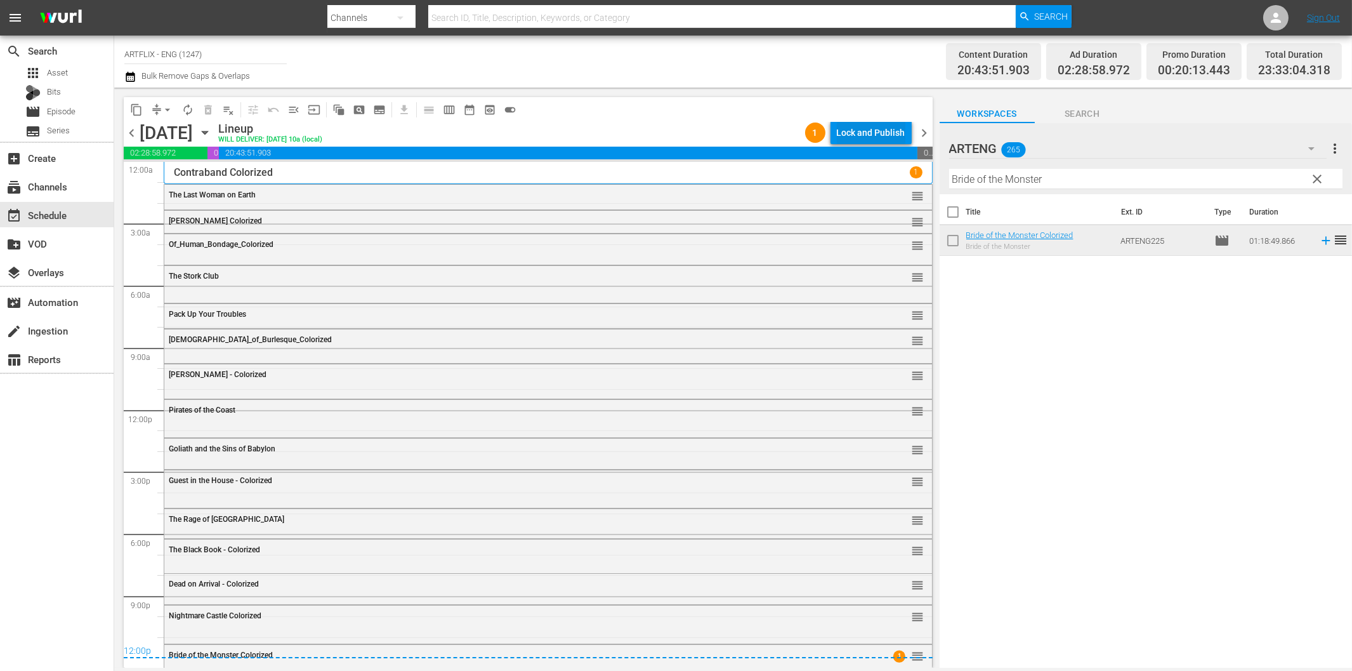
click at [857, 132] on div "Lock and Publish" at bounding box center [871, 132] width 69 height 23
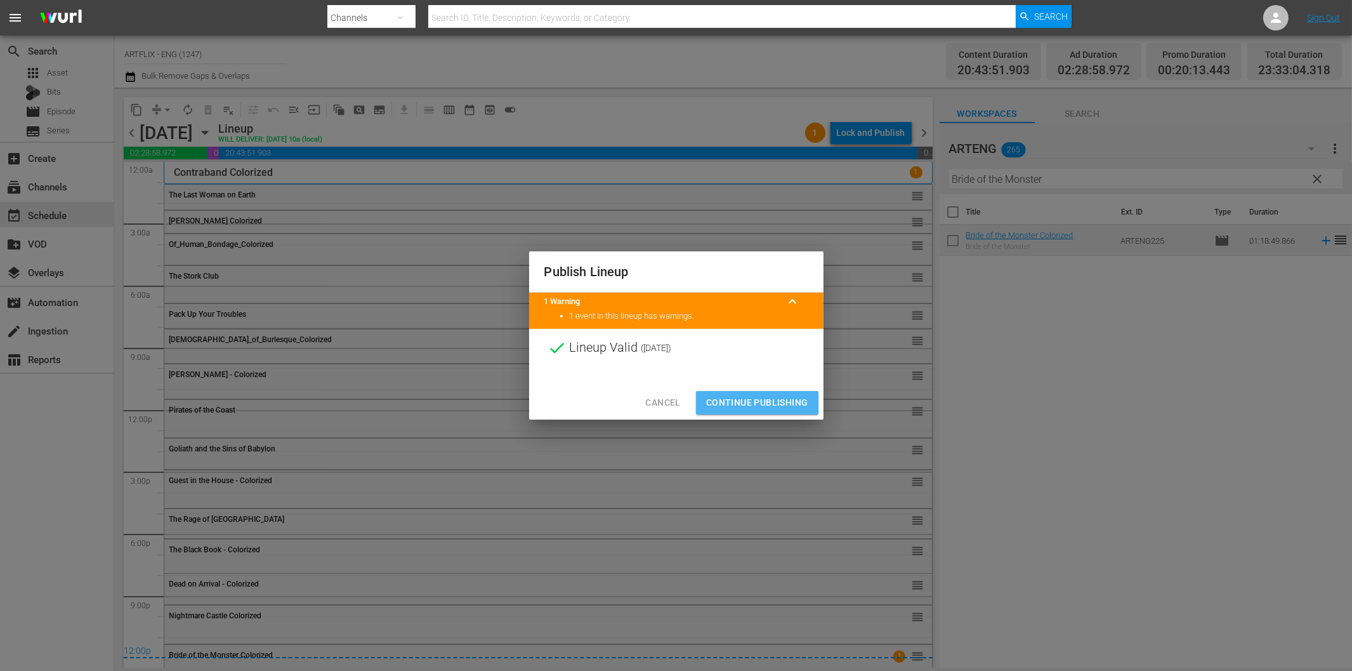
click at [772, 402] on span "Continue Publishing" at bounding box center [757, 403] width 102 height 16
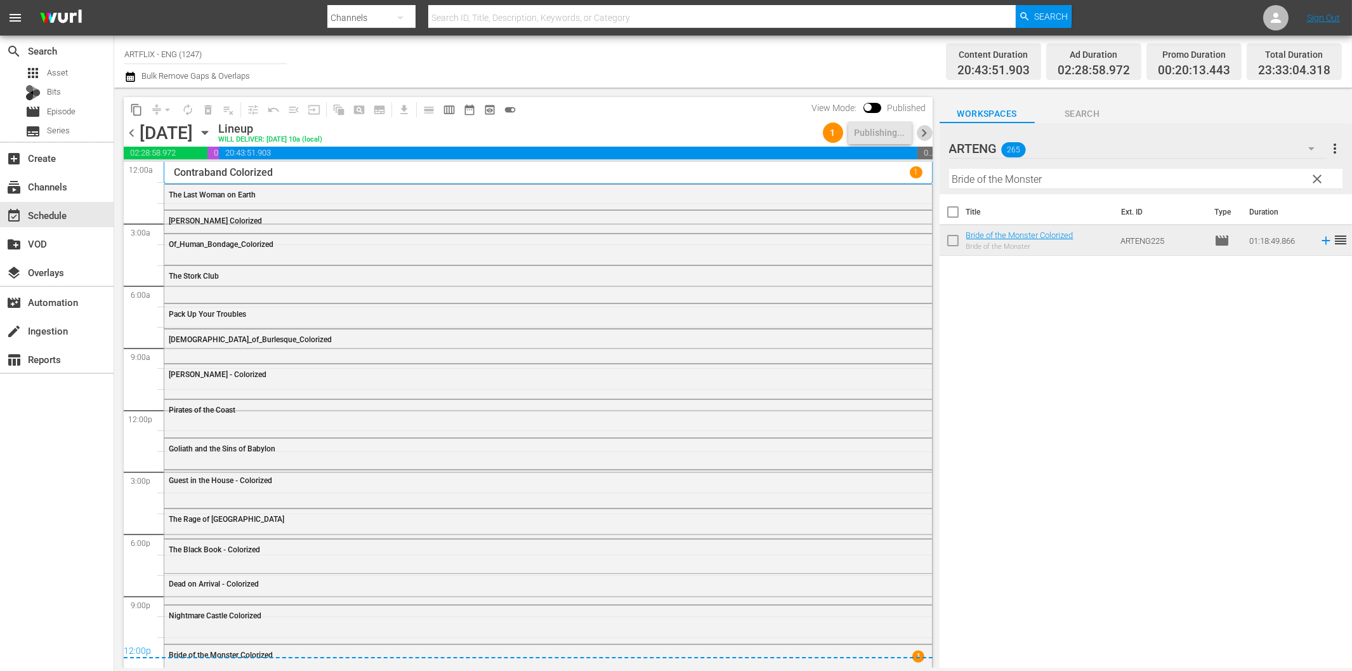
click at [926, 129] on span "chevron_right" at bounding box center [925, 133] width 16 height 16
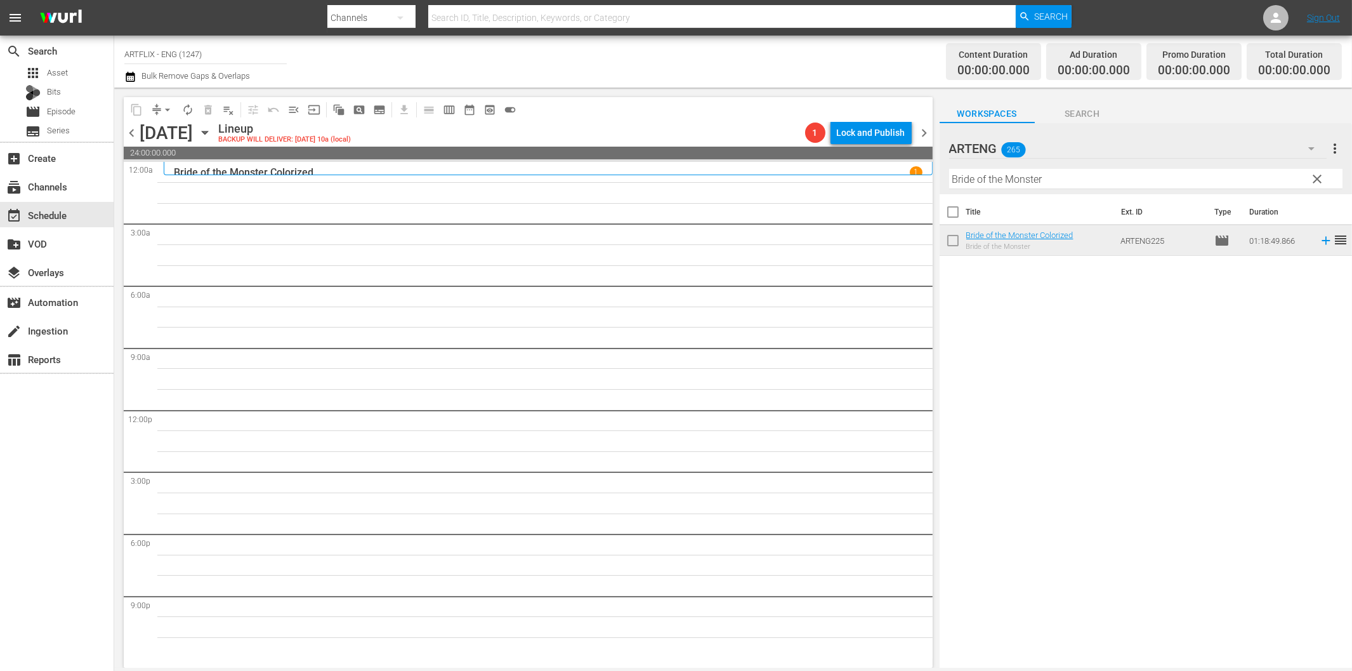
click at [1022, 173] on input "Bride of the Monster" at bounding box center [1145, 179] width 393 height 20
paste input "Guilty Conscience"
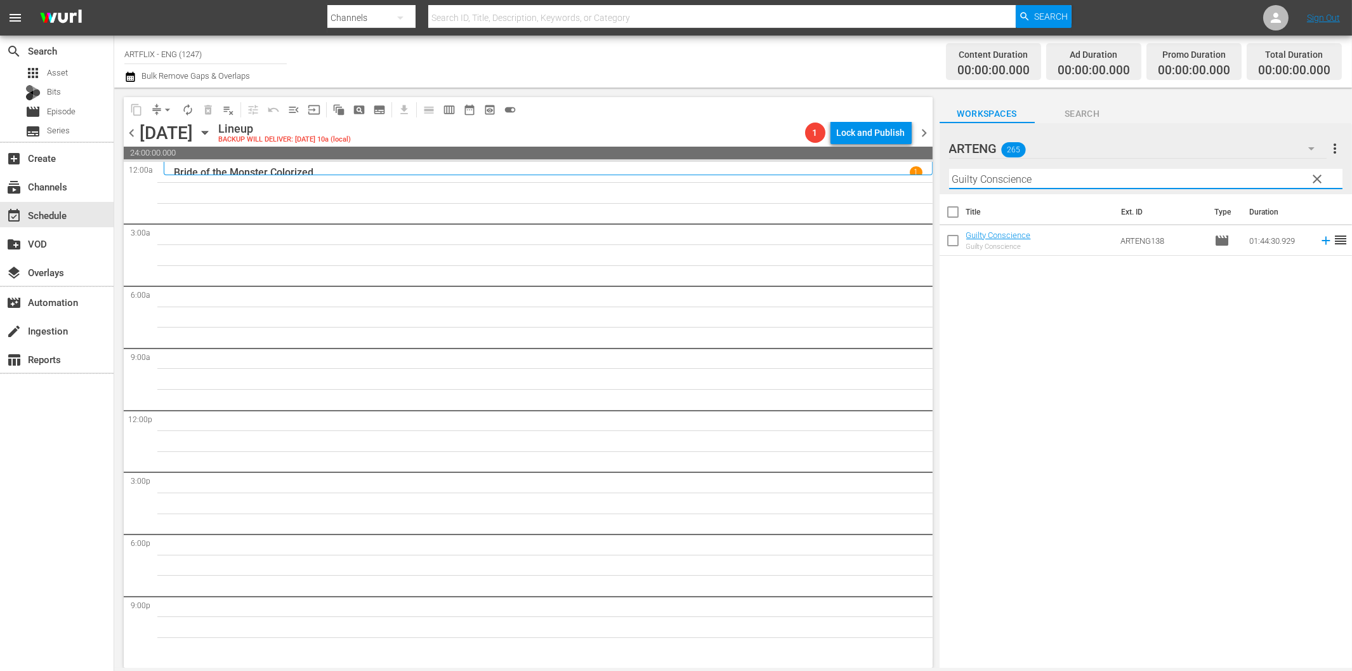
click at [1319, 242] on icon at bounding box center [1326, 241] width 14 height 14
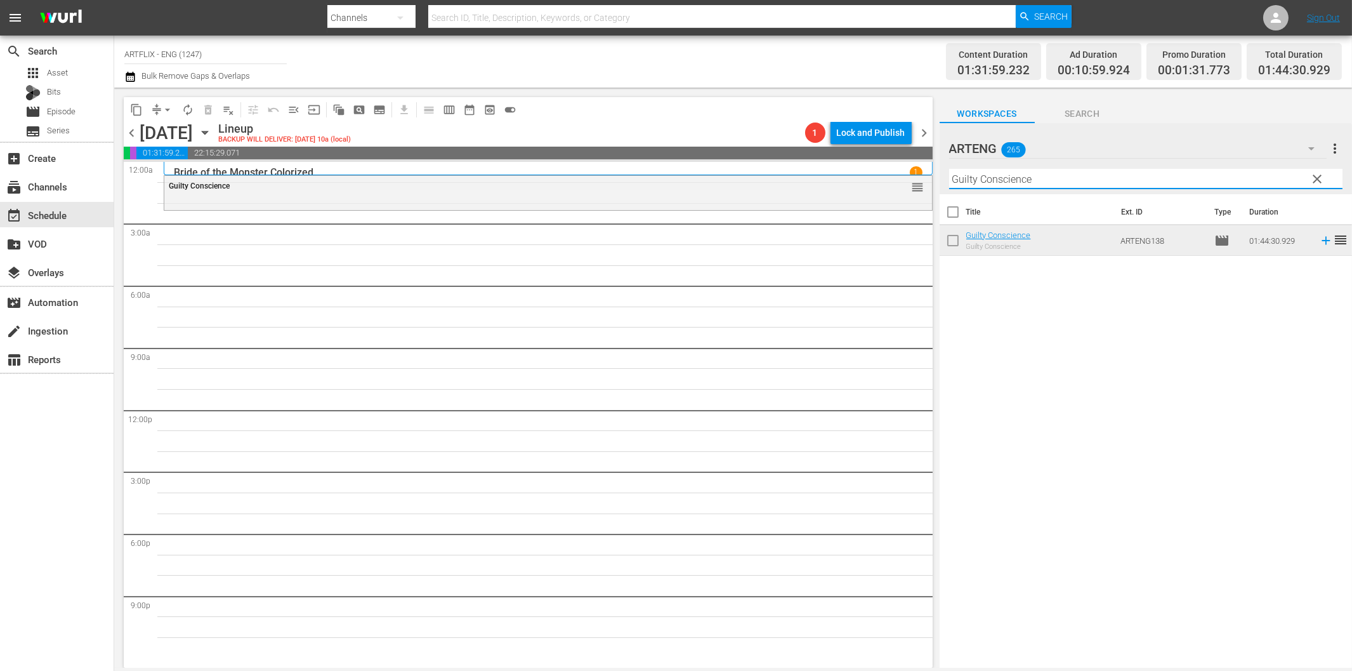
click at [982, 185] on input "Guilty Conscience" at bounding box center [1145, 179] width 393 height 20
paste input "A Killing Affair"
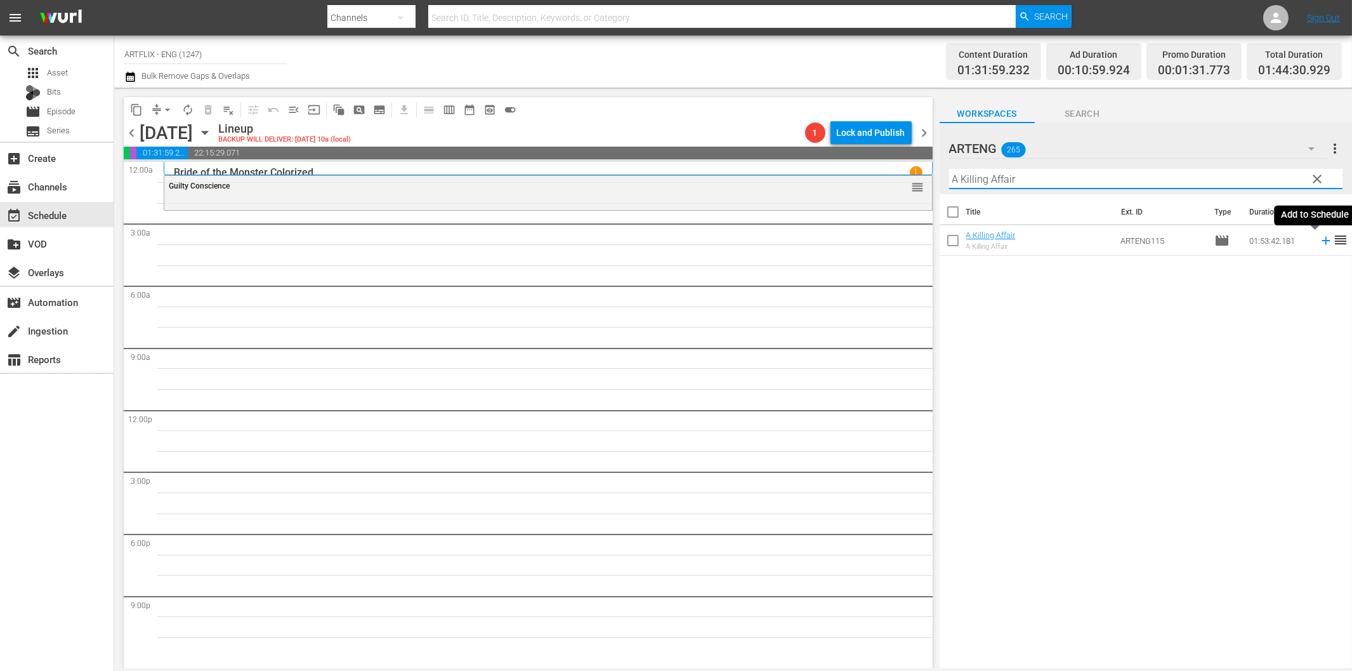
click at [1319, 246] on icon at bounding box center [1326, 241] width 14 height 14
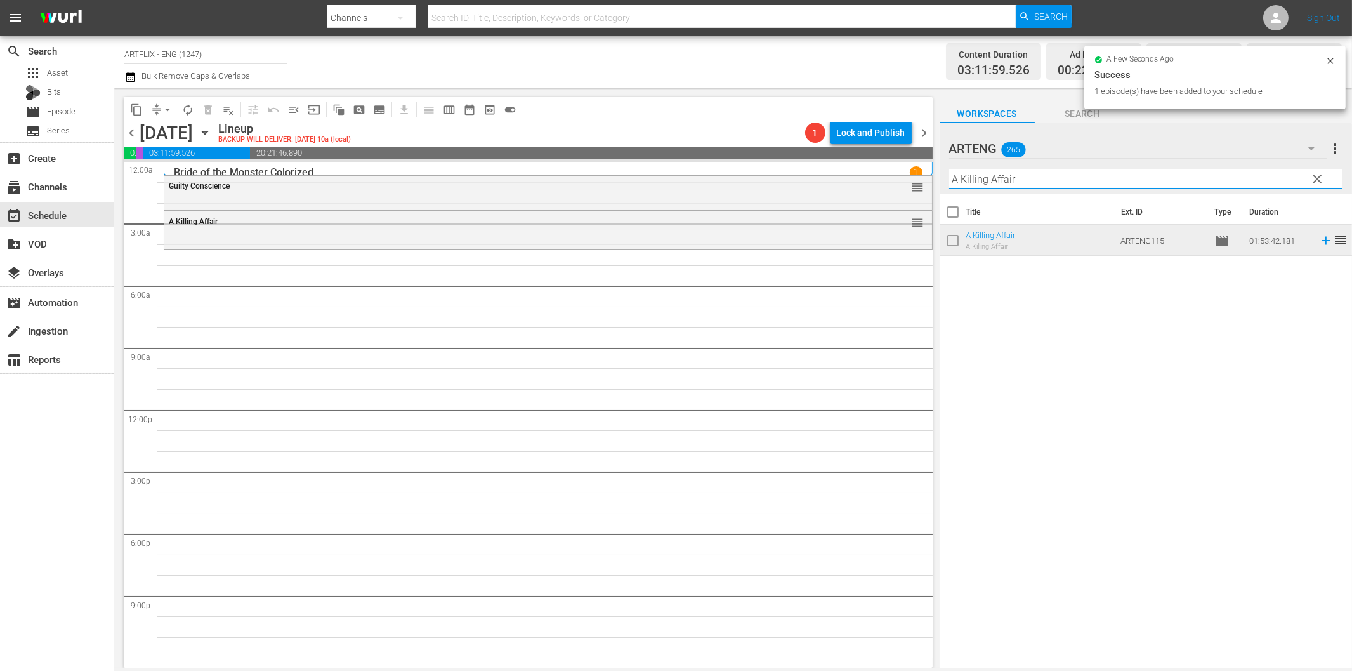
click at [1013, 185] on input "A Killing Affair" at bounding box center [1145, 179] width 393 height 20
paste input "Kansas City Confidential"
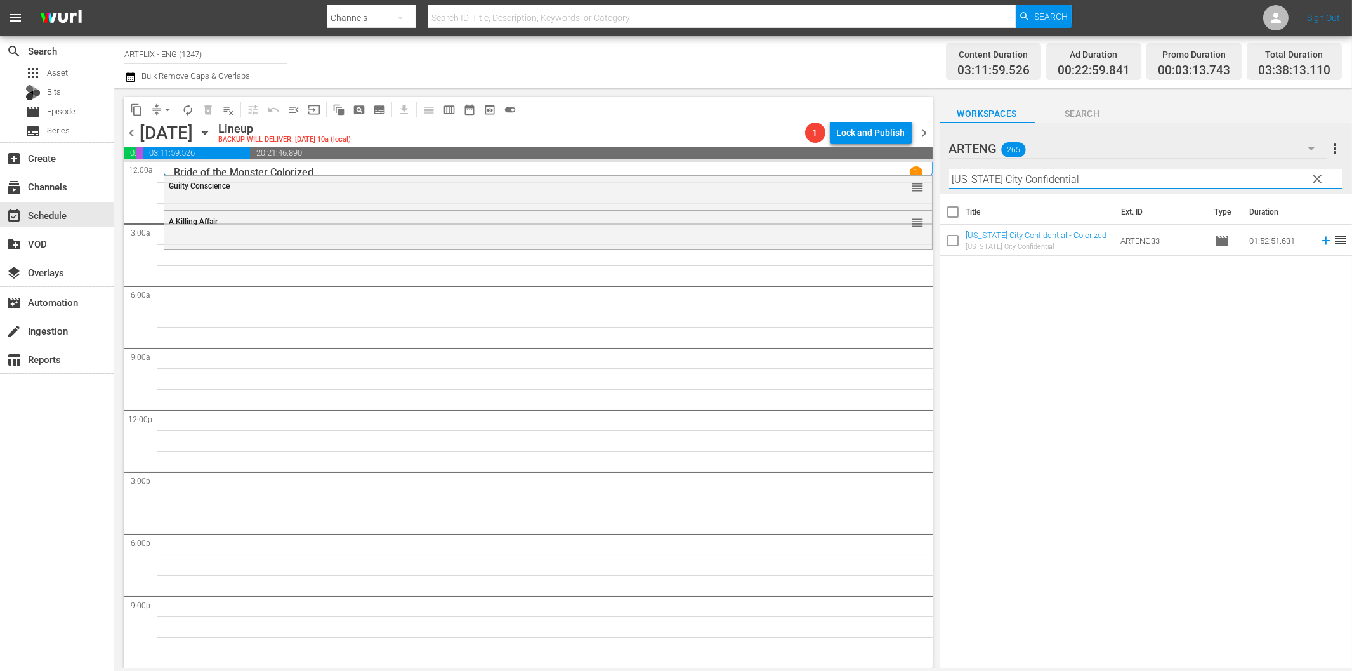
click at [1319, 243] on icon at bounding box center [1326, 241] width 14 height 14
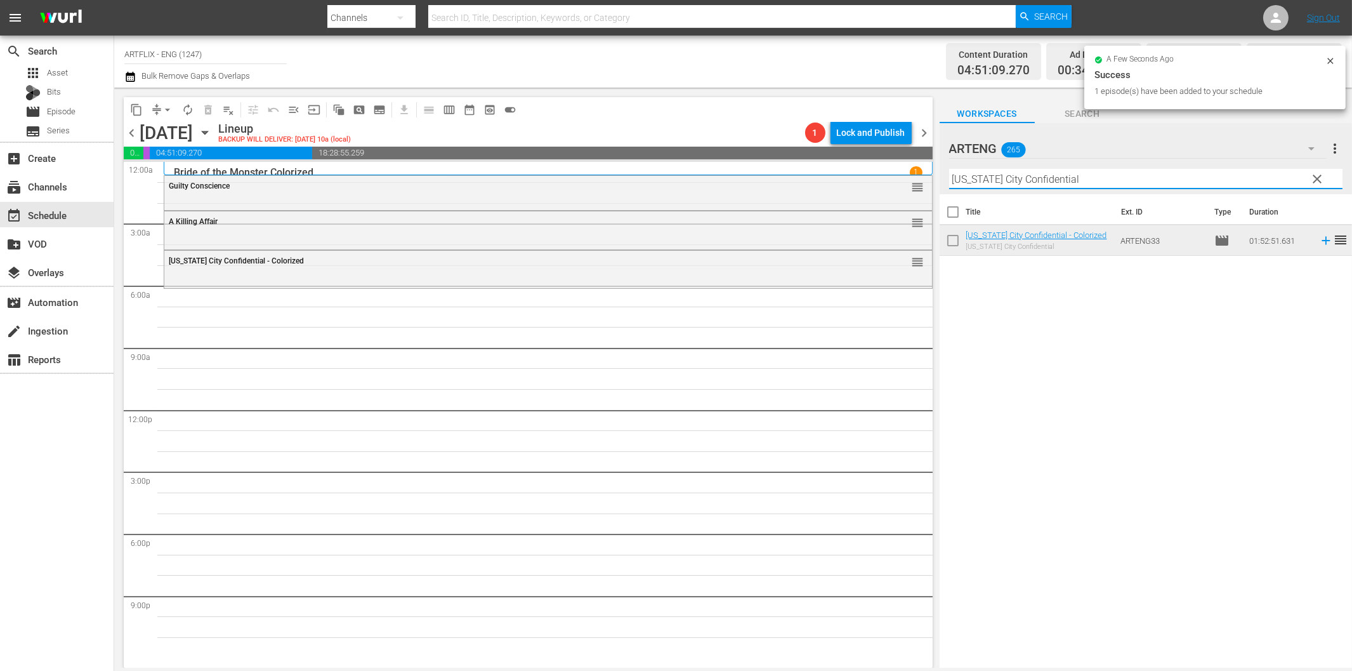
click at [1020, 182] on input "Kansas City Confidential" at bounding box center [1145, 179] width 393 height 20
paste input "Laurel & Hardy Chronicles - Volume 2"
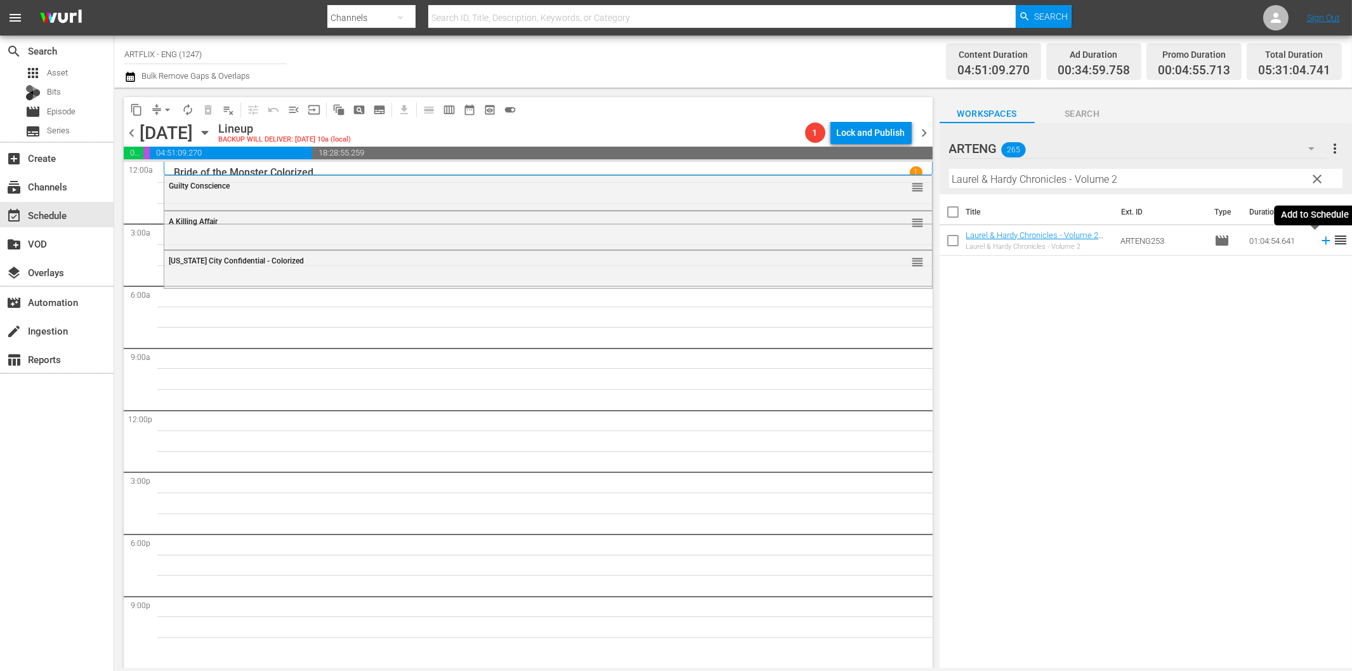
click at [1319, 243] on icon at bounding box center [1326, 241] width 14 height 14
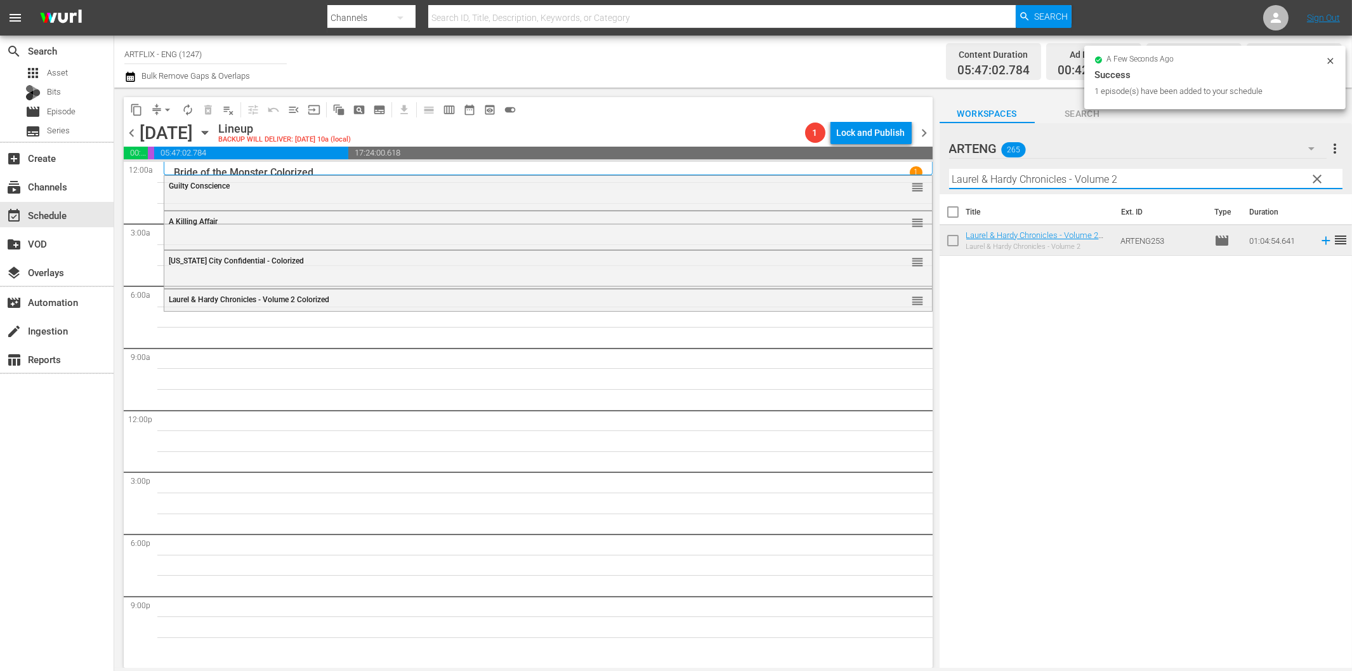
click at [1041, 187] on input "Laurel & Hardy Chronicles - Volume 2" at bounding box center [1145, 179] width 393 height 20
paste input "Jitterbugs"
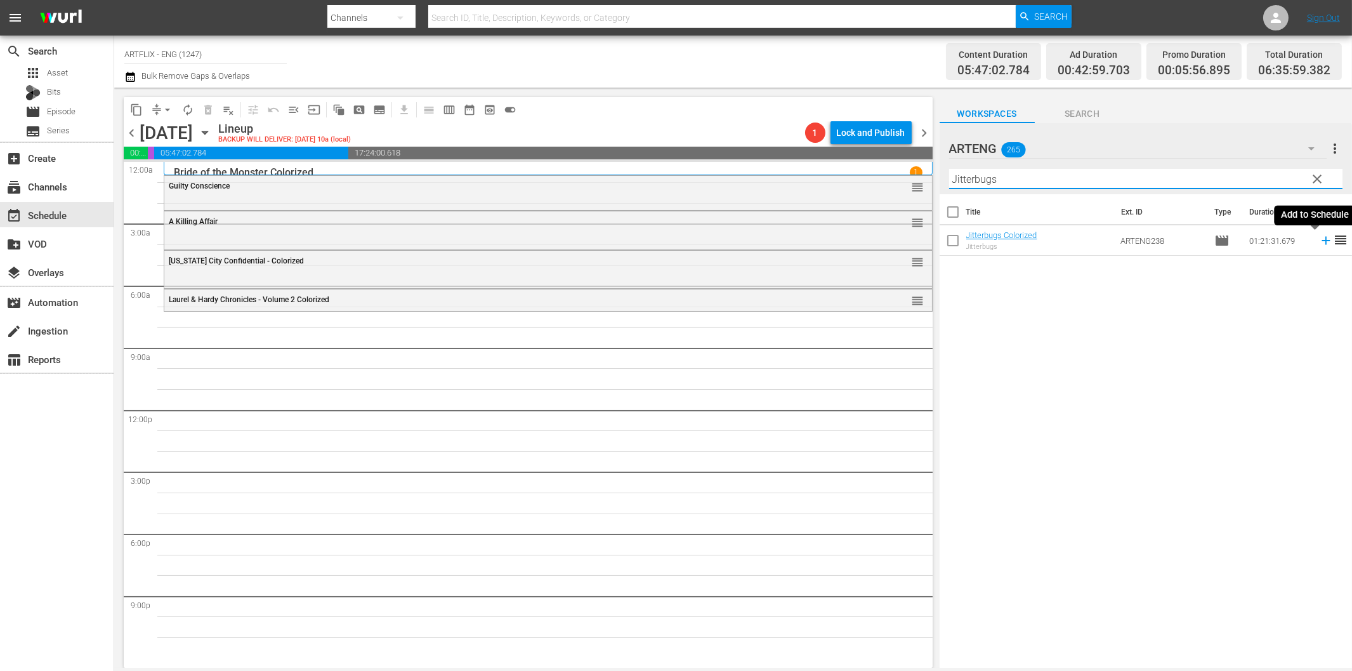
click at [1319, 240] on icon at bounding box center [1326, 241] width 14 height 14
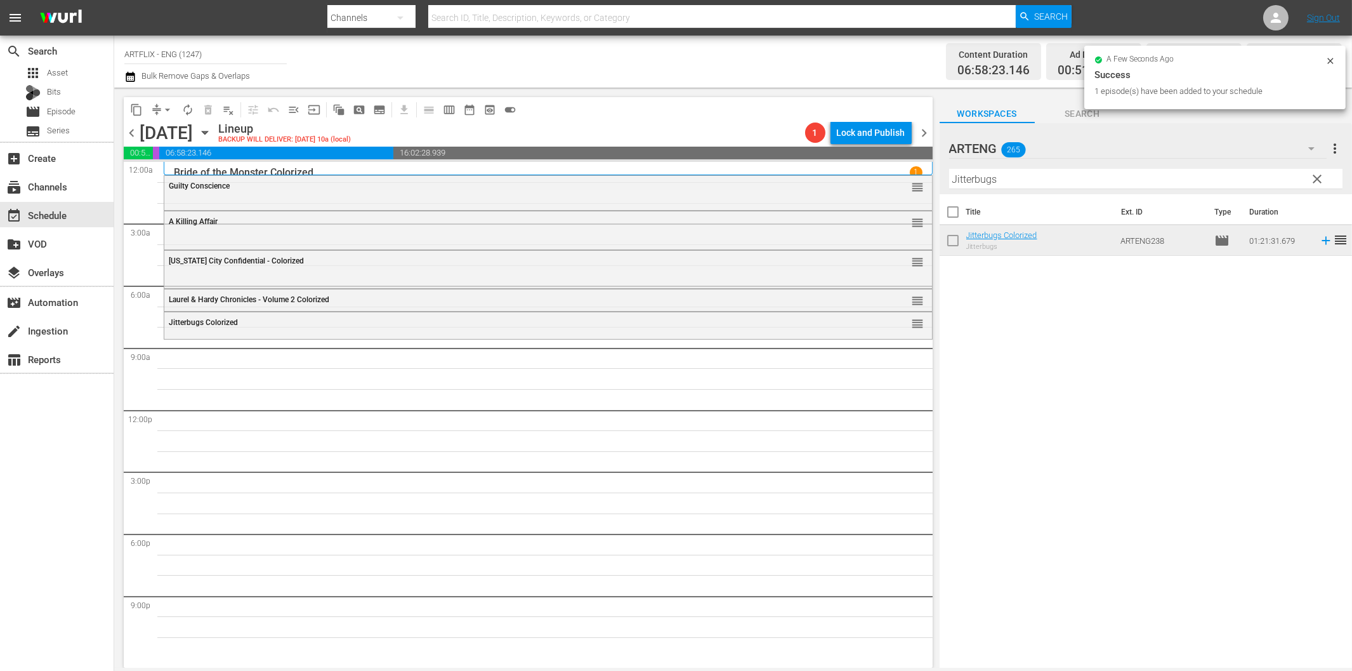
click at [1140, 176] on input "Jitterbugs" at bounding box center [1145, 179] width 393 height 20
paste input "Oliver Twist"
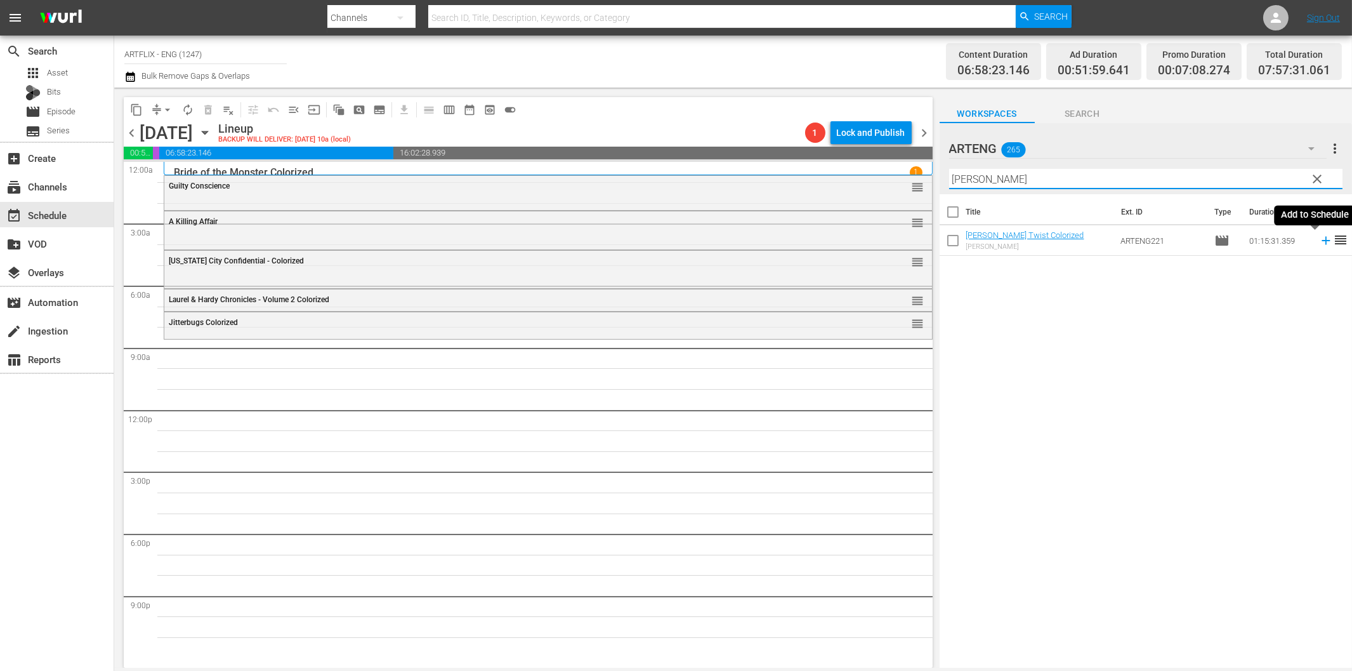
drag, startPoint x: 1314, startPoint y: 240, endPoint x: 1279, endPoint y: 250, distance: 37.0
click at [1322, 241] on icon at bounding box center [1326, 241] width 8 height 8
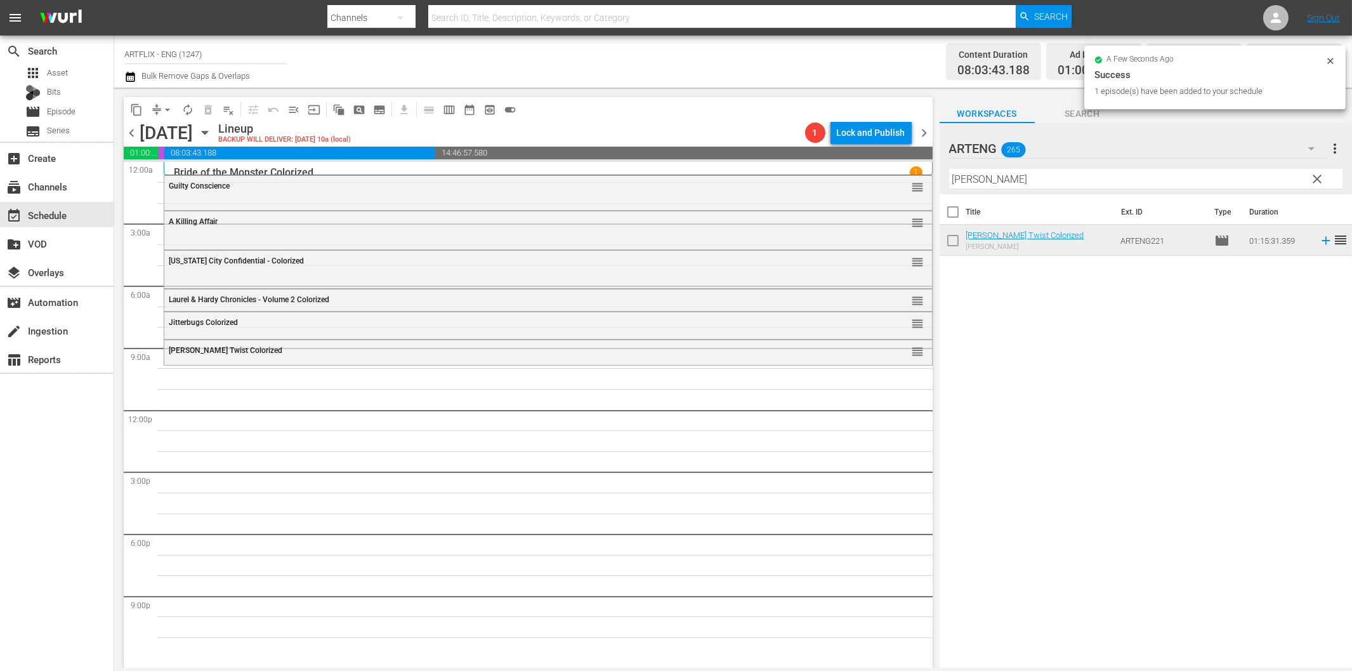
click at [995, 178] on input "Oliver Twist" at bounding box center [1145, 179] width 393 height 20
paste input "Tarzan and the Trappers"
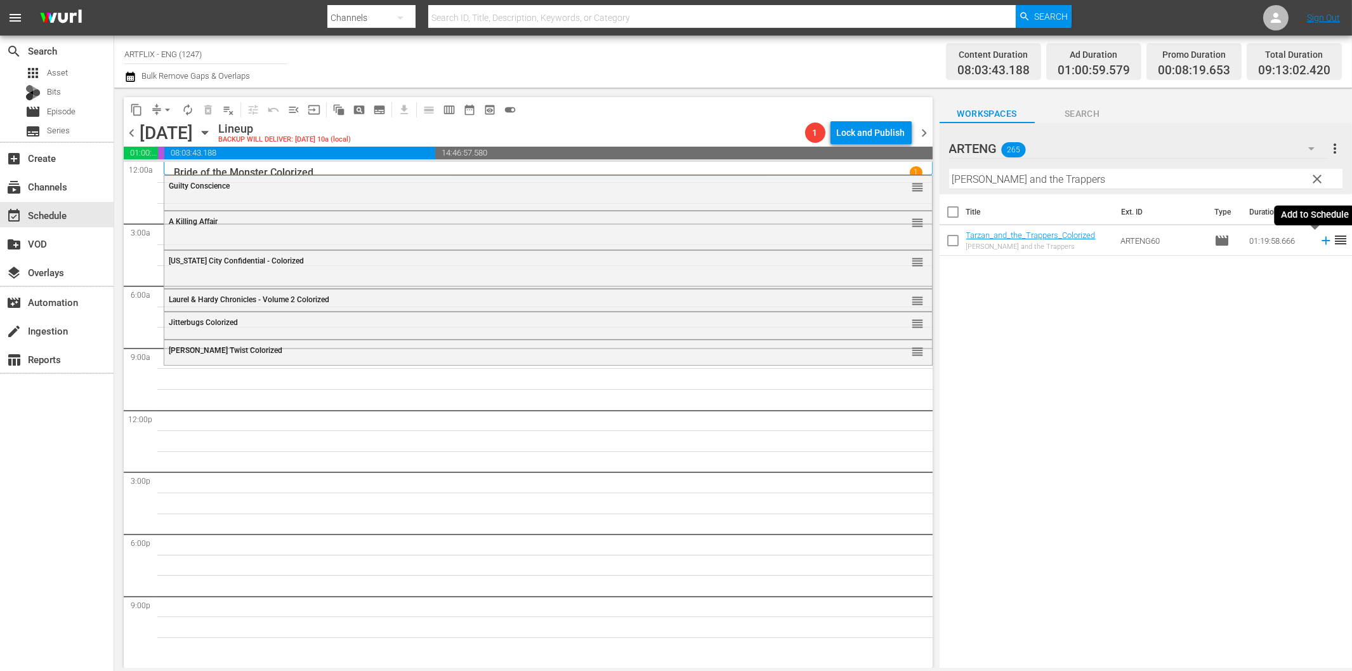
click at [1322, 241] on icon at bounding box center [1326, 241] width 8 height 8
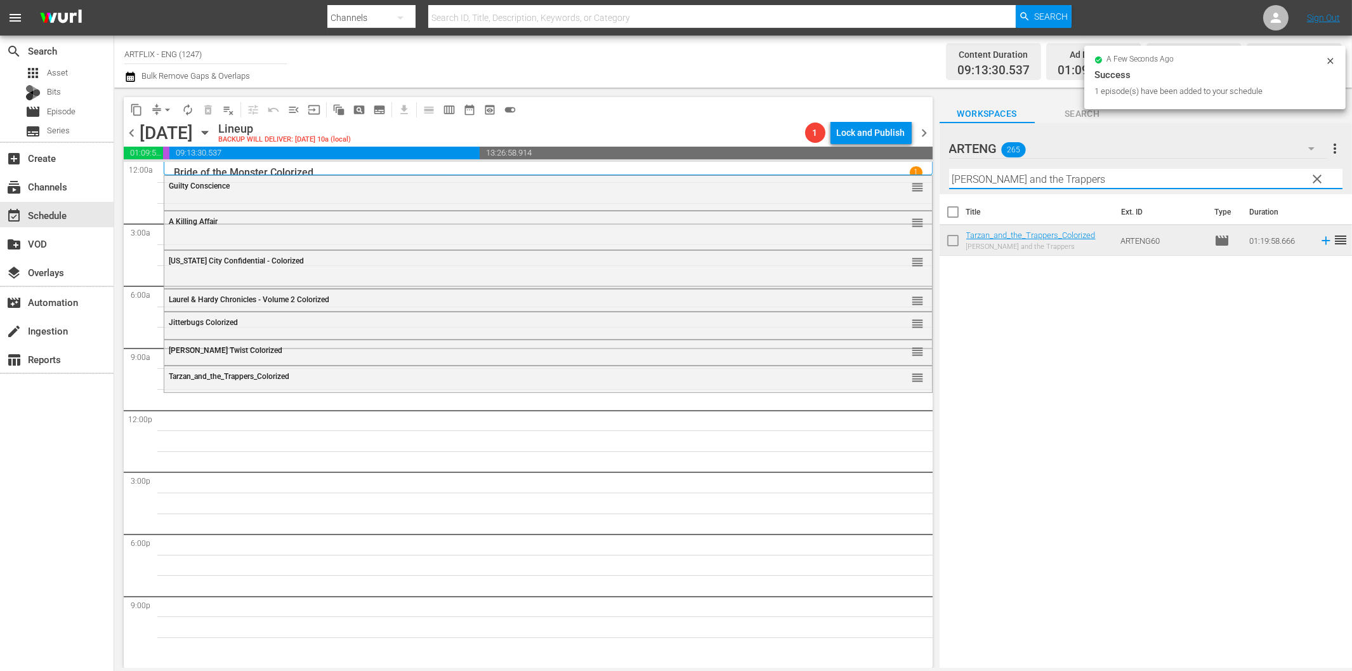
click at [1011, 179] on input "Tarzan and the Trappers" at bounding box center [1145, 179] width 393 height 20
paste input "Freckles Comes Home"
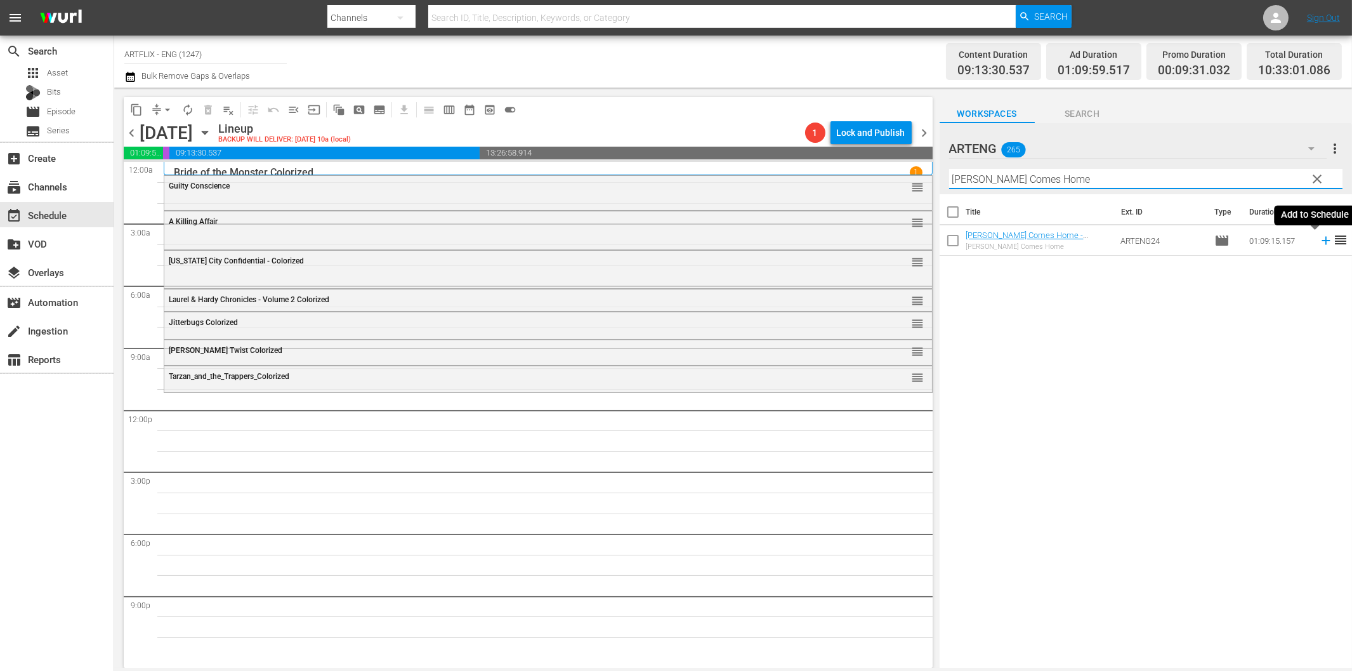
click at [1322, 241] on icon at bounding box center [1326, 241] width 8 height 8
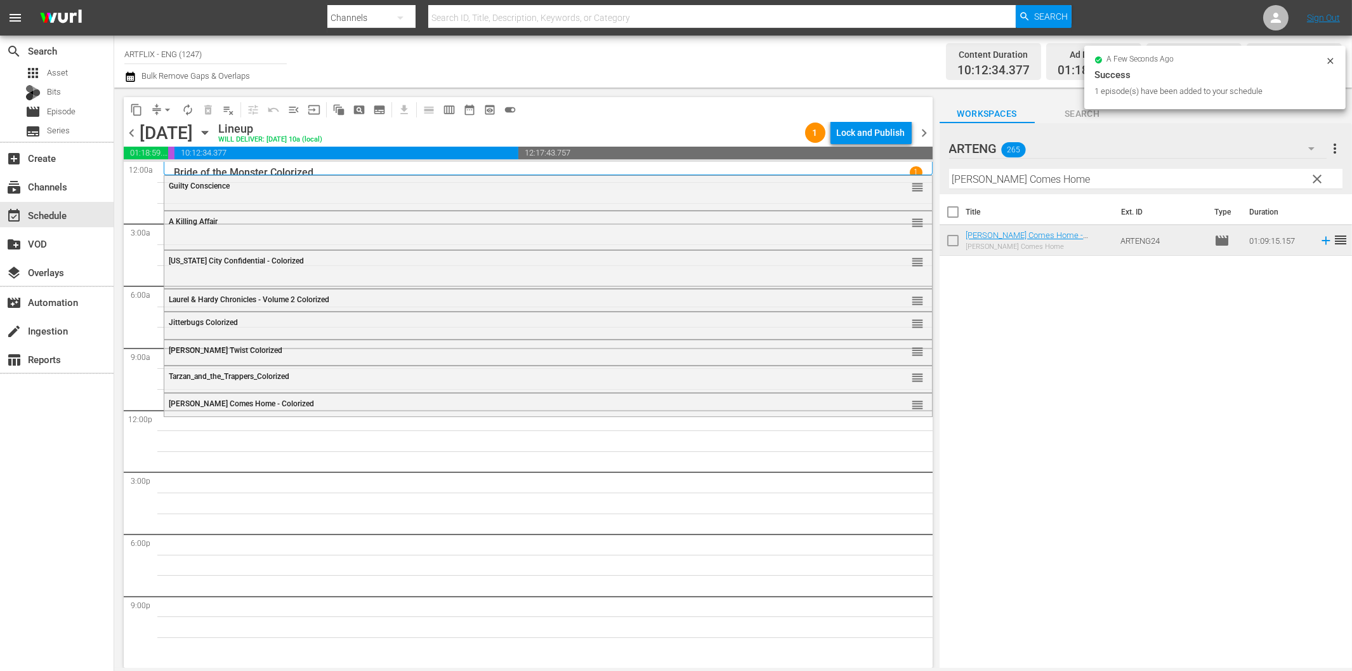
click at [1067, 181] on input "Freckles Comes Home" at bounding box center [1145, 179] width 393 height 20
paste input "The Two Gladiators"
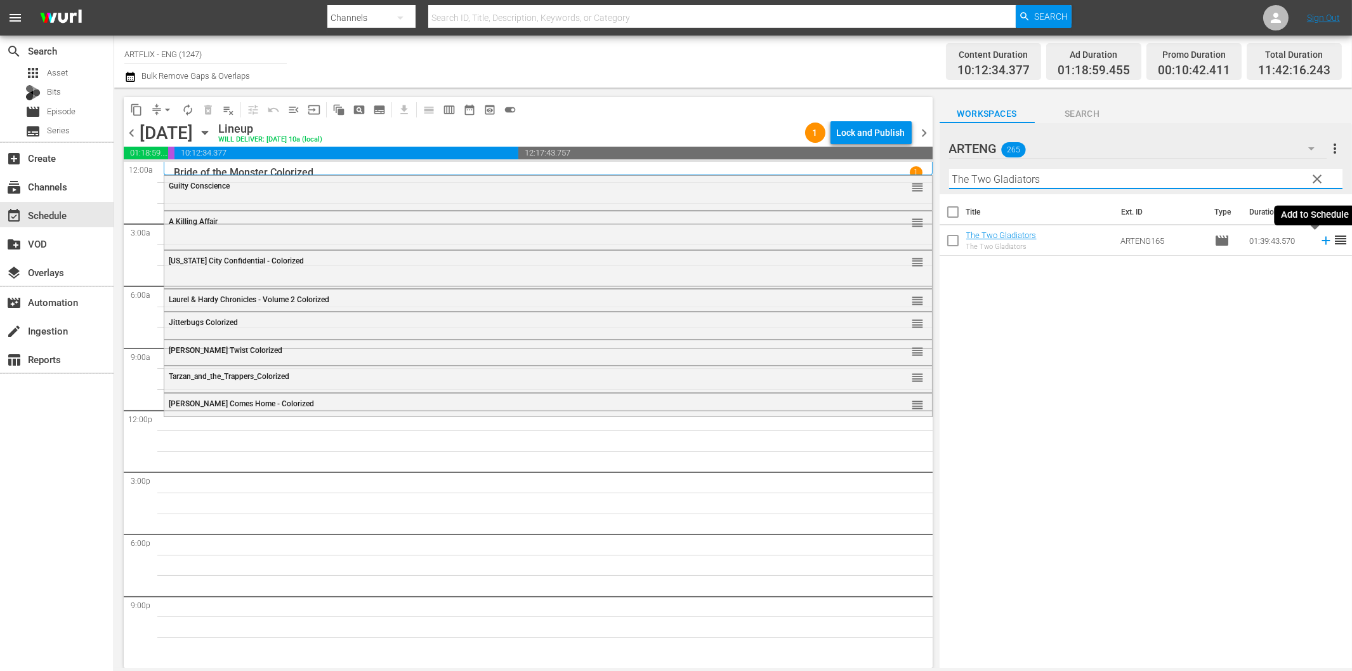
click at [1319, 243] on icon at bounding box center [1326, 241] width 14 height 14
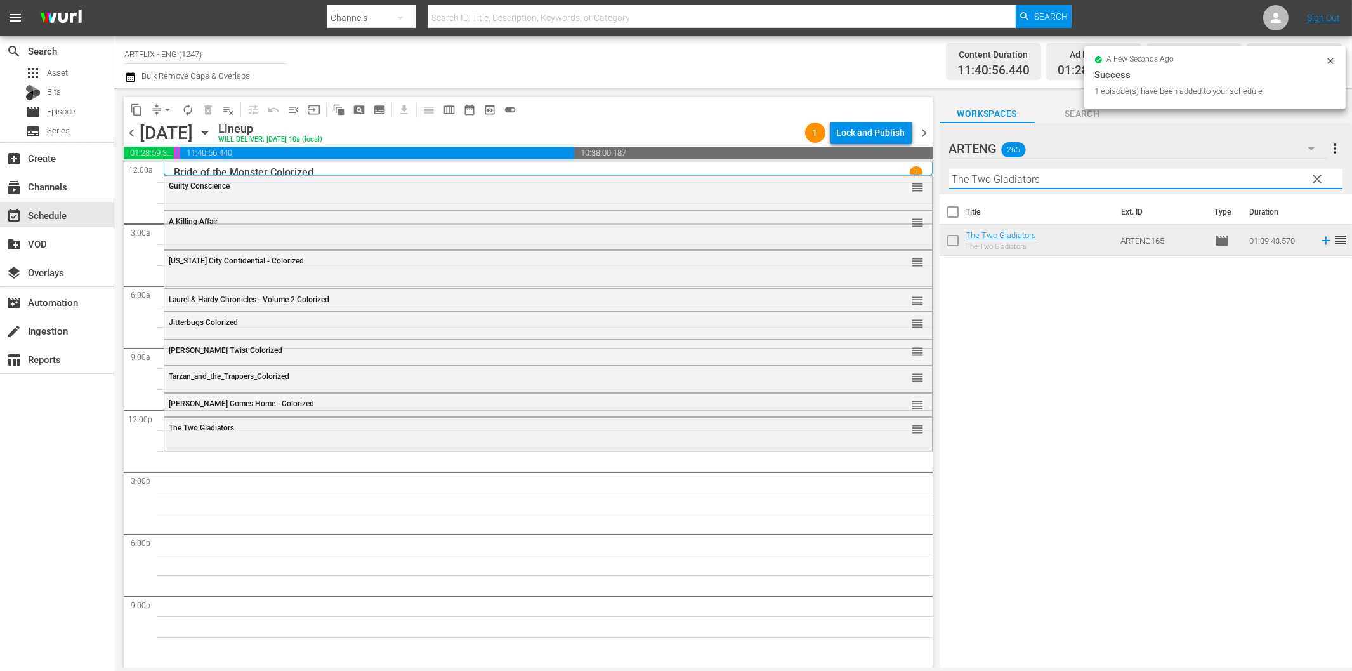
click at [988, 179] on input "The Two Gladiators" at bounding box center [1145, 179] width 393 height 20
paste input "unes of Glory"
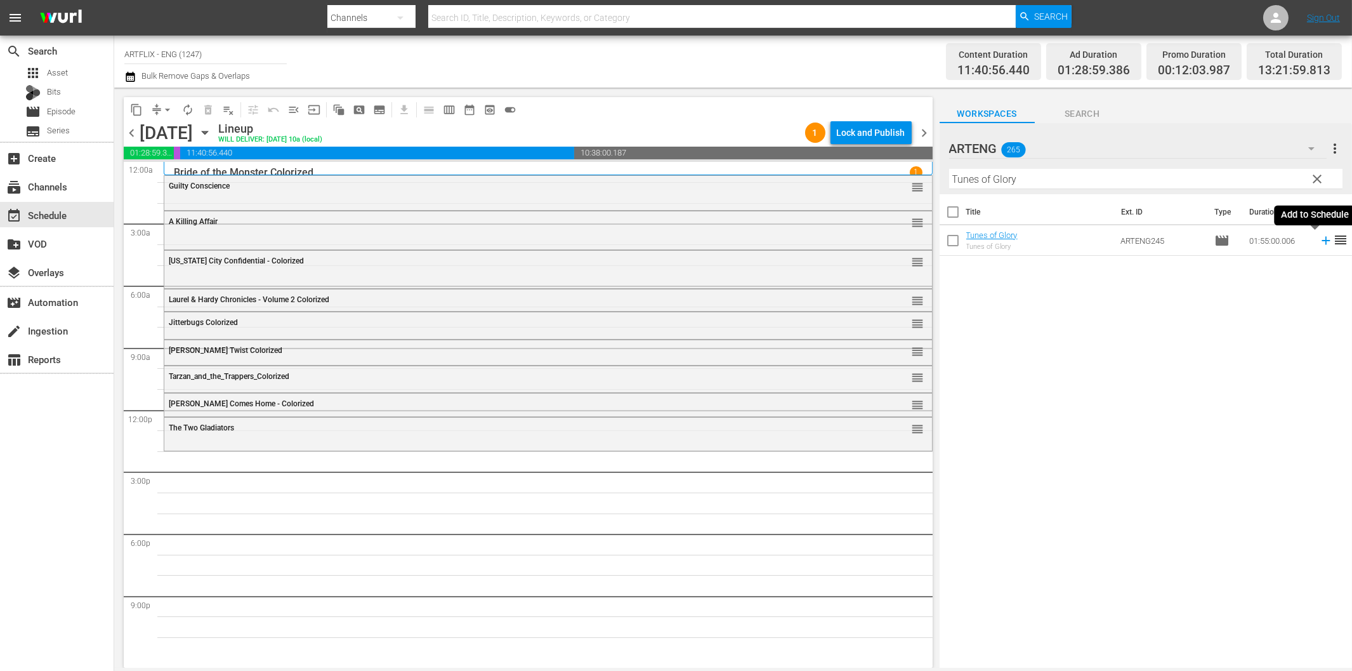
click at [1319, 243] on icon at bounding box center [1326, 241] width 14 height 14
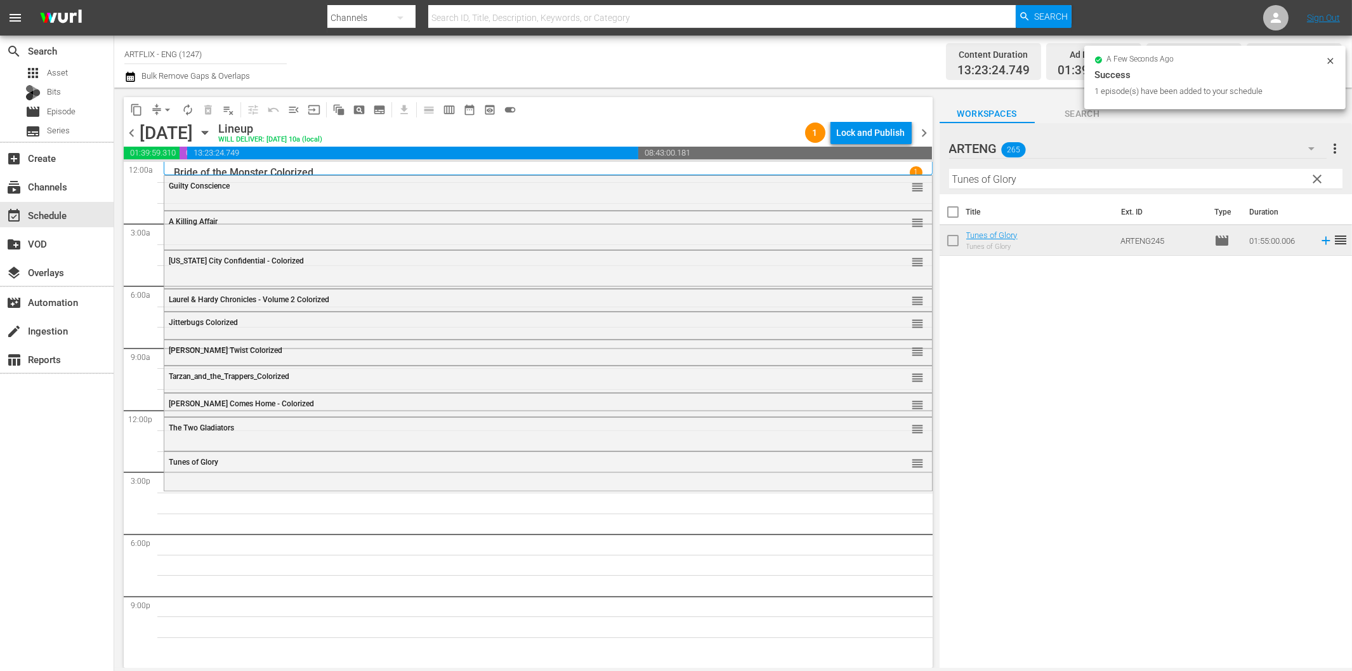
click at [1015, 184] on input "Tunes of Glory" at bounding box center [1145, 179] width 393 height 20
paste input "Get That Man"
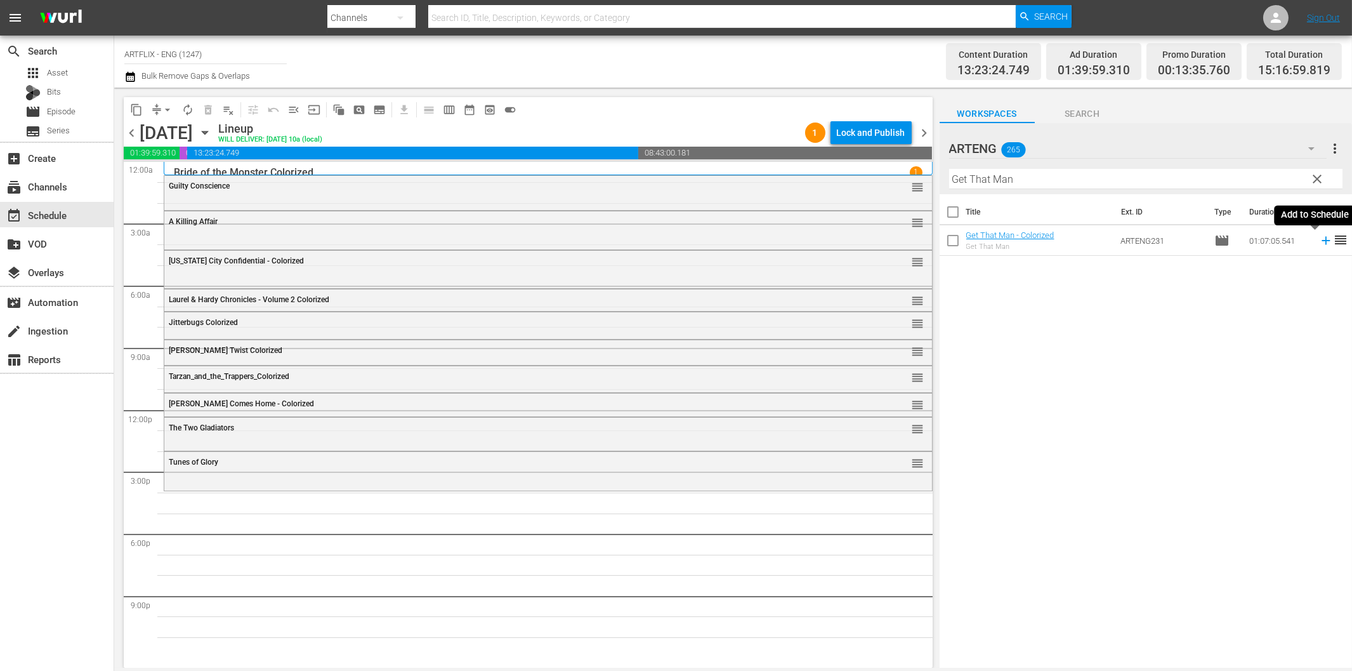
click at [1319, 240] on icon at bounding box center [1326, 241] width 14 height 14
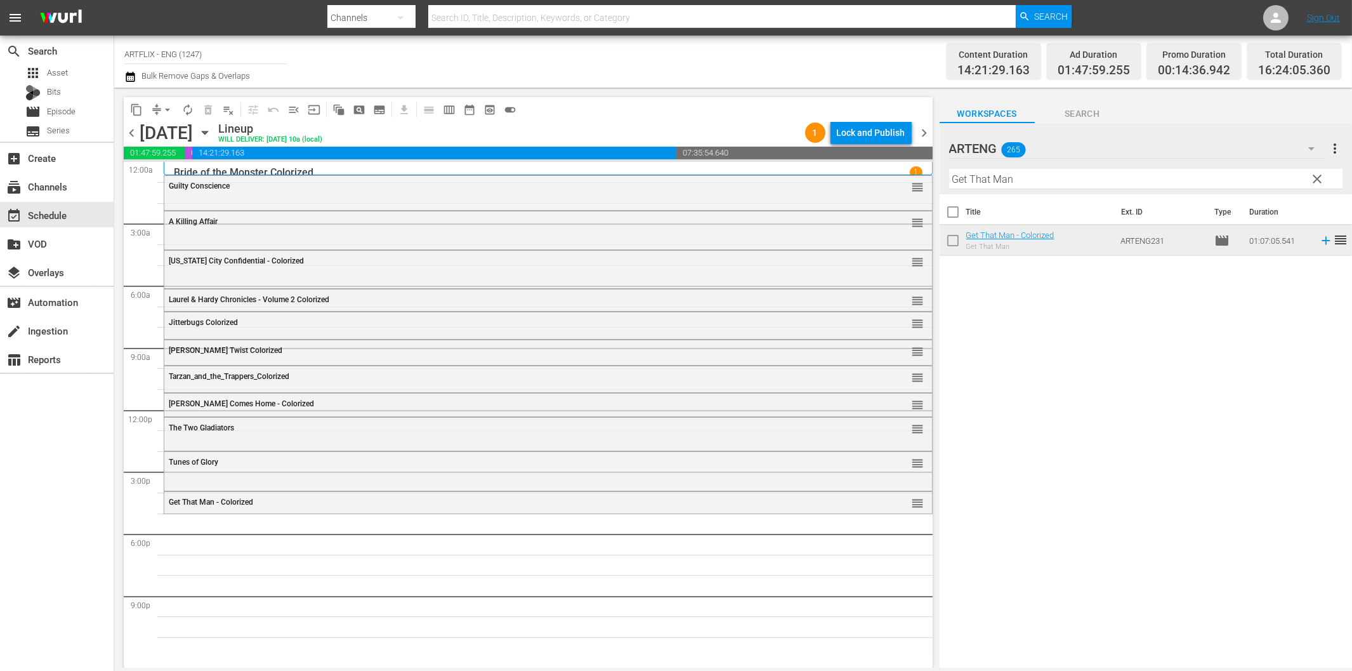
click at [1137, 182] on input "Get That Man" at bounding box center [1145, 179] width 393 height 20
paste input "The Light at the Edge of the World"
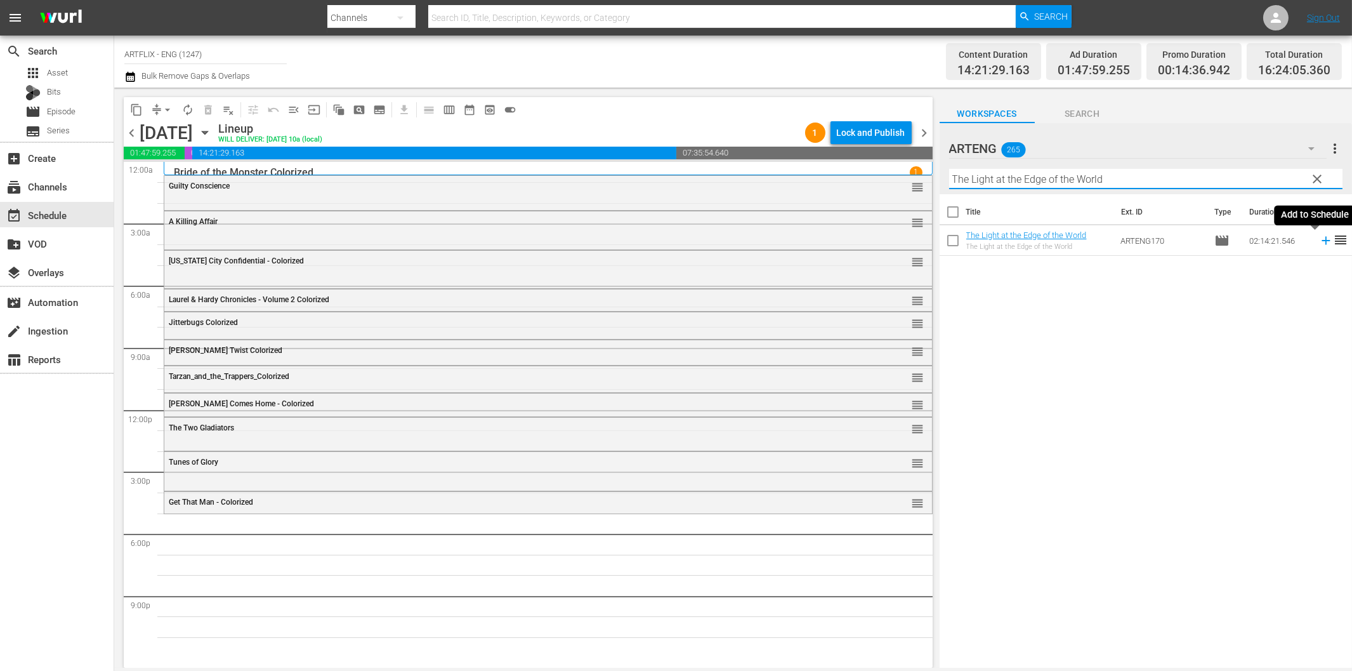
drag, startPoint x: 1315, startPoint y: 239, endPoint x: 1295, endPoint y: 245, distance: 21.1
click at [1319, 240] on icon at bounding box center [1326, 241] width 14 height 14
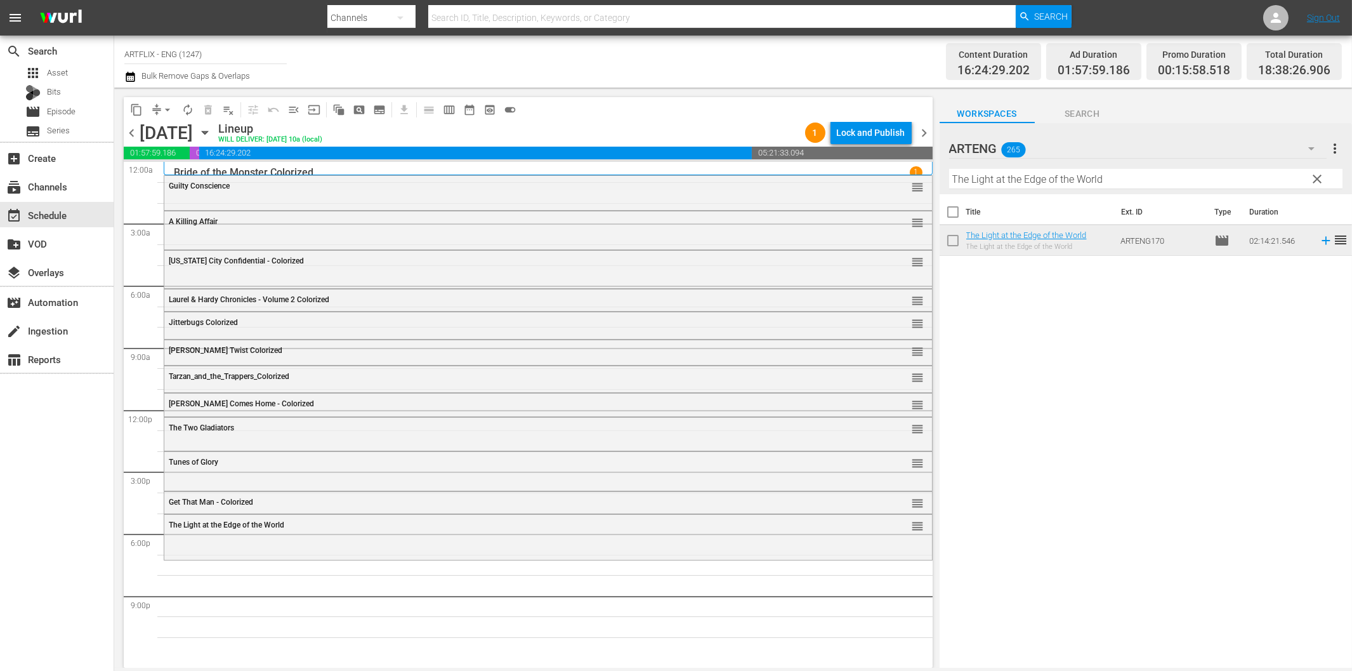
click at [1024, 175] on input "The Light at the Edge of the World" at bounding box center [1145, 179] width 393 height 20
paste input "Command Performance"
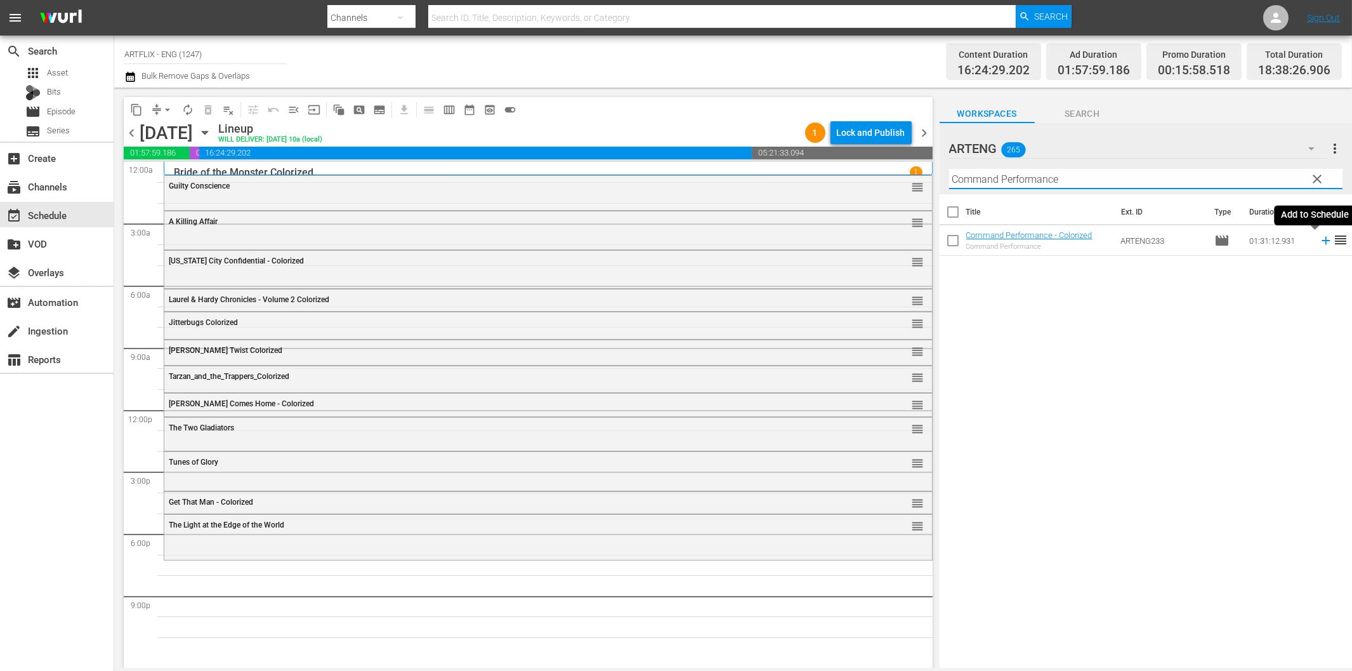
click at [1319, 238] on icon at bounding box center [1326, 241] width 14 height 14
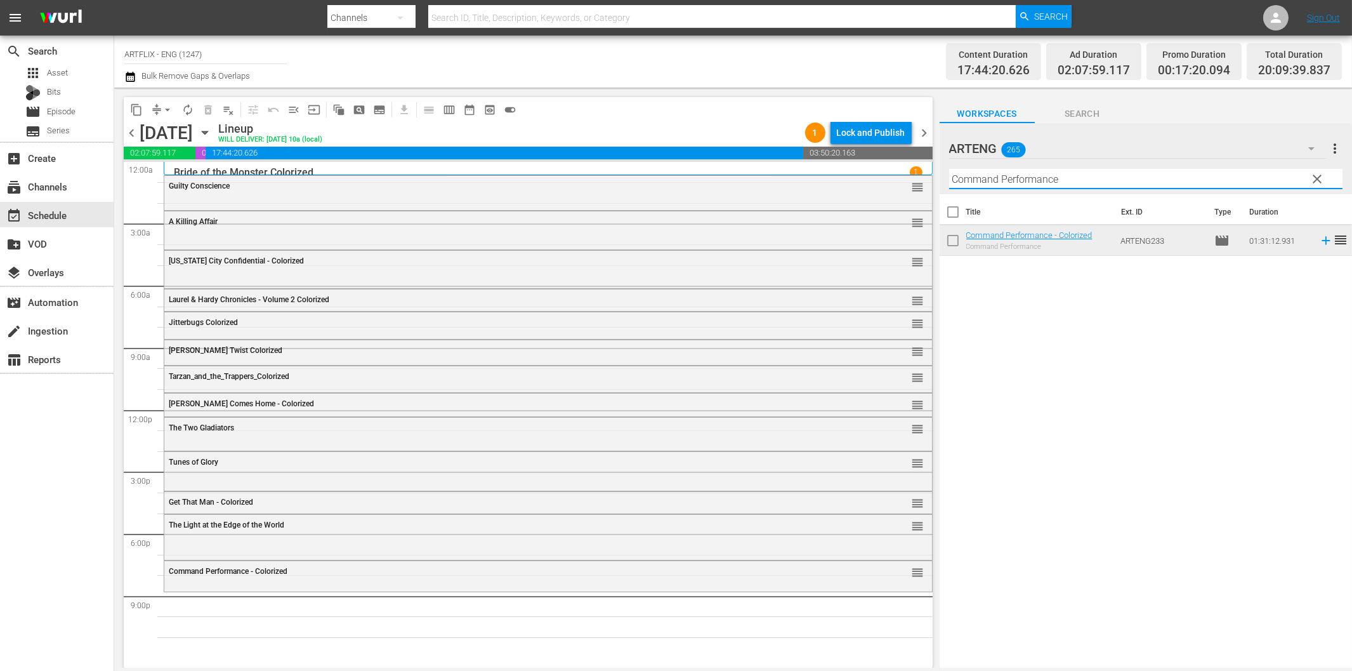
click at [1133, 175] on input "Command Performance" at bounding box center [1145, 179] width 393 height 20
paste input "Soldier of Fortun"
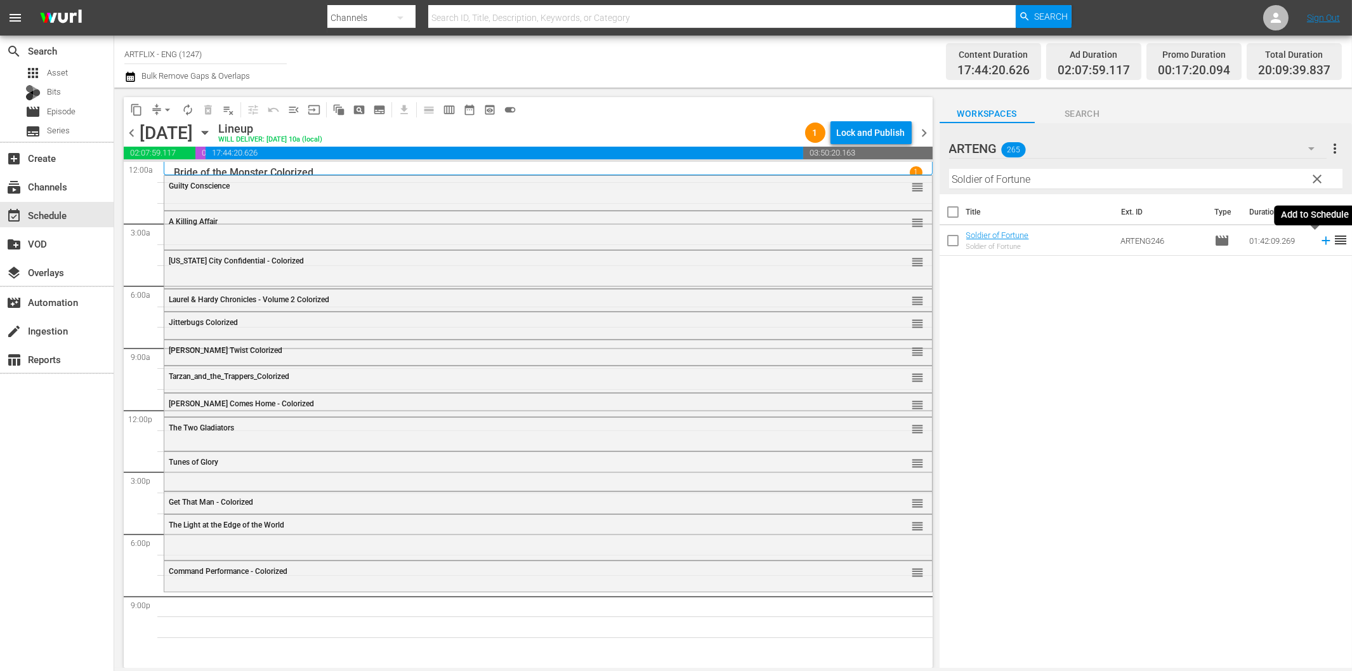
click at [1319, 242] on icon at bounding box center [1326, 241] width 14 height 14
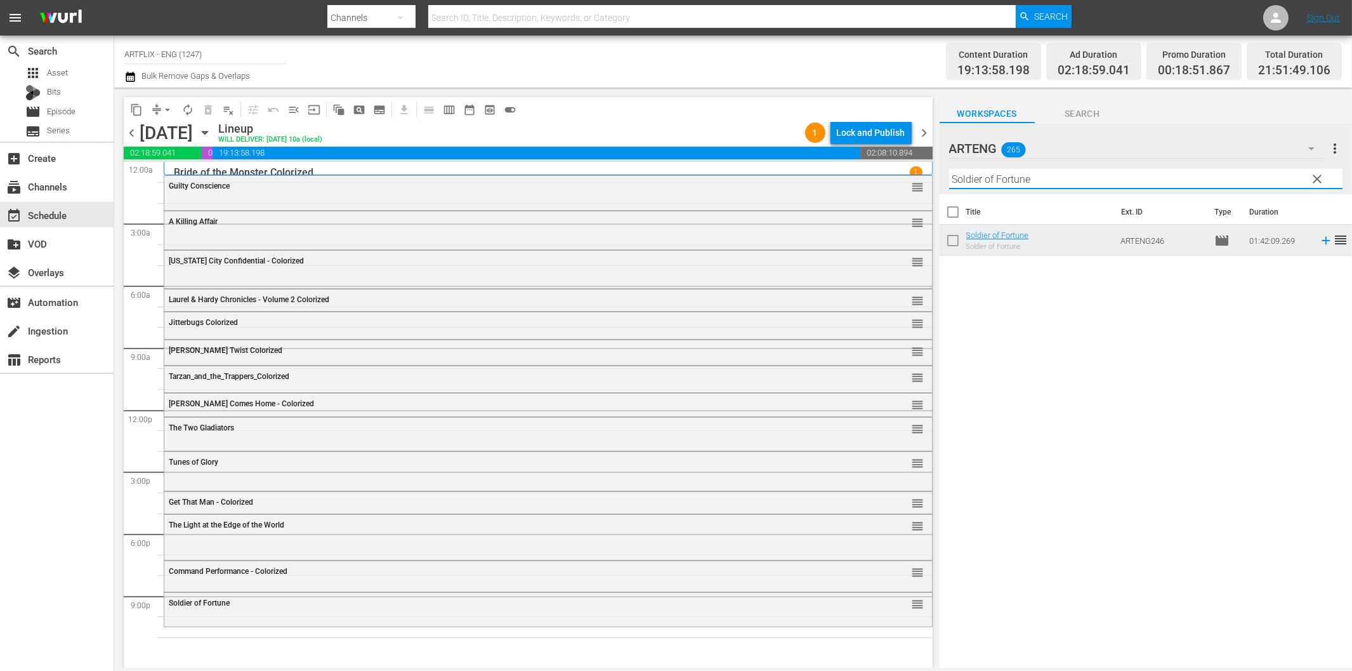
click at [1155, 171] on input "Soldier of Fortune" at bounding box center [1145, 179] width 393 height 20
paste input "Blood of Dracula's Castl"
click at [1322, 241] on icon at bounding box center [1326, 241] width 8 height 8
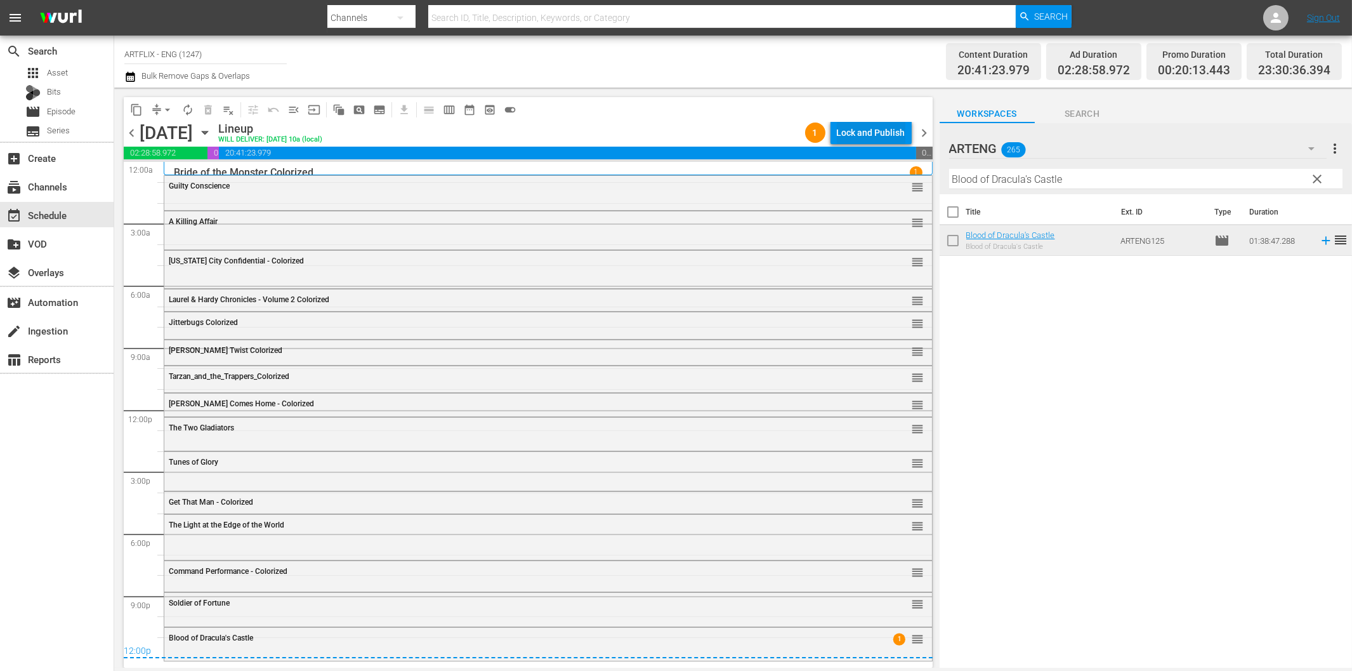
click at [889, 136] on div "Lock and Publish" at bounding box center [871, 132] width 69 height 23
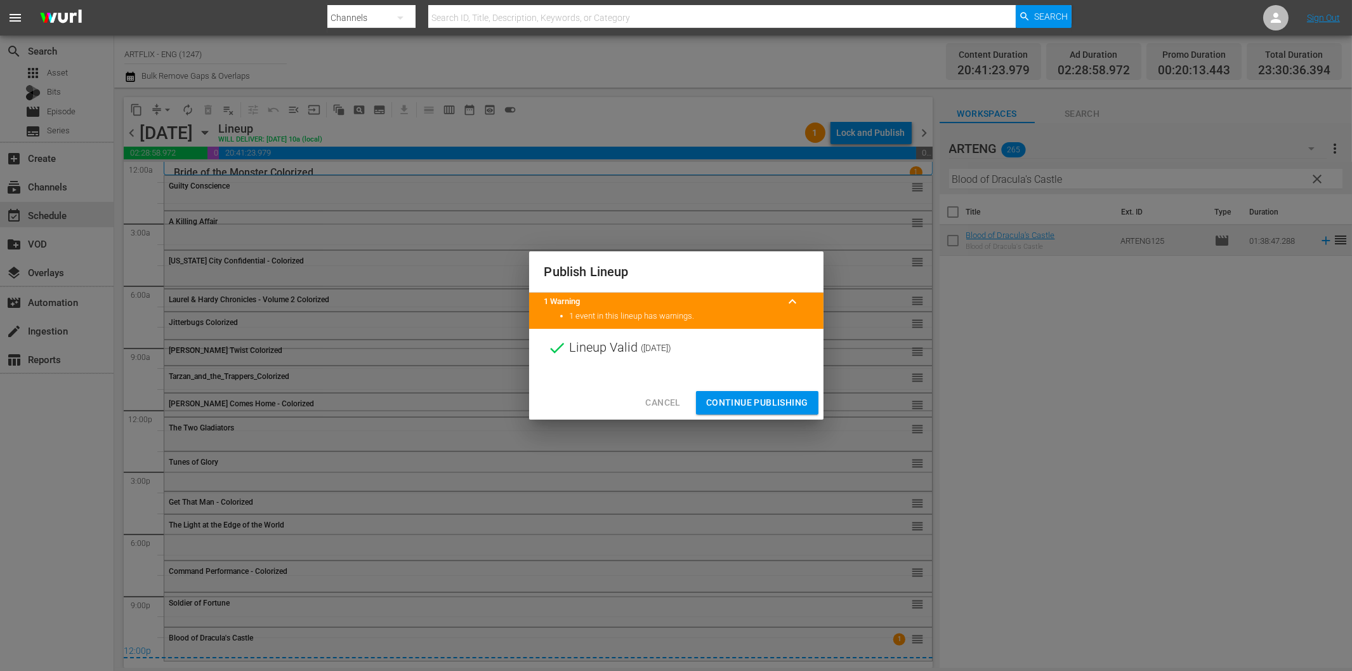
click at [768, 393] on button "Continue Publishing" at bounding box center [757, 402] width 122 height 23
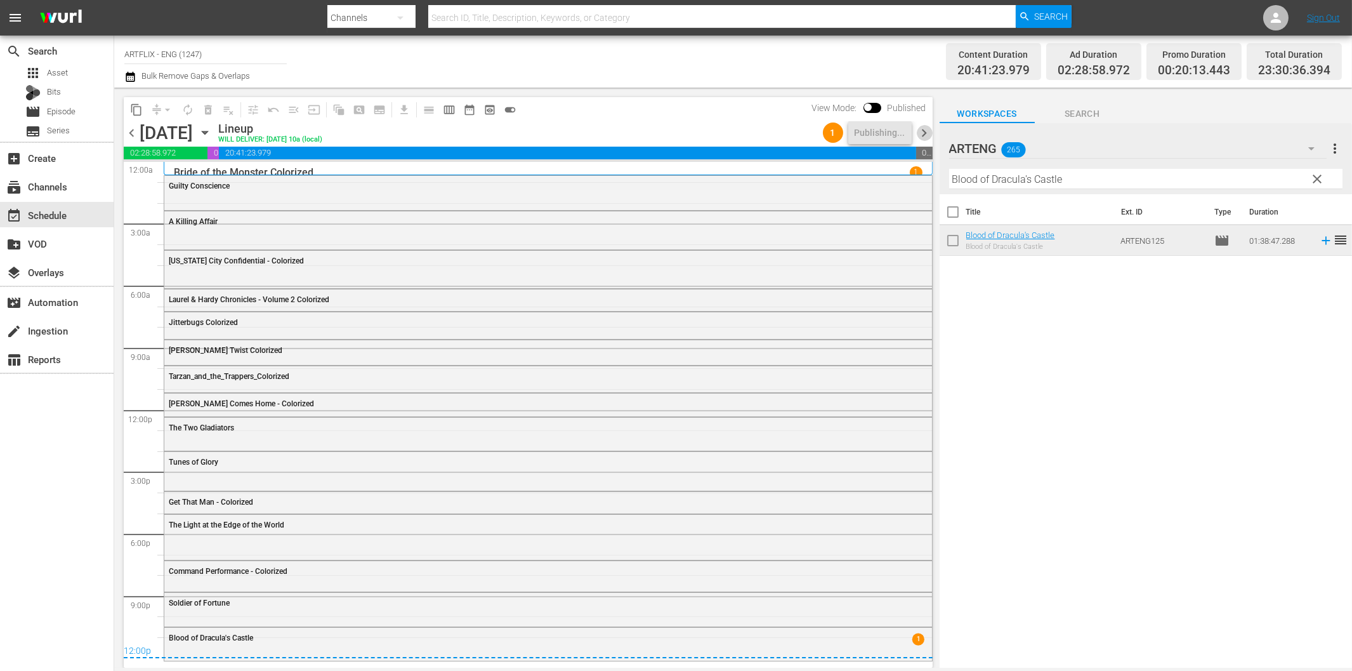
click at [923, 133] on span "chevron_right" at bounding box center [925, 133] width 16 height 16
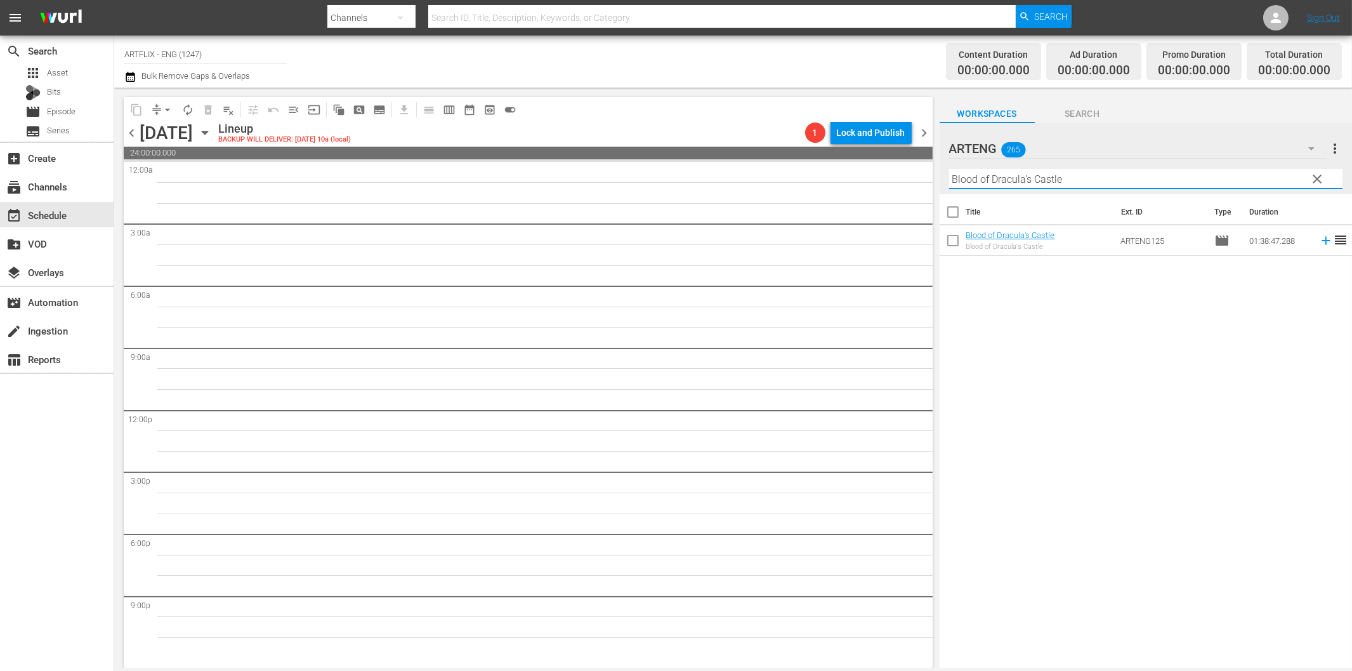
click at [1016, 185] on input "Blood of Dracula's Castle" at bounding box center [1145, 179] width 393 height 20
paste input "Shock"
click at [1319, 245] on icon at bounding box center [1326, 241] width 14 height 14
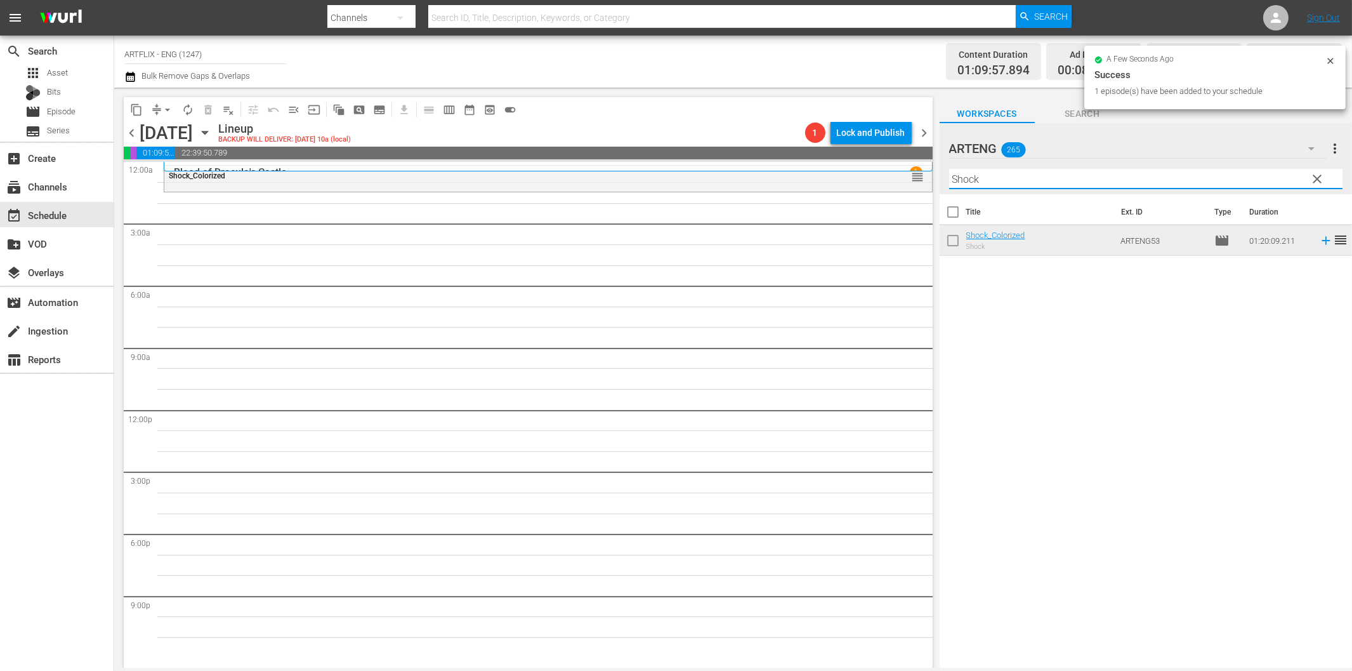
click at [978, 178] on input "Shock" at bounding box center [1145, 179] width 393 height 20
paste input "The Wasp Woman"
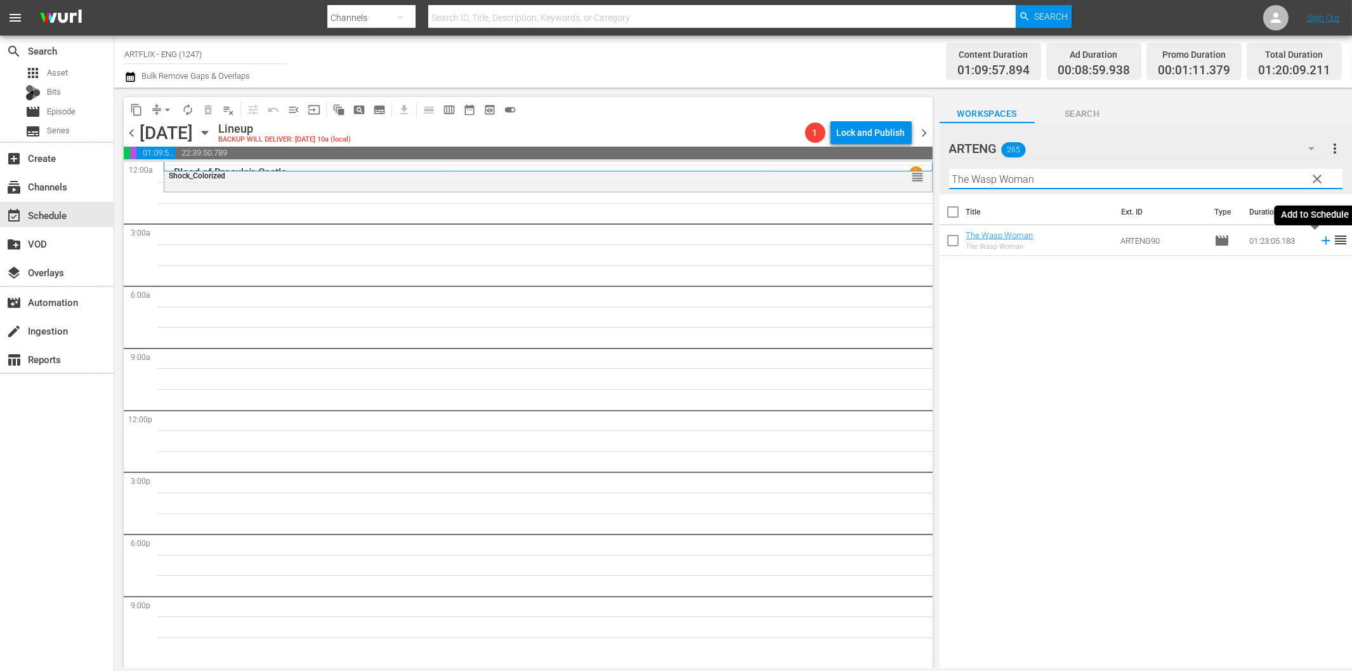
click at [1319, 239] on icon at bounding box center [1326, 241] width 14 height 14
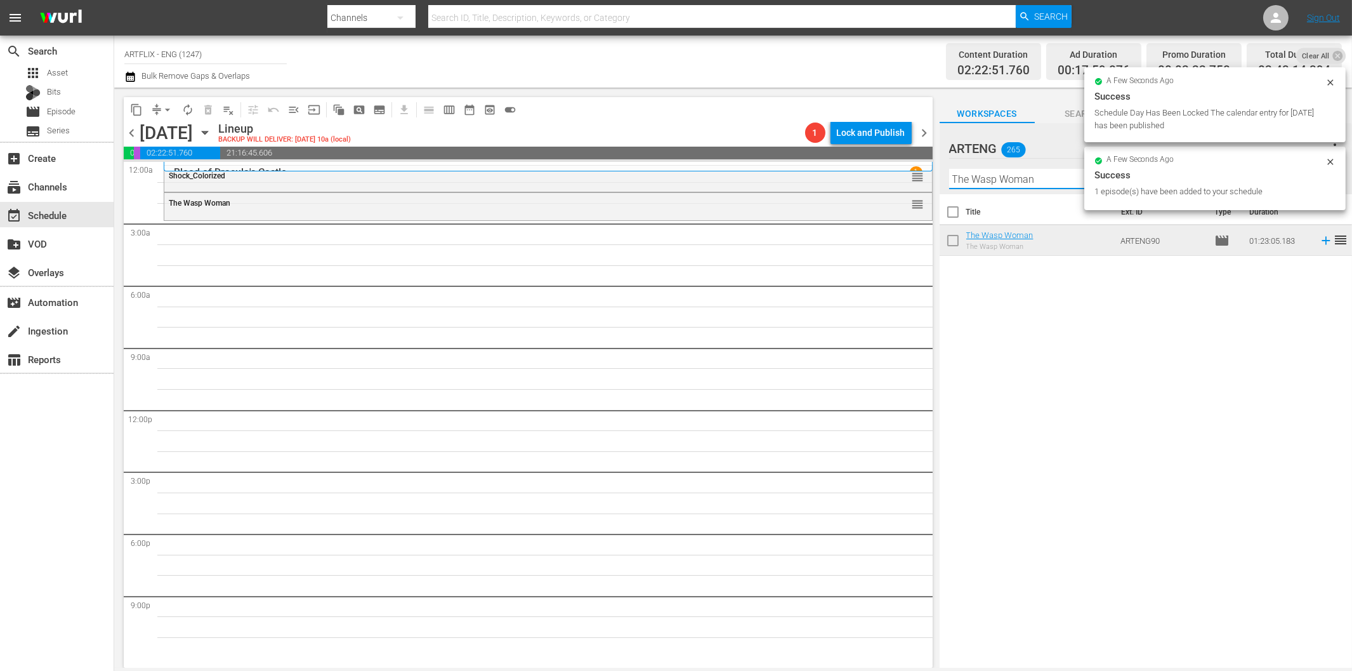
click at [1004, 180] on input "The Wasp Woman" at bounding box center [1145, 179] width 393 height 20
paste input "Good Against Evil"
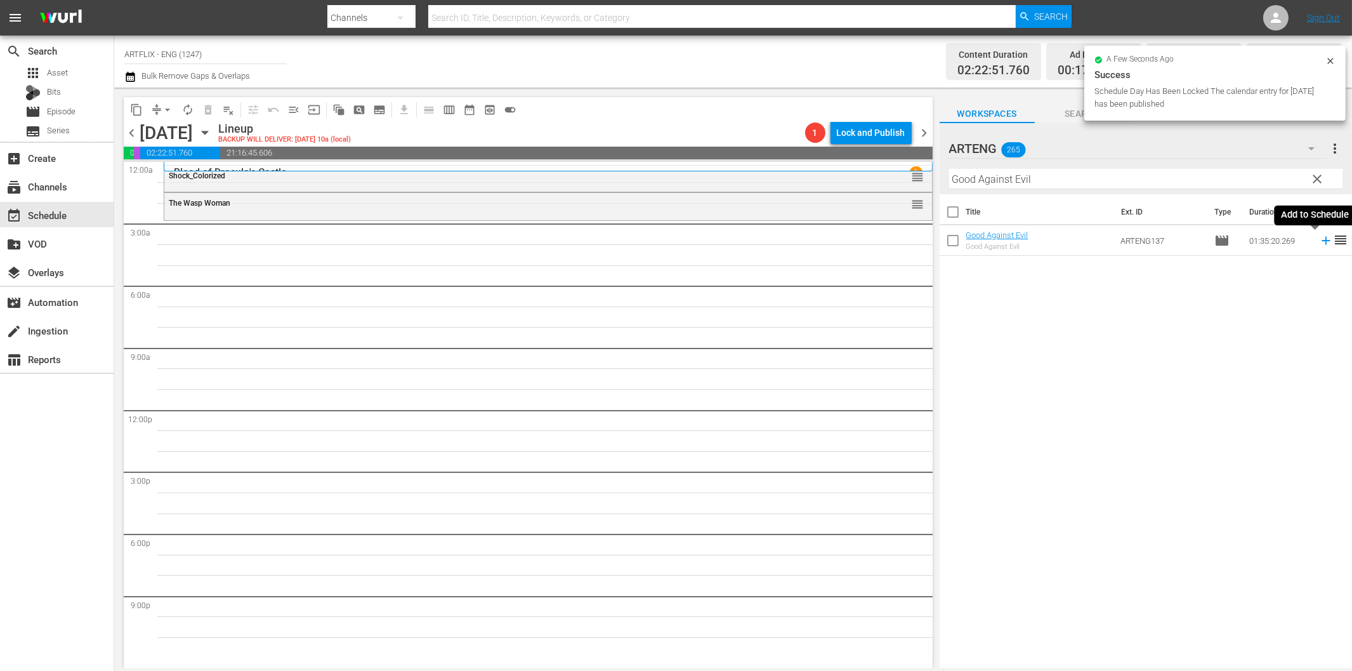
click at [1319, 242] on icon at bounding box center [1326, 241] width 14 height 14
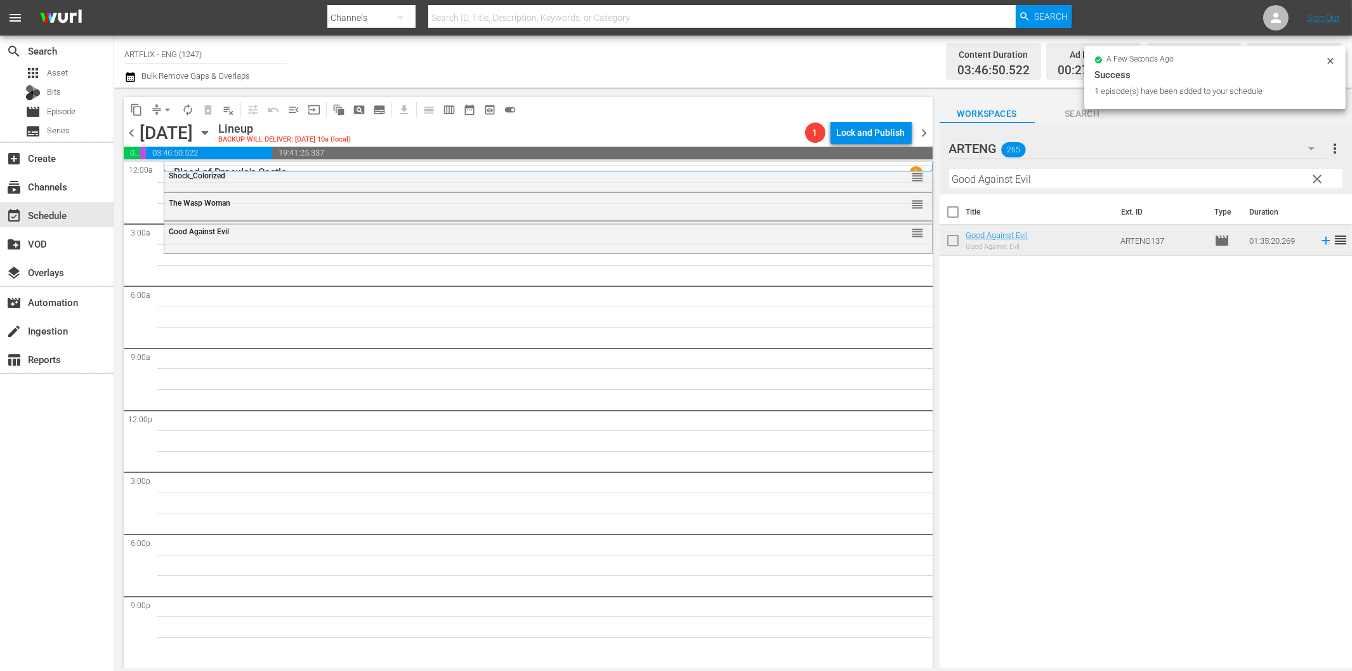
click at [1051, 176] on input "Good Against Evil" at bounding box center [1145, 179] width 393 height 20
paste input "The Hunchback of Notre Dame"
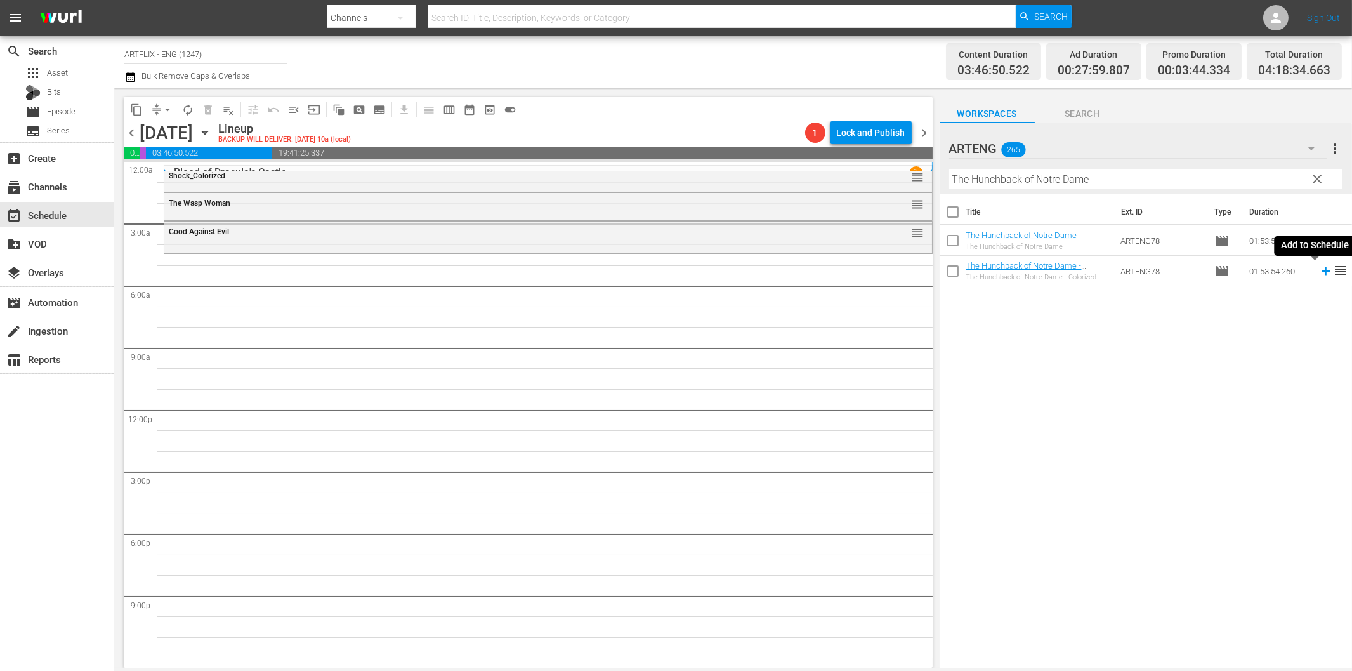
click at [1322, 271] on icon at bounding box center [1326, 271] width 8 height 8
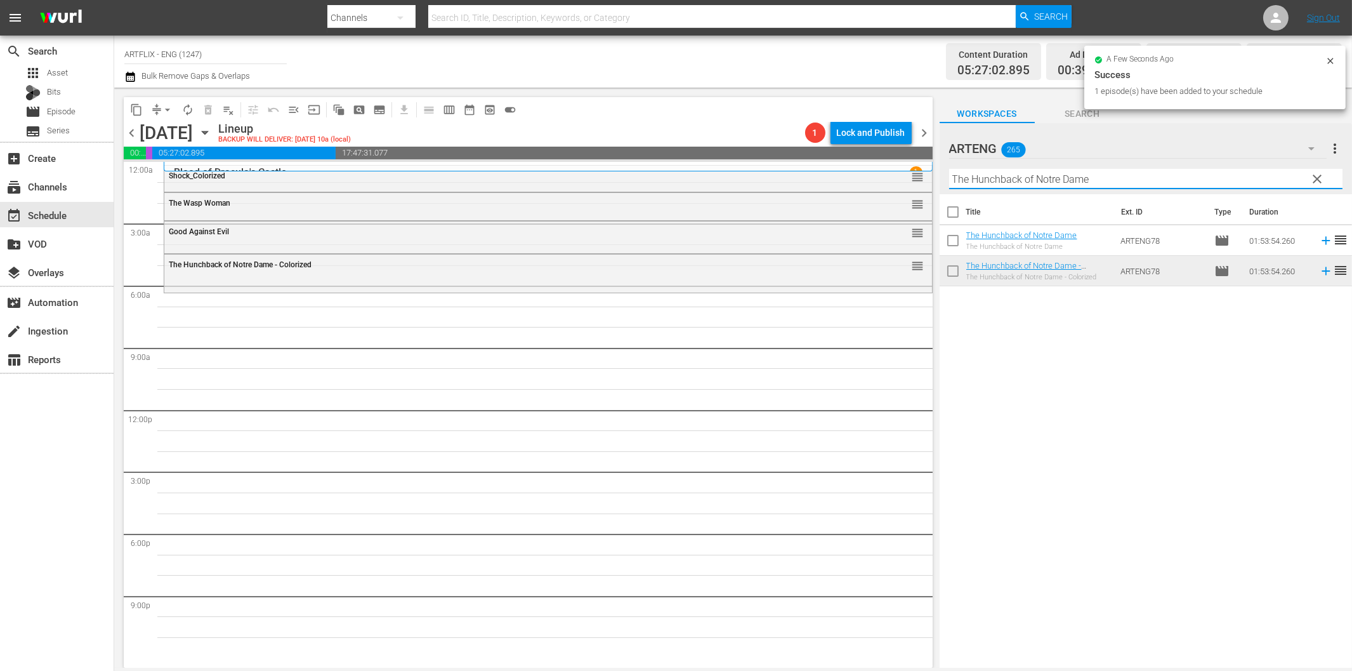
click at [1053, 178] on input "The Hunchback of Notre Dame" at bounding box center [1145, 179] width 393 height 20
paste input "Becky Sharp"
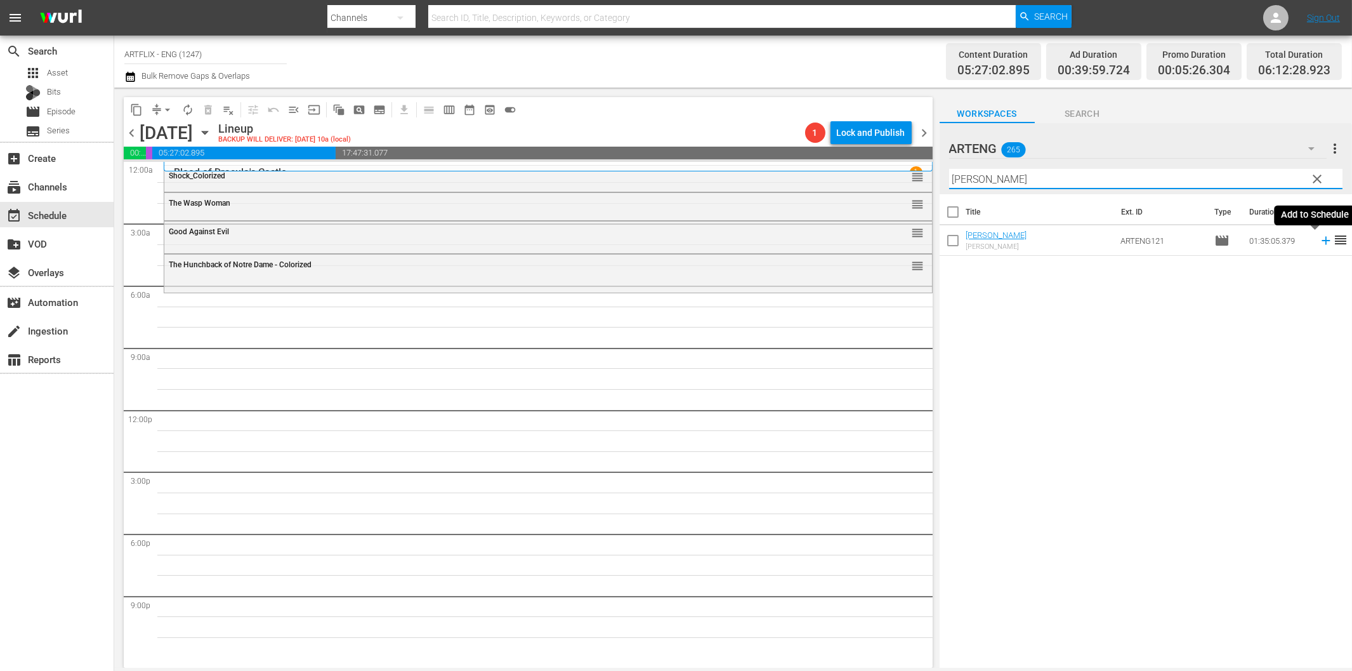
click at [1319, 242] on icon at bounding box center [1326, 241] width 14 height 14
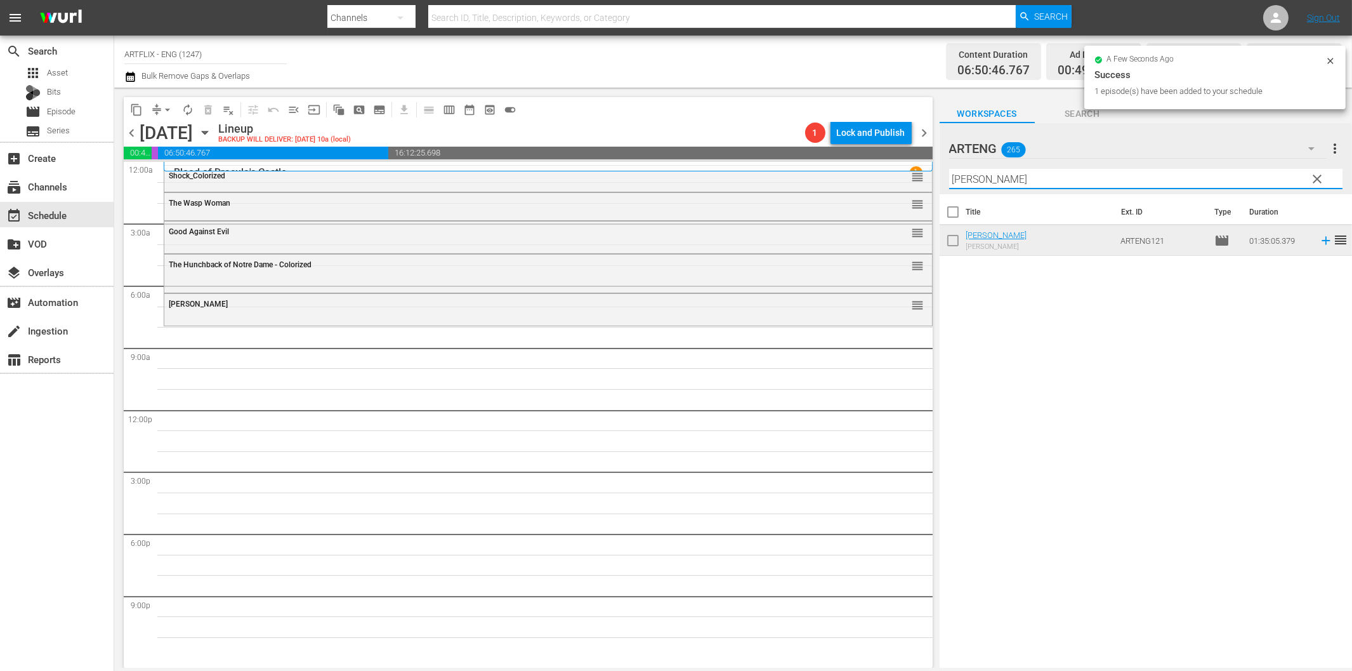
click at [1017, 187] on input "Becky Sharp" at bounding box center [1145, 179] width 393 height 20
paste input "Maybe I'll Come Home in the Spring"
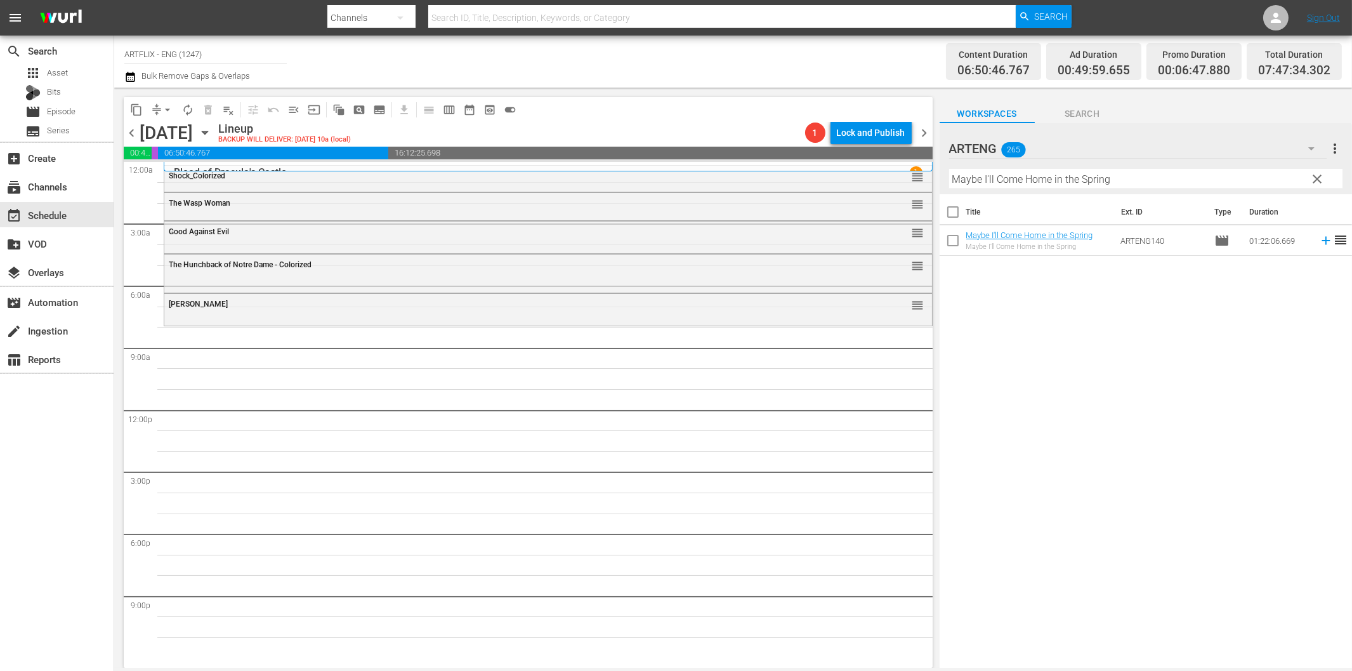
click at [1319, 239] on icon at bounding box center [1326, 241] width 14 height 14
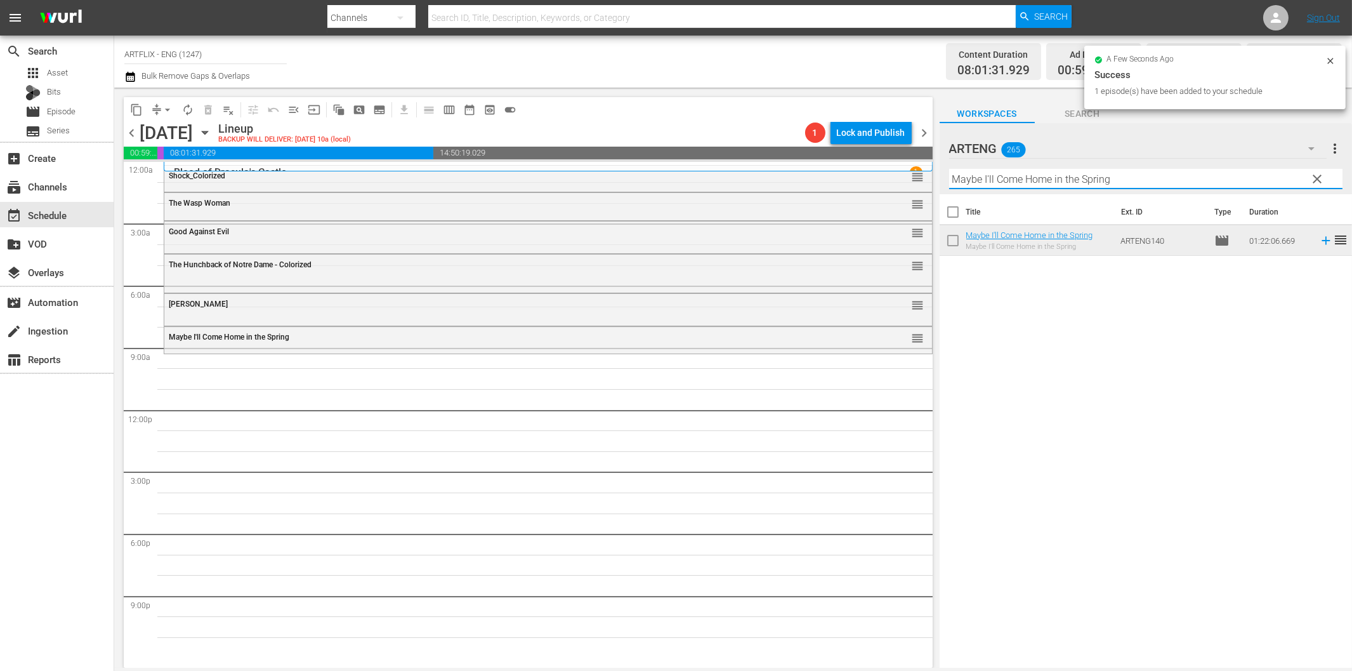
click at [1100, 185] on input "Maybe I'll Come Home in the Spring" at bounding box center [1145, 179] width 393 height 20
paste input "Little Princess"
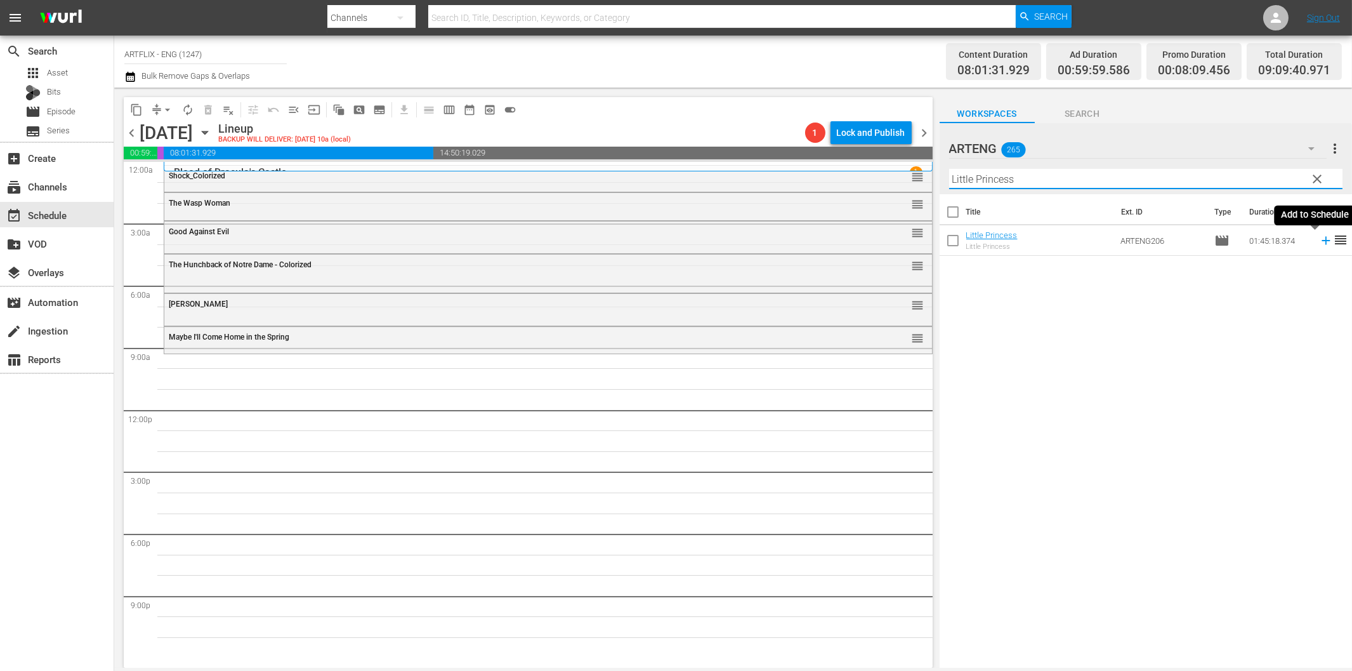
click at [1319, 242] on icon at bounding box center [1326, 241] width 14 height 14
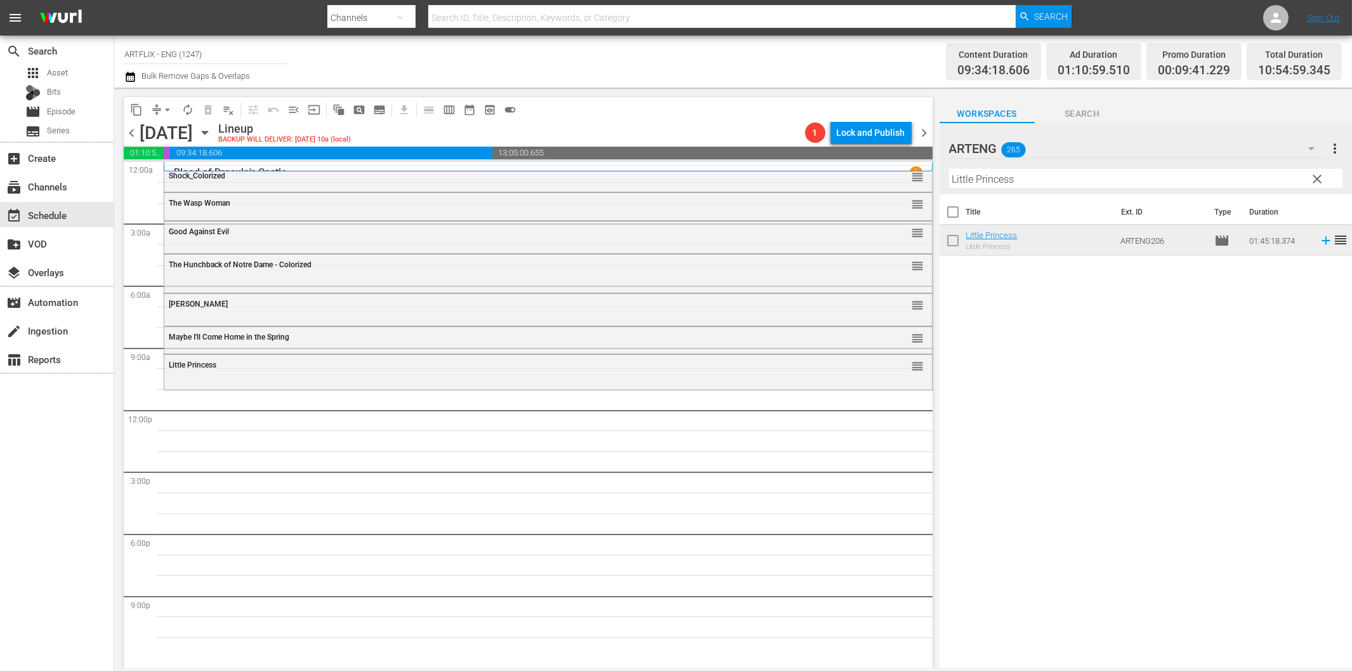
click at [992, 178] on input "Little Princess" at bounding box center [1145, 179] width 393 height 20
paste input "Cross Street"
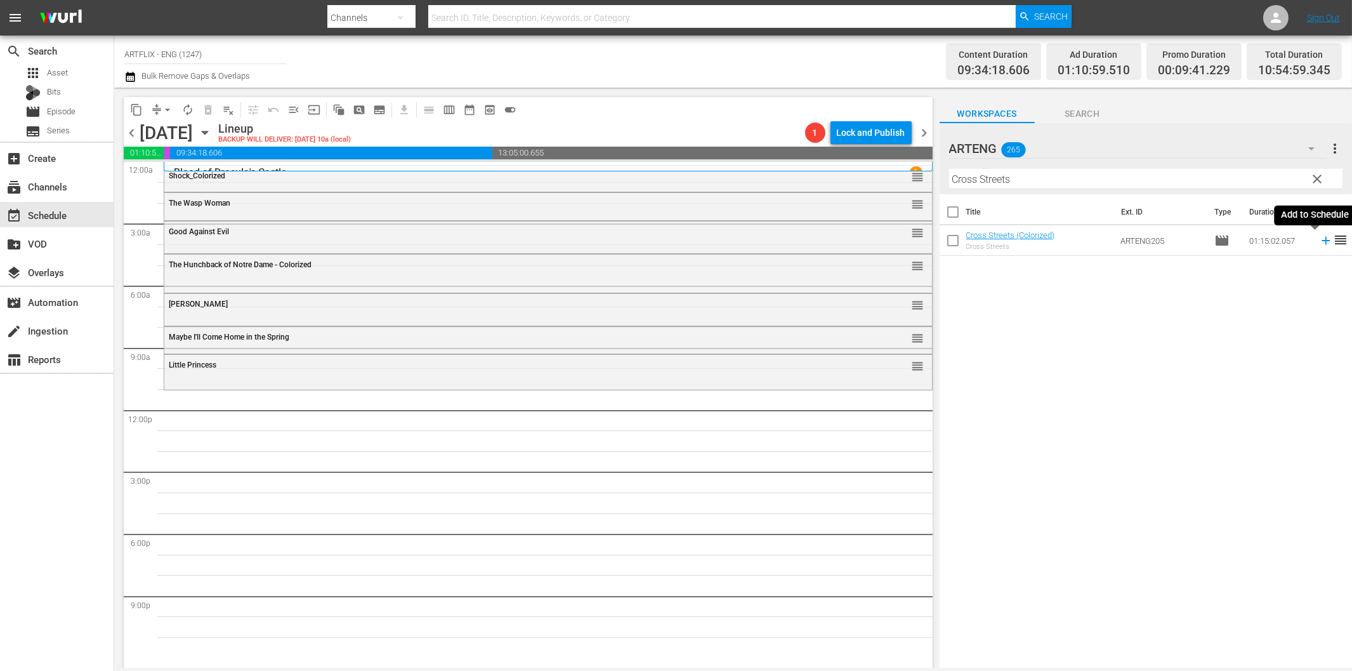
click at [1319, 239] on icon at bounding box center [1326, 241] width 14 height 14
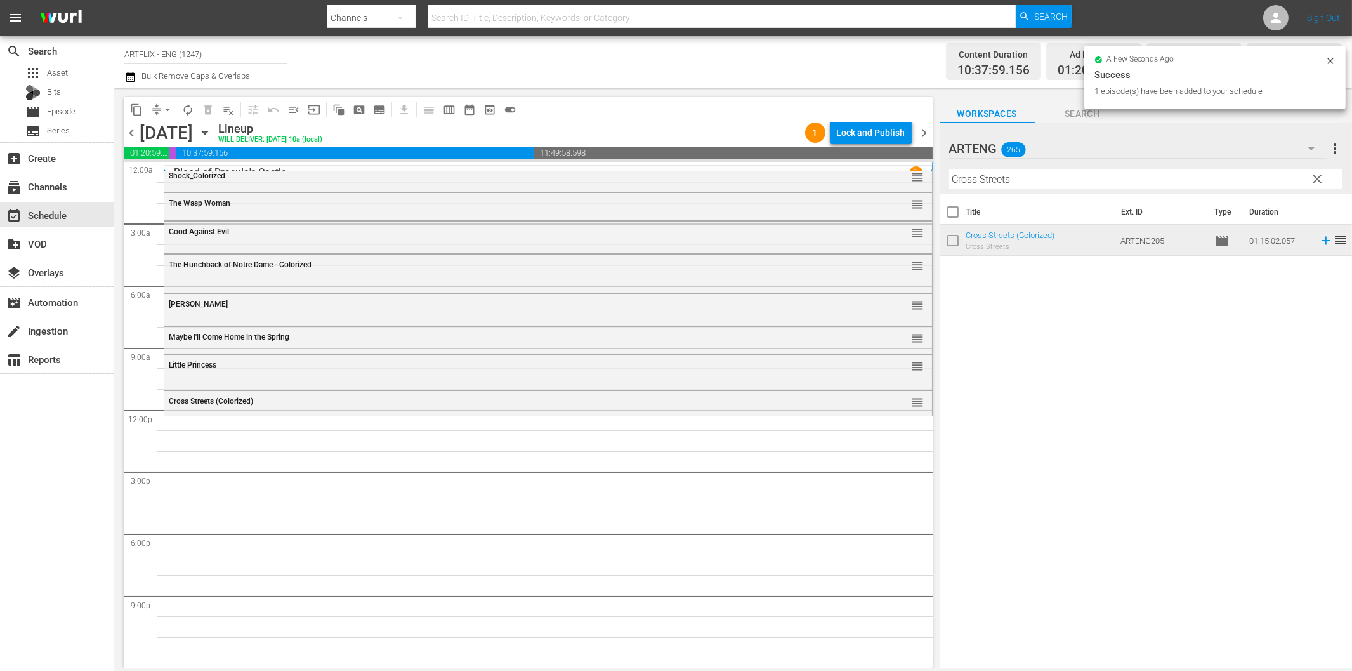
click at [1100, 171] on input "Cross Streets" at bounding box center [1145, 179] width 393 height 20
paste input "The Animal Kingdom"
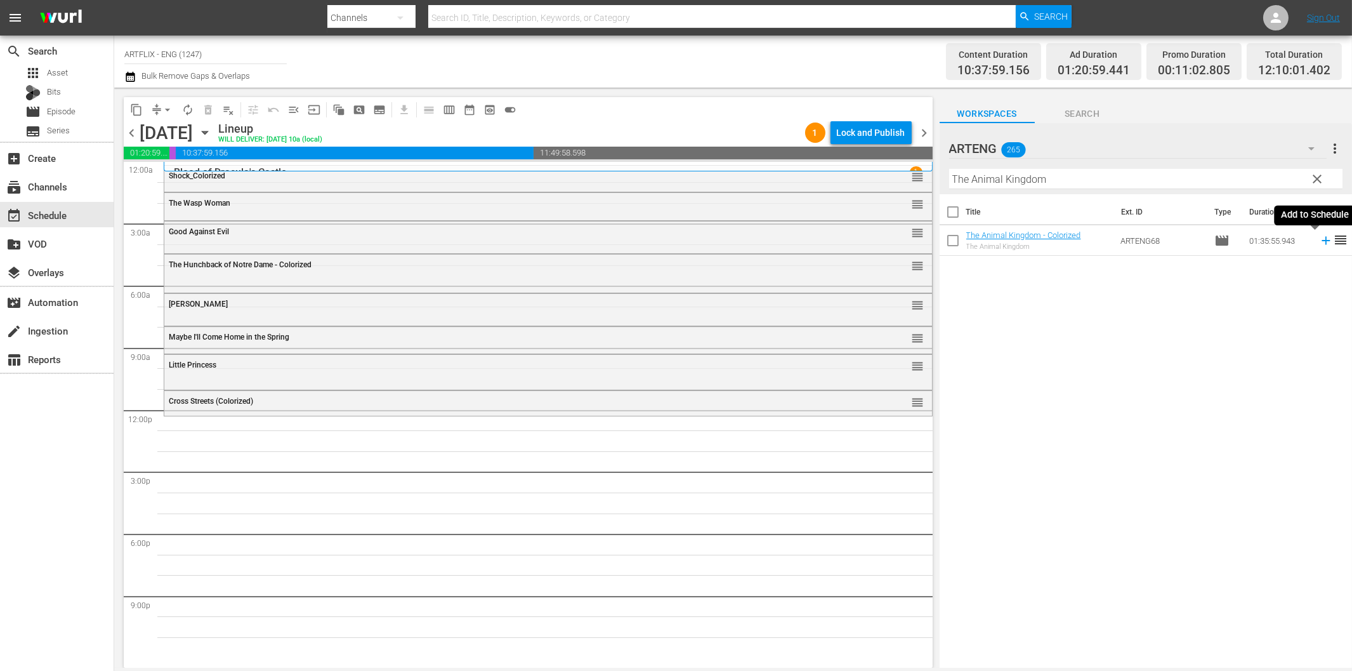
click at [1319, 242] on icon at bounding box center [1326, 241] width 14 height 14
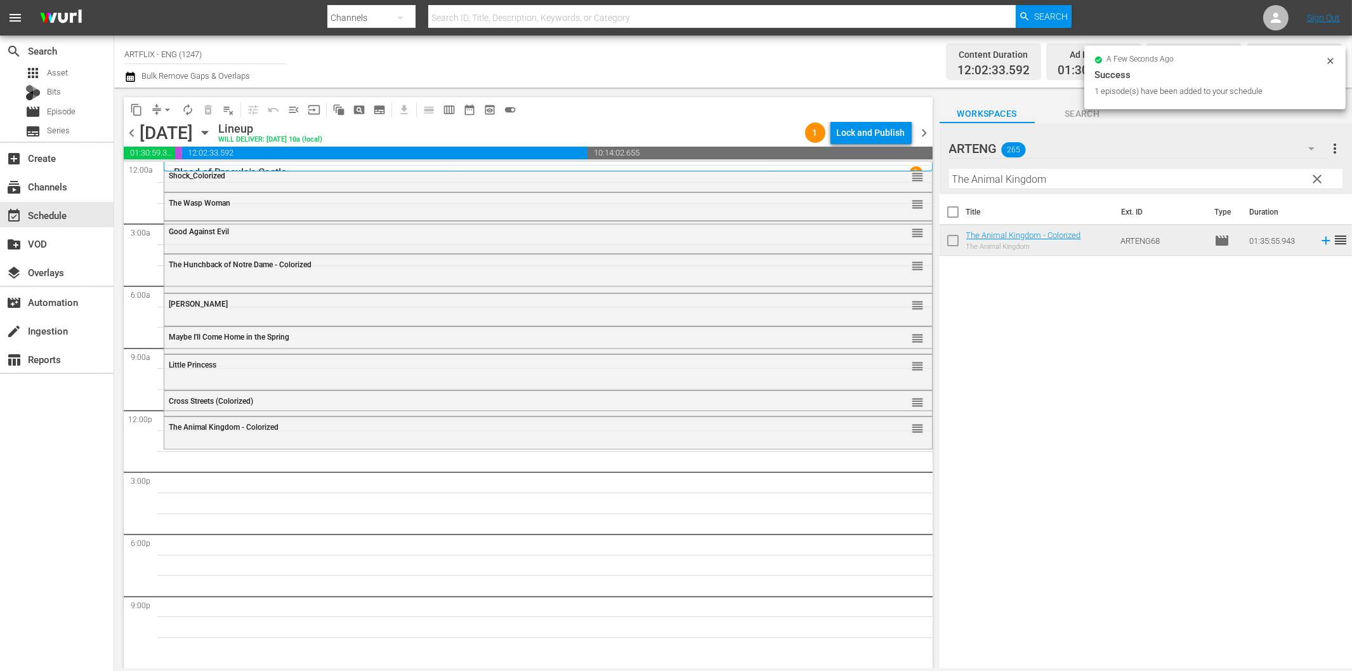
click at [1013, 176] on input "The Animal Kingdom" at bounding box center [1145, 179] width 393 height 20
paste input "Pride of Jesse Halla"
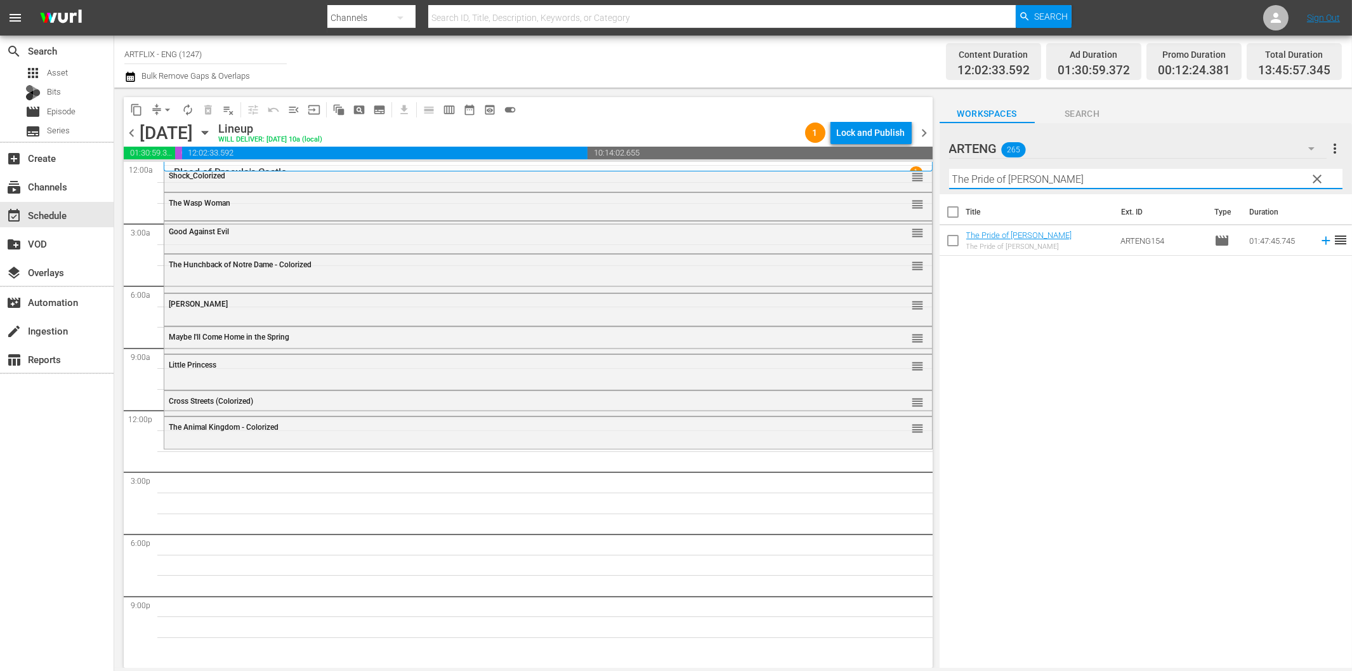
click at [1319, 239] on icon at bounding box center [1326, 241] width 14 height 14
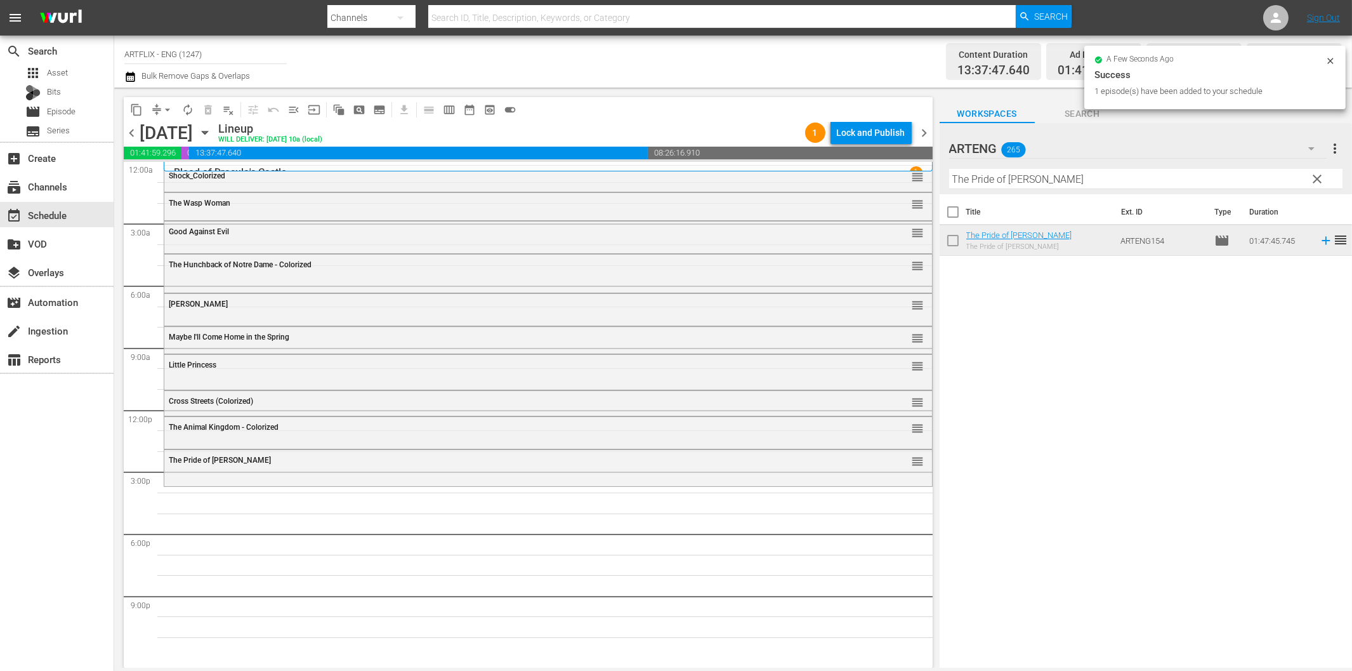
click at [1105, 181] on input "The Pride of Jesse Hallam" at bounding box center [1145, 179] width 393 height 20
paste input "Convoy"
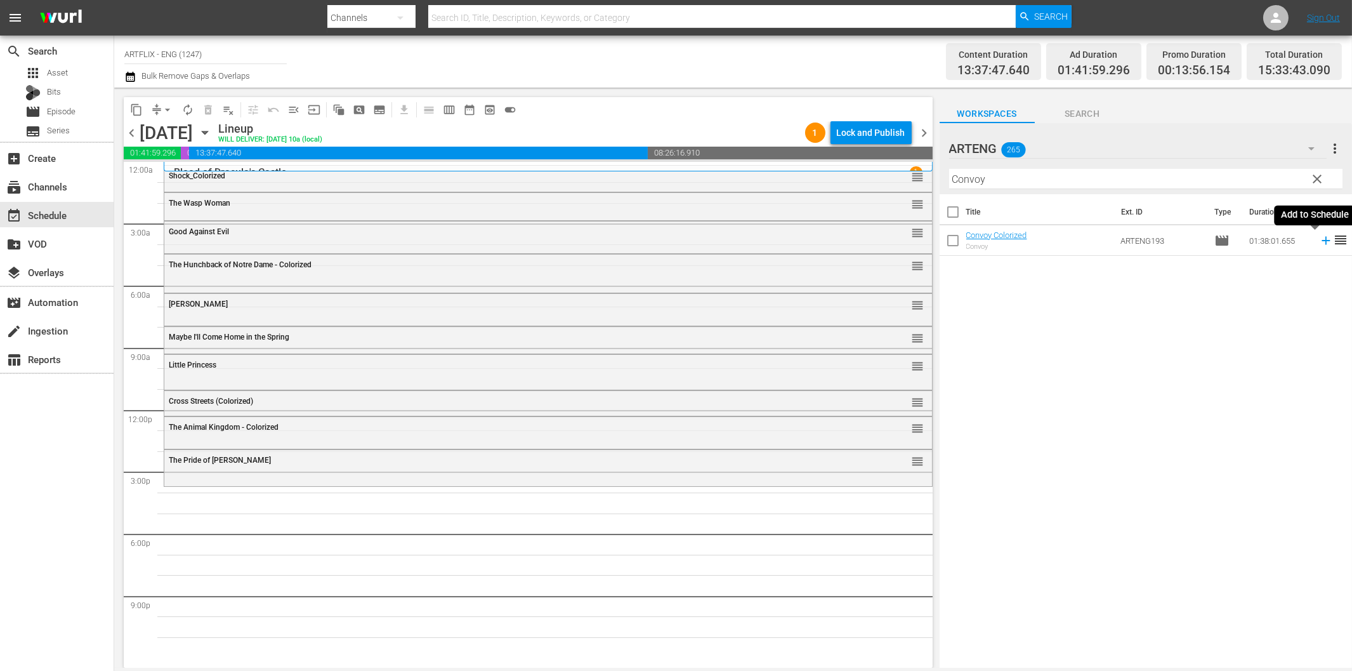
click at [1319, 239] on icon at bounding box center [1326, 241] width 14 height 14
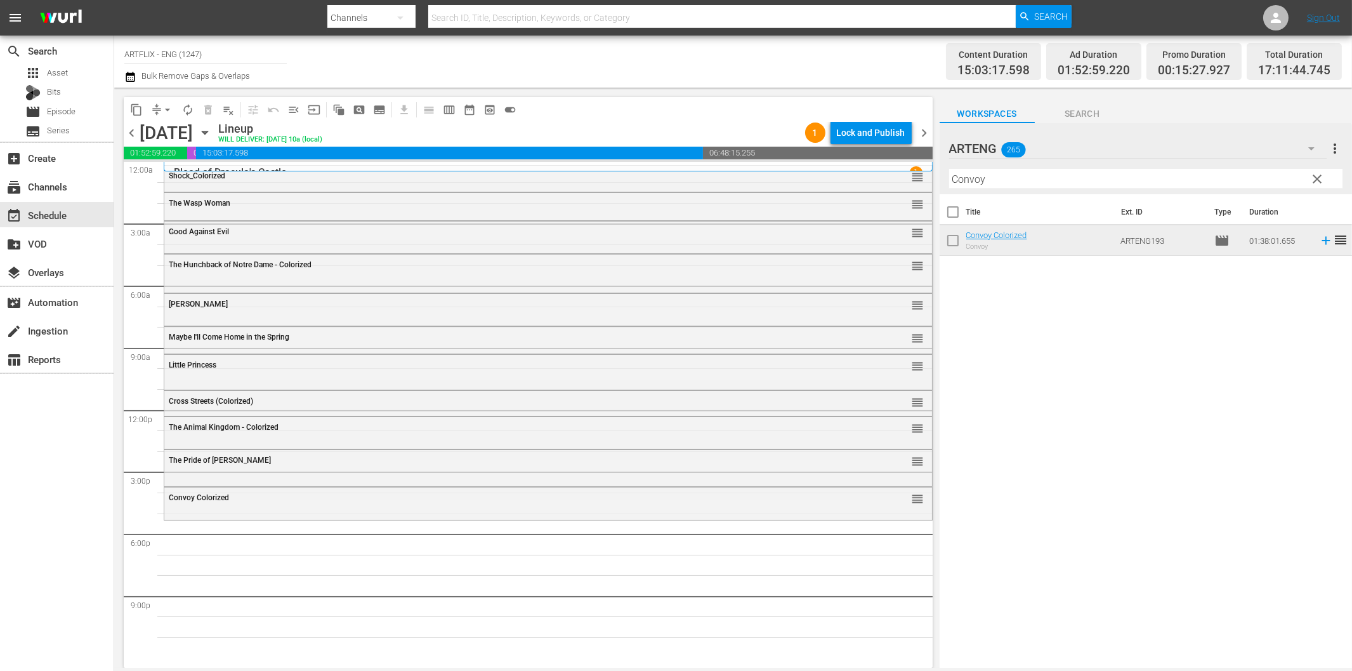
click at [1004, 180] on input "Convoy" at bounding box center [1145, 179] width 393 height 20
paste input "The Chase"
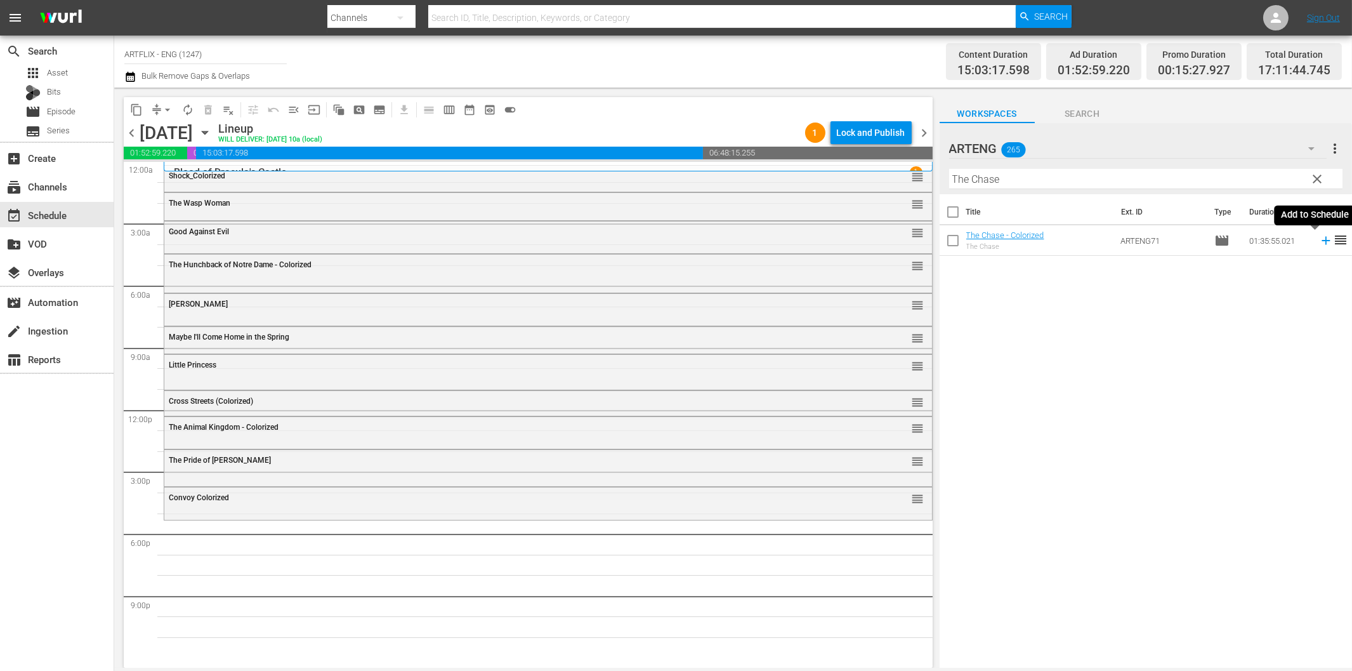
click at [1322, 242] on icon at bounding box center [1326, 241] width 8 height 8
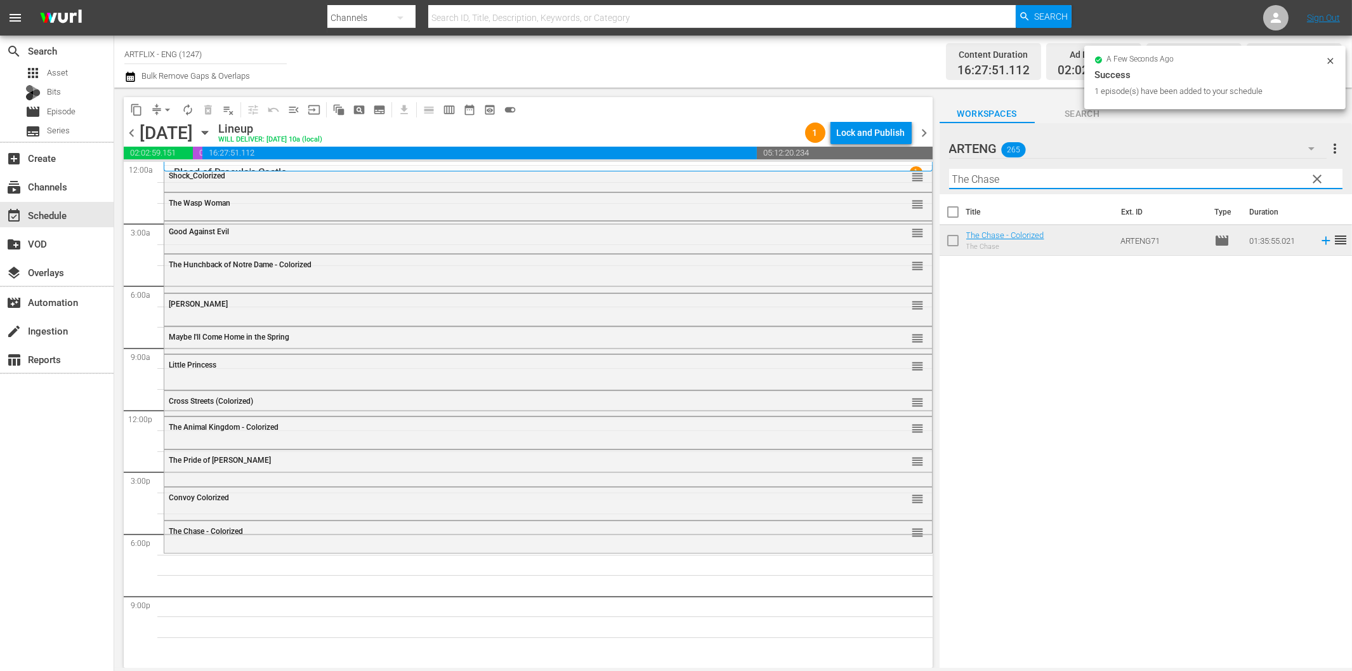
drag, startPoint x: 1045, startPoint y: 174, endPoint x: 1058, endPoint y: 194, distance: 24.3
click at [1045, 174] on input "The Chase" at bounding box center [1145, 179] width 393 height 20
paste input "Last Man on Earth"
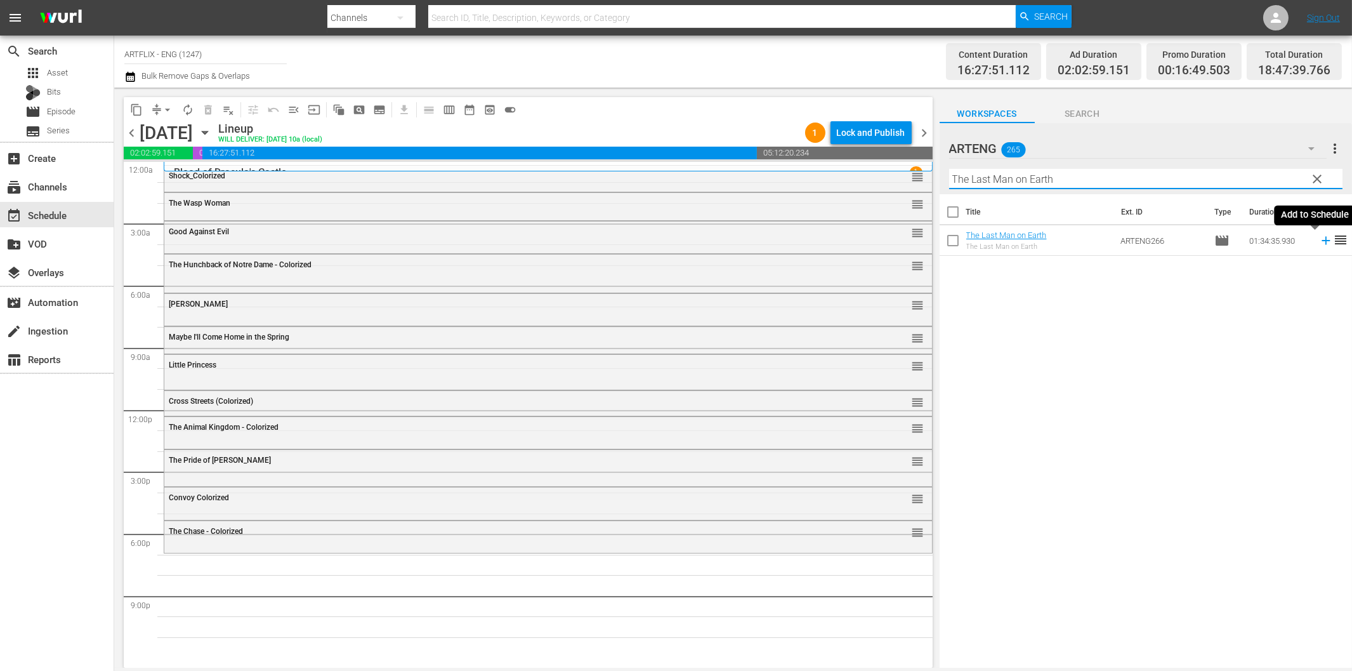
click at [1322, 241] on icon at bounding box center [1326, 241] width 8 height 8
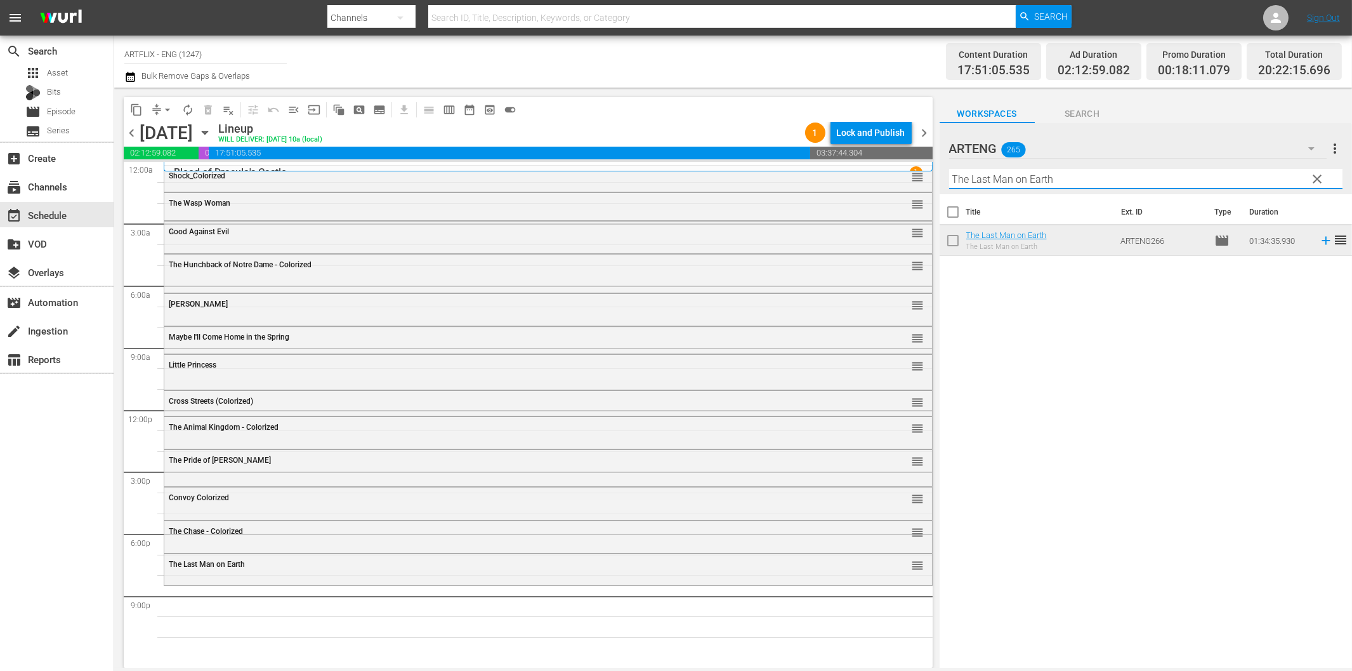
click at [1116, 181] on input "The Last Man on Earth" at bounding box center [1145, 179] width 393 height 20
paste input "Blood on the Sun"
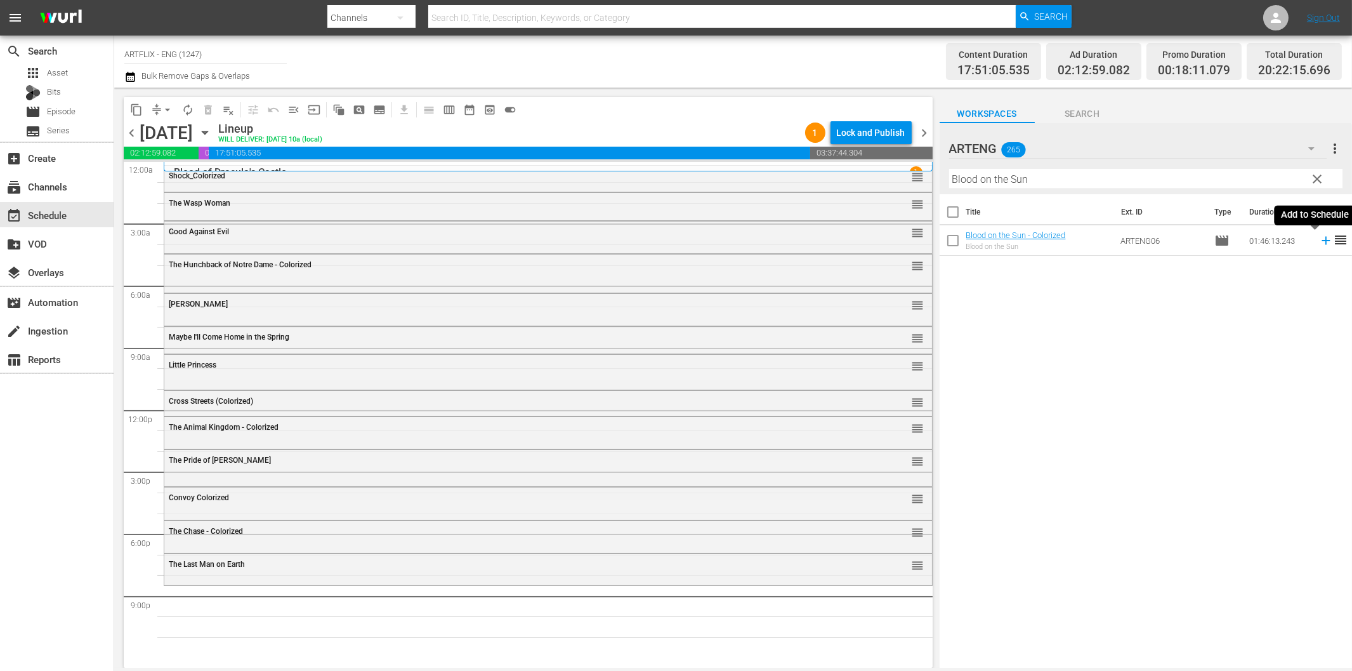
drag, startPoint x: 1314, startPoint y: 241, endPoint x: 1292, endPoint y: 244, distance: 21.7
click at [1319, 242] on icon at bounding box center [1326, 241] width 14 height 14
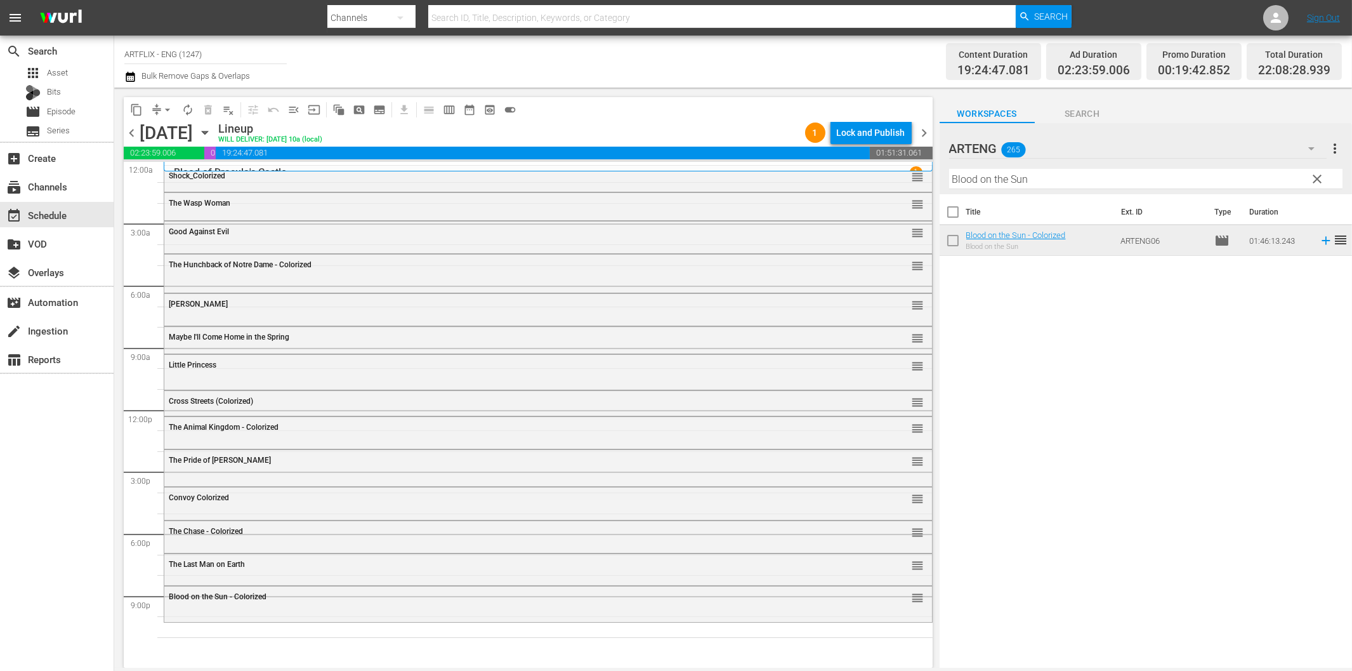
click at [1083, 180] on input "Blood on the Sun" at bounding box center [1145, 179] width 393 height 20
paste input "Invisible Ghost"
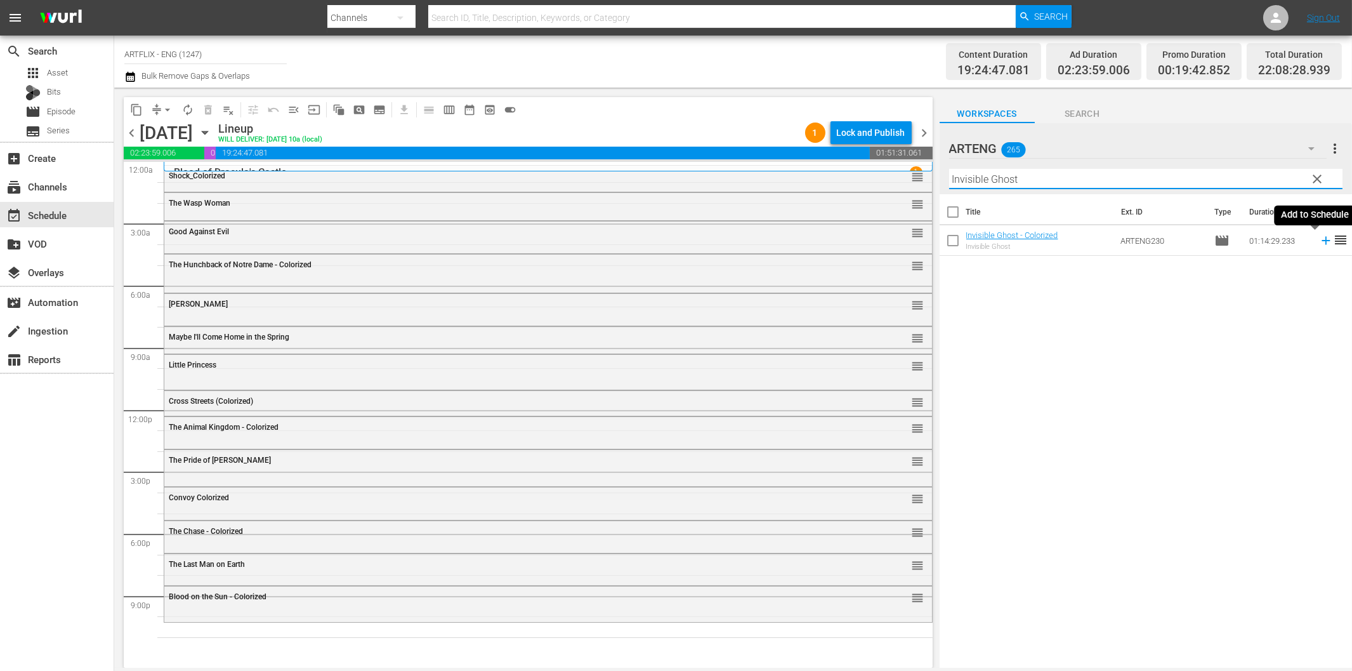
click at [1319, 243] on icon at bounding box center [1326, 241] width 14 height 14
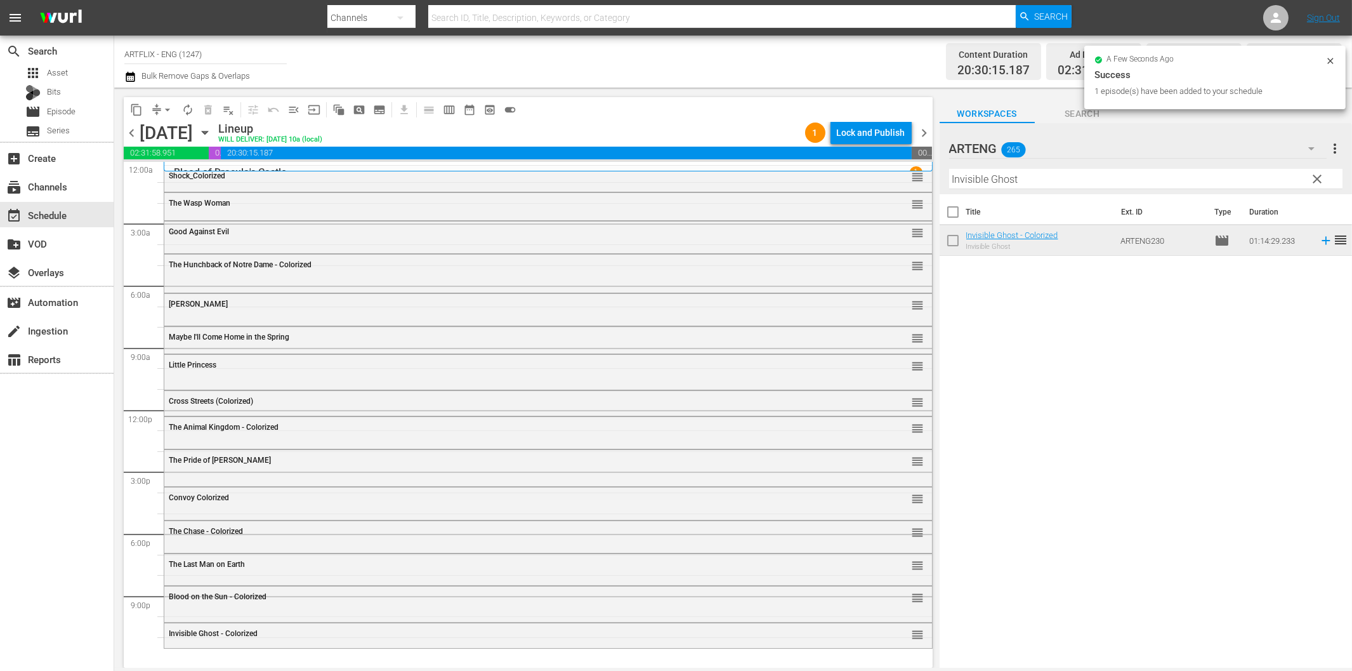
click at [1055, 184] on input "Invisible Ghost" at bounding box center [1145, 179] width 393 height 20
paste input "A Tattered Web"
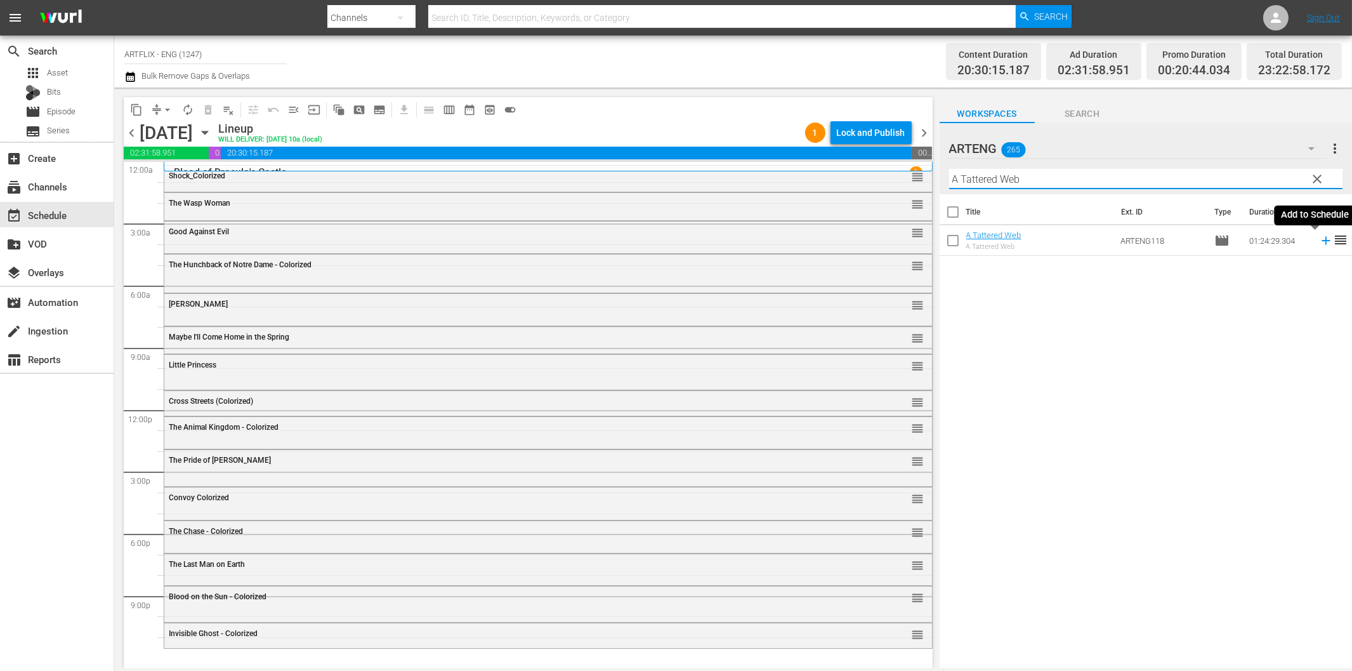
click at [1319, 239] on icon at bounding box center [1326, 241] width 14 height 14
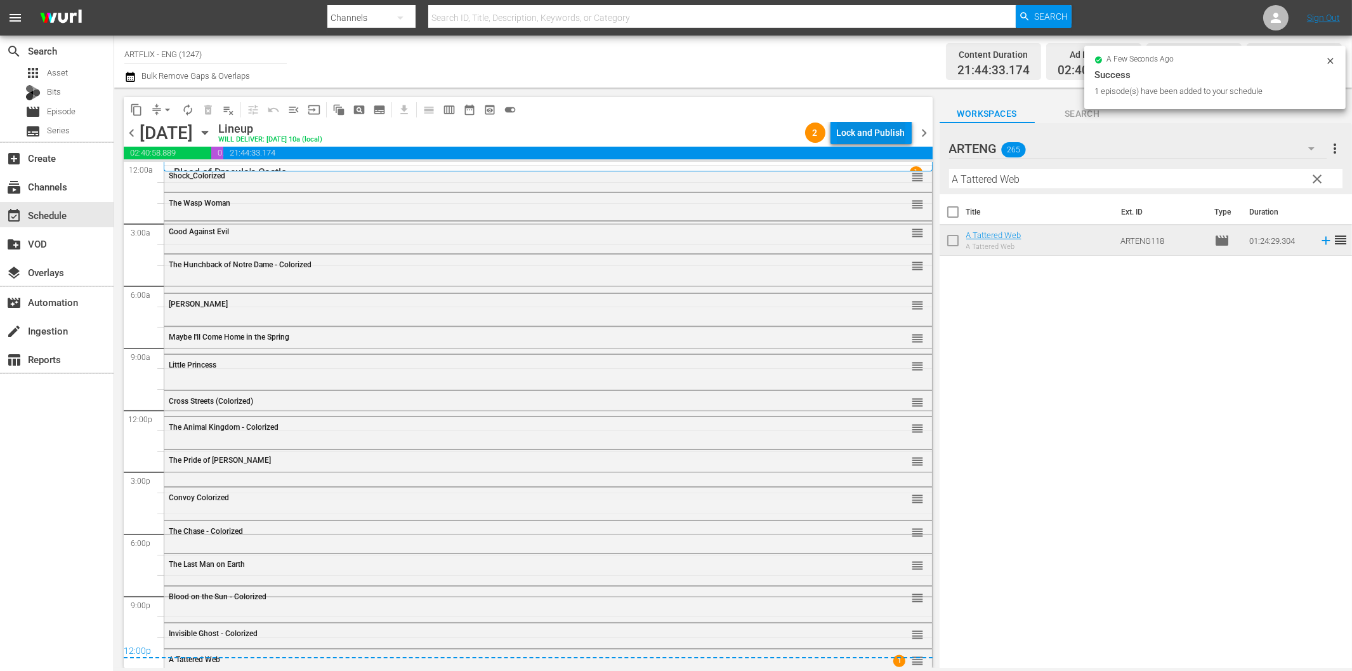
click at [872, 128] on div "Lock and Publish" at bounding box center [871, 132] width 69 height 23
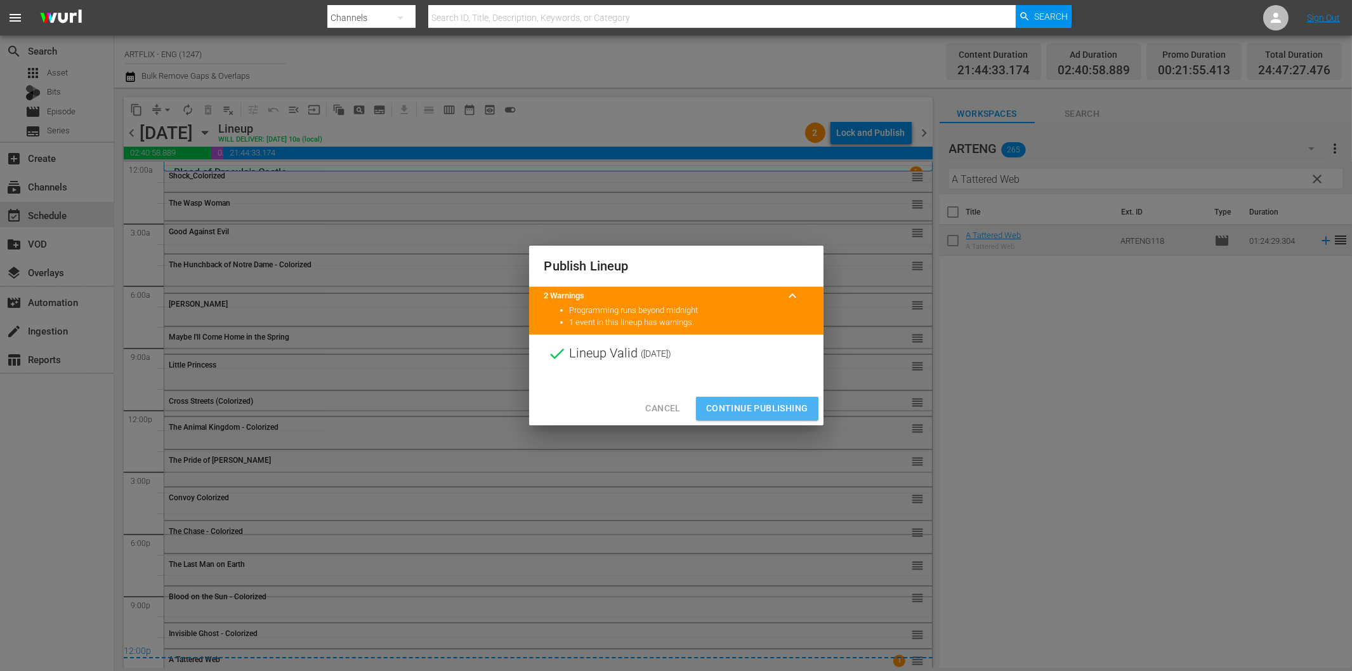
click at [778, 404] on span "Continue Publishing" at bounding box center [757, 408] width 102 height 16
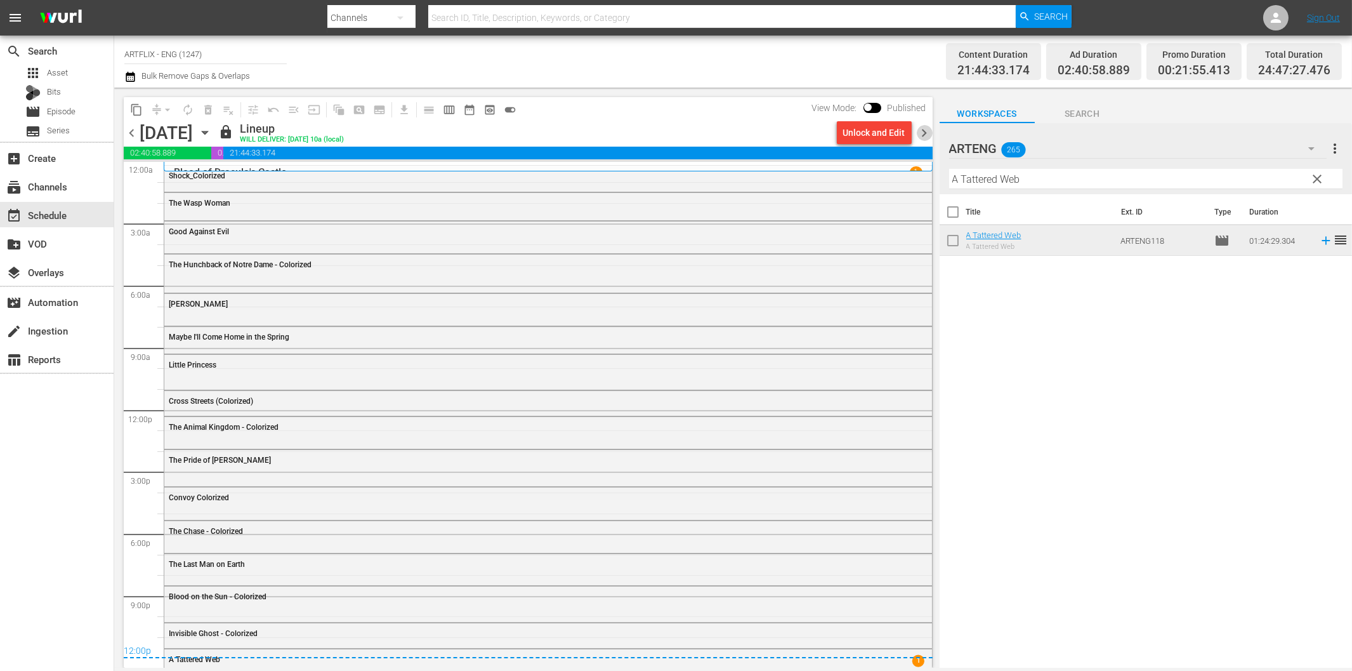
click at [925, 134] on span "chevron_right" at bounding box center [925, 133] width 16 height 16
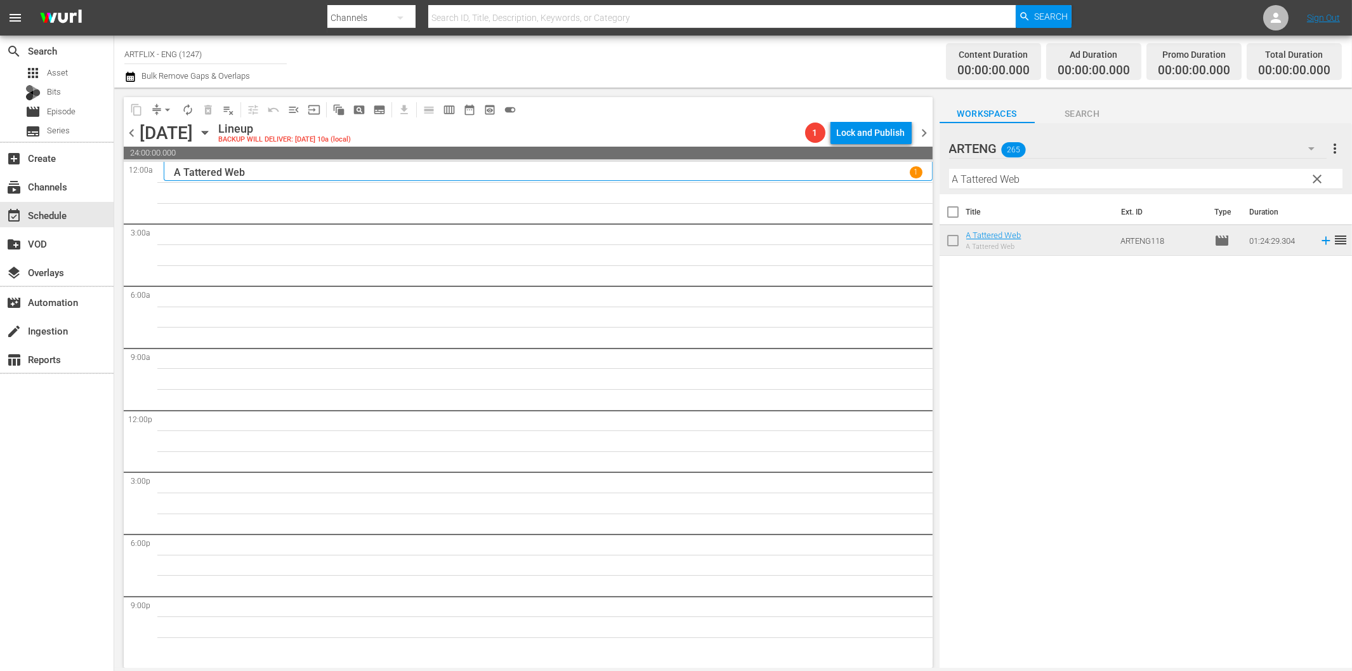
click at [989, 179] on input "A Tattered Web" at bounding box center [1145, 179] width 393 height 20
paste input "The Killer Shrews"
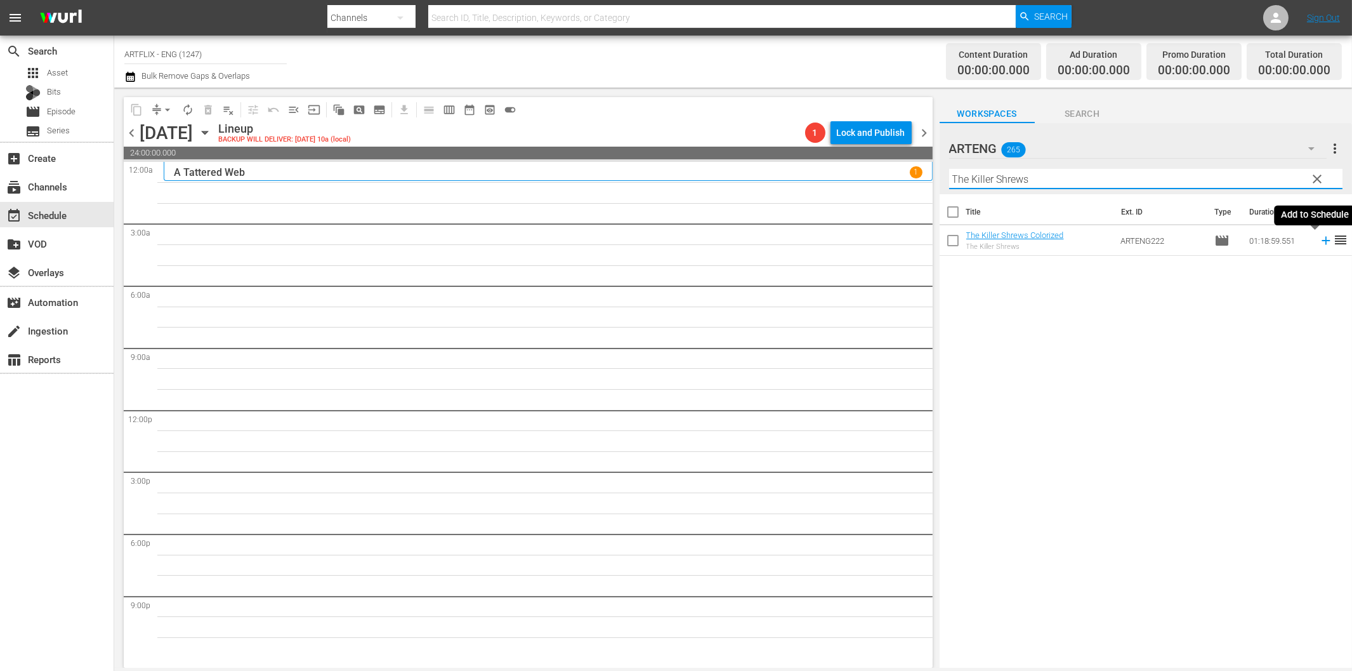
click at [1319, 242] on icon at bounding box center [1326, 241] width 14 height 14
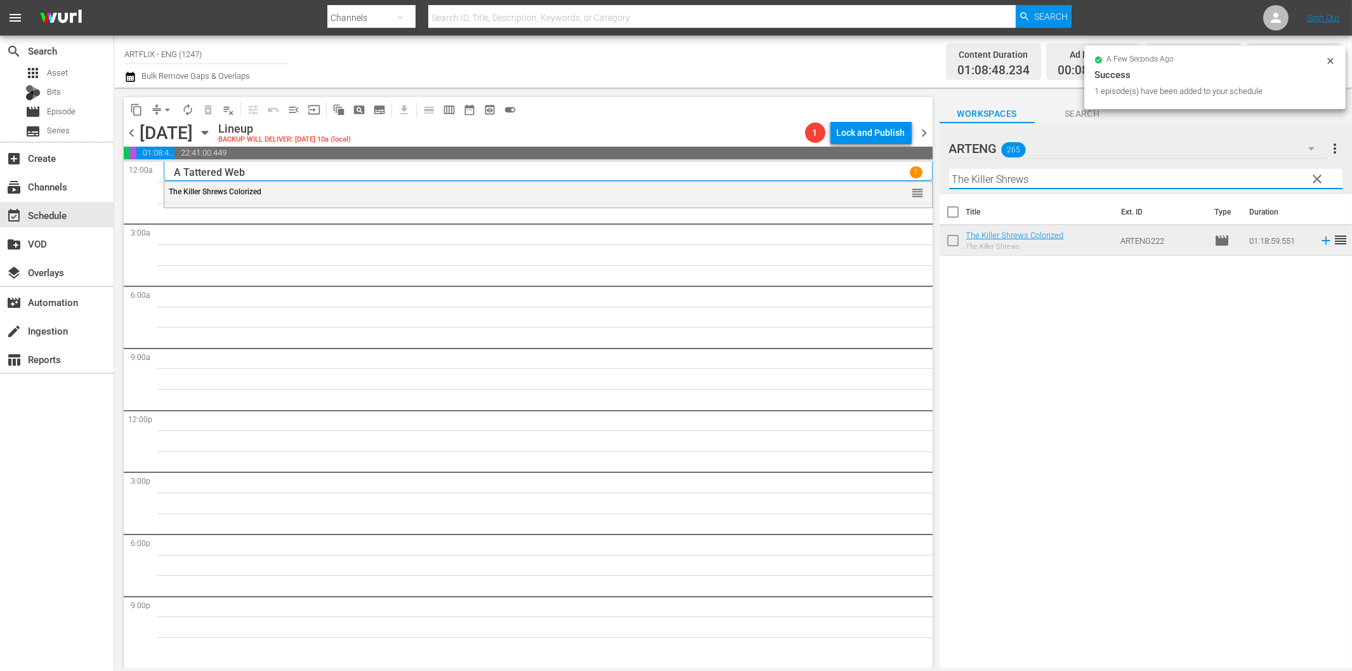
click at [1080, 178] on input "The Killer Shrews" at bounding box center [1145, 179] width 393 height 20
paste input "Nightmare Castle"
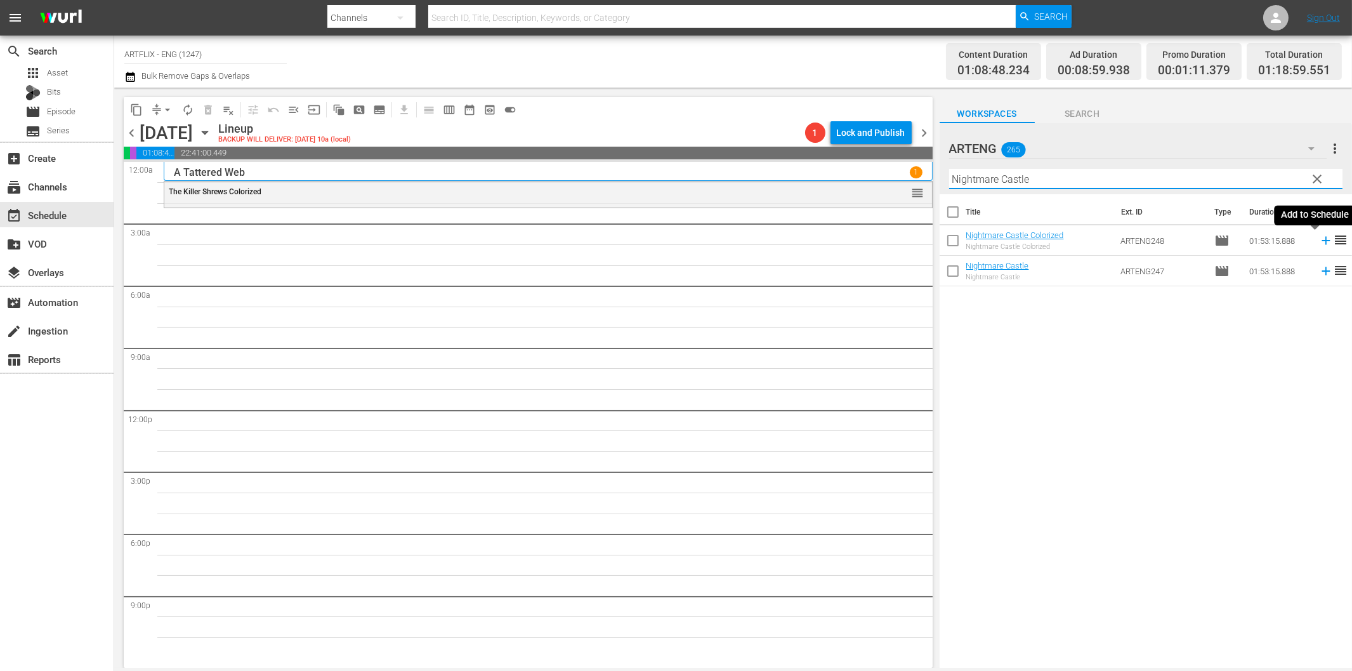
click at [1322, 239] on icon at bounding box center [1326, 241] width 8 height 8
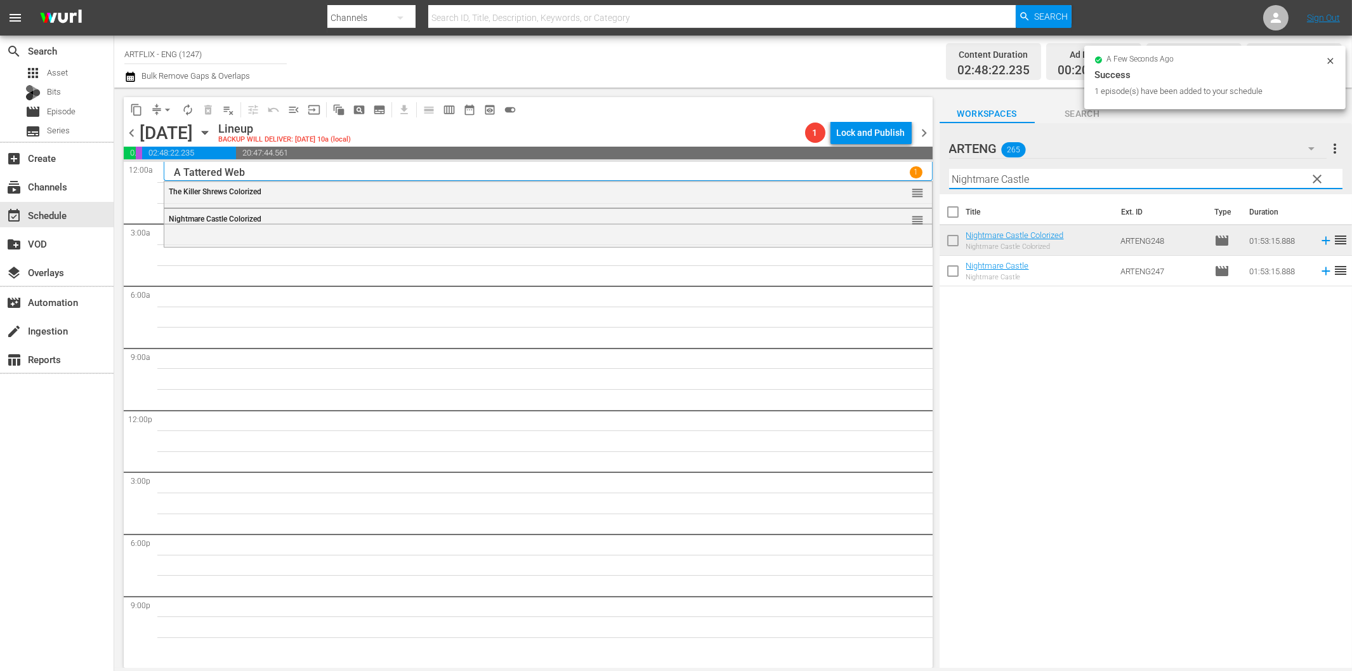
click at [1024, 183] on input "Nightmare Castle" at bounding box center [1145, 179] width 393 height 20
paste input "The Light at the Edge of the World"
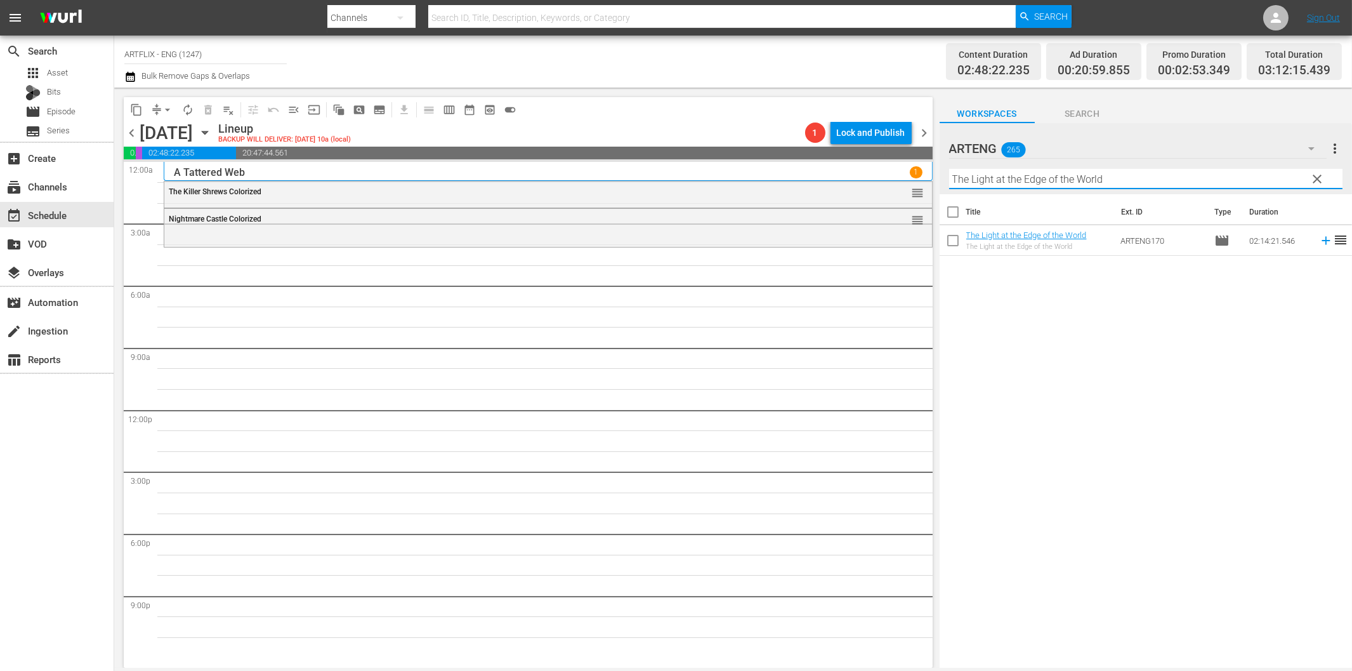
click at [1319, 239] on icon at bounding box center [1326, 241] width 14 height 14
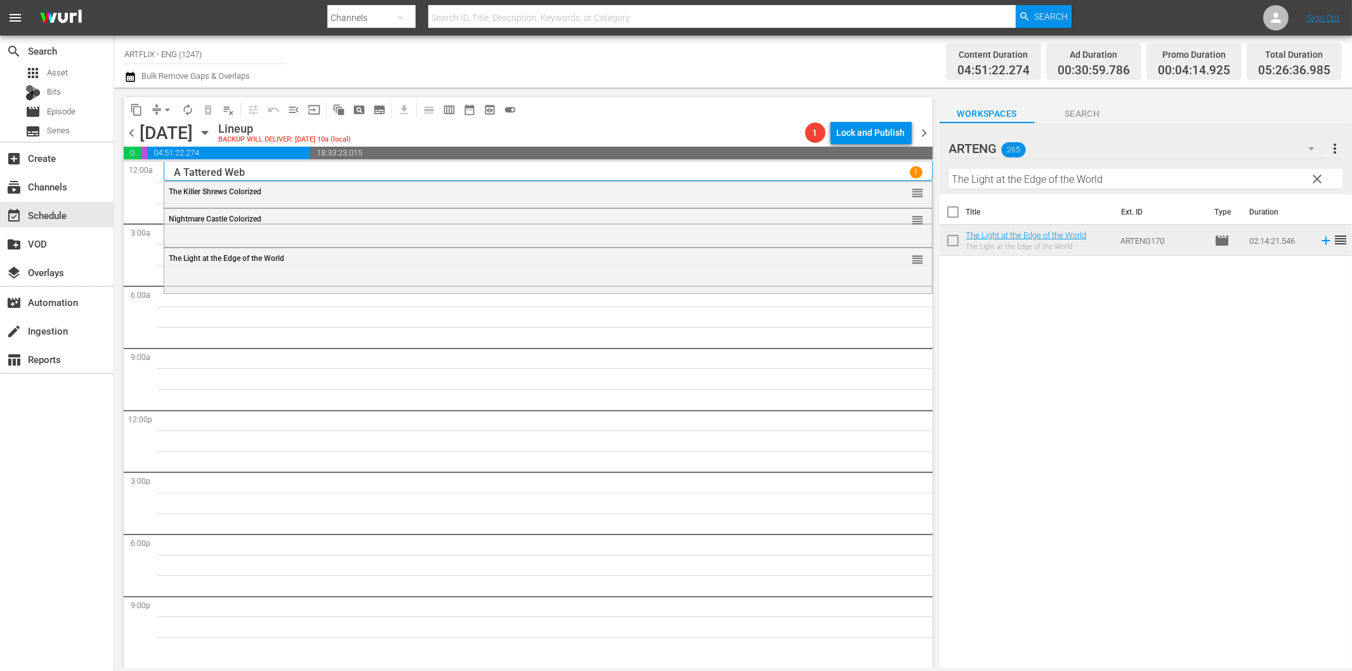
click at [1013, 180] on input "The Light at the Edge of the World" at bounding box center [1145, 179] width 393 height 20
paste input "Cheers of the Crow"
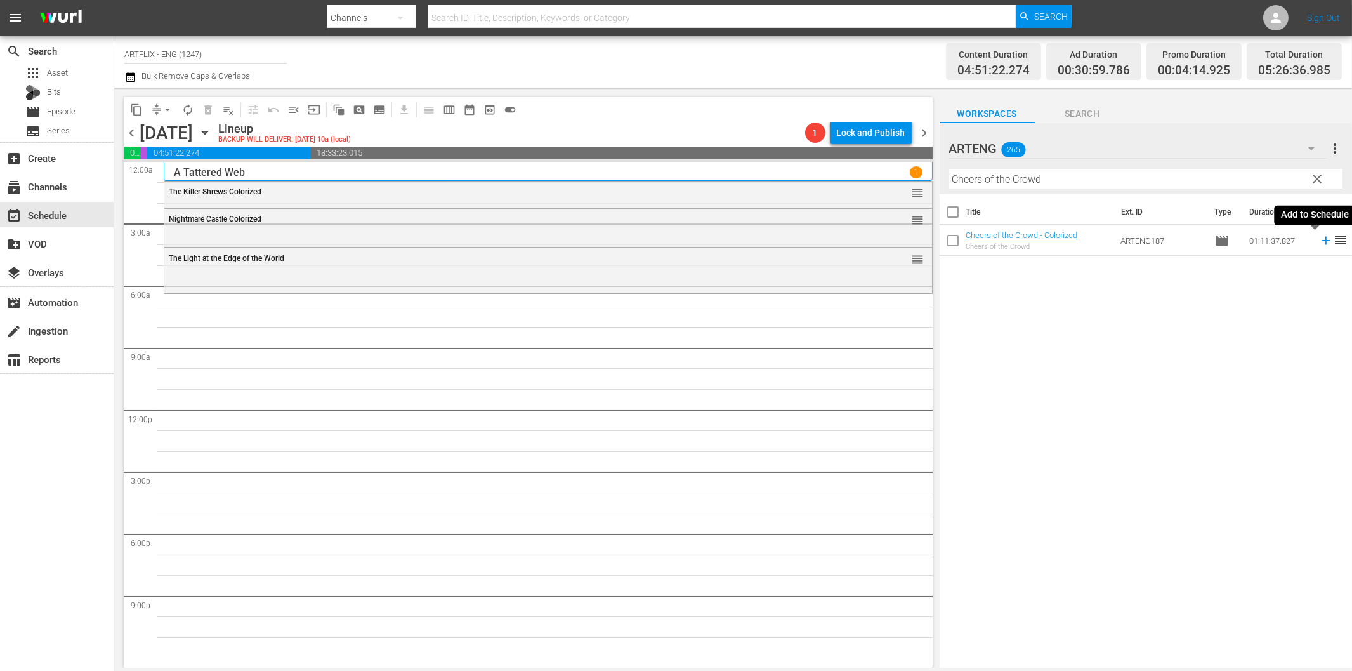
drag, startPoint x: 1312, startPoint y: 239, endPoint x: 1241, endPoint y: 253, distance: 73.1
click at [1319, 239] on icon at bounding box center [1326, 241] width 14 height 14
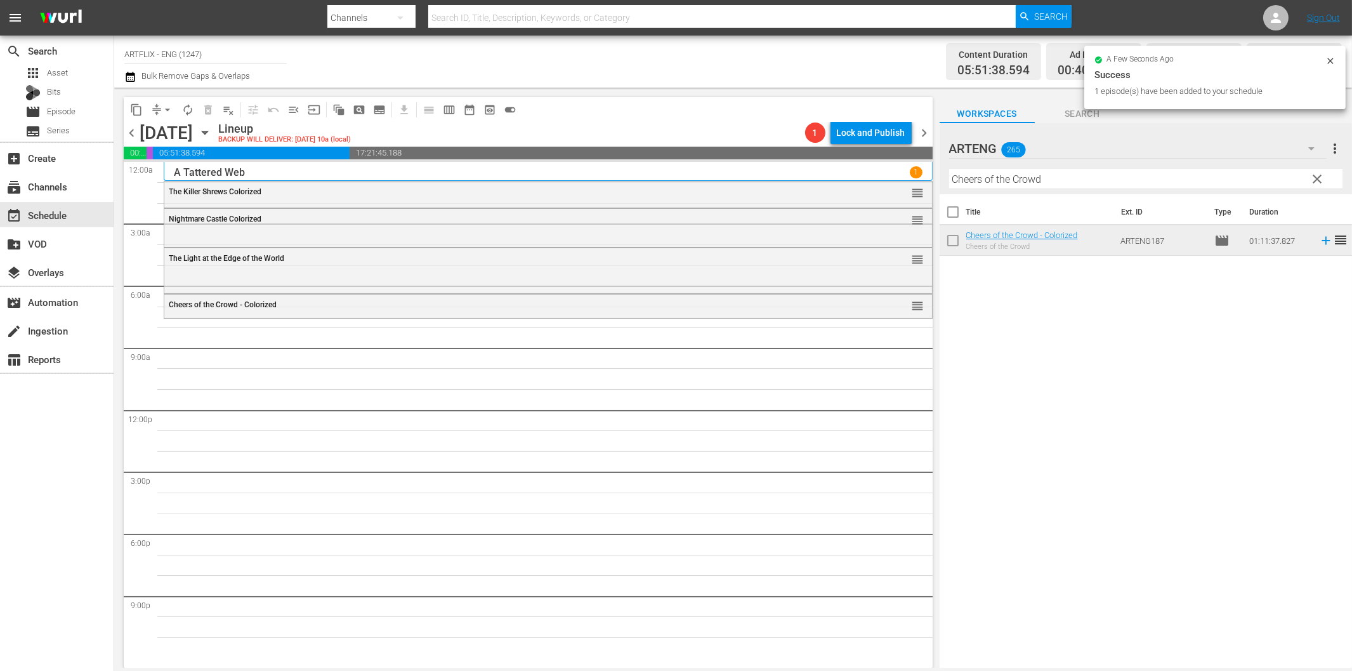
click at [998, 168] on div "Filter by Title Cheers of the Crowd" at bounding box center [1145, 179] width 393 height 30
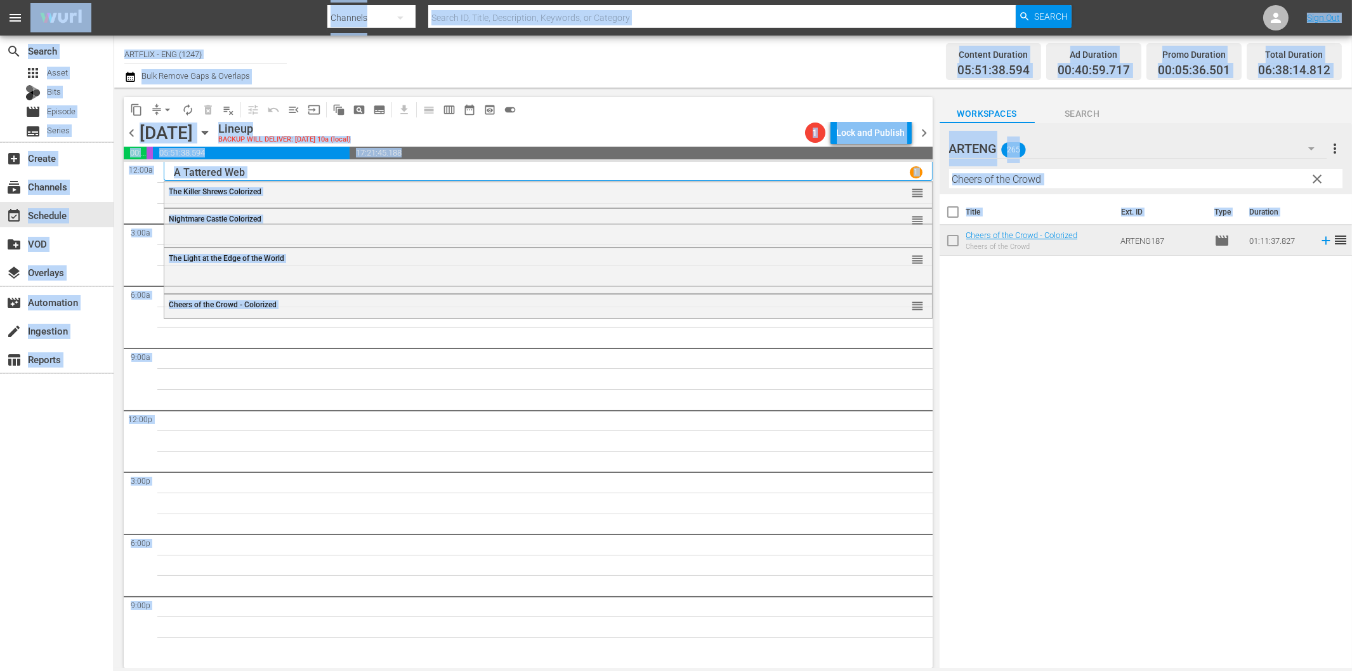
click at [1006, 185] on input "Cheers of the Crowd" at bounding box center [1145, 179] width 393 height 20
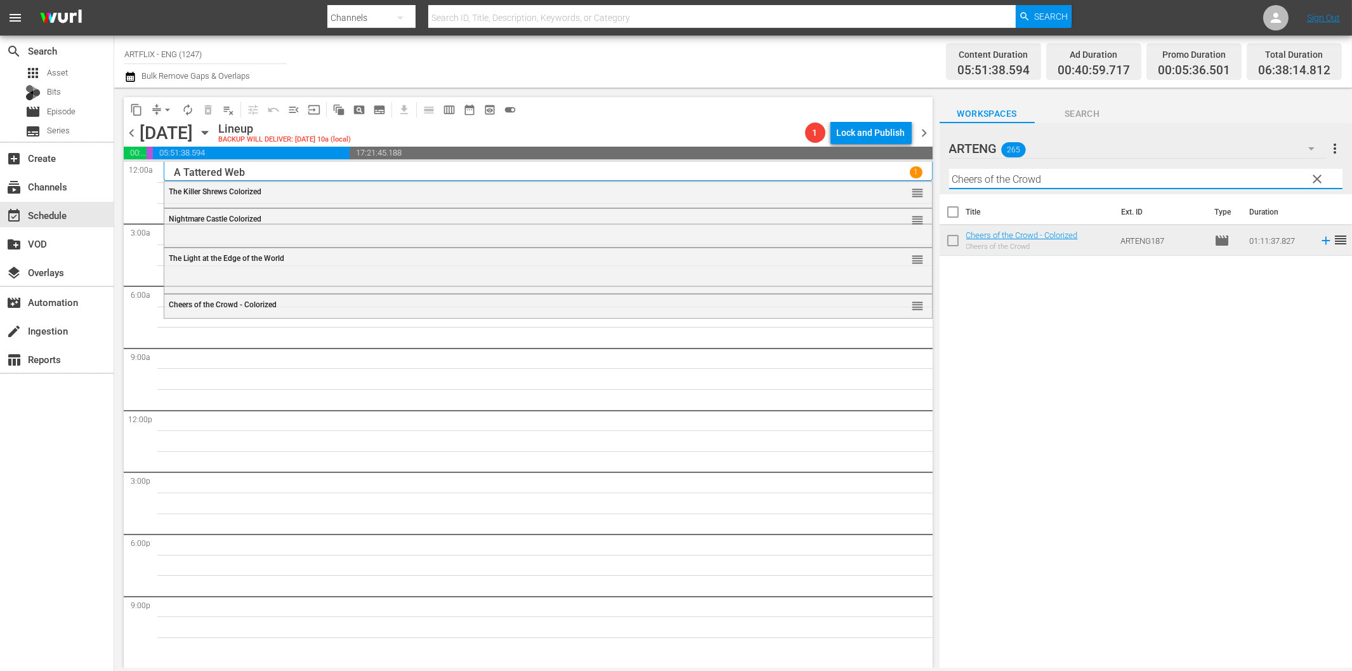
paste input "The Nitwits"
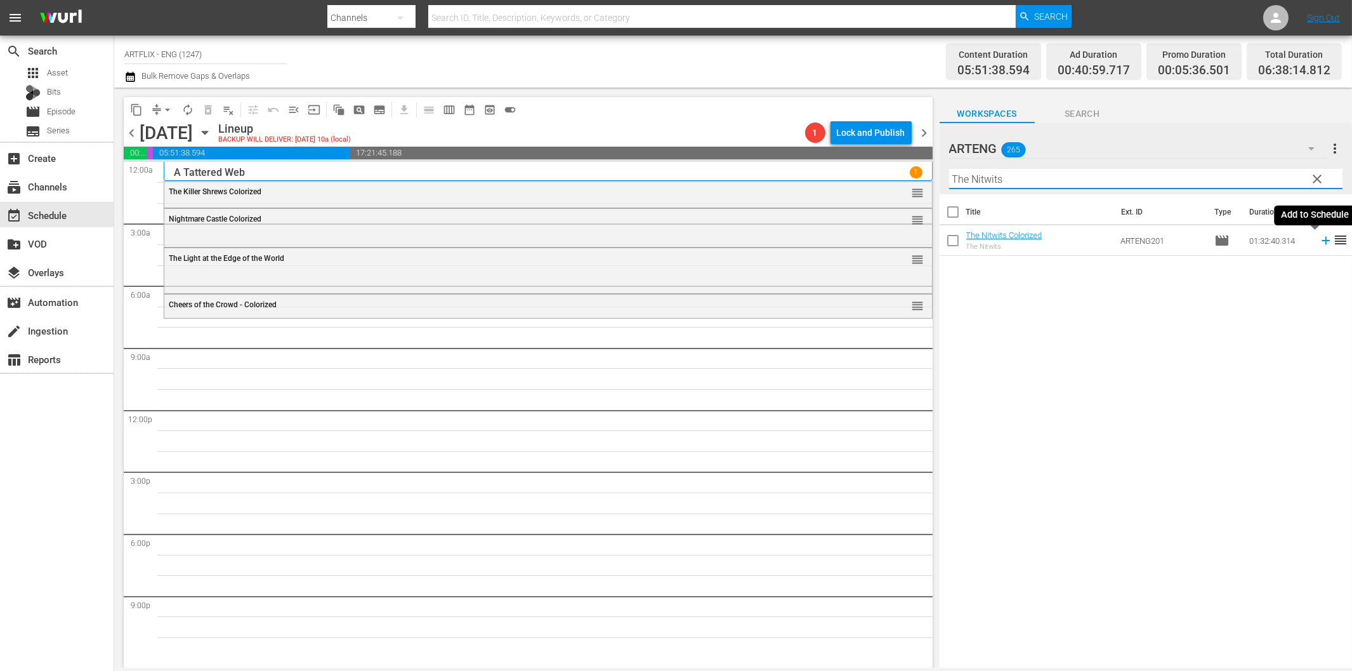
click at [1319, 242] on icon at bounding box center [1326, 241] width 14 height 14
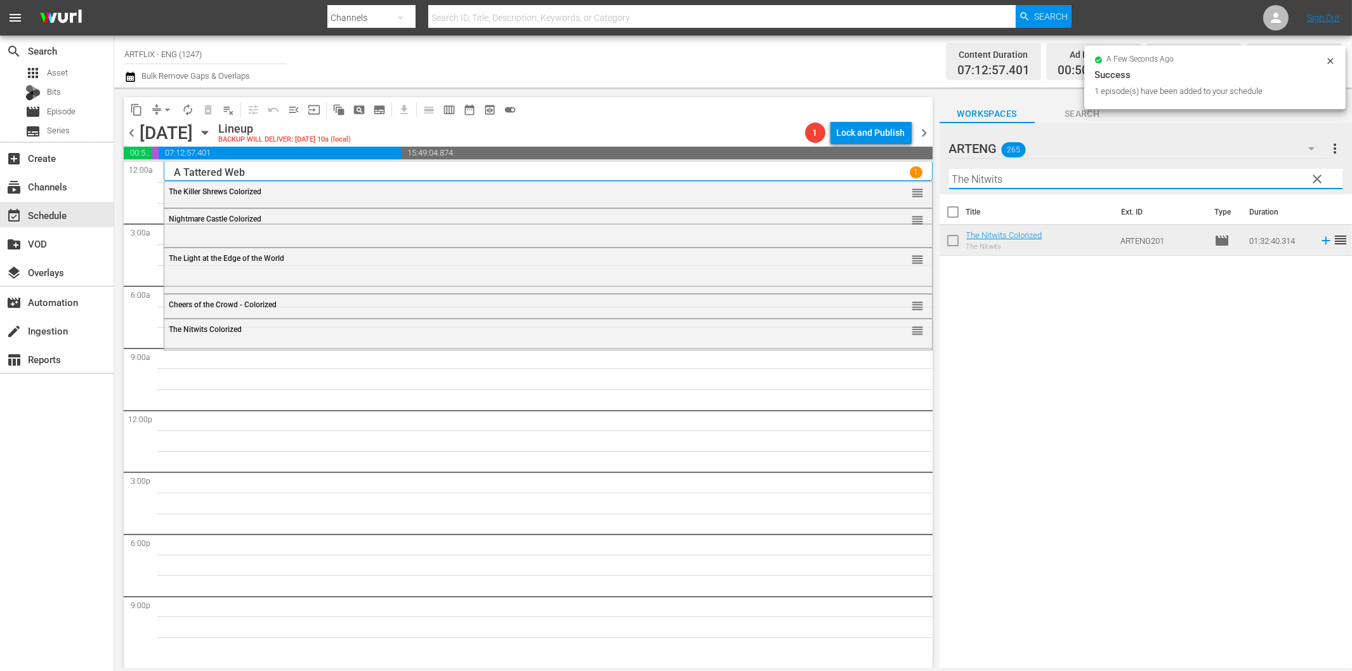
click at [1066, 175] on input "The Nitwits" at bounding box center [1145, 179] width 393 height 20
paste input "Hold 'em Jail"
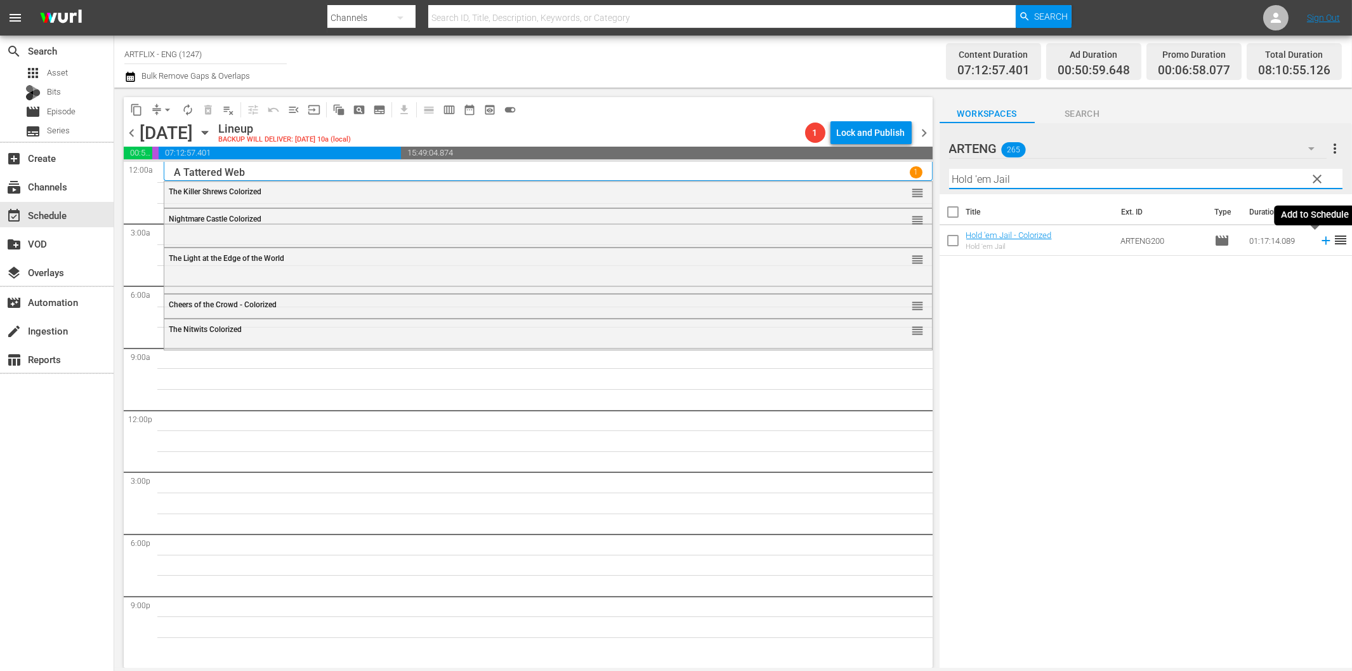
click at [1322, 239] on icon at bounding box center [1326, 241] width 8 height 8
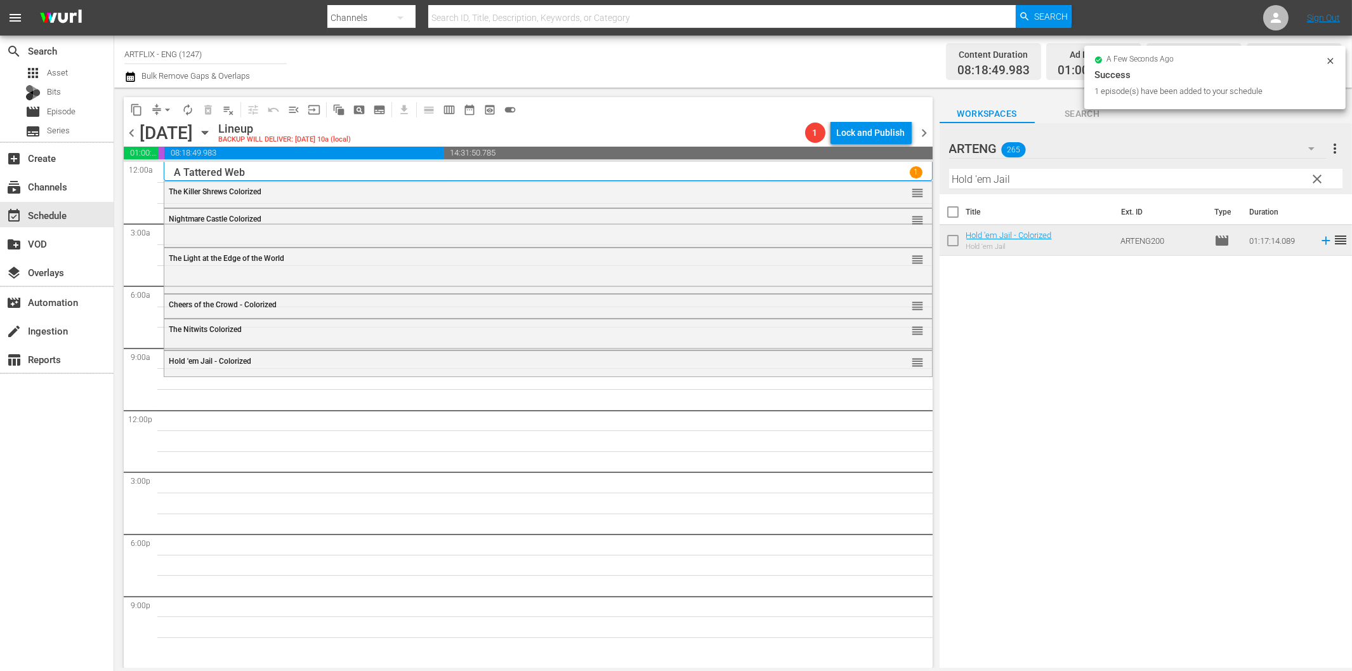
click at [1053, 180] on input "Hold 'em Jail" at bounding box center [1145, 179] width 393 height 20
paste input "Letter of Introduction"
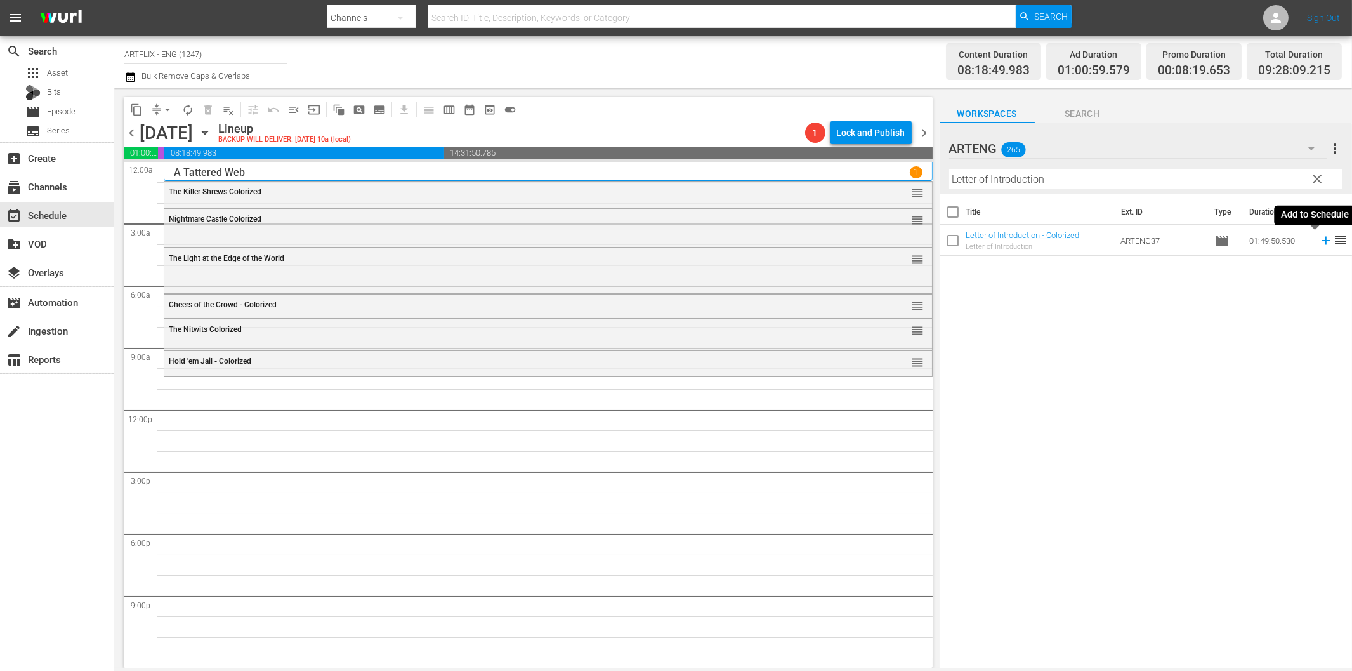
click at [1319, 235] on icon at bounding box center [1326, 241] width 14 height 14
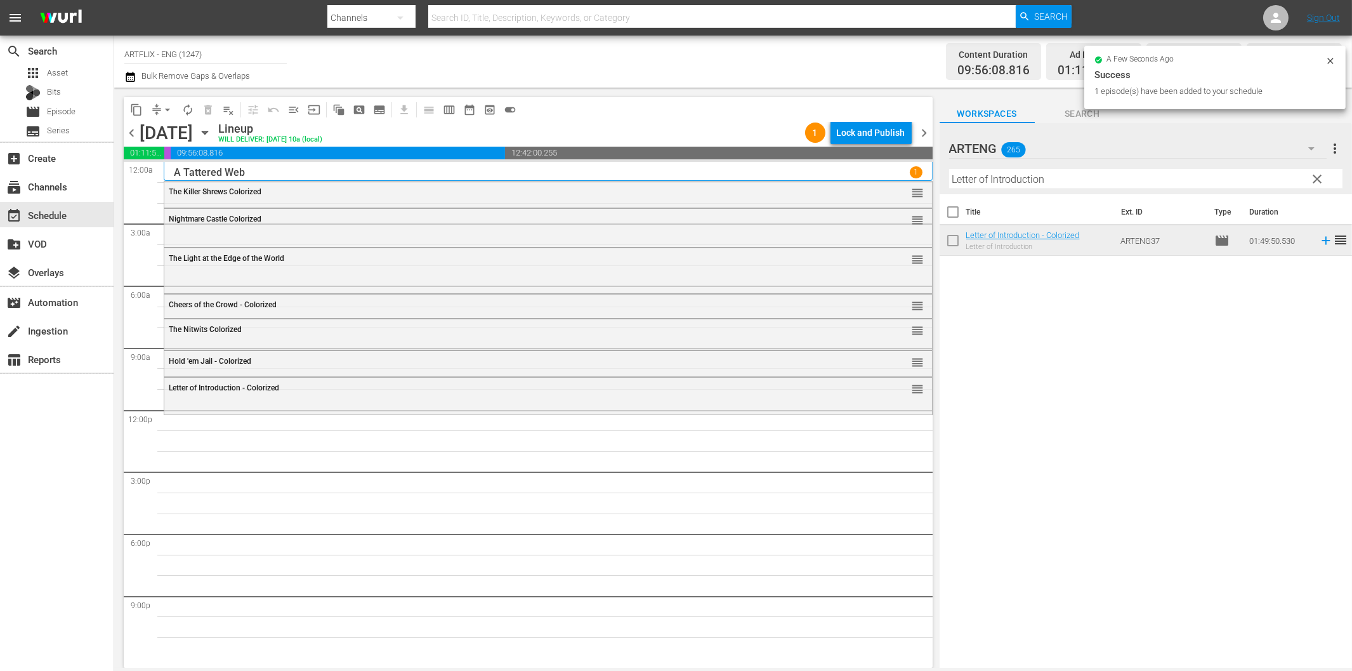
click at [1035, 180] on input "Letter of Introduction" at bounding box center [1145, 179] width 393 height 20
paste input "Women Won't Tell"
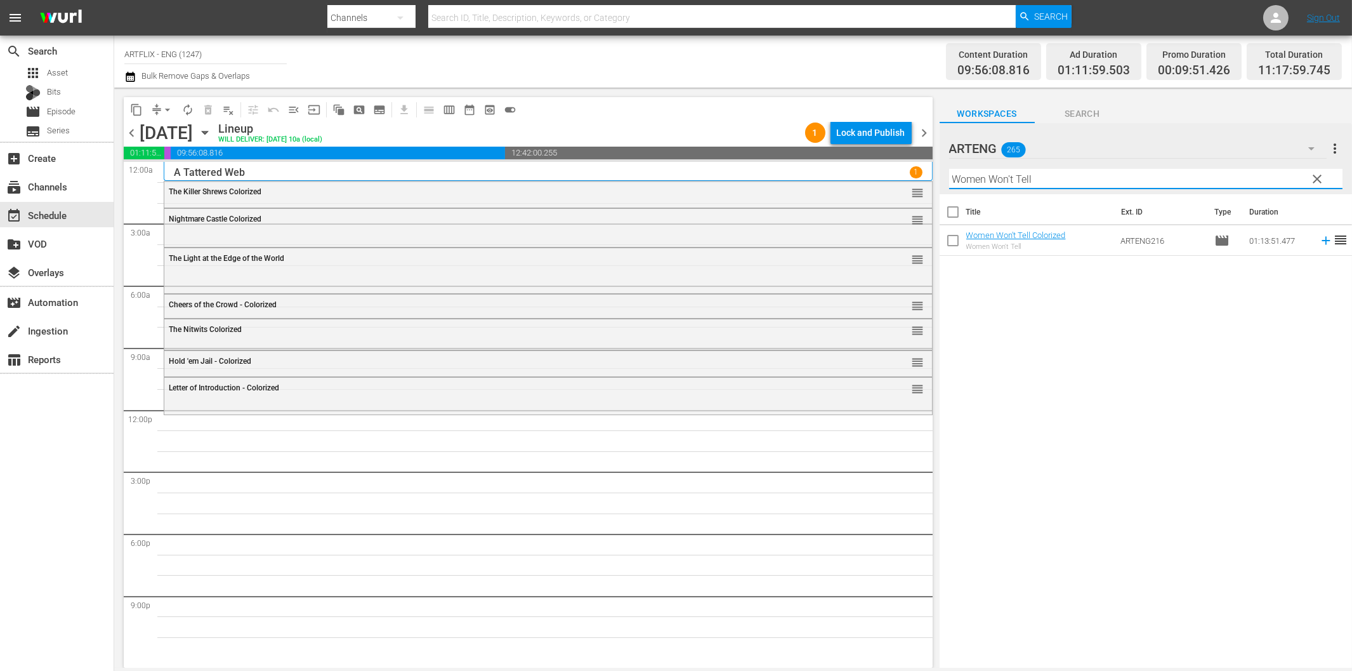
click at [1319, 242] on icon at bounding box center [1326, 241] width 14 height 14
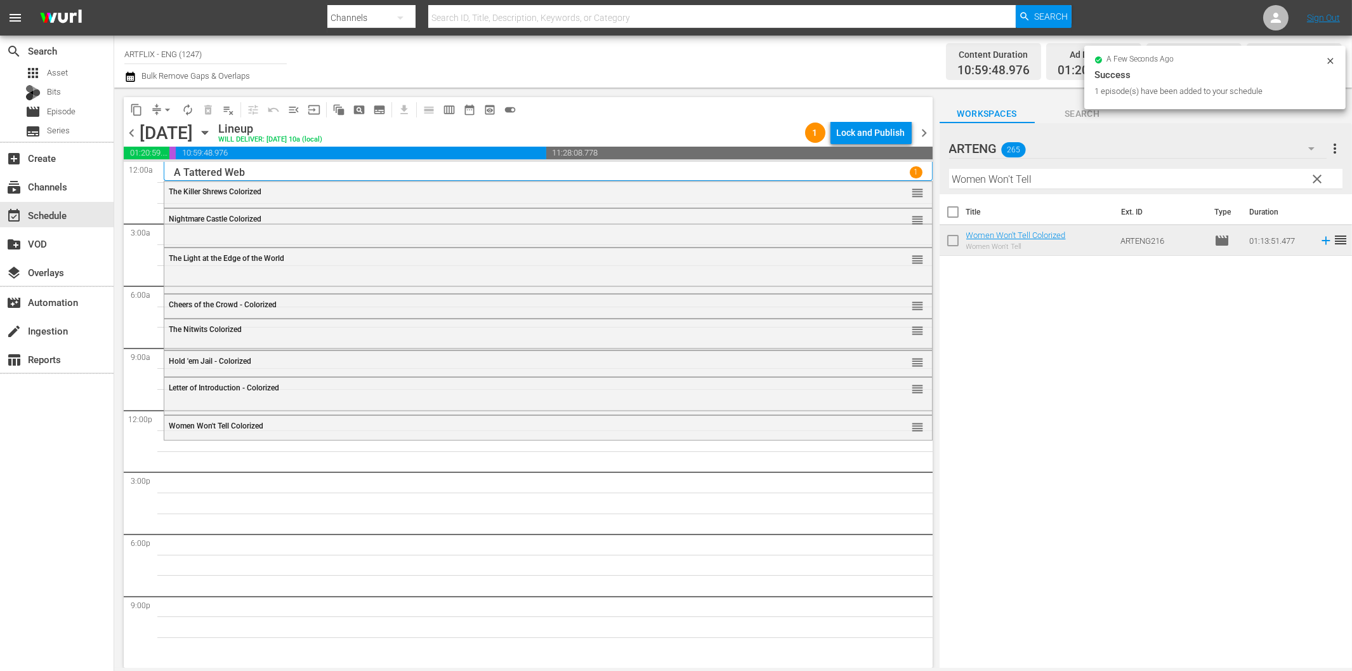
click at [1013, 178] on input "Women Won't Tell" at bounding box center [1145, 179] width 393 height 20
paste input "Glorifying the American Gir"
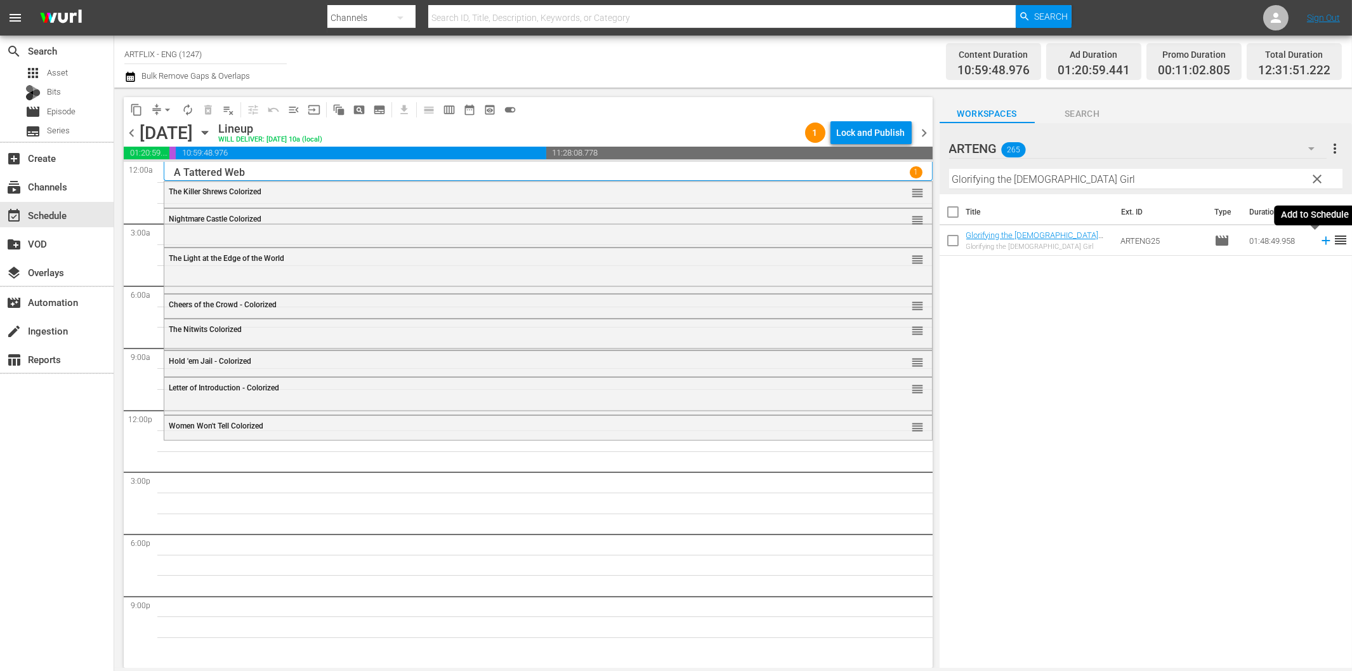
click at [1319, 237] on icon at bounding box center [1326, 241] width 14 height 14
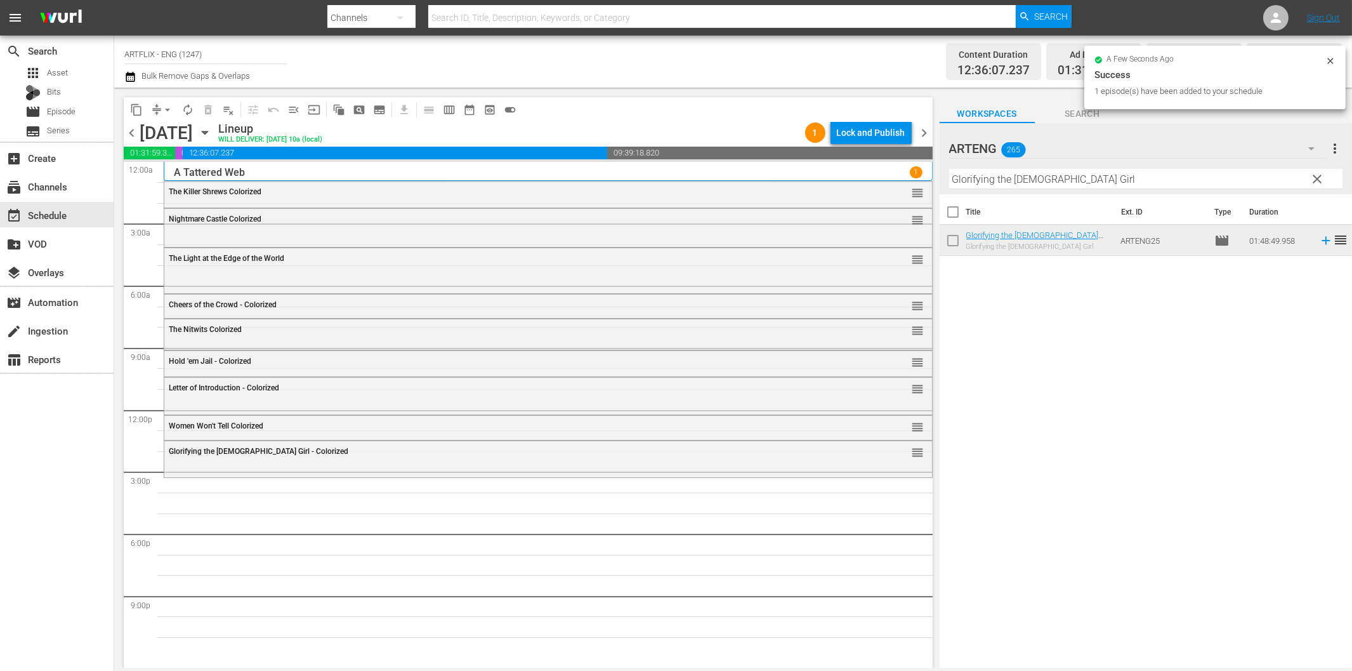
click at [1032, 189] on div "Filter by Title Glorifying the American Girl" at bounding box center [1145, 179] width 393 height 30
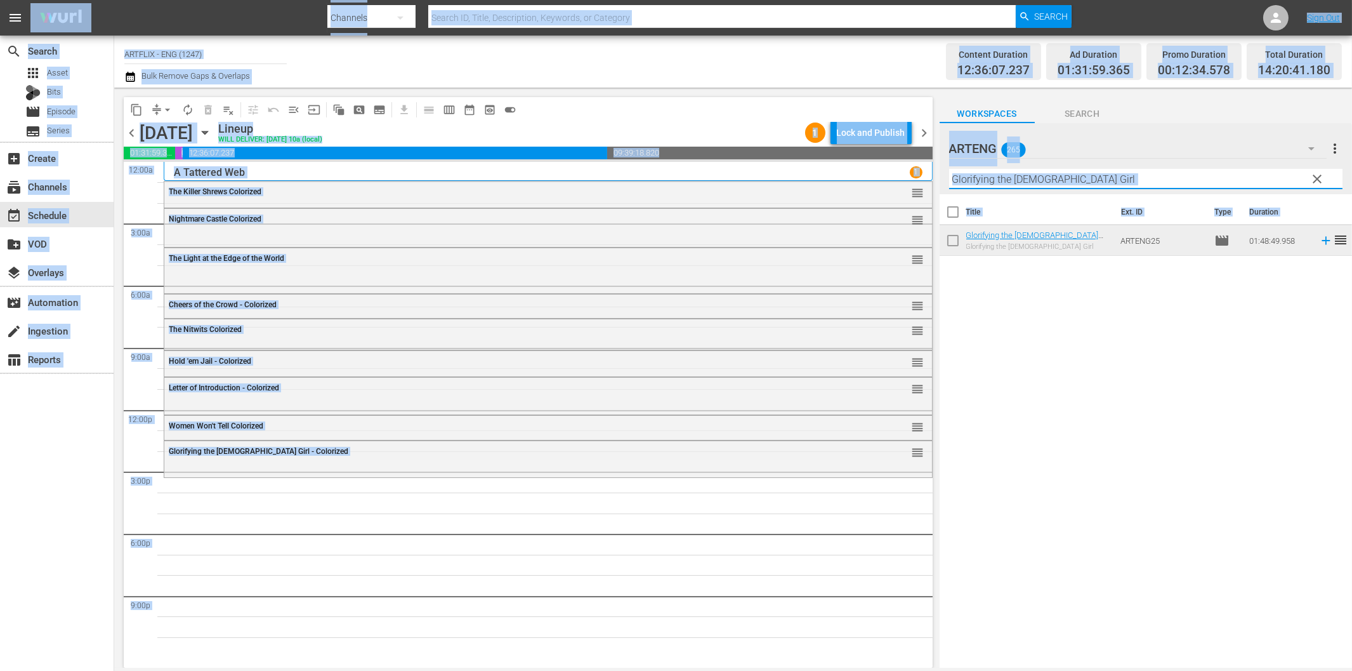
click at [1049, 182] on input "Glorifying the American Girl" at bounding box center [1145, 179] width 393 height 20
click at [1091, 181] on input "Glorifying the American Girl" at bounding box center [1145, 179] width 393 height 20
click at [776, 70] on div "Channel Title ARTFLIX - ENG (1247) Bulk Remove Gaps & Overlaps" at bounding box center [456, 62] width 664 height 46
click at [1032, 175] on input "Glorifying the American Girl" at bounding box center [1145, 179] width 393 height 20
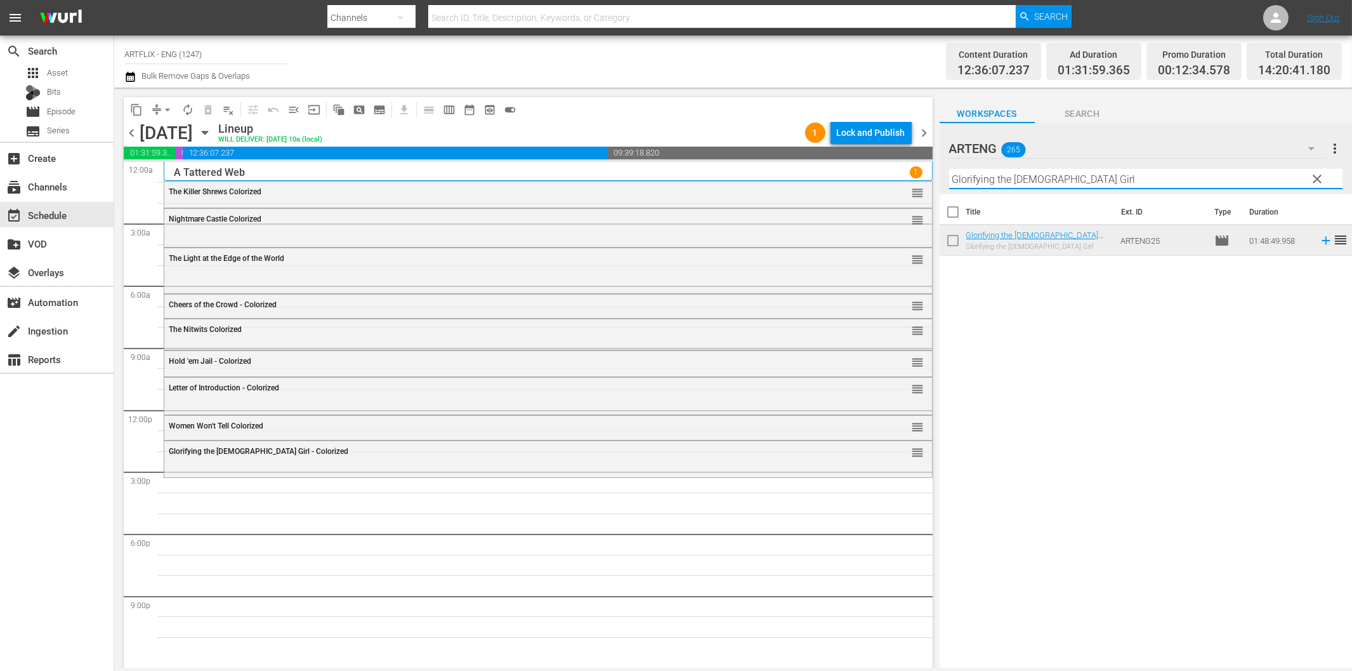
paste
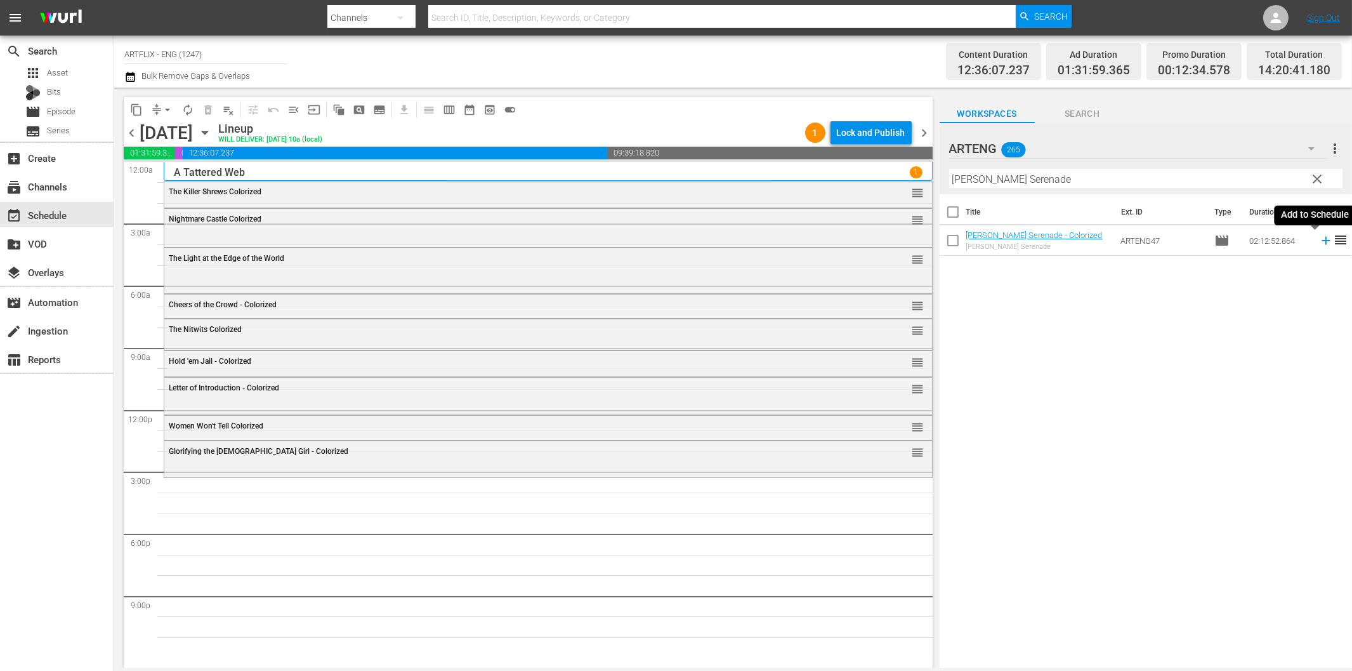
click at [1319, 238] on icon at bounding box center [1326, 241] width 14 height 14
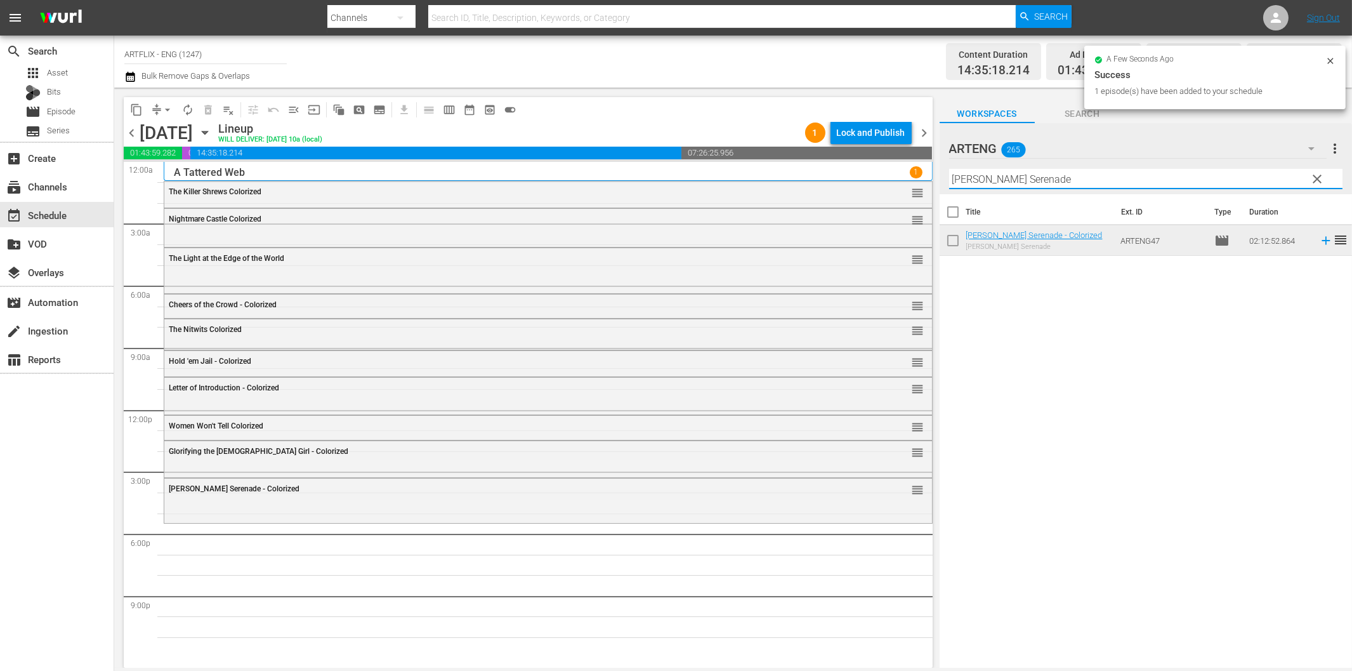
click at [1057, 183] on input "Penny Serenade" at bounding box center [1145, 179] width 393 height 20
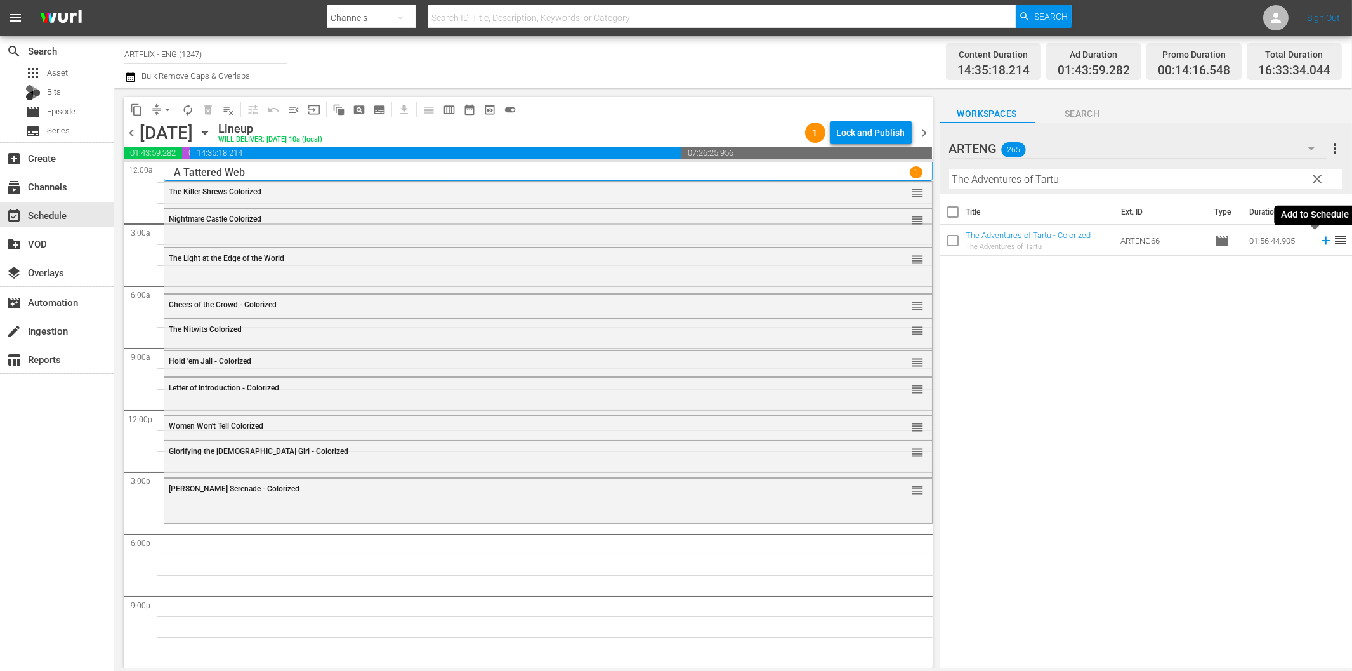
click at [1322, 241] on icon at bounding box center [1326, 241] width 8 height 8
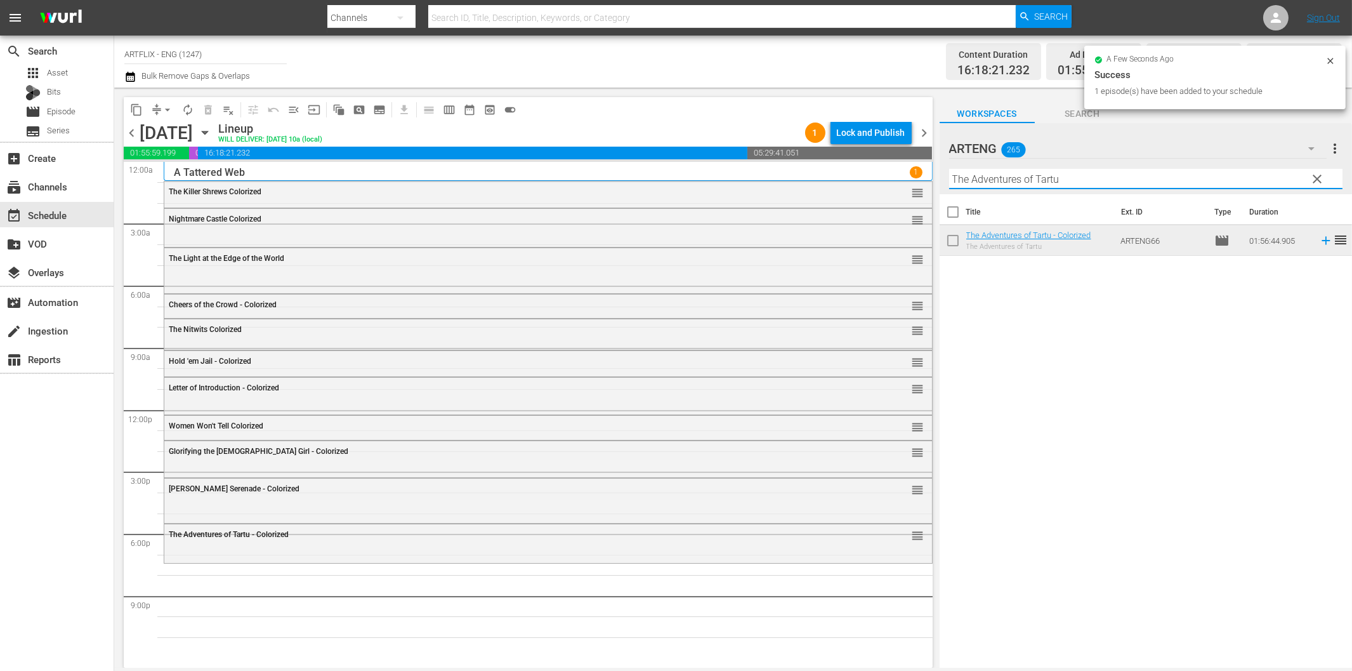
click at [1003, 185] on input "The Adventures of Tartu" at bounding box center [1145, 179] width 393 height 20
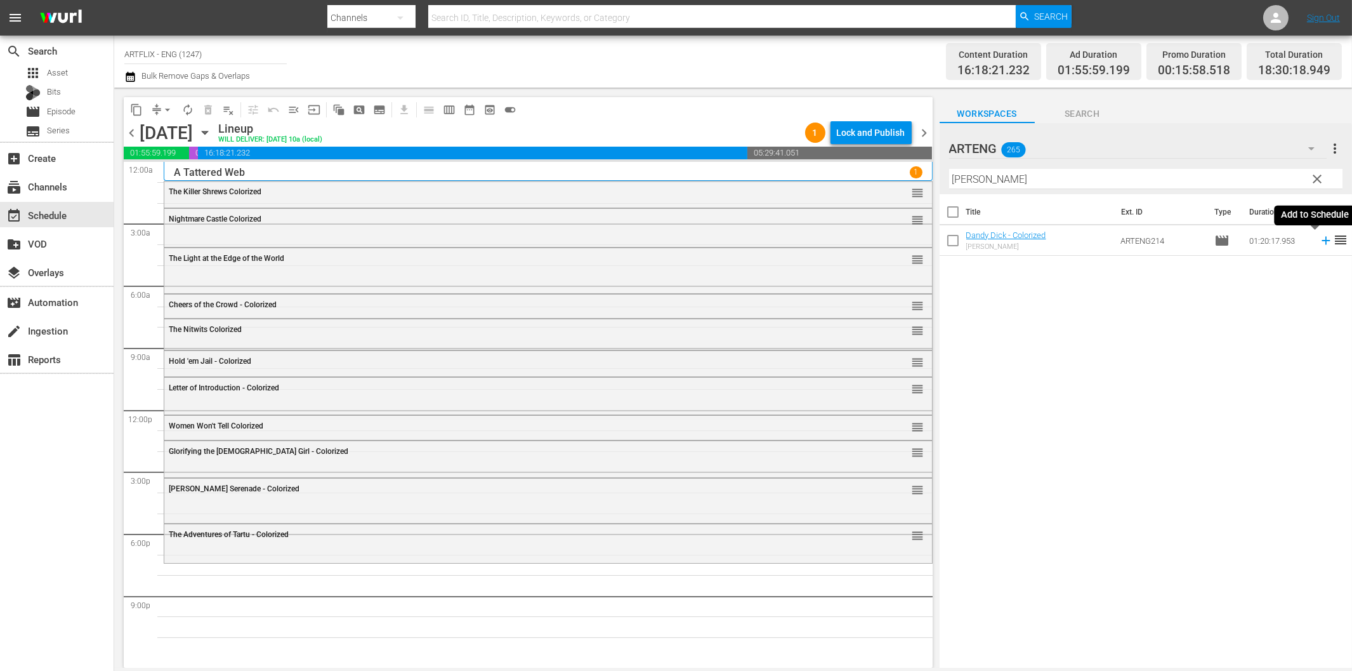
click at [1319, 246] on icon at bounding box center [1326, 241] width 14 height 14
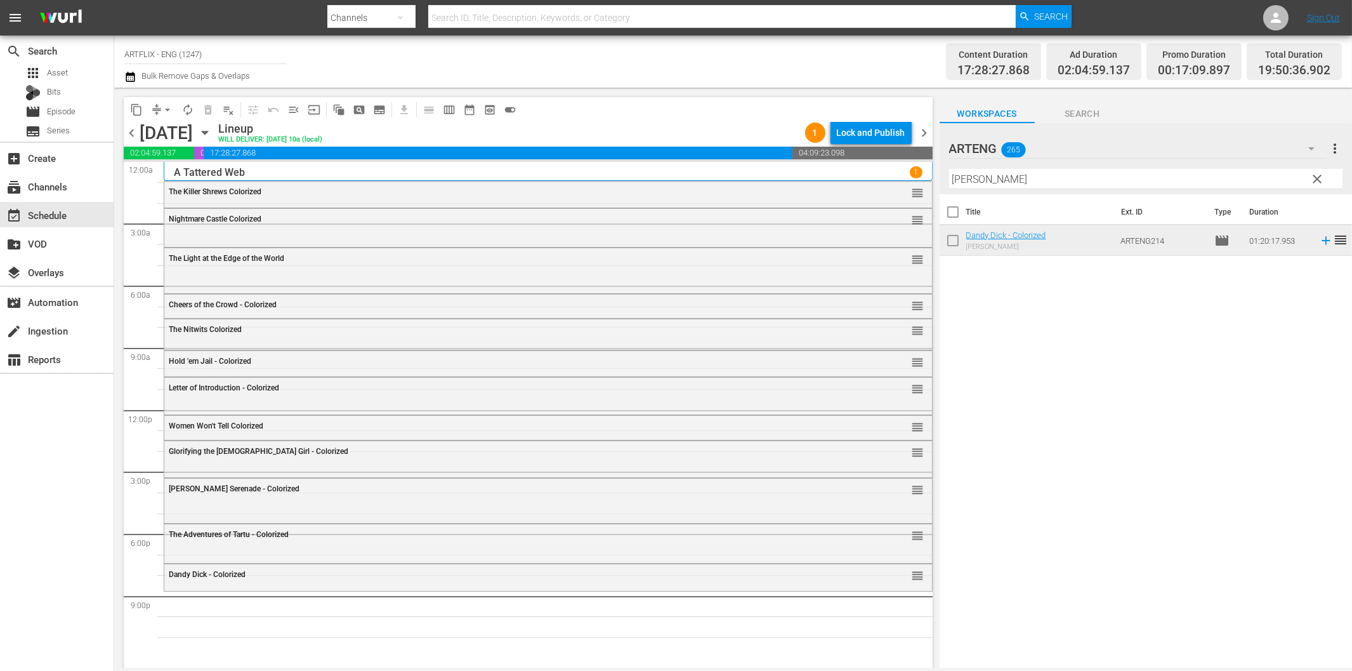
click at [1028, 188] on hr at bounding box center [1145, 188] width 393 height 1
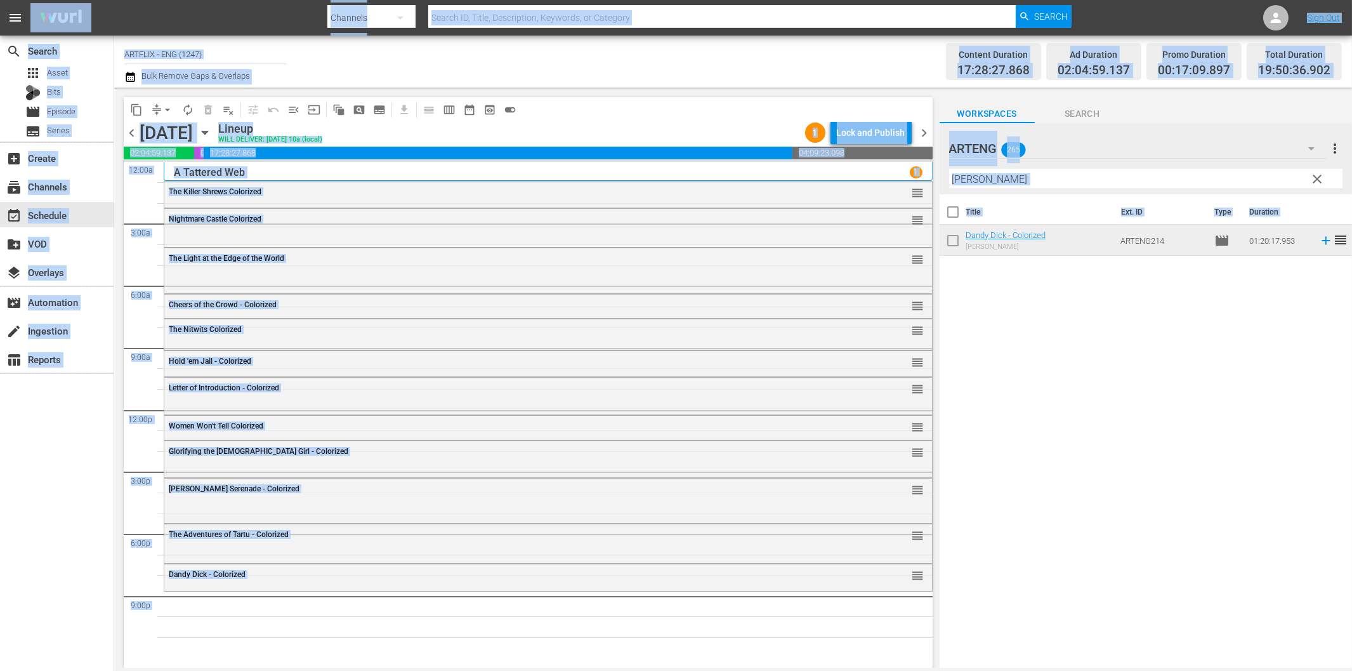
click at [1019, 181] on input "Dandy Dick" at bounding box center [1145, 179] width 393 height 20
click at [975, 182] on input "Dandy Dick" at bounding box center [1145, 179] width 393 height 20
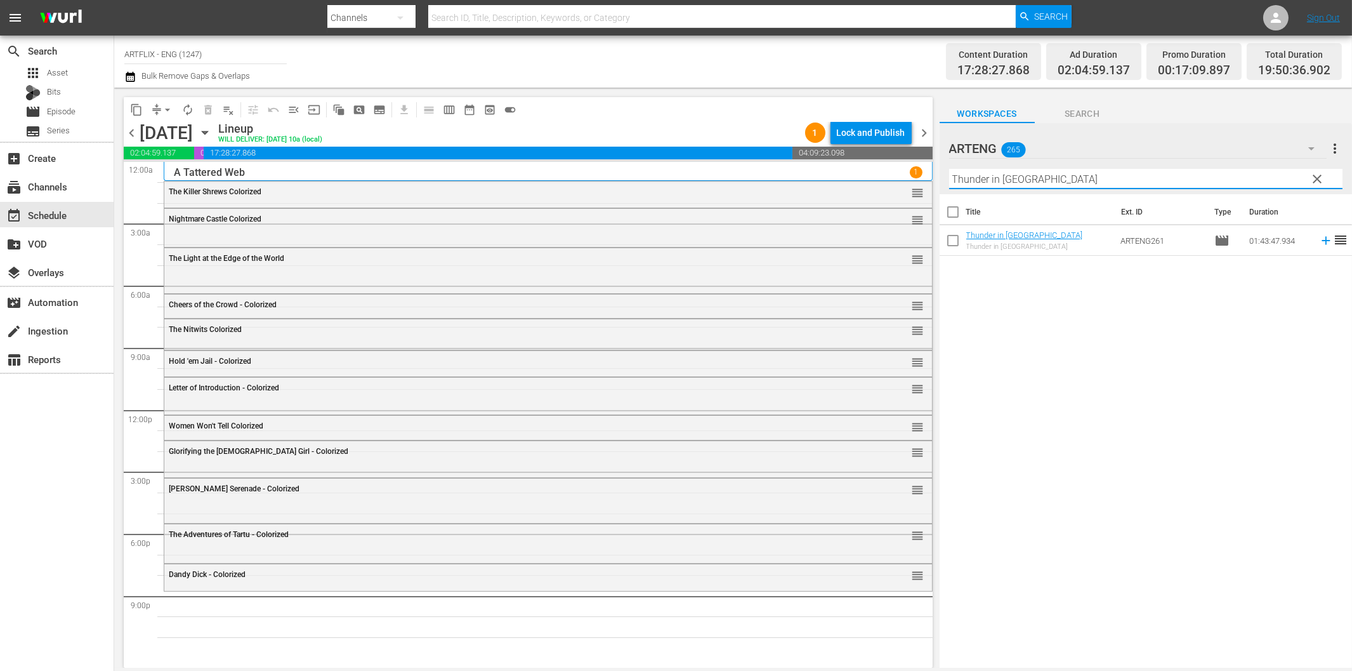
click at [1322, 240] on icon at bounding box center [1326, 241] width 8 height 8
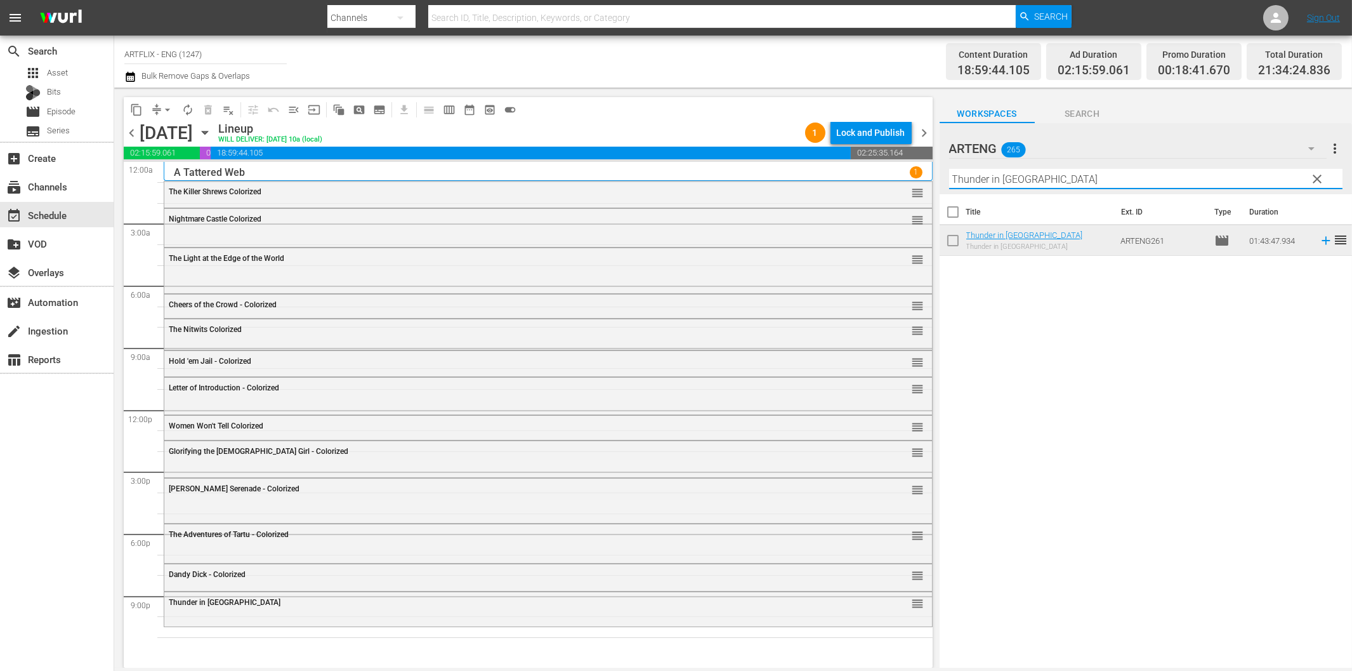
click at [1090, 185] on input "Thunder in Carolina" at bounding box center [1145, 179] width 393 height 20
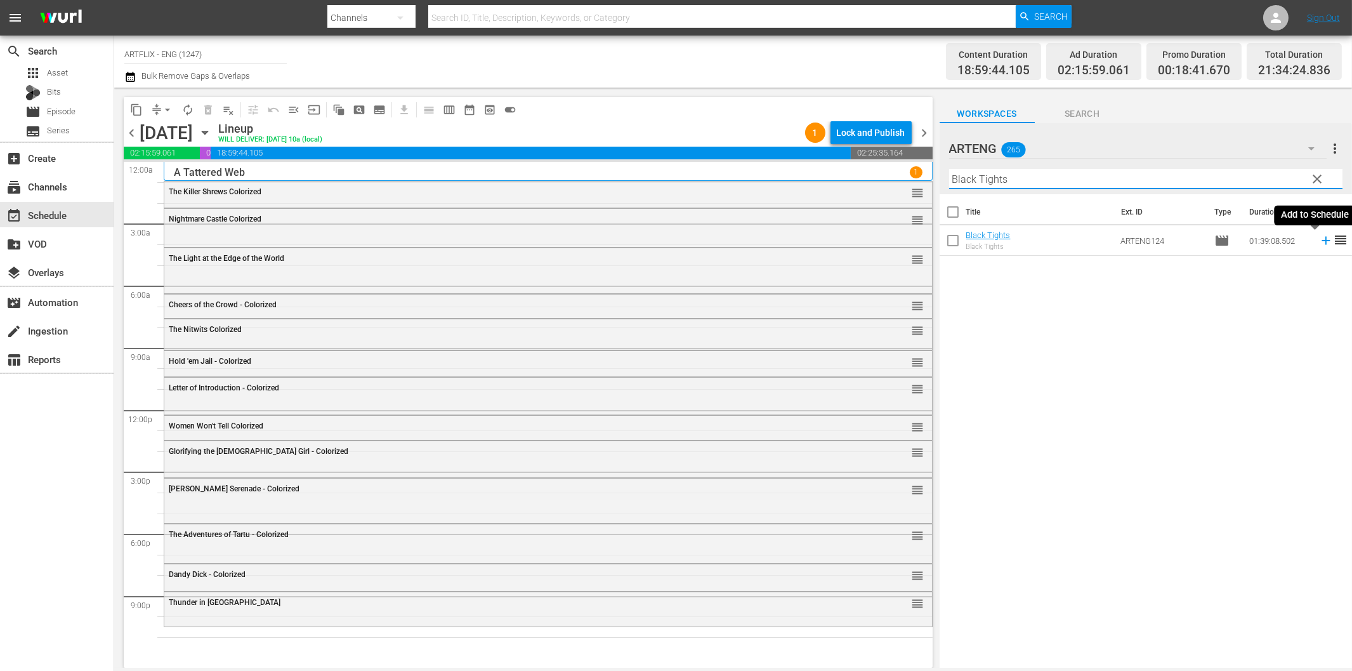
type input "Black Tights"
click at [1319, 242] on icon at bounding box center [1326, 241] width 14 height 14
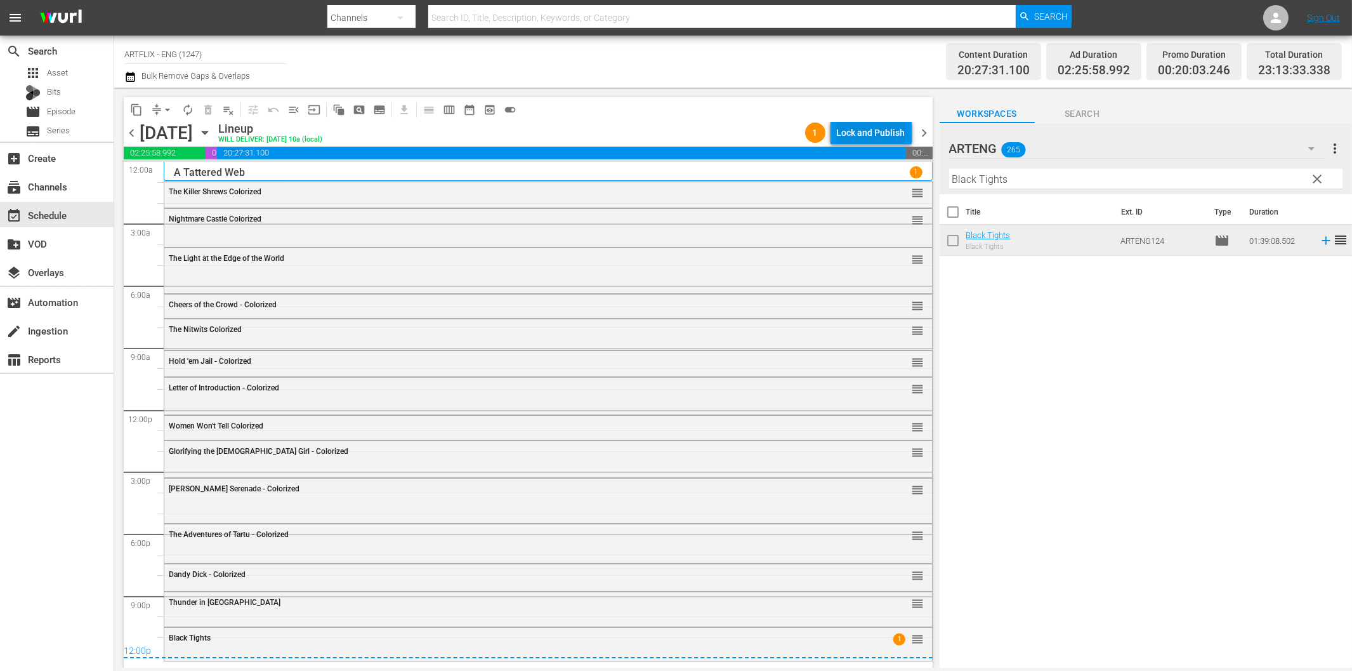
click at [870, 140] on div "Lock and Publish" at bounding box center [871, 132] width 69 height 23
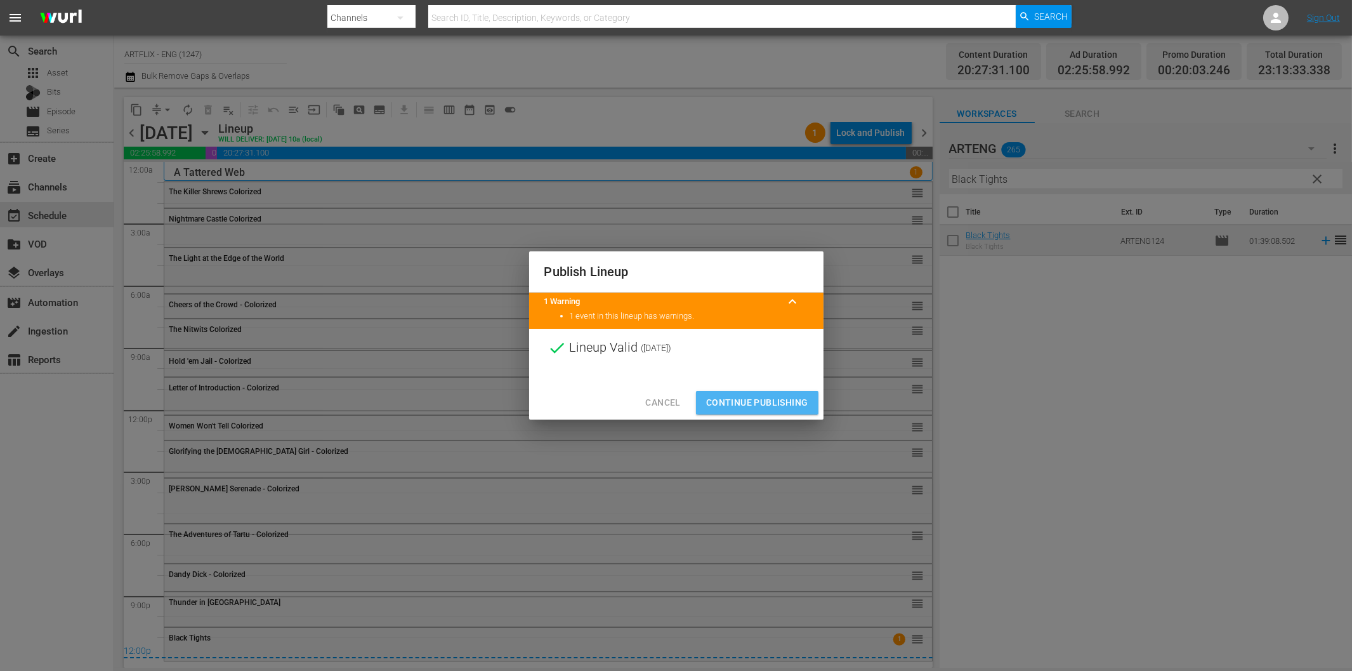
click at [768, 400] on span "Continue Publishing" at bounding box center [757, 403] width 102 height 16
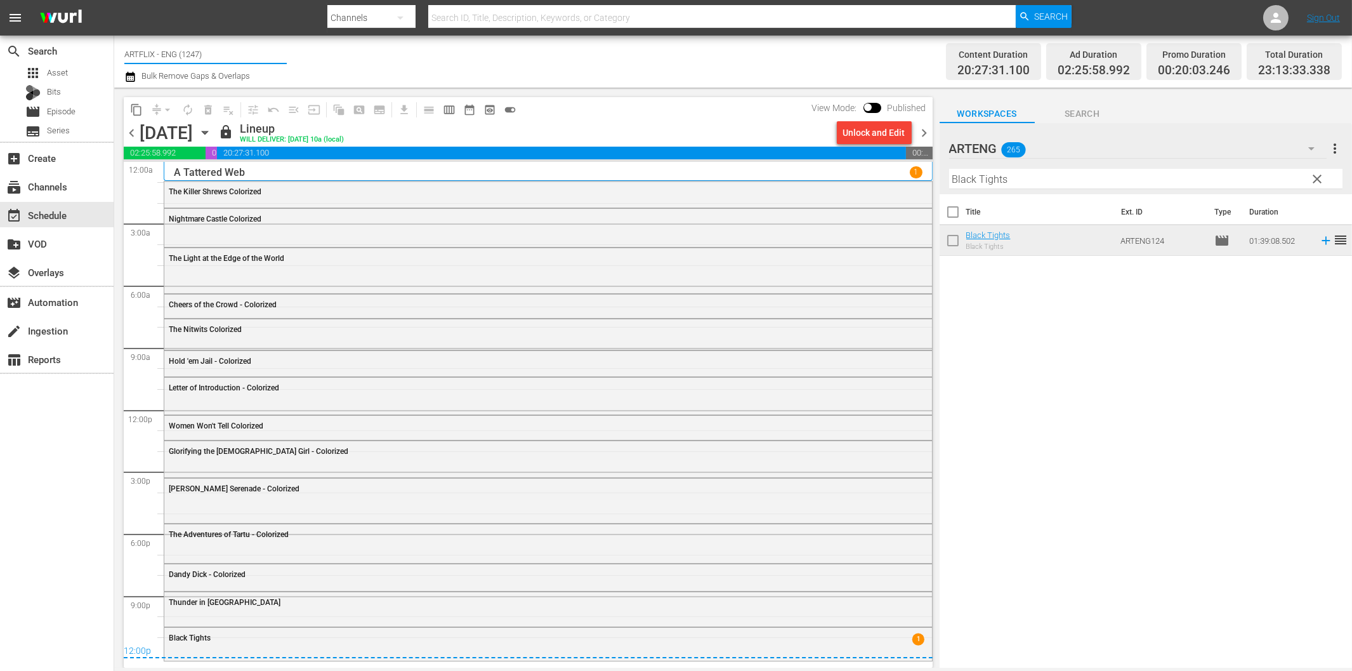
drag, startPoint x: 216, startPoint y: 55, endPoint x: 154, endPoint y: 54, distance: 62.8
click at [154, 54] on input "ARTFLIX - ENG (1247)" at bounding box center [205, 54] width 162 height 30
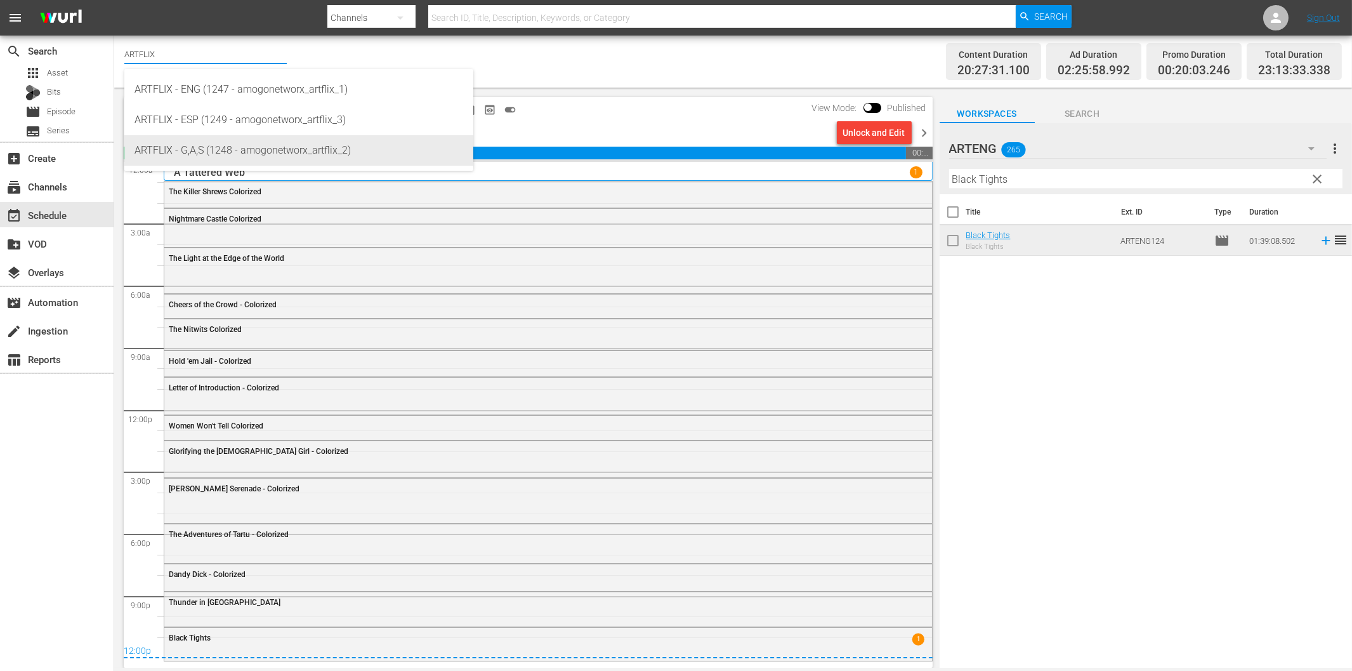
click at [234, 148] on div "ARTFLIX - G,A,S (1248 - amogonetworx_artflix_2)" at bounding box center [299, 150] width 329 height 30
type input "ARTFLIX - G,A,S (1248 - amogonetworx_artflix_2)"
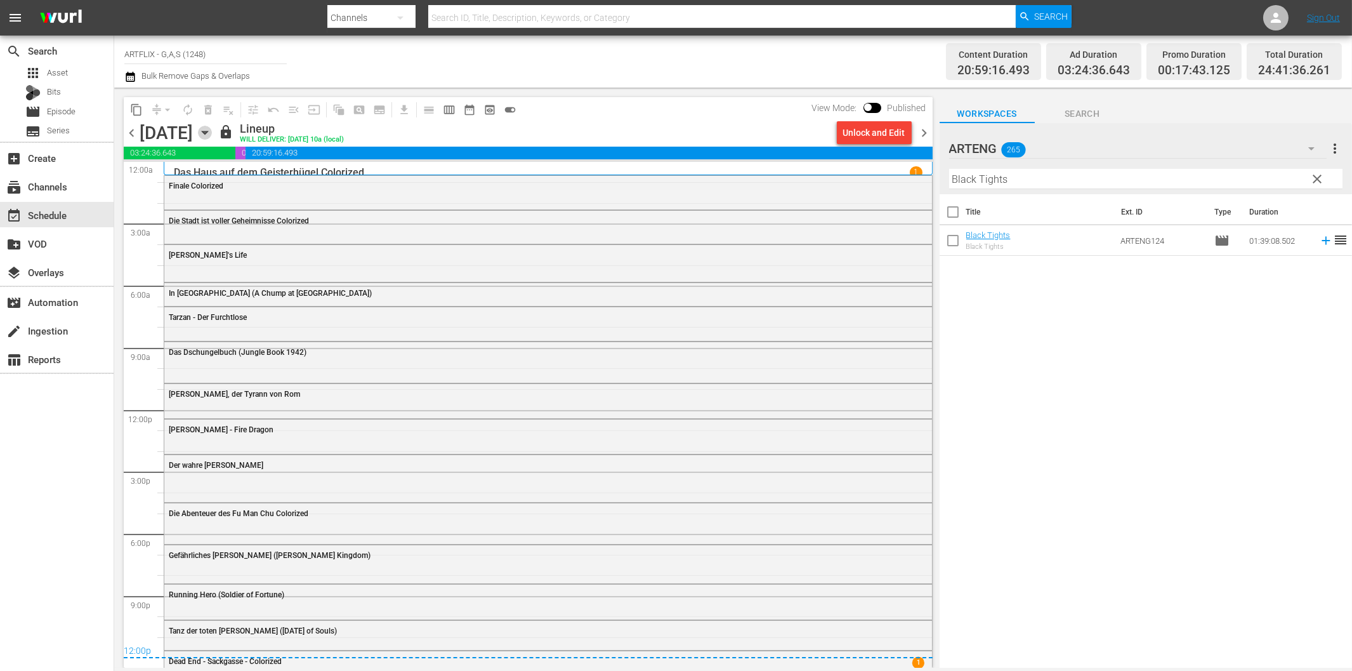
click at [208, 131] on icon "button" at bounding box center [205, 132] width 6 height 3
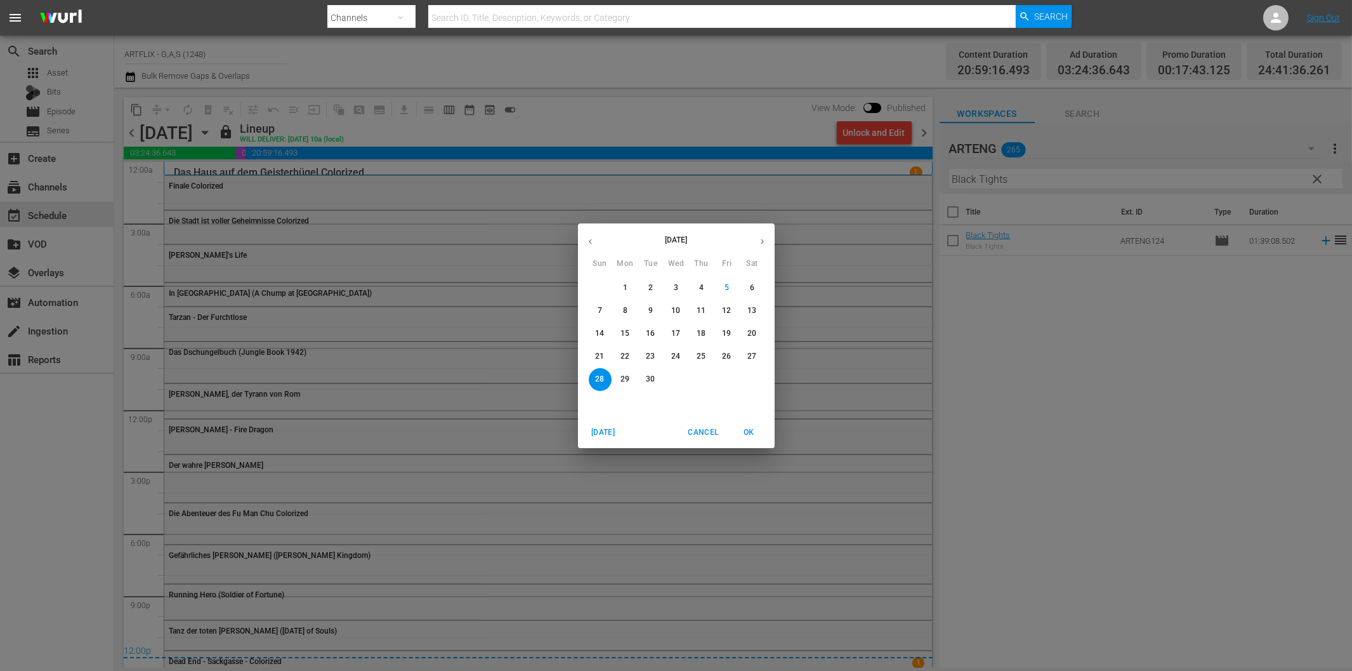
click at [621, 352] on p "22" at bounding box center [625, 356] width 9 height 11
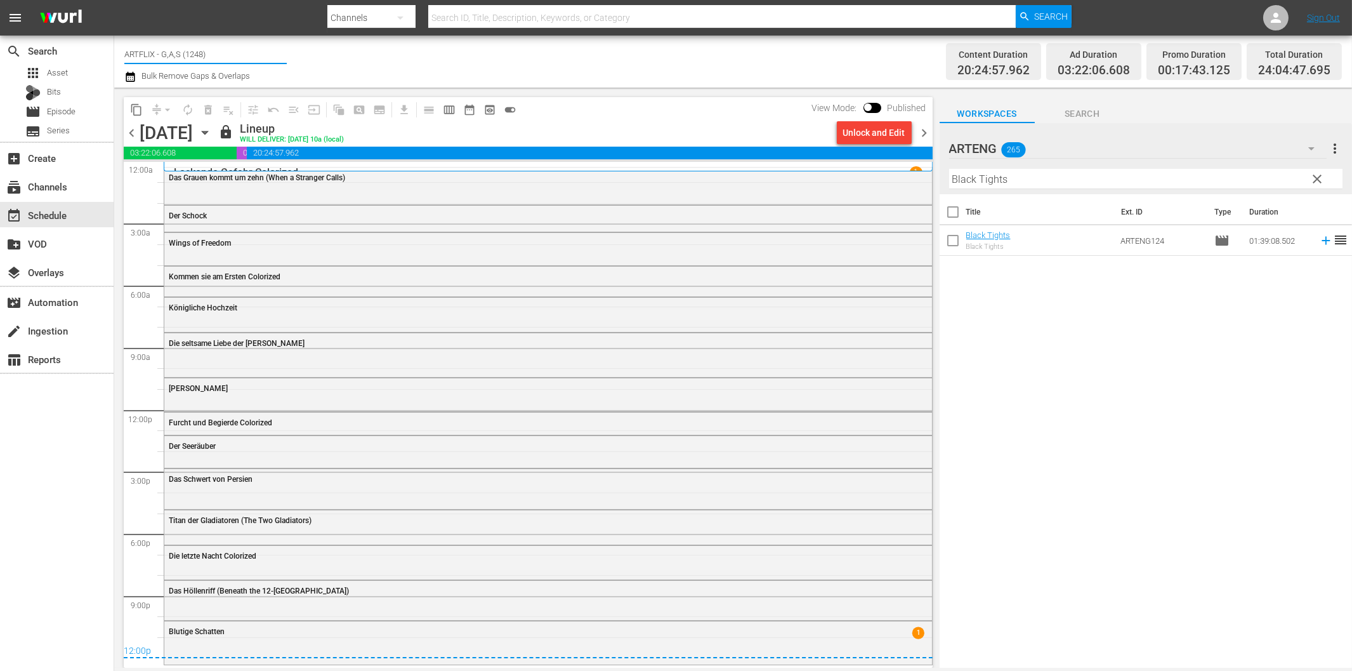
drag, startPoint x: 175, startPoint y: 58, endPoint x: 284, endPoint y: 60, distance: 109.8
click at [284, 60] on input "ARTFLIX - G,A,S (1248)" at bounding box center [205, 54] width 162 height 30
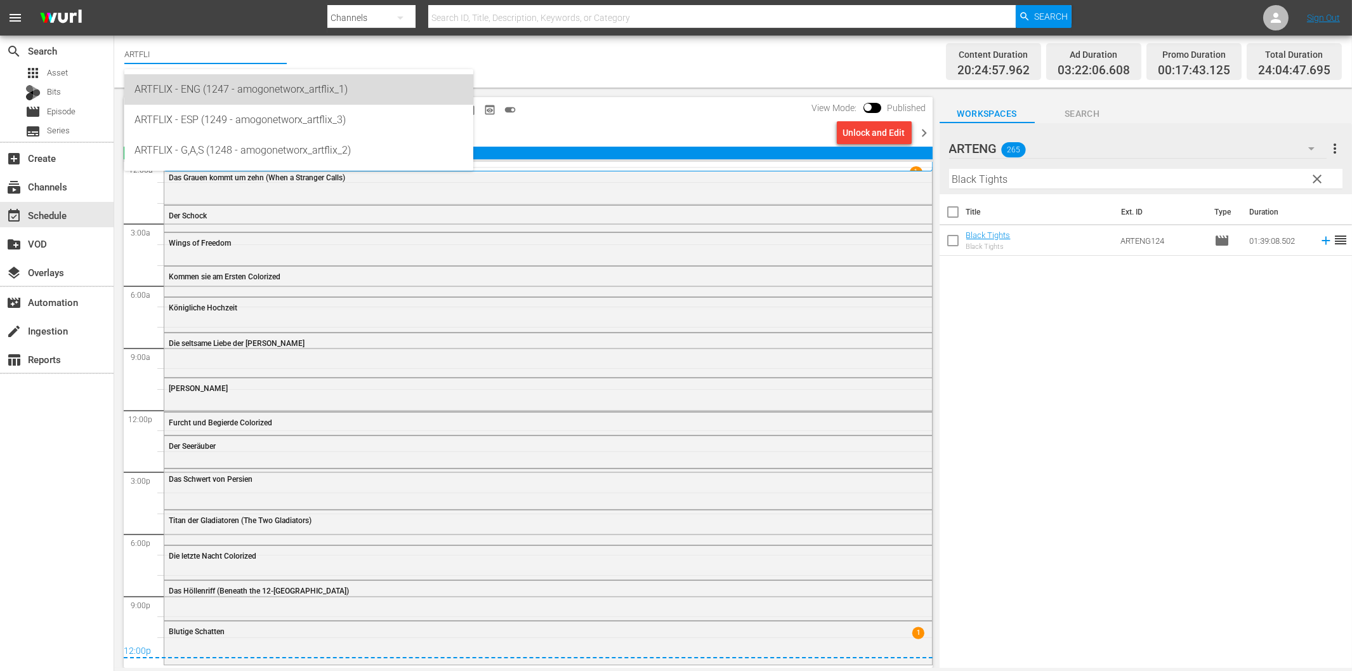
click at [218, 97] on div "ARTFLIX - ENG (1247 - amogonetworx_artflix_1)" at bounding box center [299, 89] width 329 height 30
type input "ARTFLIX - ENG (1247 - amogonetworx_artflix_1)"
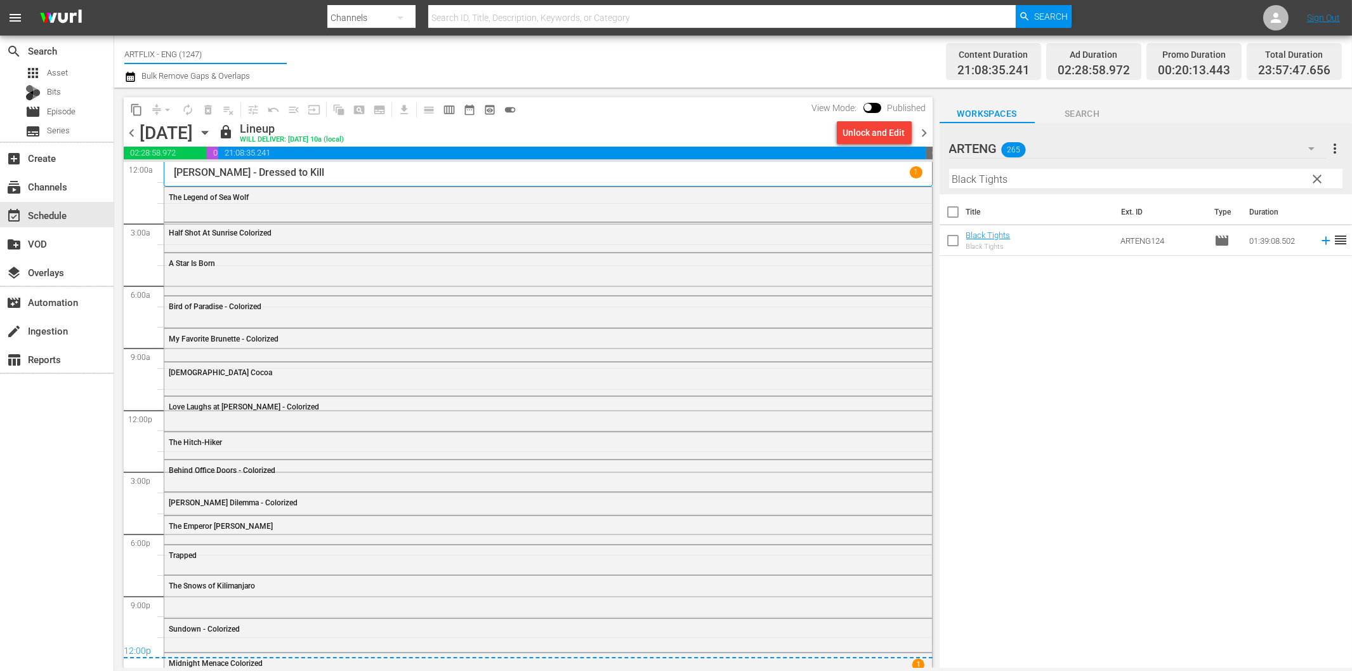
drag, startPoint x: 159, startPoint y: 52, endPoint x: 251, endPoint y: 46, distance: 92.8
click at [251, 46] on input "ARTFLIX - ENG (1247)" at bounding box center [205, 54] width 162 height 30
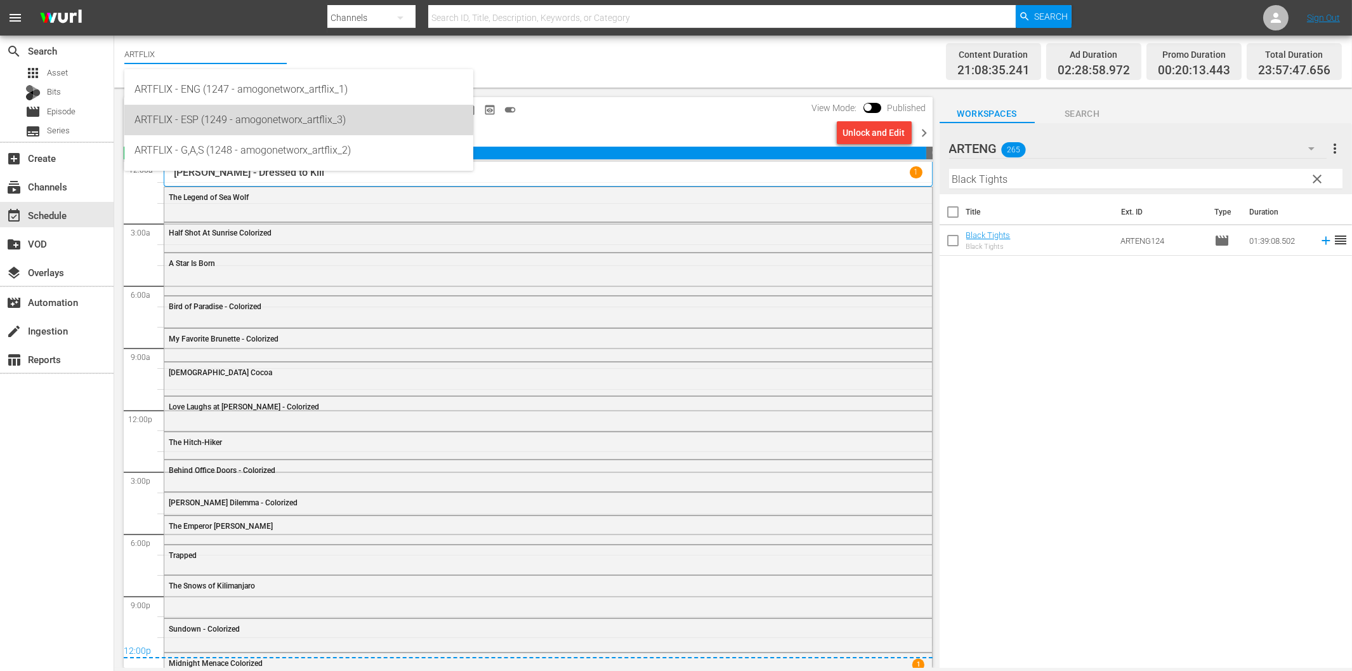
click at [222, 114] on div "ARTFLIX - ESP (1249 - amogonetworx_artflix_3)" at bounding box center [299, 120] width 329 height 30
type input "ARTFLIX - ESP (1249 - amogonetworx_artflix_3)"
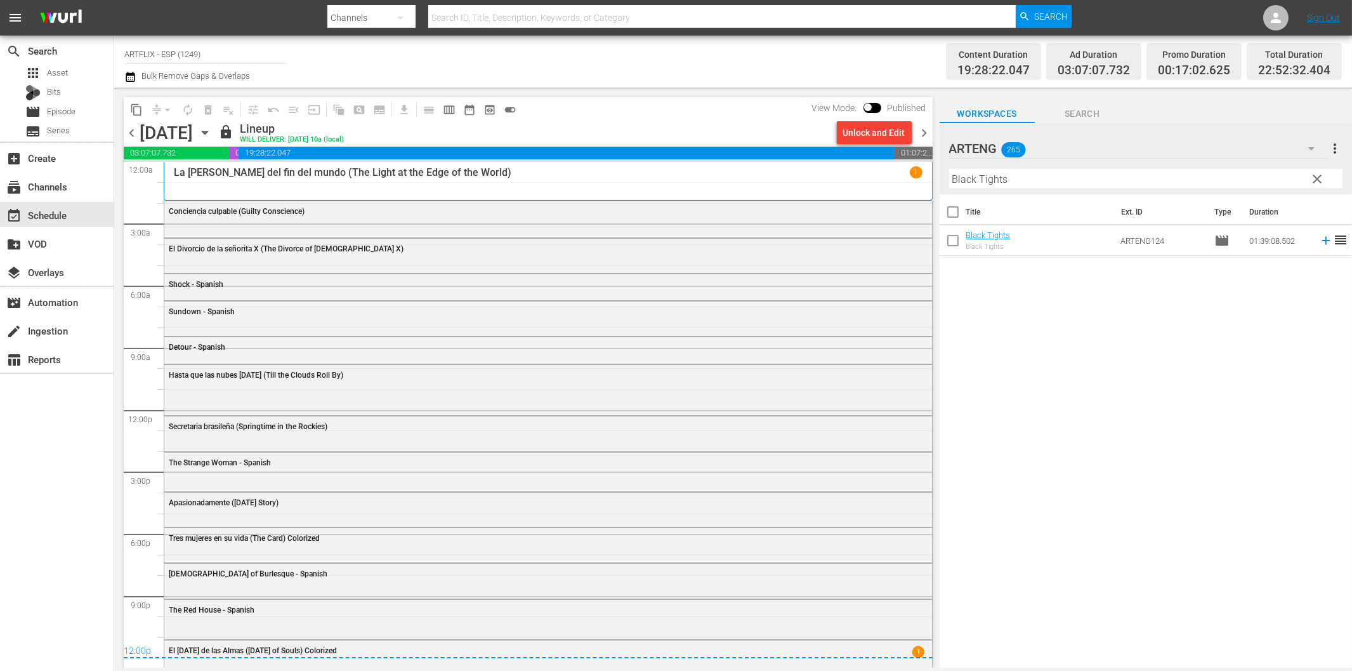
click at [187, 48] on input "ARTFLIX - ESP (1249)" at bounding box center [205, 54] width 162 height 30
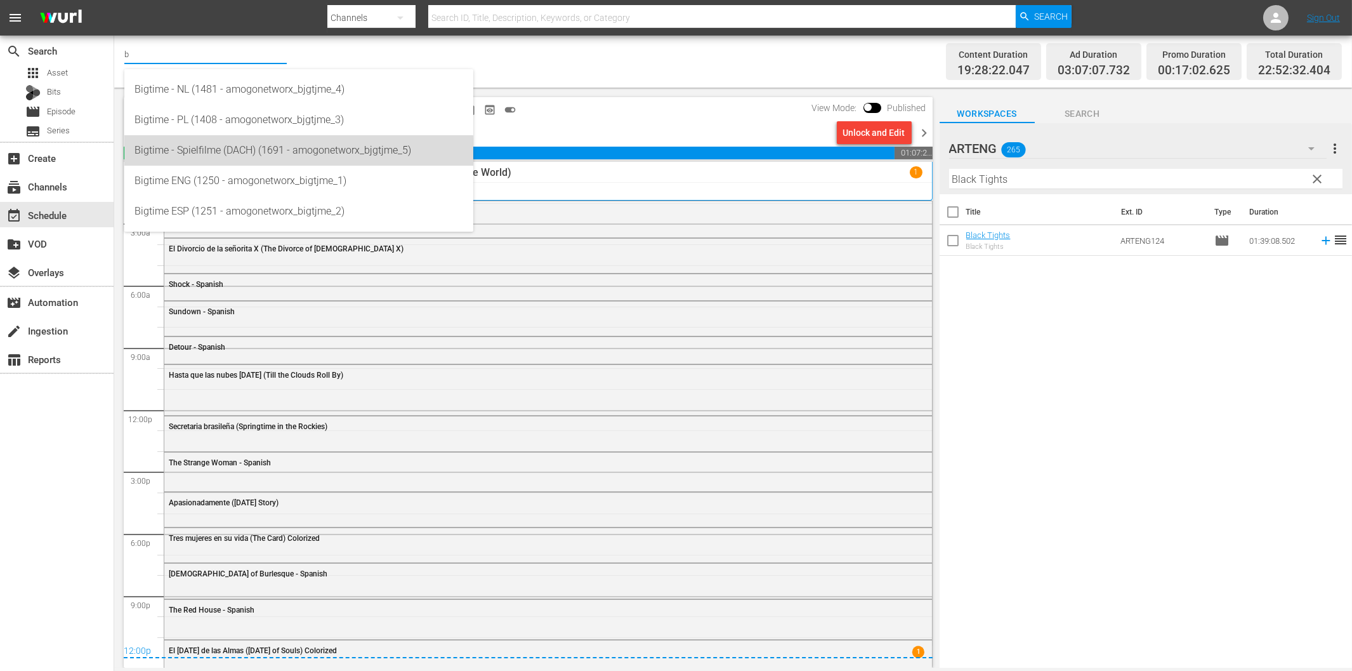
click at [208, 157] on div "Bigtime - Spielfilme (DACH) (1691 - amogonetworx_bjgtjme_5)" at bounding box center [299, 150] width 329 height 30
type input "Bigtime - Spielfilme (DACH) (1691 - amogonetworx_bjgtjme_5)"
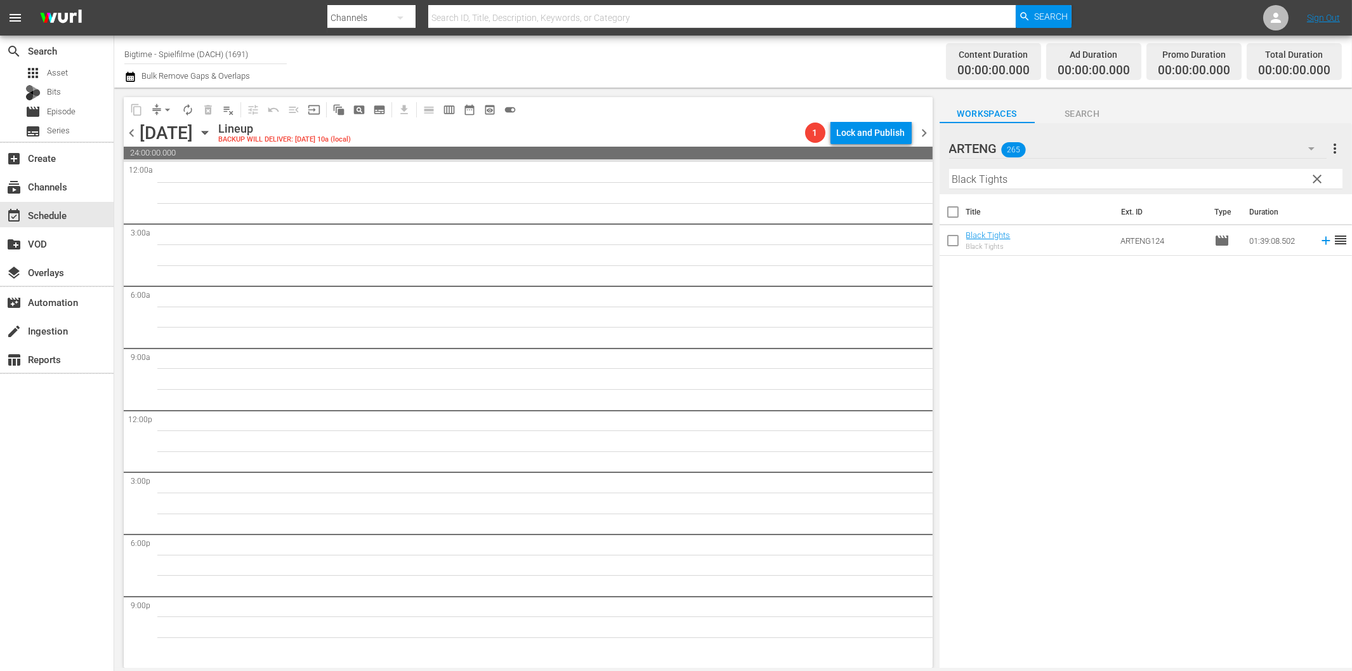
click at [212, 128] on icon "button" at bounding box center [205, 133] width 14 height 14
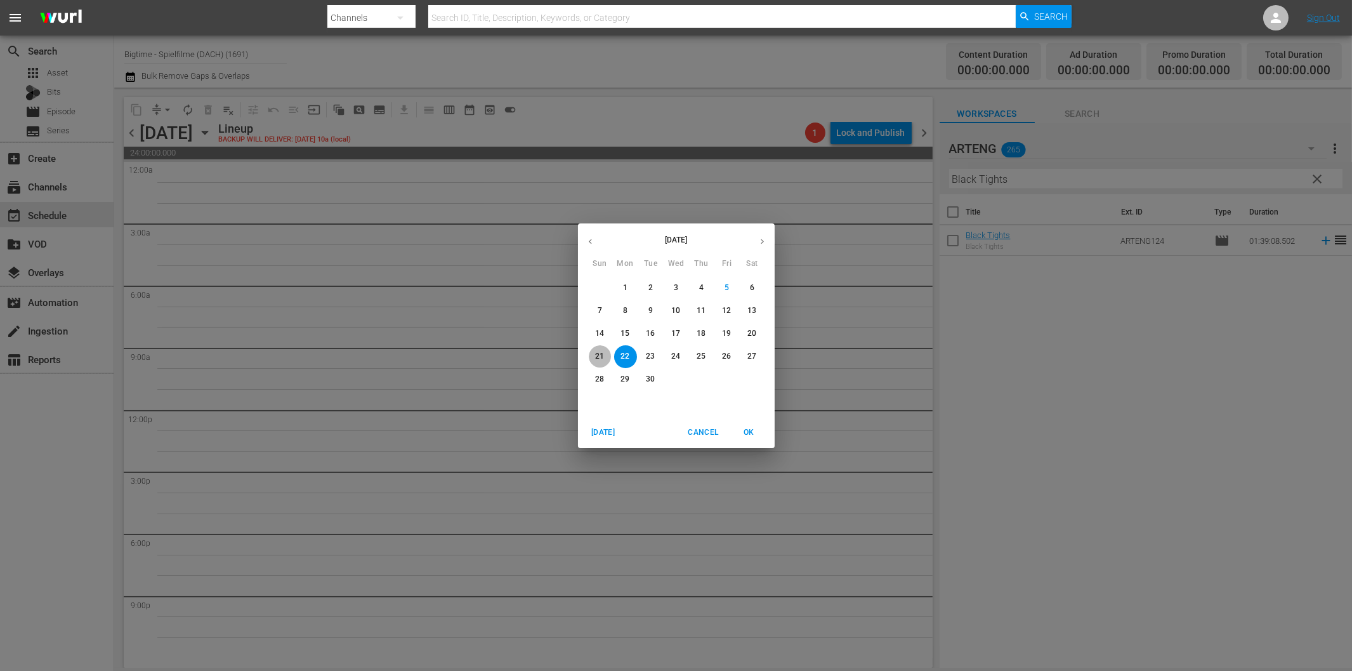
click at [602, 353] on p "21" at bounding box center [599, 356] width 9 height 11
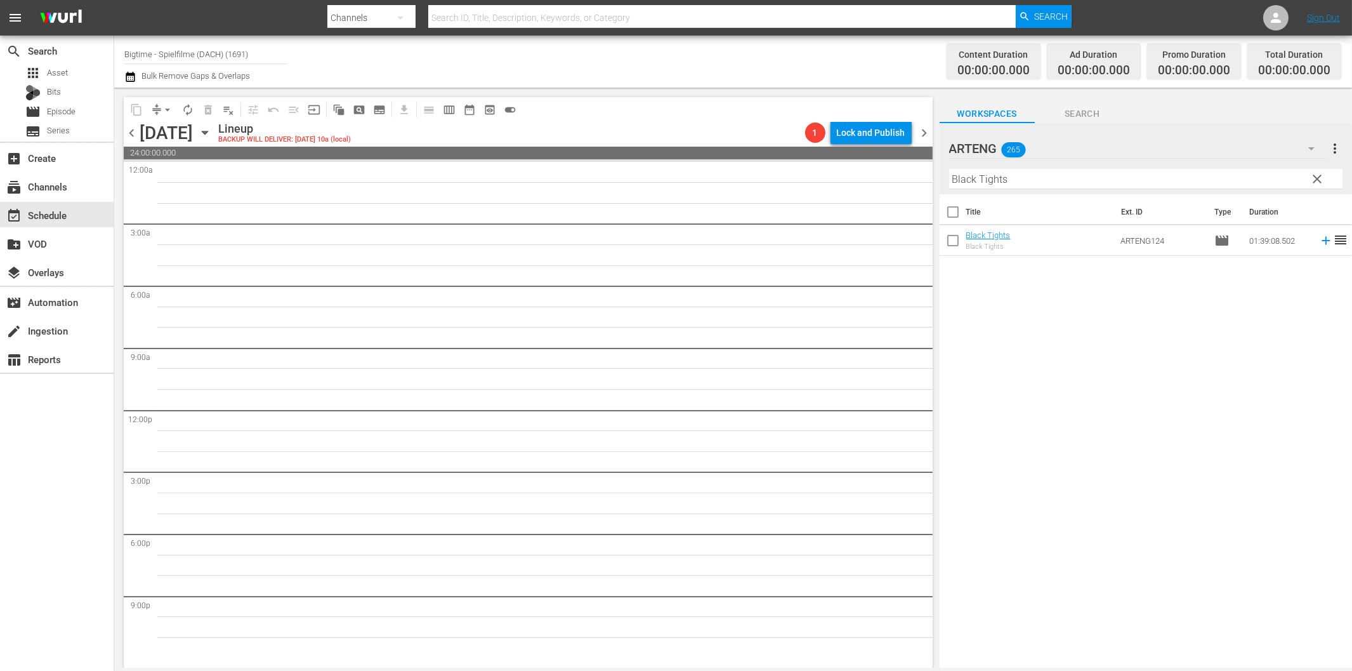
click at [1311, 147] on icon "button" at bounding box center [1311, 148] width 15 height 15
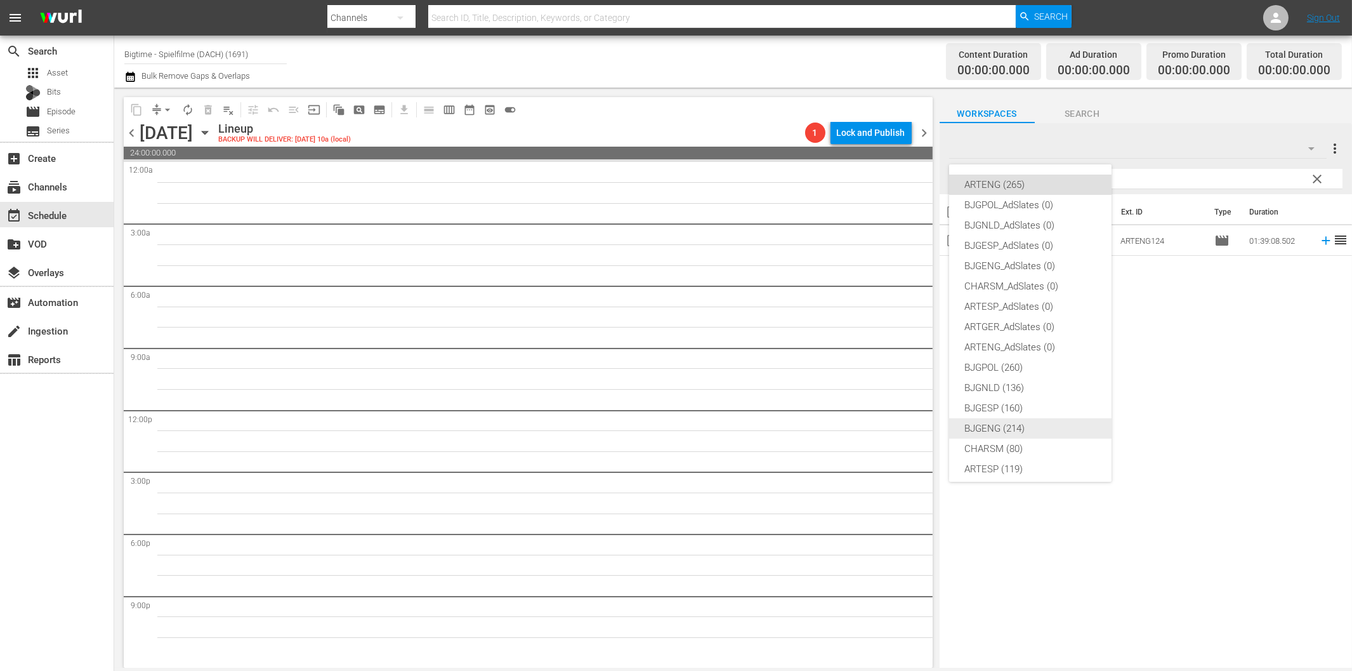
scroll to position [48, 0]
click at [1163, 387] on div "ARTENG (265) BJGPOL_AdSlates (0) BJGNLD_AdSlates (0) BJGESP_AdSlates (0) BJGENG…" at bounding box center [676, 335] width 1352 height 671
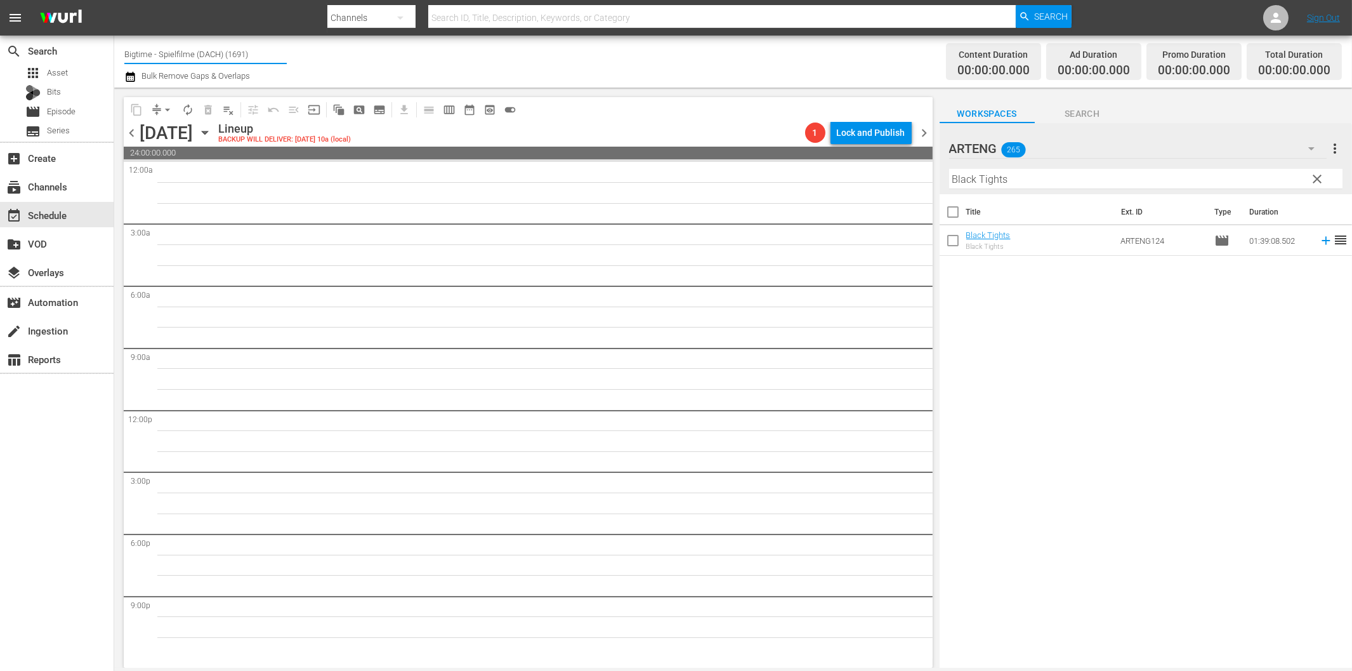
drag, startPoint x: 154, startPoint y: 54, endPoint x: 282, endPoint y: 60, distance: 128.3
click at [282, 60] on input "Bigtime - Spielfilme (DACH) (1691)" at bounding box center [205, 54] width 162 height 30
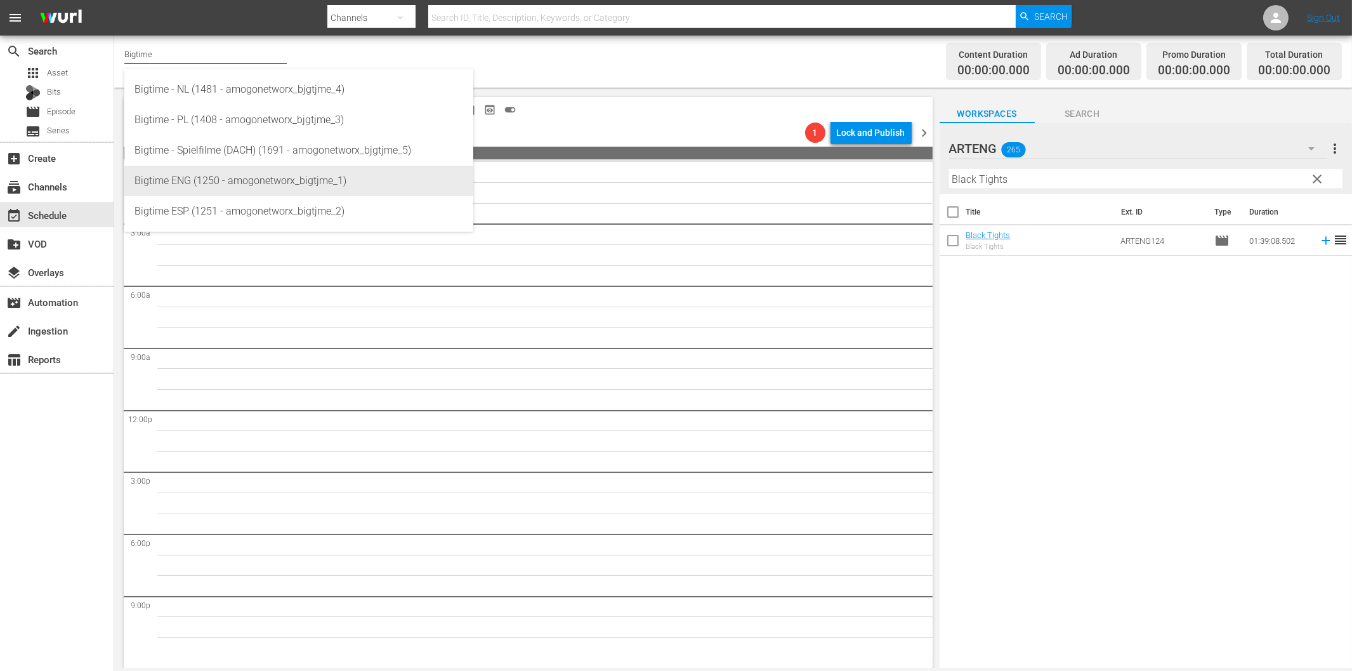
click at [214, 185] on div "Bigtime ENG (1250 - amogonetworx_bigtjme_1)" at bounding box center [299, 181] width 329 height 30
type input "Bigtime ENG (1250 - amogonetworx_bigtjme_1)"
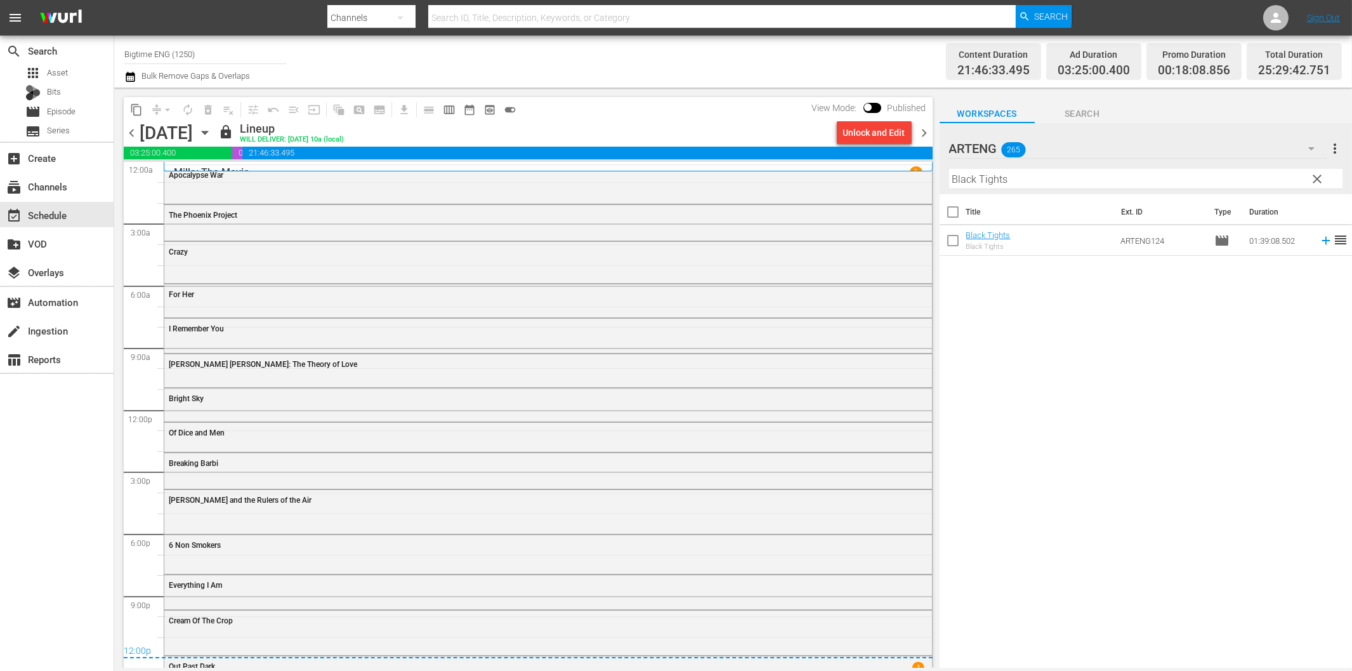
click at [928, 134] on span "chevron_right" at bounding box center [925, 133] width 16 height 16
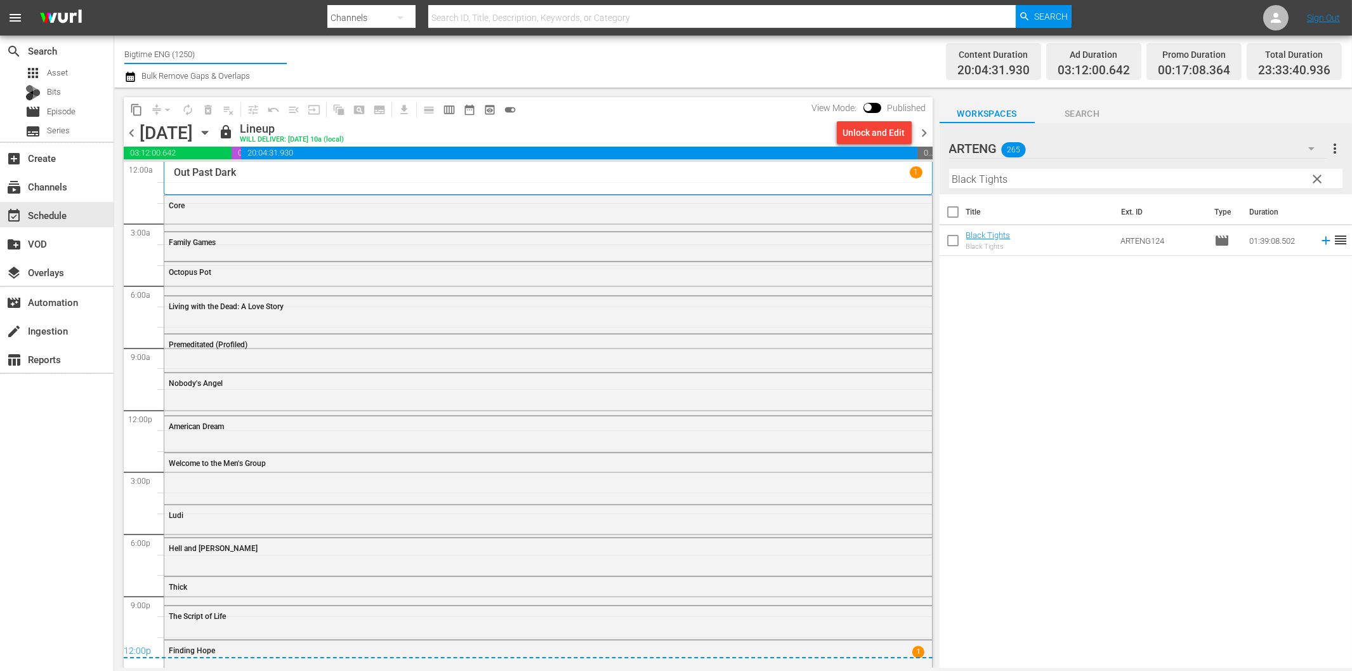
drag, startPoint x: 153, startPoint y: 51, endPoint x: 243, endPoint y: 53, distance: 90.1
click at [243, 53] on input "Bigtime ENG (1250)" at bounding box center [205, 54] width 162 height 30
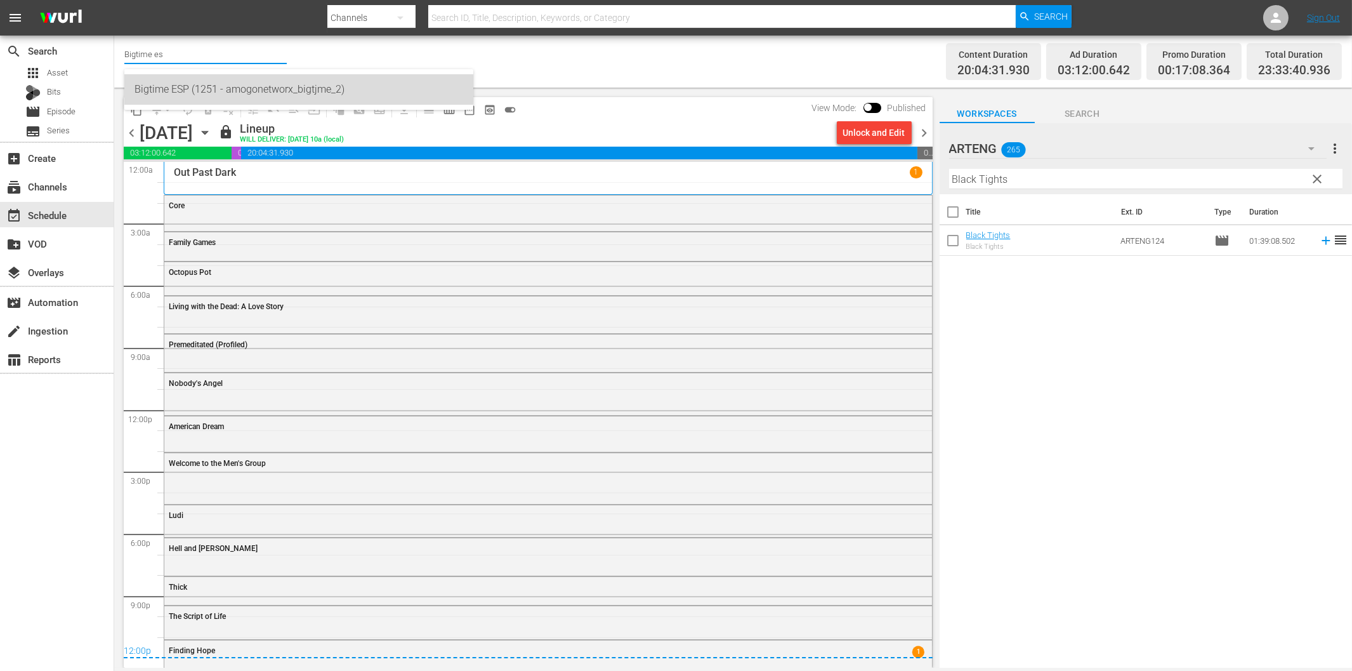
click at [242, 85] on div "Bigtime ESP (1251 - amogonetworx_bigtjme_2)" at bounding box center [299, 89] width 329 height 30
type input "Bigtime ESP (1251 - amogonetworx_bigtjme_2)"
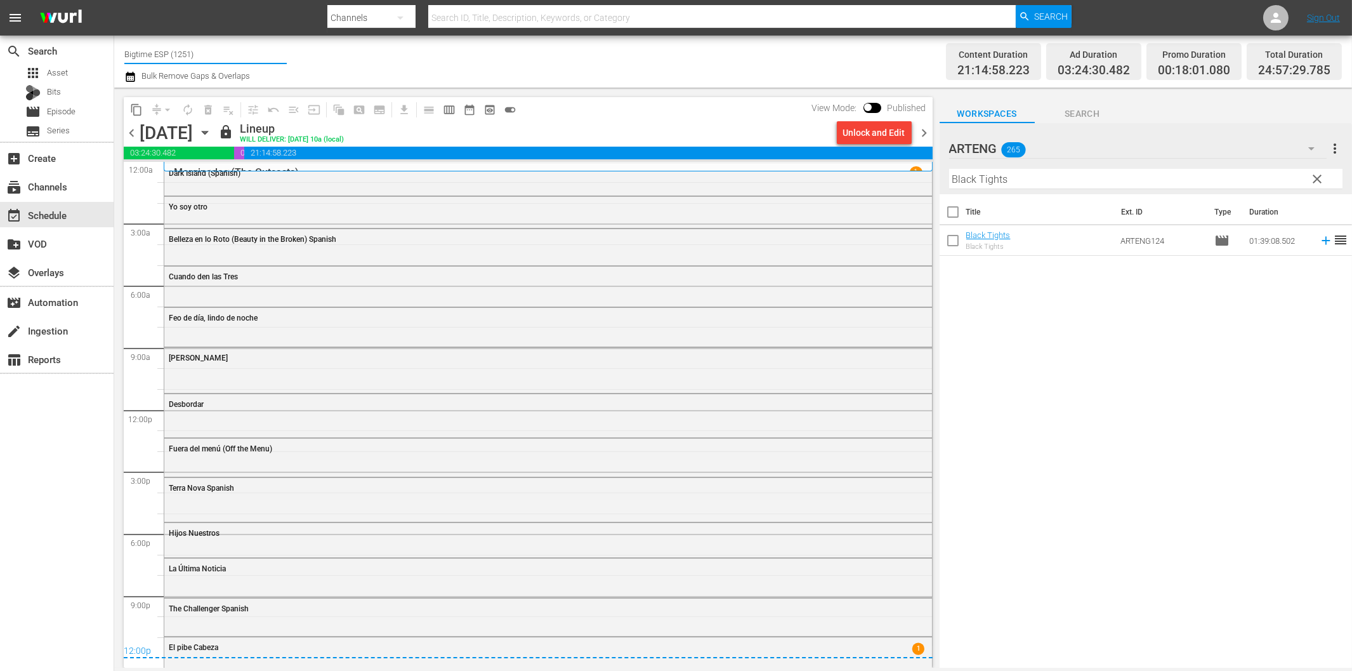
drag, startPoint x: 148, startPoint y: 49, endPoint x: 222, endPoint y: 54, distance: 74.4
click at [222, 54] on input "Bigtime ESP (1251)" at bounding box center [205, 54] width 162 height 30
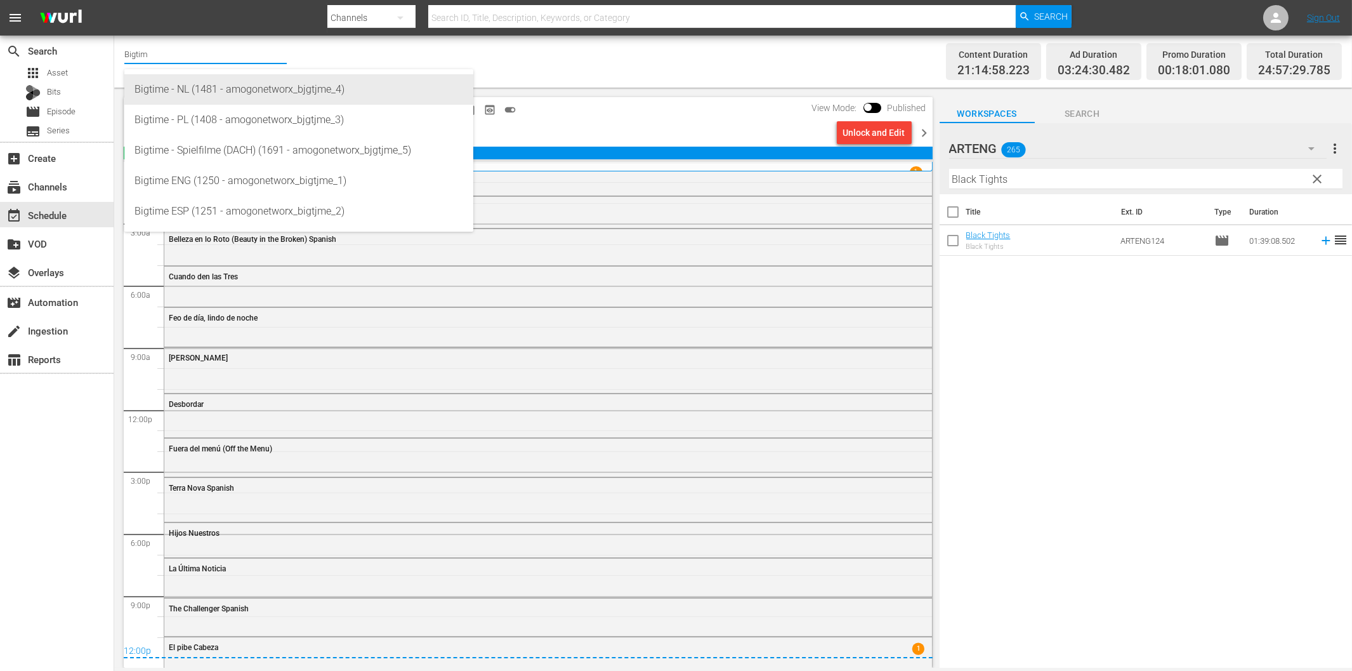
click at [209, 96] on div "Bigtime - NL (1481 - amogonetworx_bjgtjme_4)" at bounding box center [299, 89] width 329 height 30
type input "Bigtime - NL (1481 - amogonetworx_bjgtjme_4)"
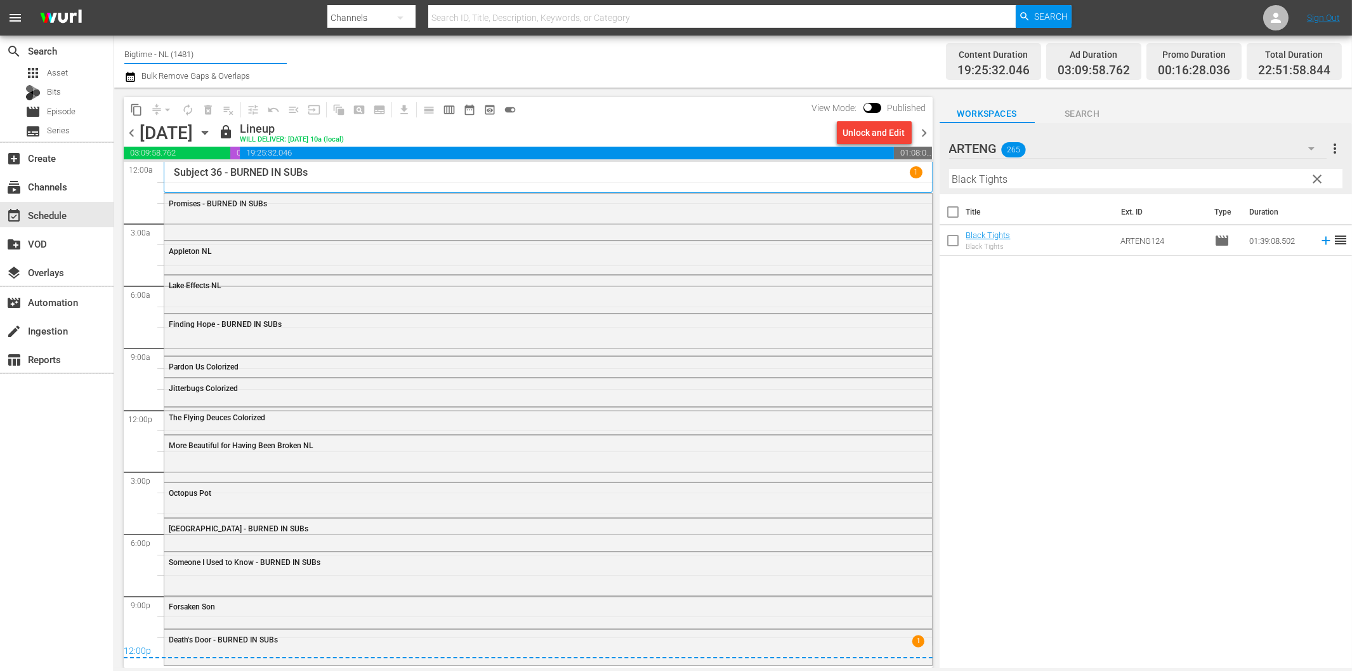
drag, startPoint x: 152, startPoint y: 55, endPoint x: 237, endPoint y: 58, distance: 85.1
click at [237, 58] on input "Bigtime - NL (1481)" at bounding box center [205, 54] width 162 height 30
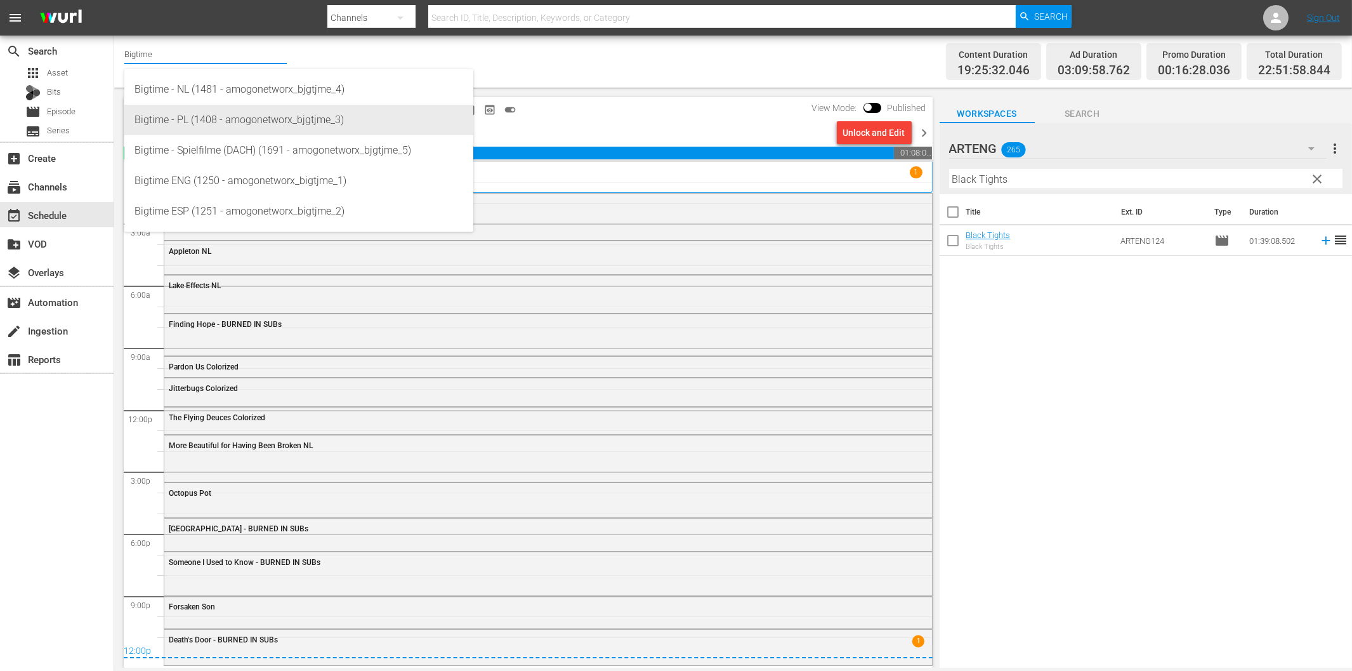
click at [225, 116] on div "Bigtime - PL (1408 - amogonetworx_bjgtjme_3)" at bounding box center [299, 120] width 329 height 30
type input "Bigtime - PL (1408 - amogonetworx_bjgtjme_3)"
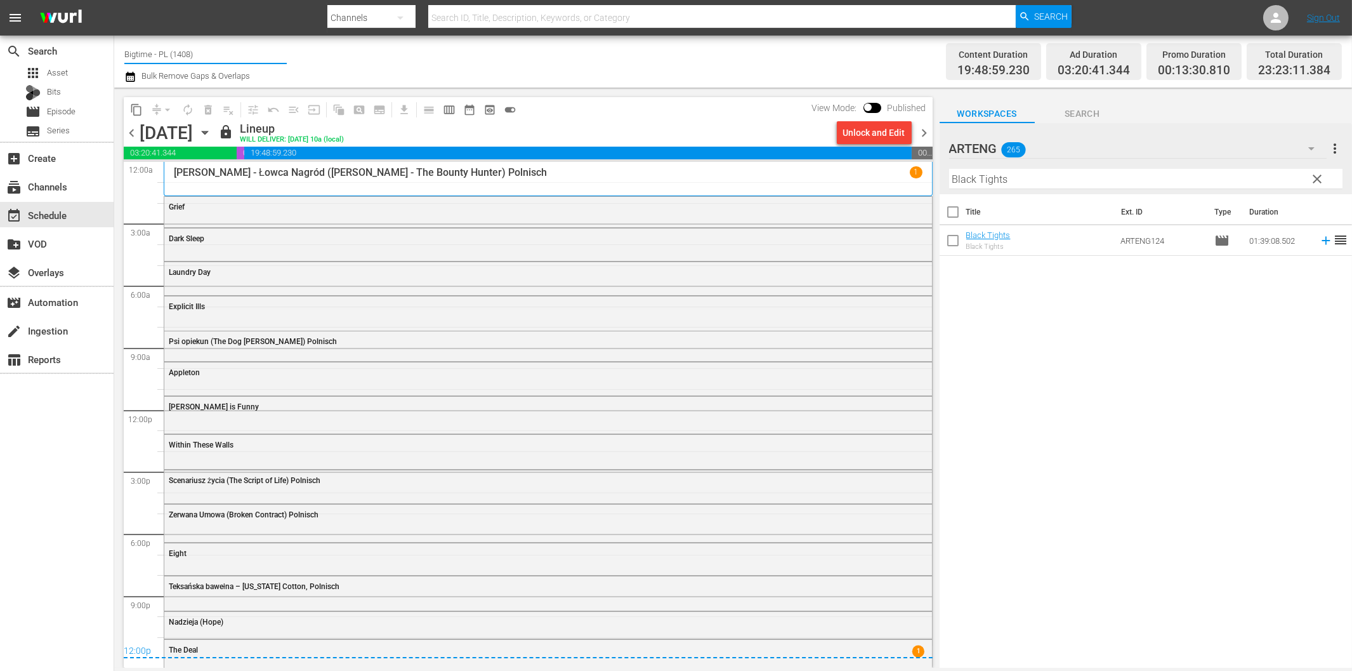
click at [199, 51] on input "Bigtime - PL (1408)" at bounding box center [205, 54] width 162 height 30
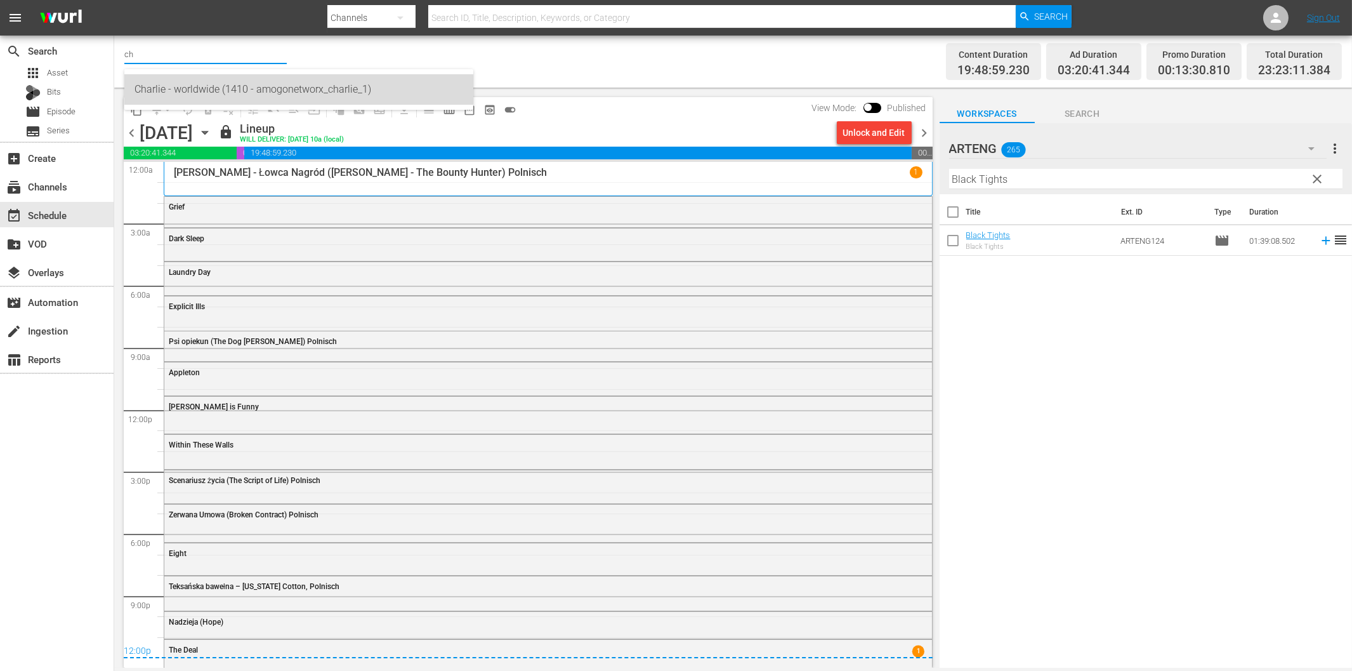
click at [194, 93] on div "Charlie - worldwide (1410 - amogonetworx_charlie_1)" at bounding box center [299, 89] width 329 height 30
type input "Charlie - worldwide (1410 - amogonetworx_charlie_1)"
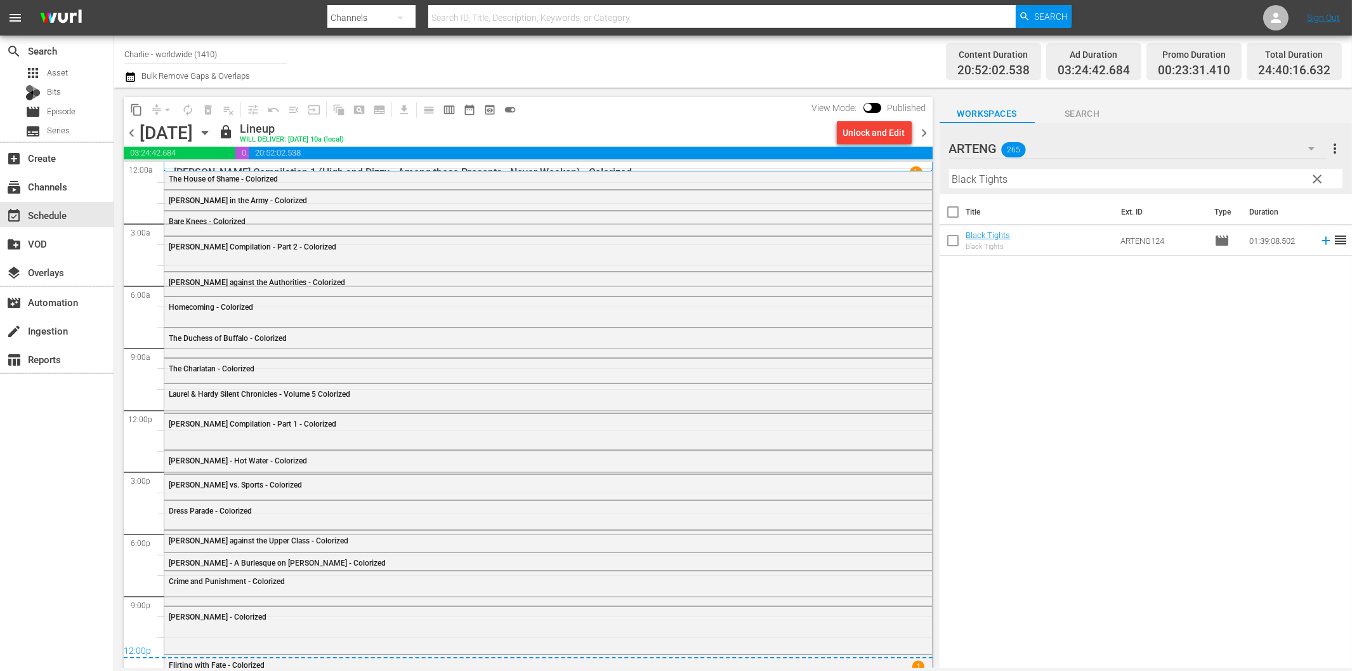
click at [659, 66] on div "Channel Title Charlie - worldwide (1410) Bulk Remove Gaps & Overlaps" at bounding box center [456, 62] width 664 height 46
click at [52, 327] on div "create Ingestion" at bounding box center [35, 328] width 71 height 11
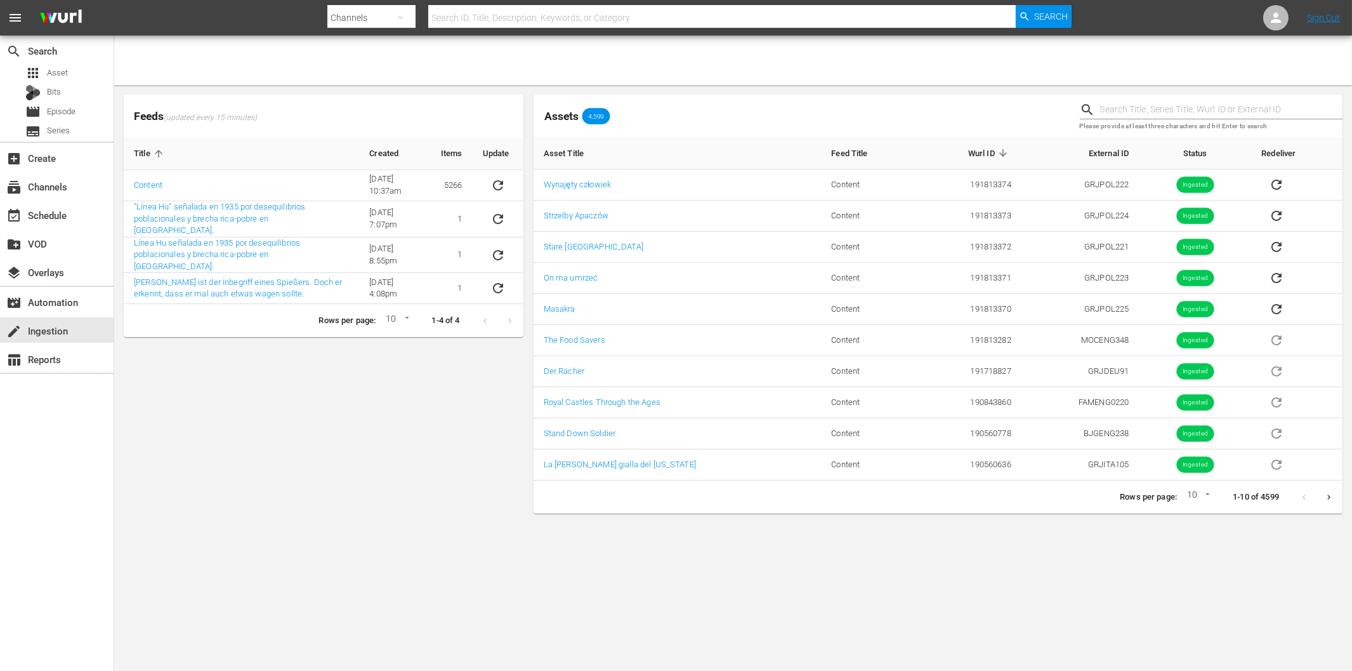
click at [322, 429] on div "Feeds (updated every 15 minutes) Title Created Items Update Content [DATE] 10:3…" at bounding box center [324, 303] width 410 height 429
click at [191, 397] on div "Feeds (updated every 15 minutes) Title Created Items Update Content [DATE] 10:3…" at bounding box center [324, 303] width 410 height 429
click at [1012, 588] on body "menu Search By Channels Search ID, Title, Description, Keywords, or Category Se…" at bounding box center [676, 335] width 1352 height 671
drag, startPoint x: 598, startPoint y: 573, endPoint x: 524, endPoint y: 531, distance: 85.2
click at [597, 573] on body "menu Search By Channels Search ID, Title, Description, Keywords, or Category Se…" at bounding box center [676, 335] width 1352 height 671
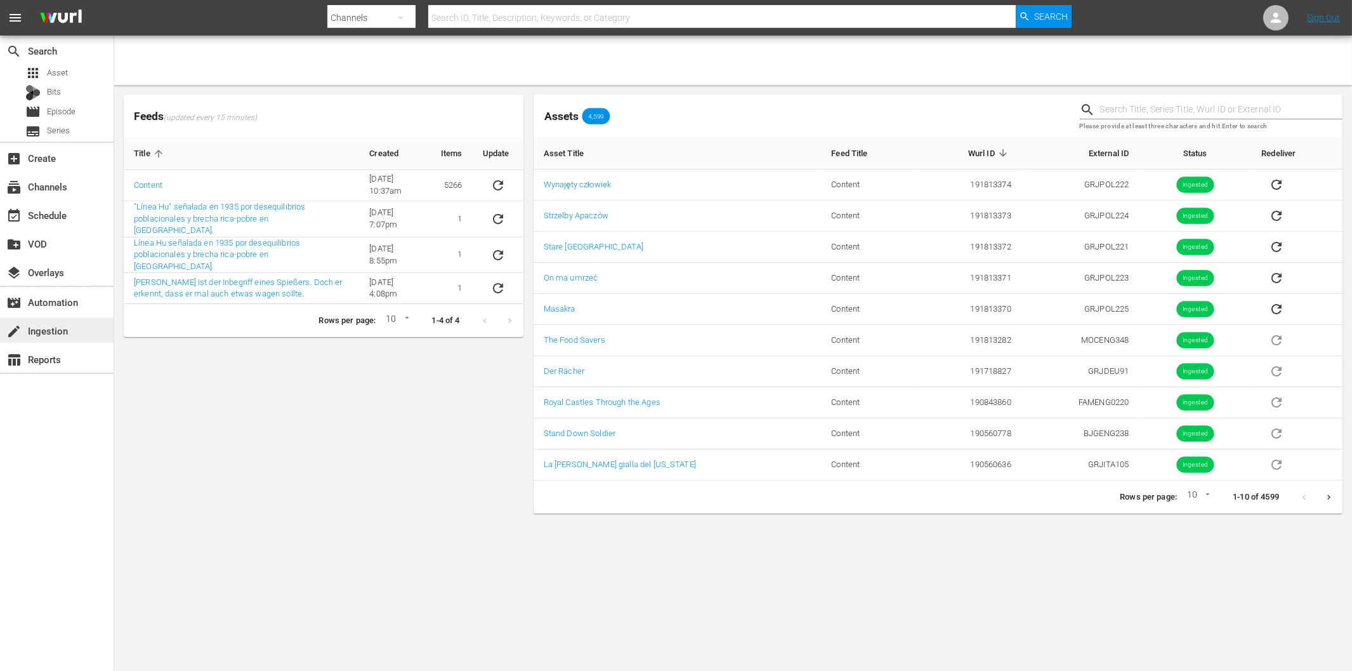
click at [65, 323] on div "create Ingestion" at bounding box center [35, 328] width 71 height 11
click at [494, 186] on icon "sticky table" at bounding box center [498, 185] width 15 height 15
click at [268, 472] on div "Feeds (updated every 15 minutes) Title Created Items Update Content [DATE] 10:3…" at bounding box center [324, 303] width 410 height 429
click at [497, 187] on icon "sticky table" at bounding box center [498, 185] width 15 height 15
click at [946, 570] on body "menu Search By Channels Search ID, Title, Description, Keywords, or Category Se…" at bounding box center [676, 335] width 1352 height 671
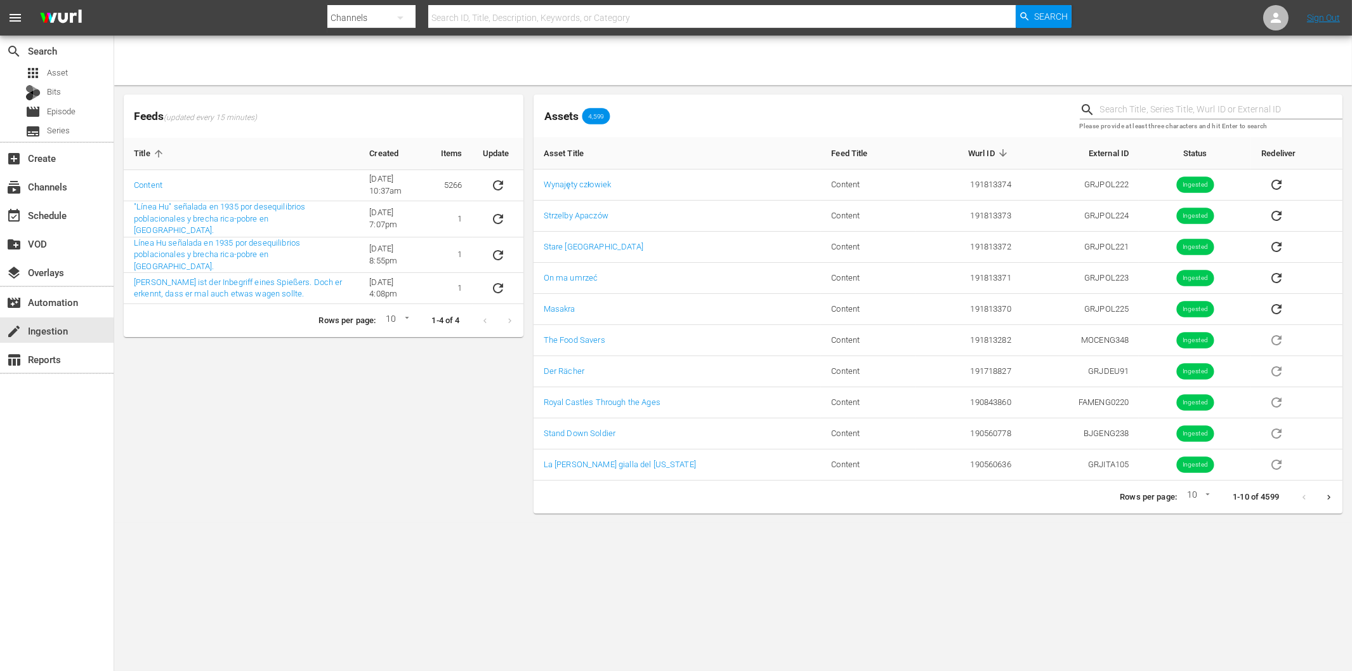
click at [1019, 593] on body "menu Search By Channels Search ID, Title, Description, Keywords, or Category Se…" at bounding box center [676, 335] width 1352 height 671
click at [1005, 588] on body "menu Search By Channels Search ID, Title, Description, Keywords, or Category Se…" at bounding box center [676, 335] width 1352 height 671
click at [325, 458] on div "Feeds (updated every 15 minutes) Title Created Items Update Content [DATE] 10:3…" at bounding box center [324, 303] width 410 height 429
click at [324, 349] on div "Feeds (updated every 15 minutes) Title Created Items Update Content [DATE] 10:3…" at bounding box center [324, 303] width 410 height 429
click at [228, 433] on div "Feeds (updated every 15 minutes) Title Created Items Update Content [DATE] 10:3…" at bounding box center [324, 303] width 410 height 429
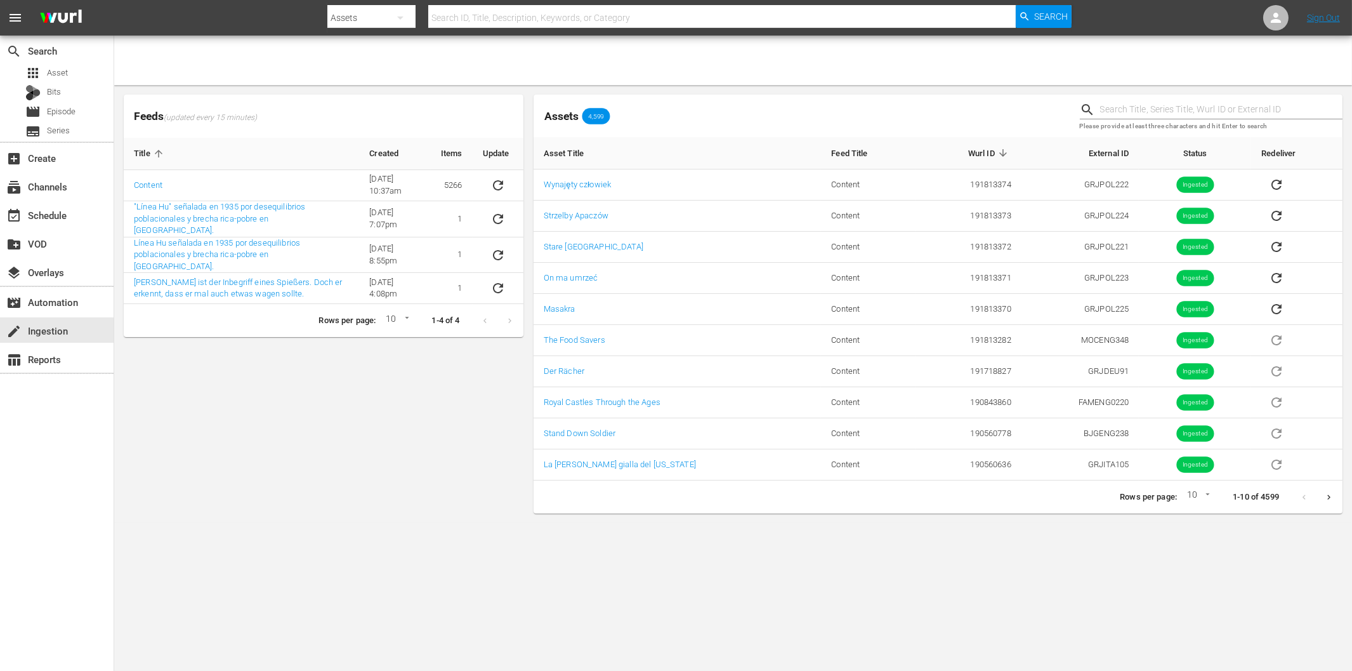
click at [208, 473] on div "Feeds (updated every 15 minutes) Title Created Items Update Content [DATE] 10:3…" at bounding box center [324, 303] width 410 height 429
click at [303, 435] on div "Feeds (updated every 15 minutes) Title Created Items Update Content [DATE] 10:3…" at bounding box center [324, 303] width 410 height 429
